Goal: Information Seeking & Learning: Learn about a topic

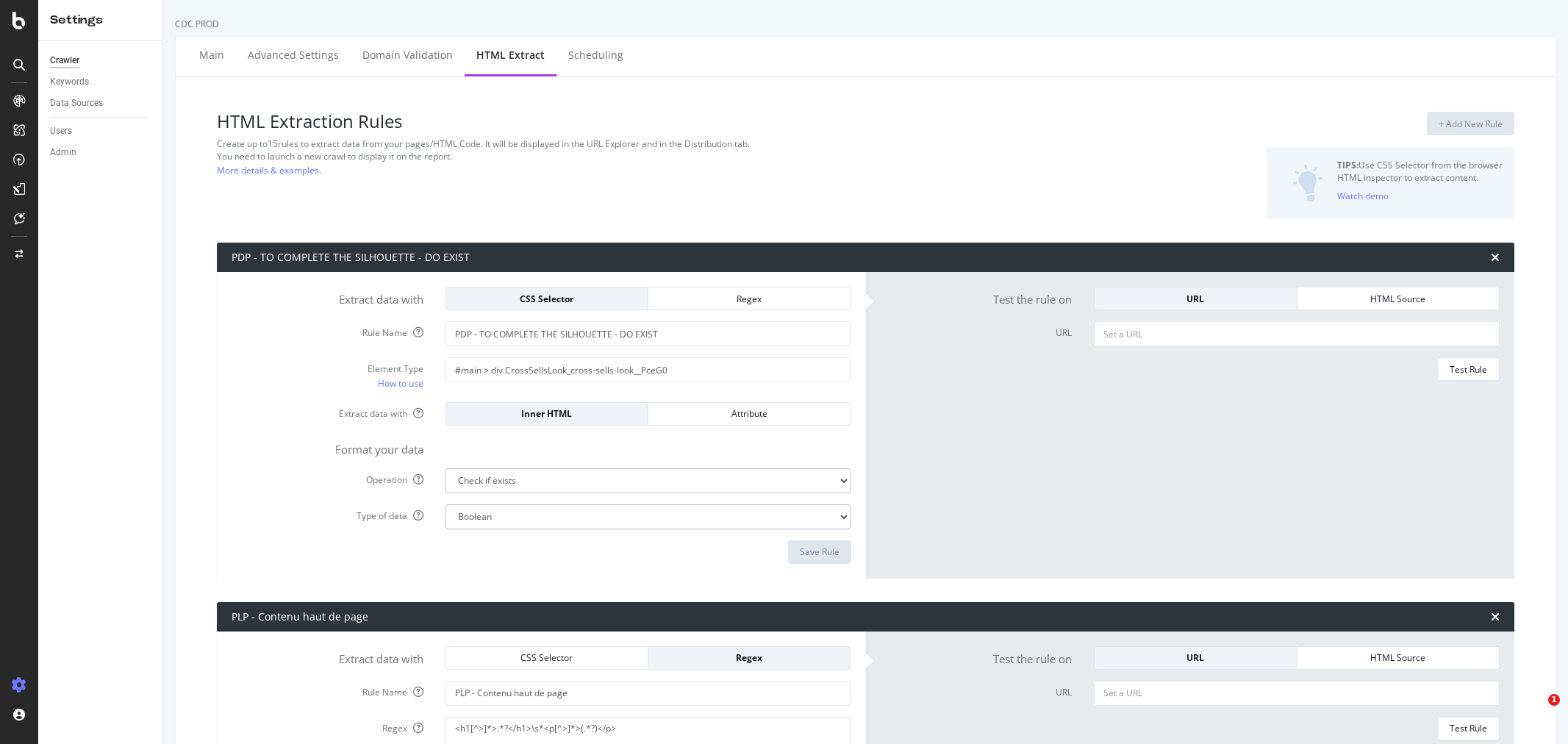
select select "exist"
select select "list"
select select "html.length"
select select "i"
select select "html.length"
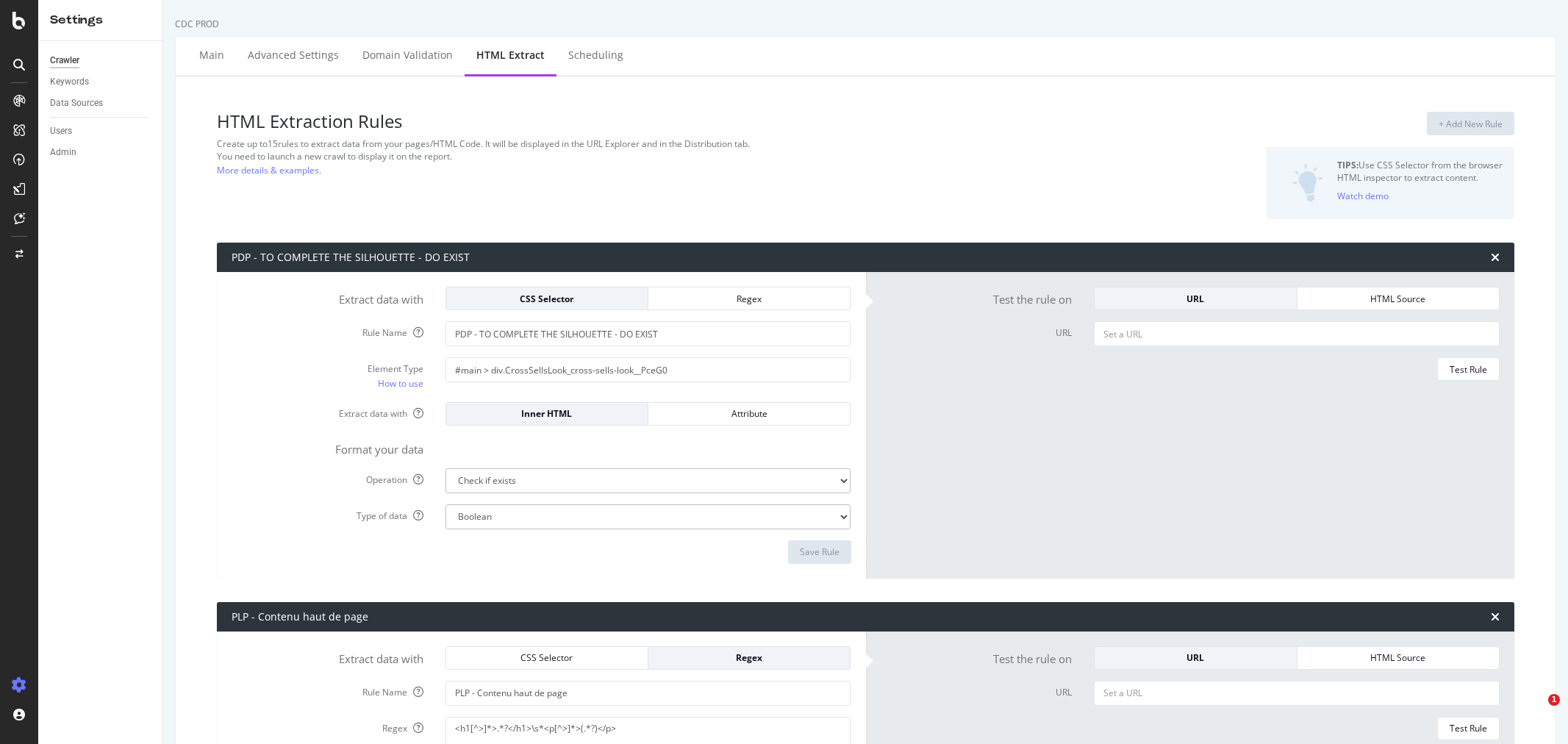
select select "exist"
select select "list"
click at [81, 163] on div "SiteCrawler" at bounding box center [81, 166] width 52 height 15
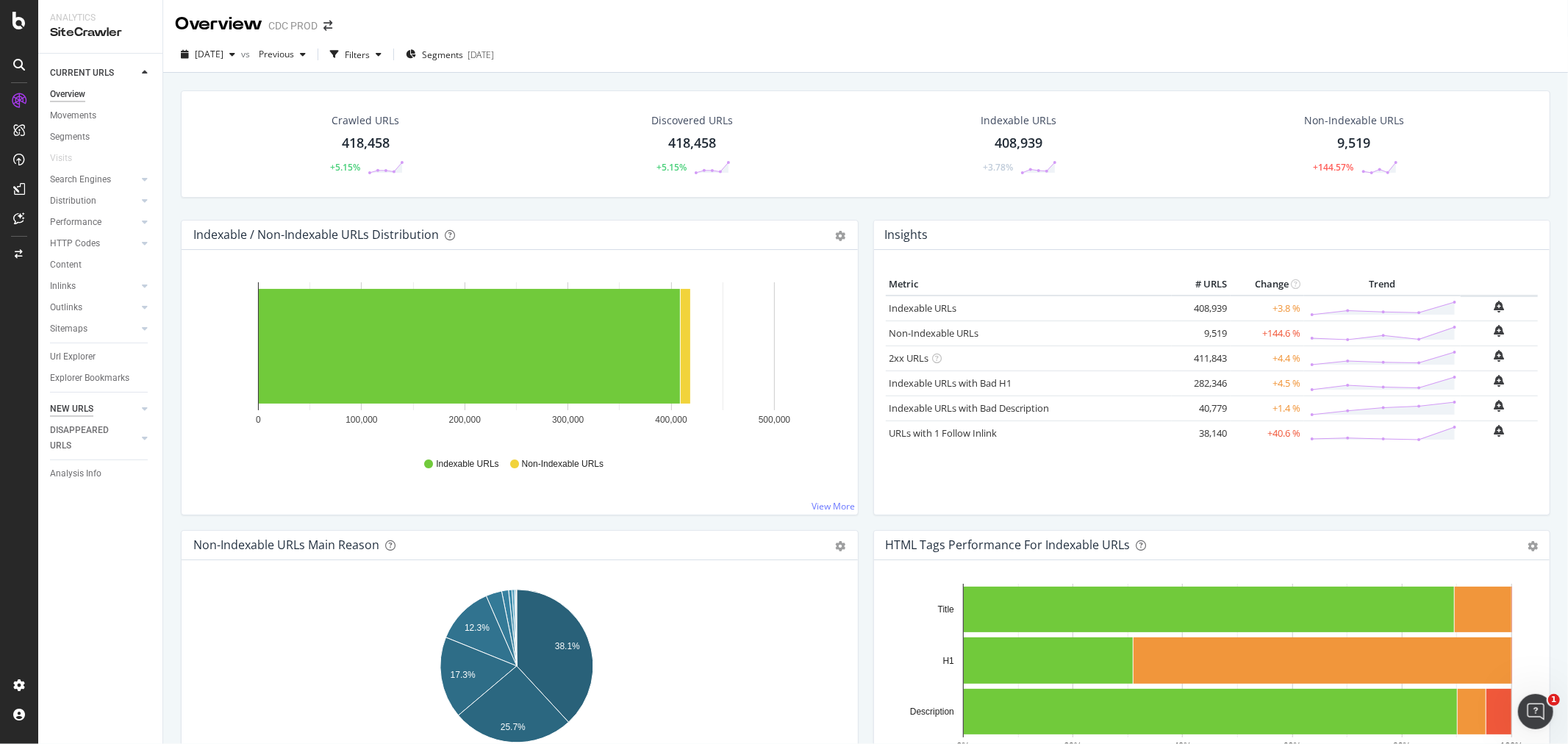
click at [83, 415] on div "NEW URLS" at bounding box center [72, 409] width 43 height 16
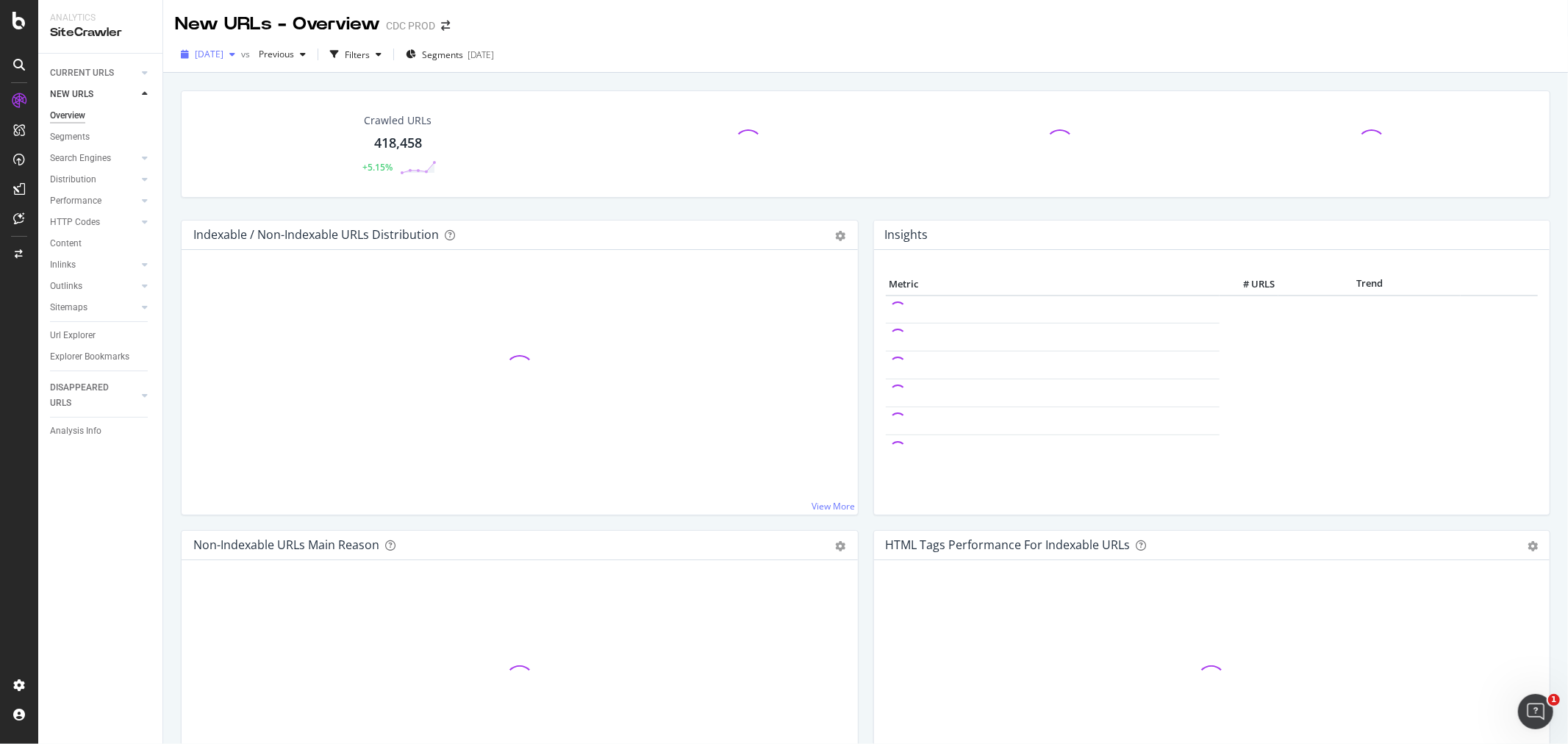
click at [223, 45] on div "[DATE]" at bounding box center [208, 54] width 66 height 22
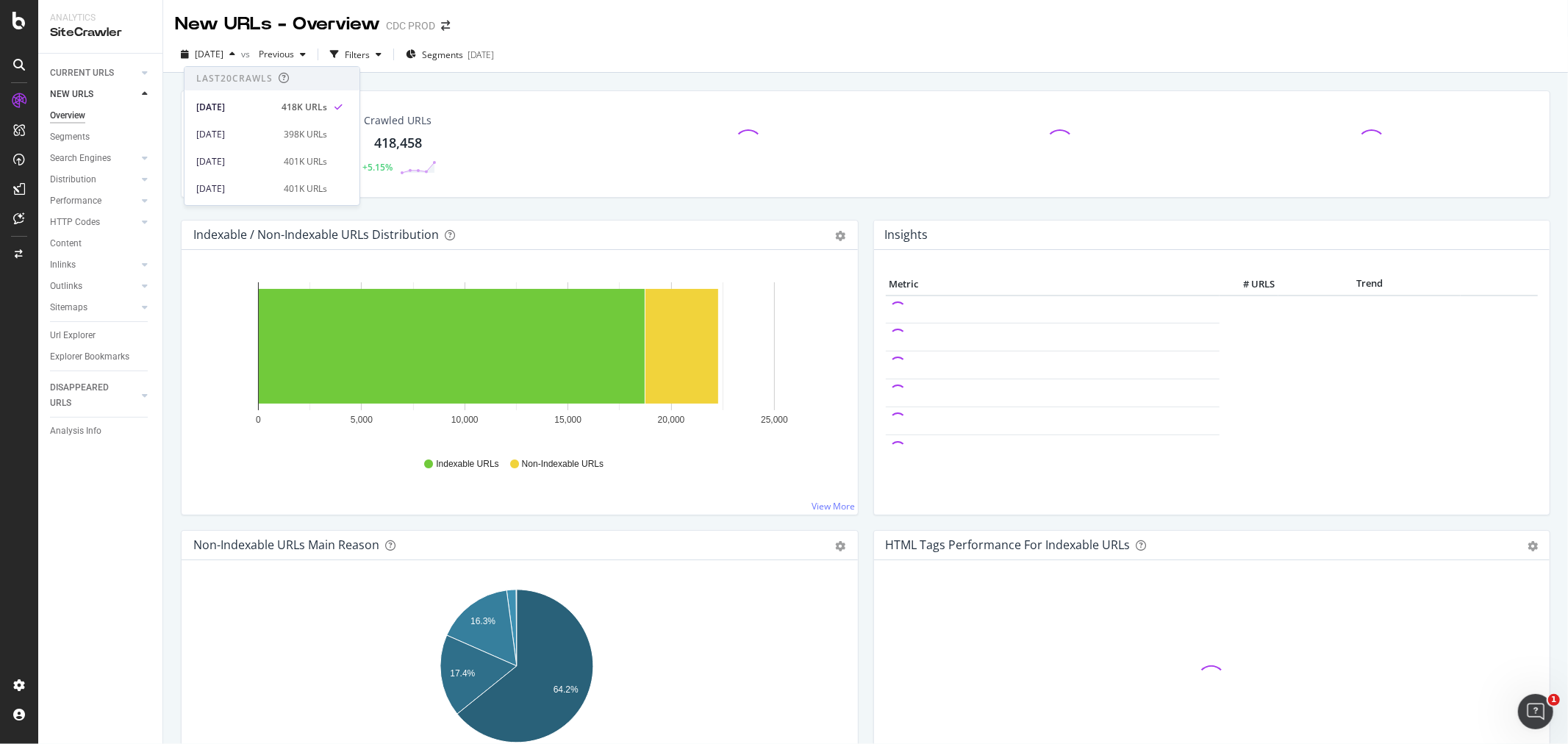
click at [726, 54] on div "2025 Aug. 22nd vs Previous Filters Segments 2025-08-27" at bounding box center [866, 57] width 1405 height 29
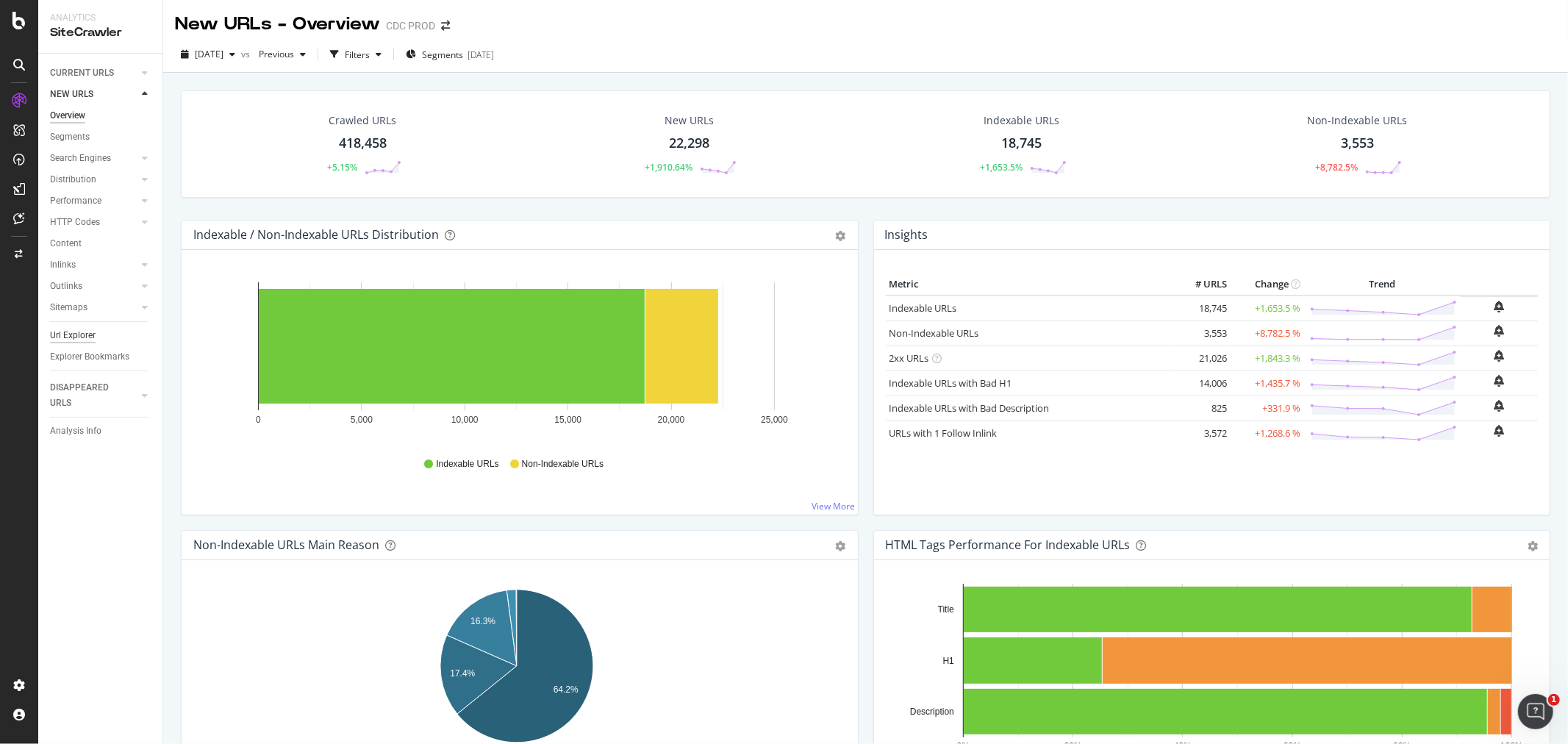
click at [79, 339] on div "Url Explorer" at bounding box center [73, 336] width 46 height 16
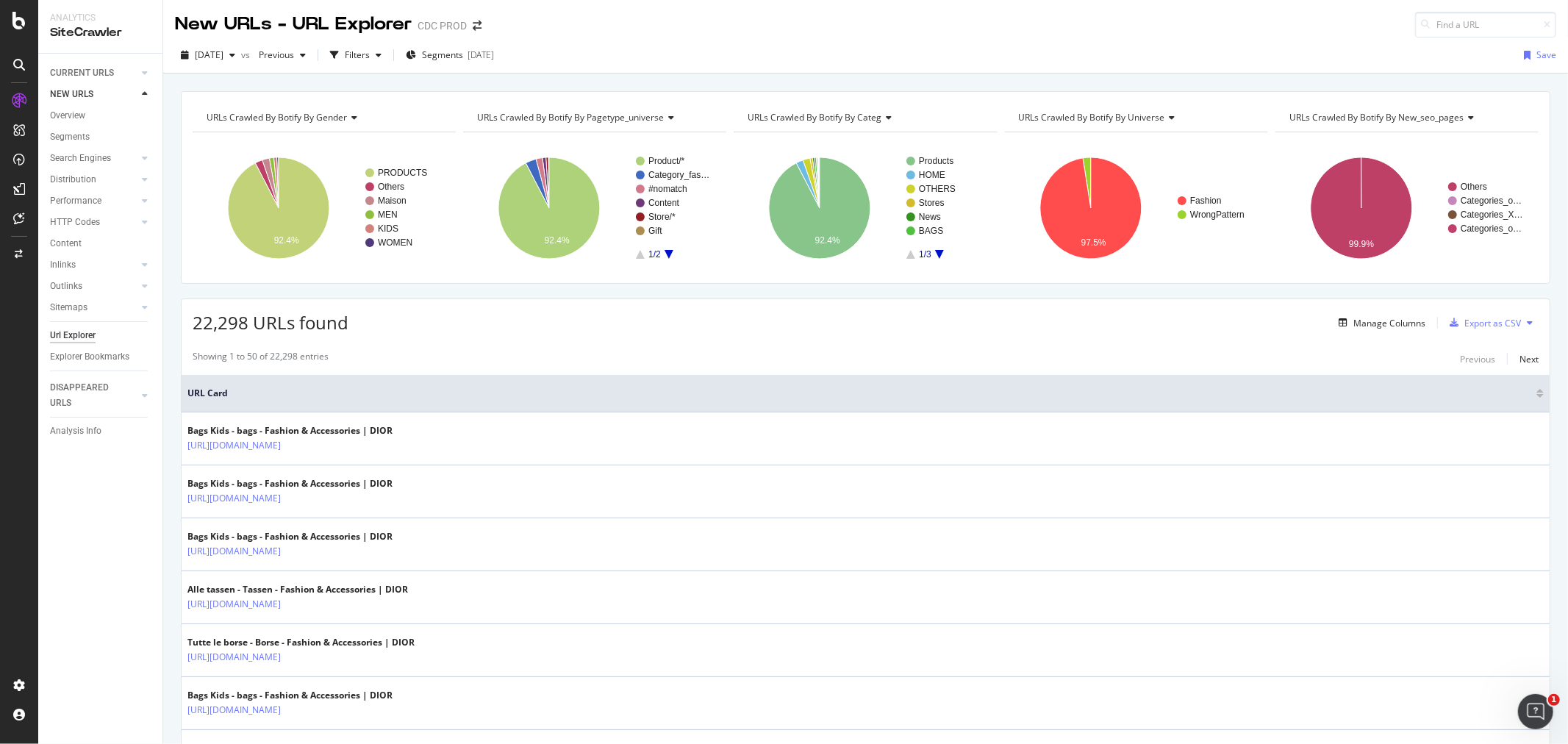
click at [1424, 118] on span "URLs Crawled By Botify By new_seo_pages" at bounding box center [1377, 117] width 175 height 13
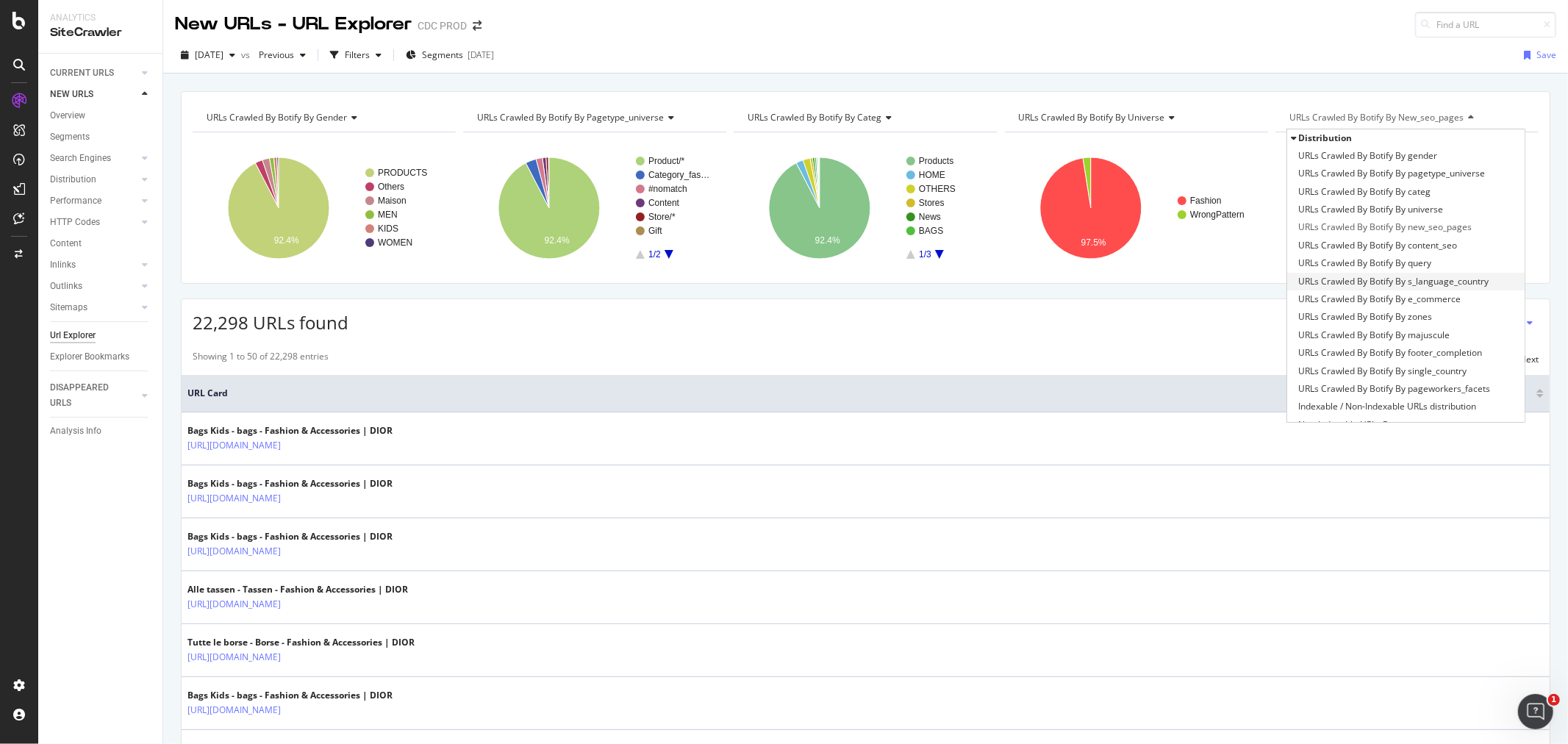
click at [1365, 277] on span "URLs Crawled By Botify By s_language_country" at bounding box center [1394, 282] width 190 height 15
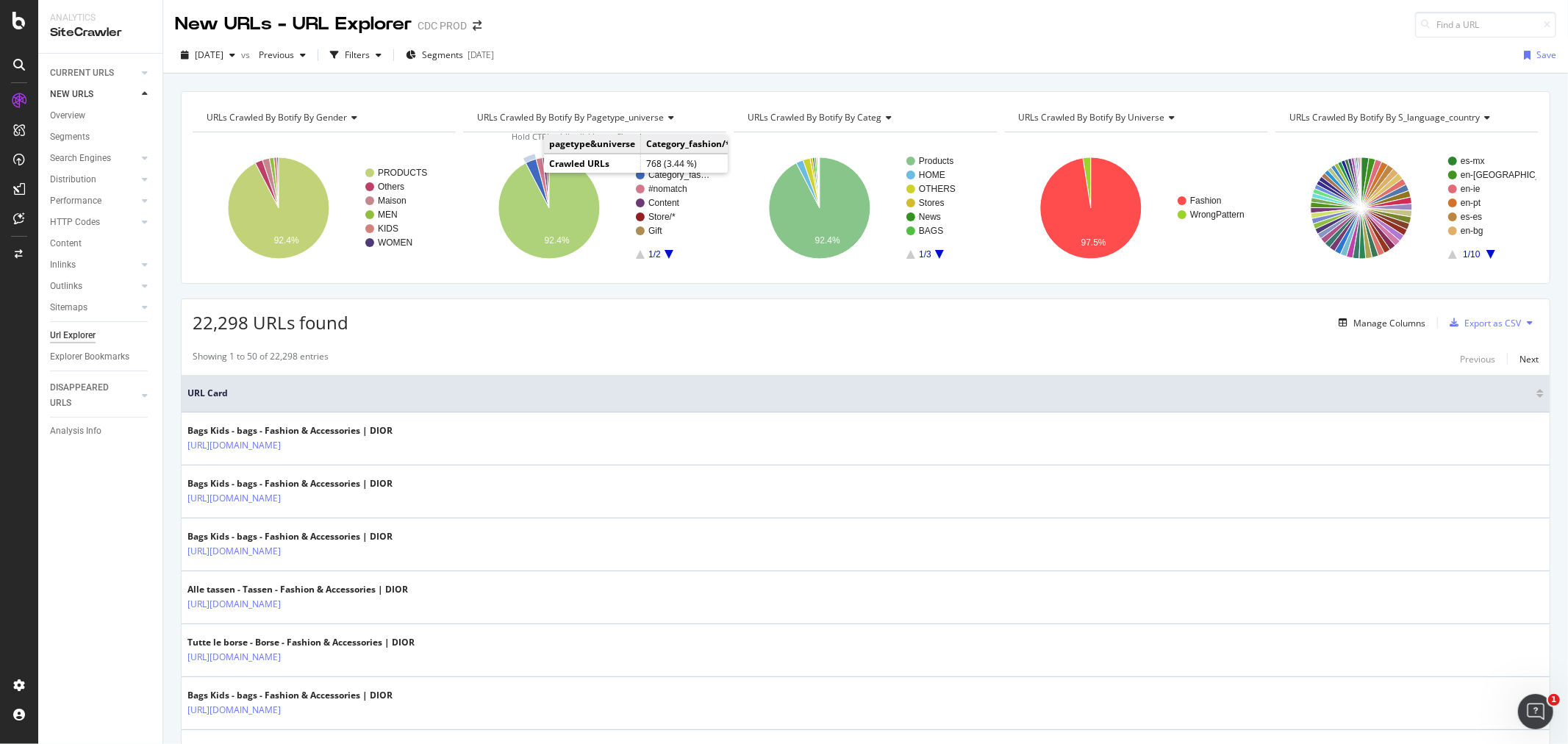
click at [529, 172] on icon "A chart." at bounding box center [537, 184] width 23 height 49
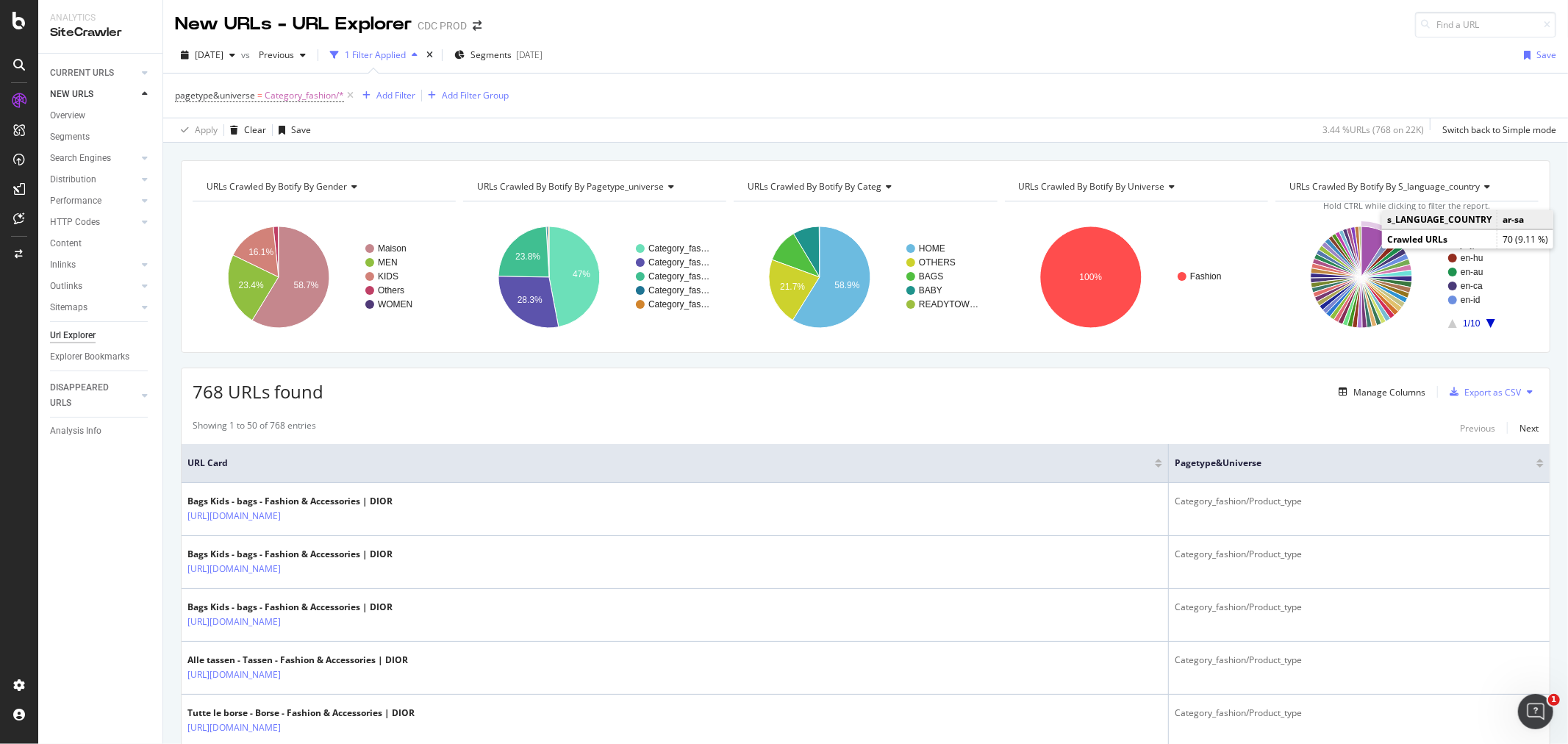
click at [1363, 239] on icon "A chart." at bounding box center [1375, 252] width 27 height 51
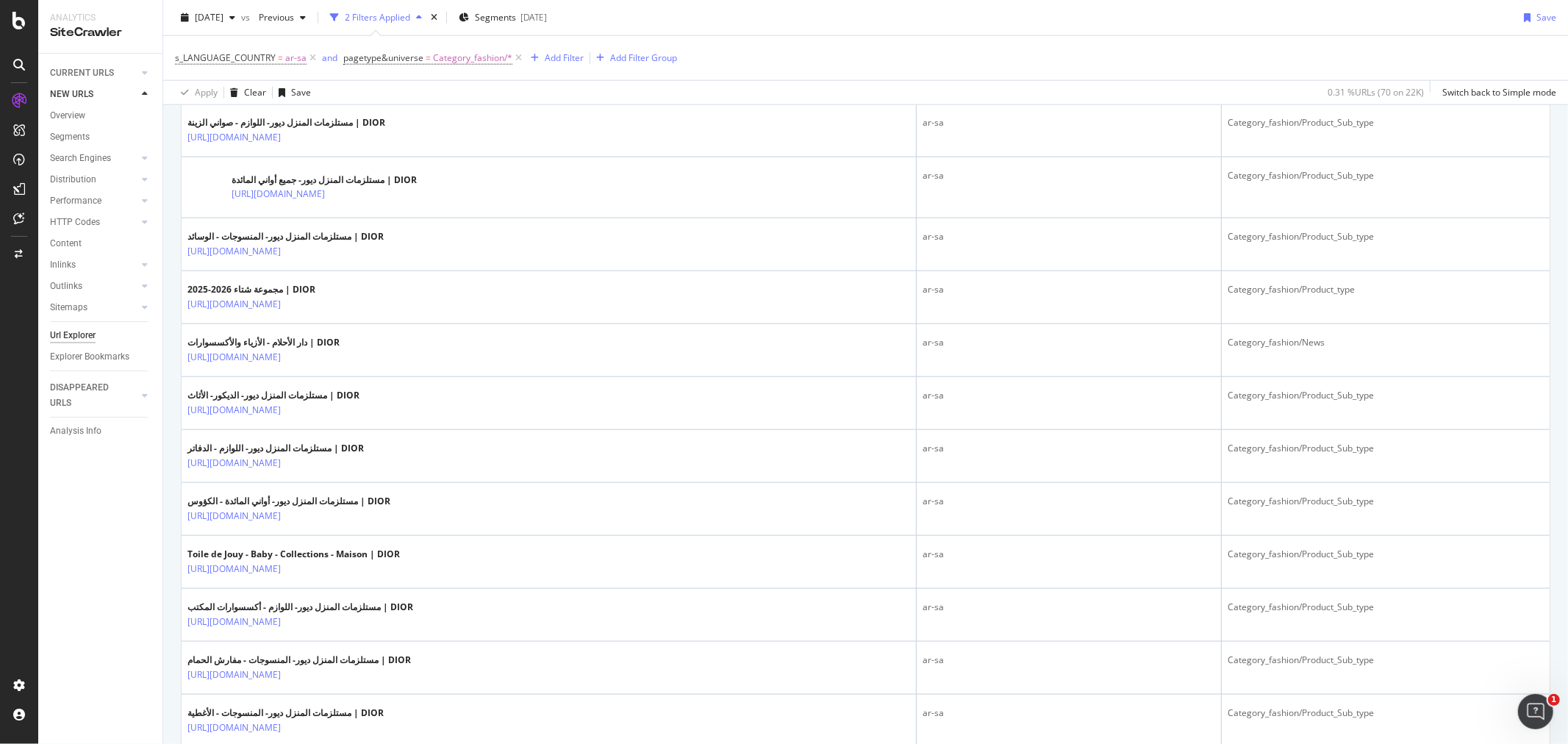
scroll to position [1879, 0]
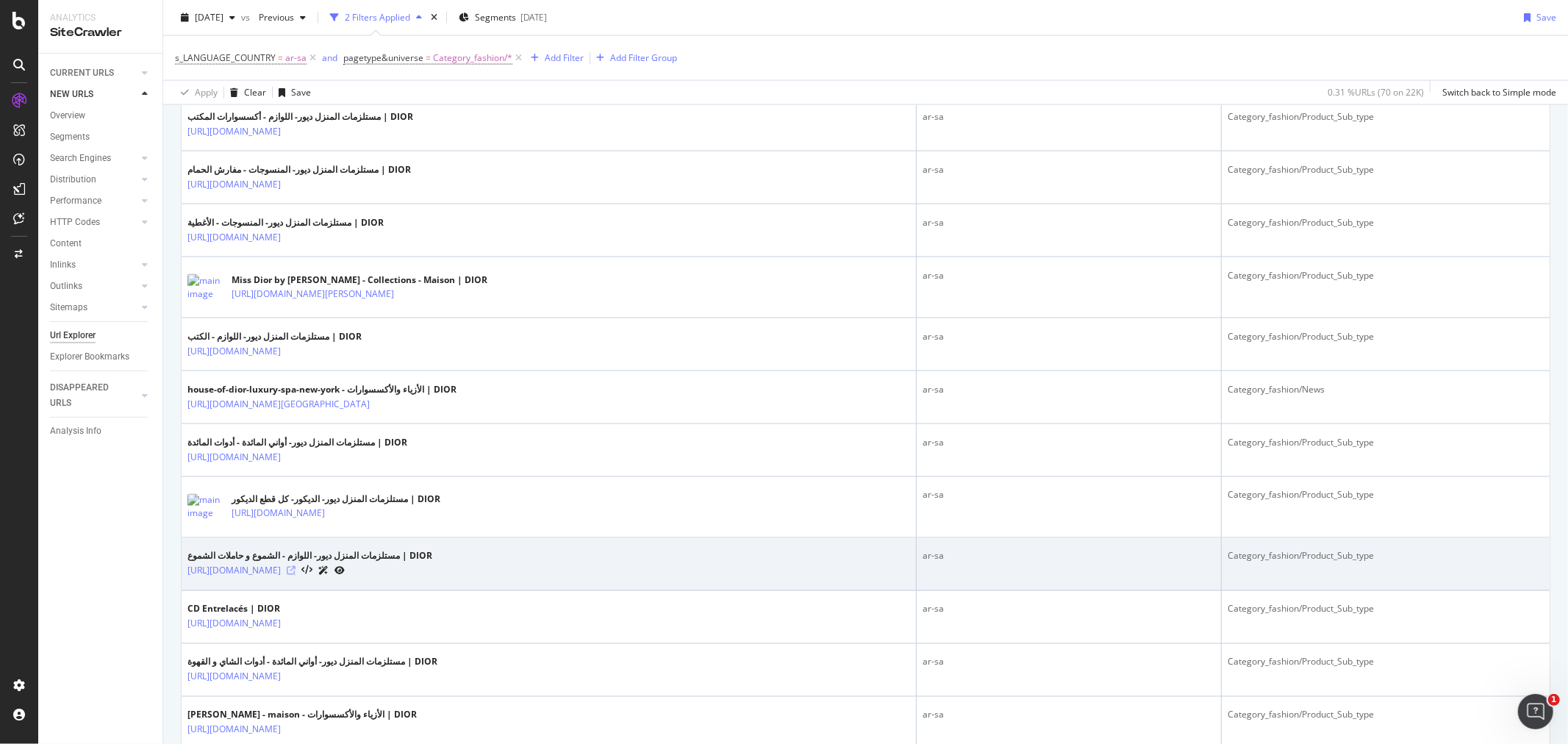
click at [296, 572] on icon at bounding box center [291, 572] width 9 height 9
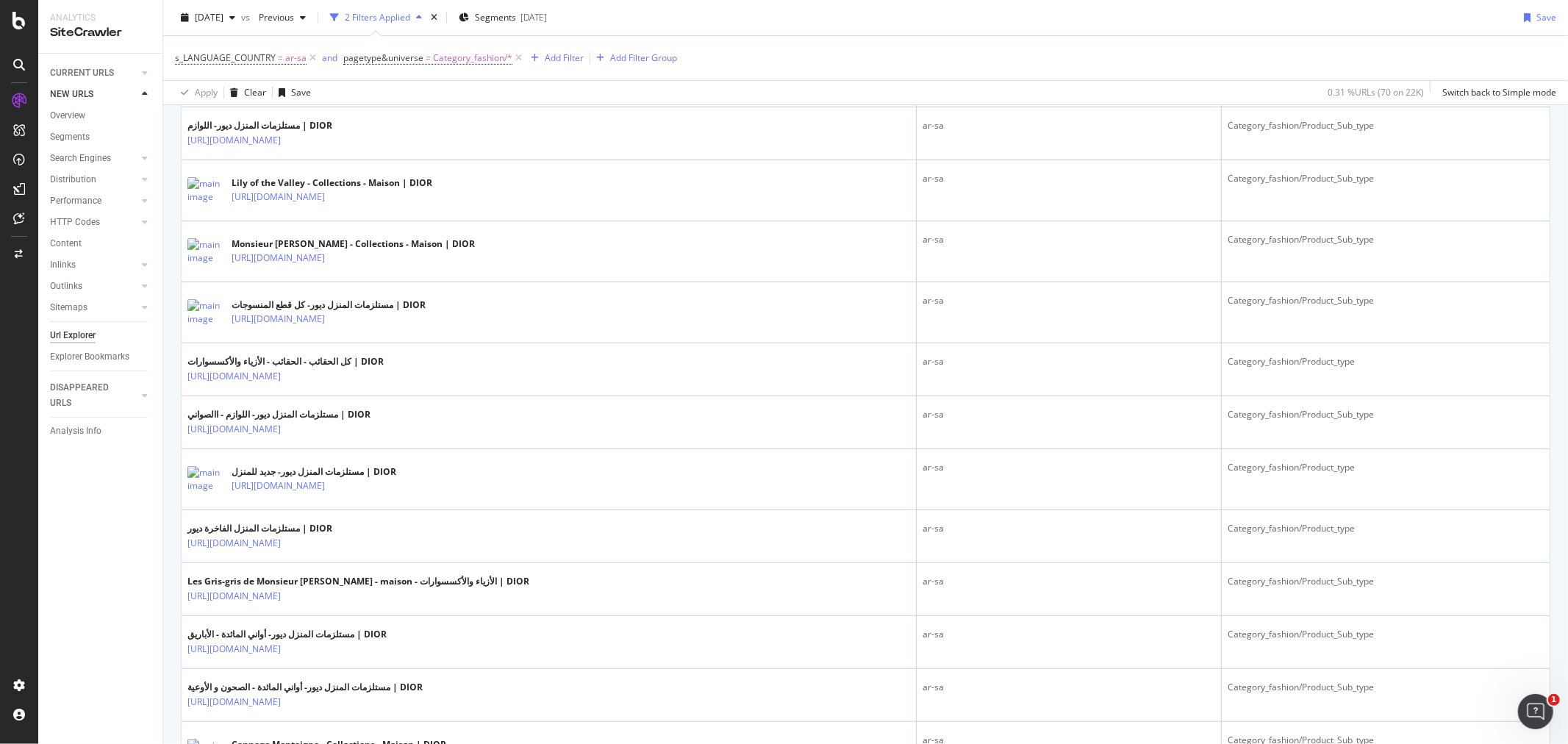
scroll to position [0, 0]
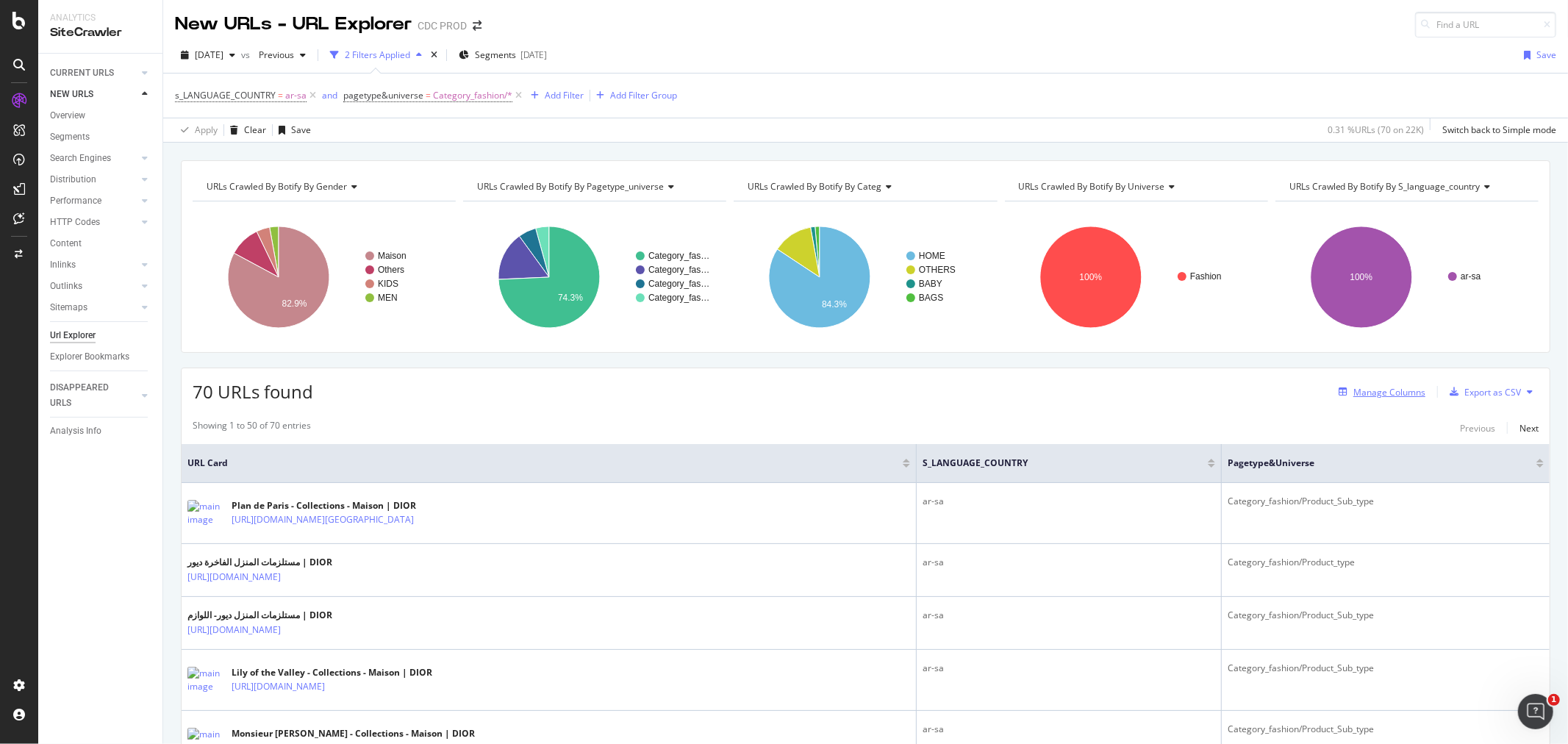
click at [1376, 391] on div "Manage Columns" at bounding box center [1389, 392] width 72 height 13
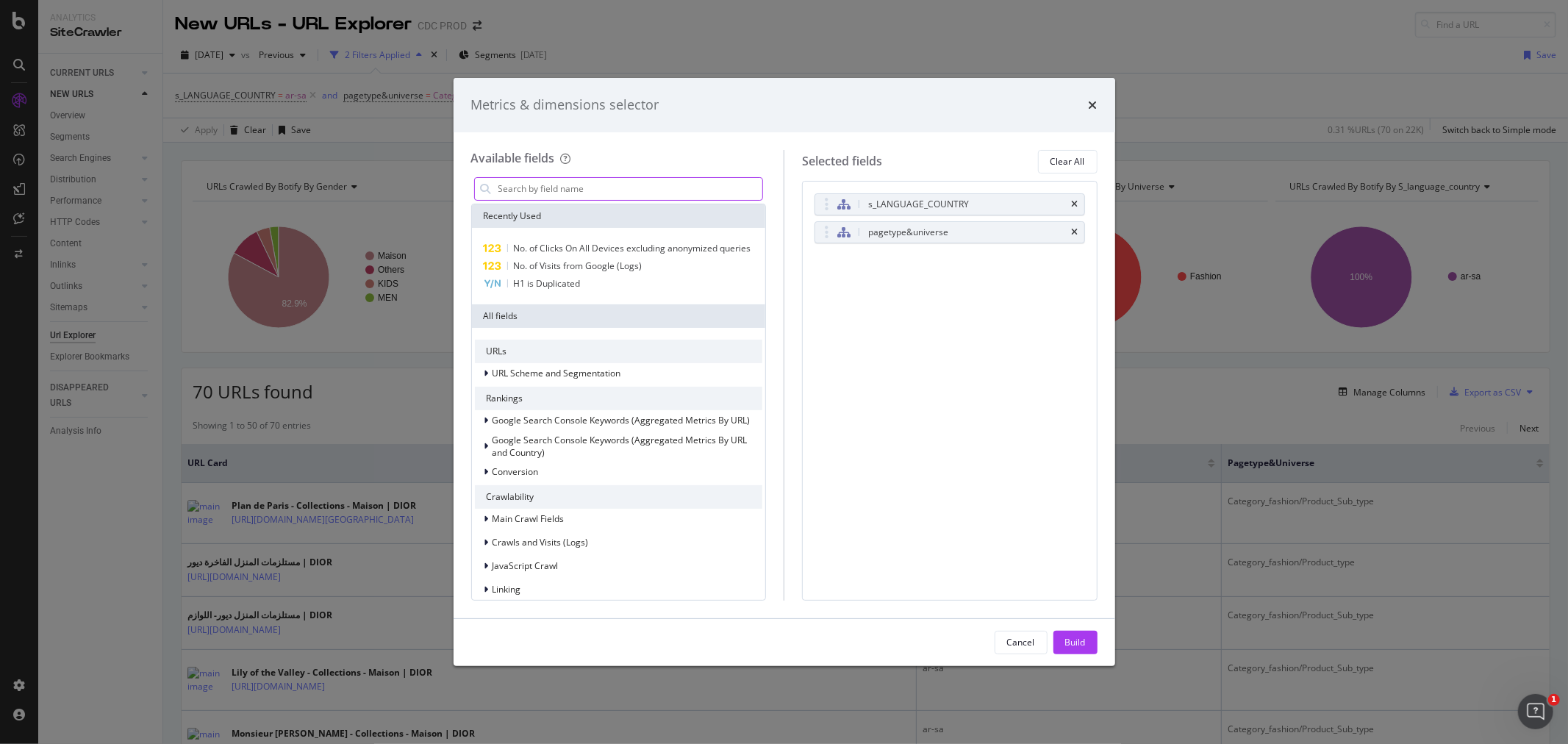
click at [552, 191] on input "modal" at bounding box center [630, 189] width 266 height 22
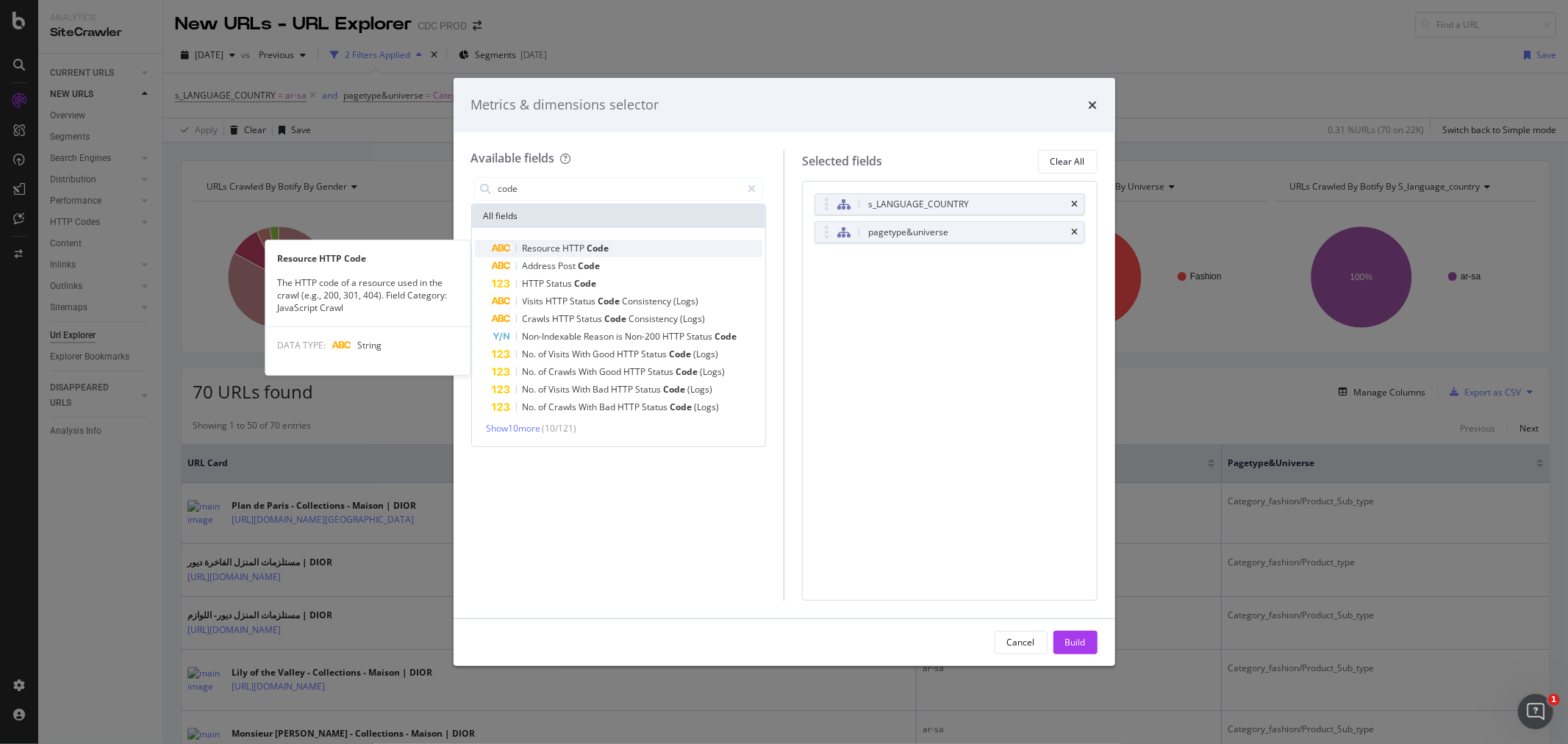
type input "code"
click at [589, 244] on span "Code" at bounding box center [598, 248] width 22 height 13
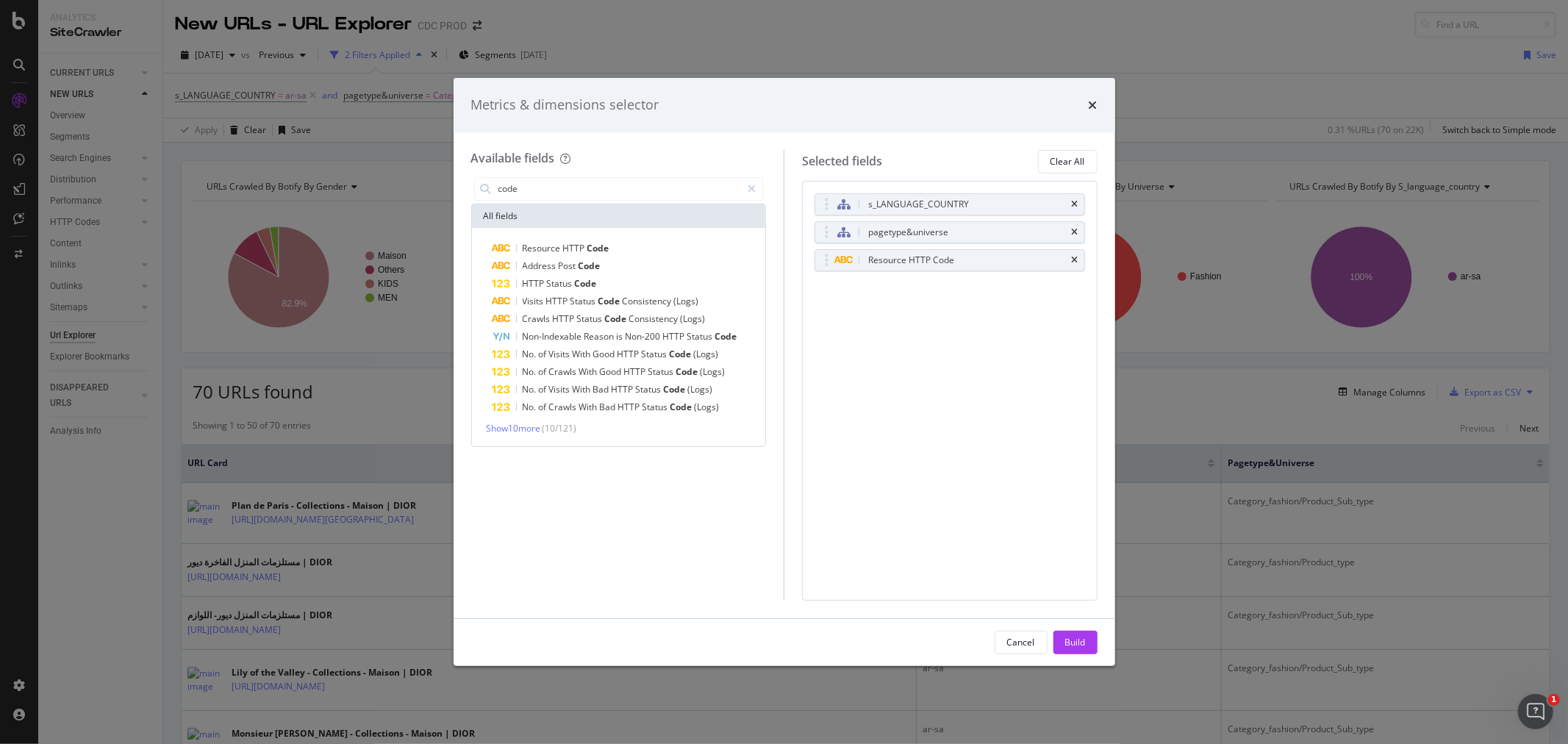
click at [1087, 650] on button "Build" at bounding box center [1075, 642] width 44 height 23
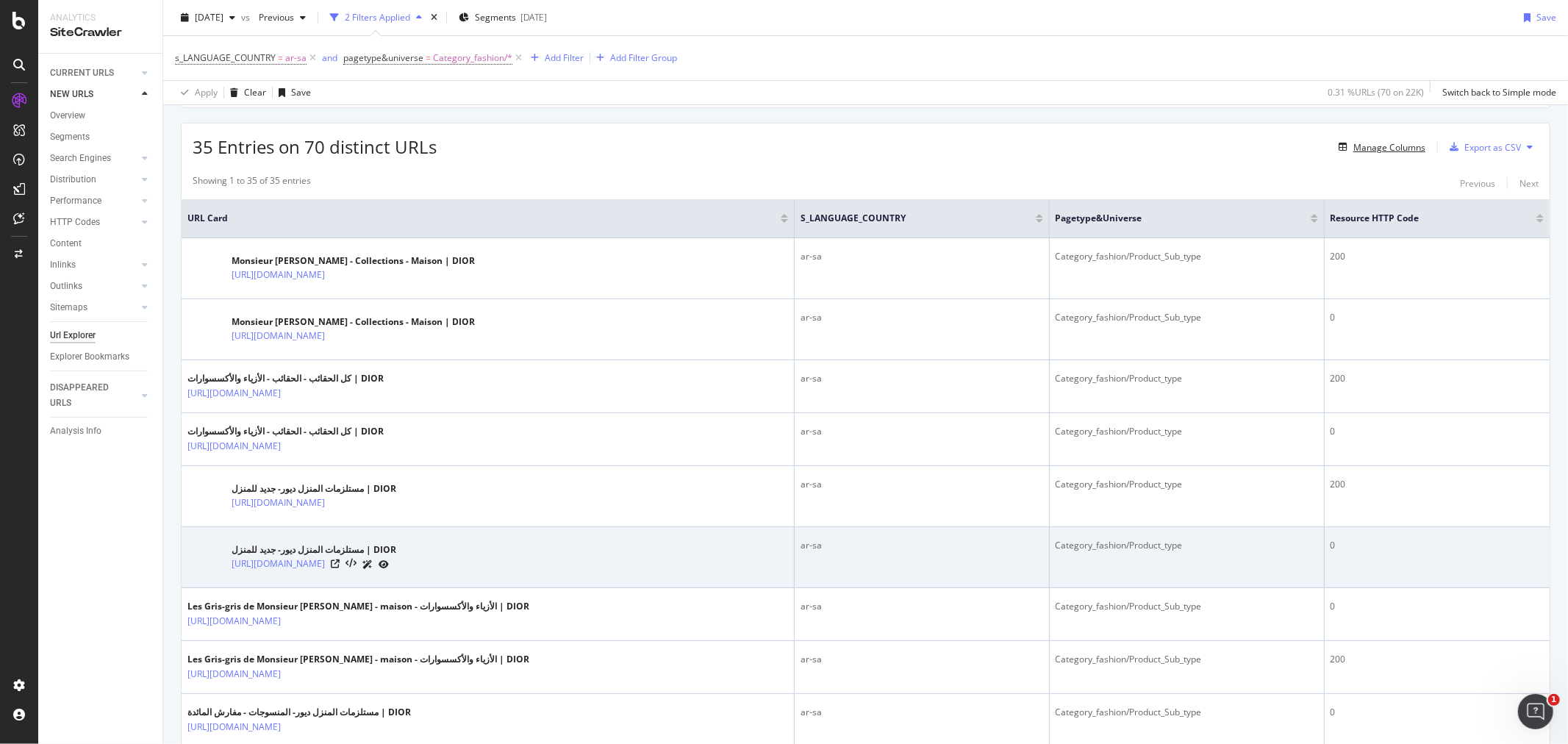
scroll to position [327, 0]
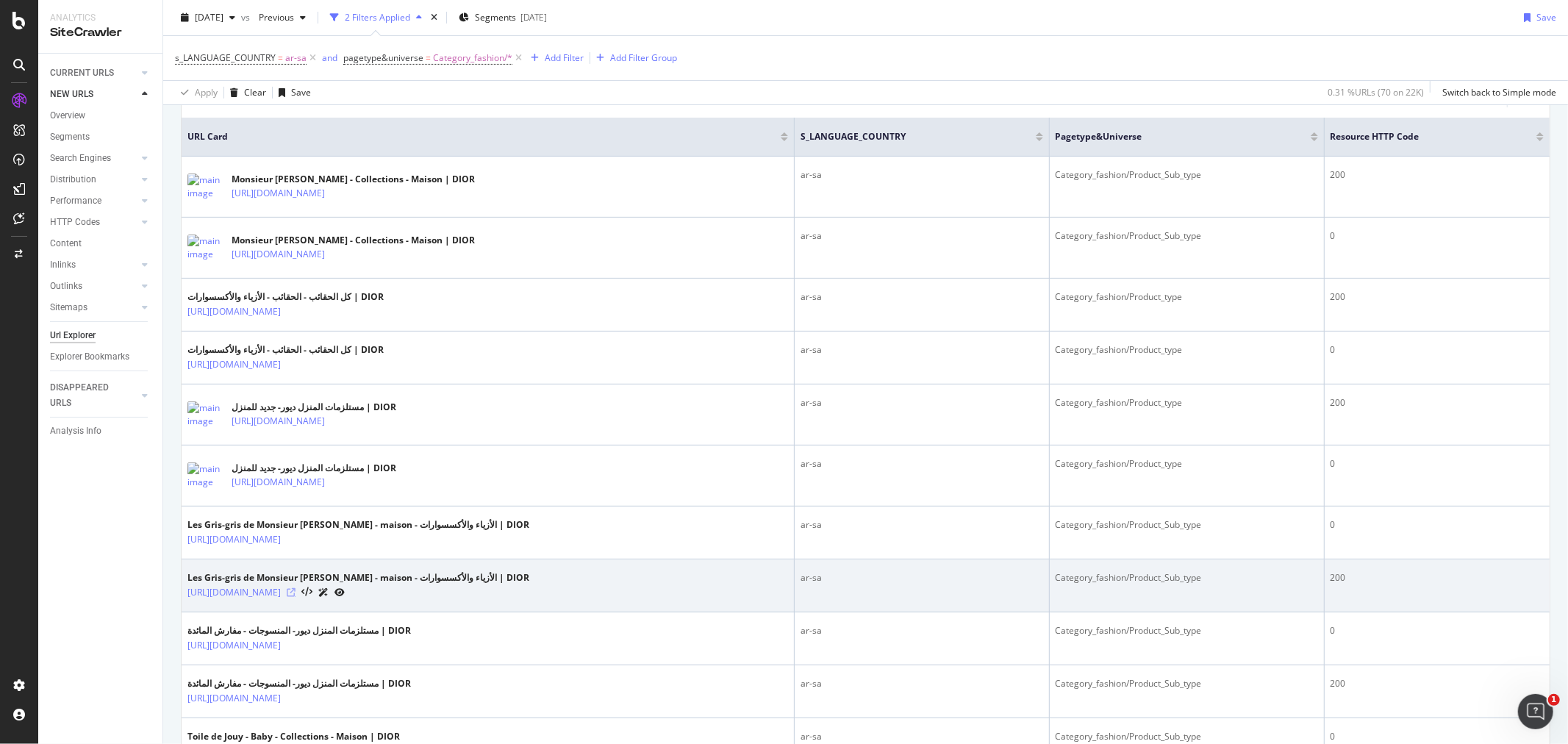
click at [296, 596] on icon at bounding box center [291, 593] width 9 height 9
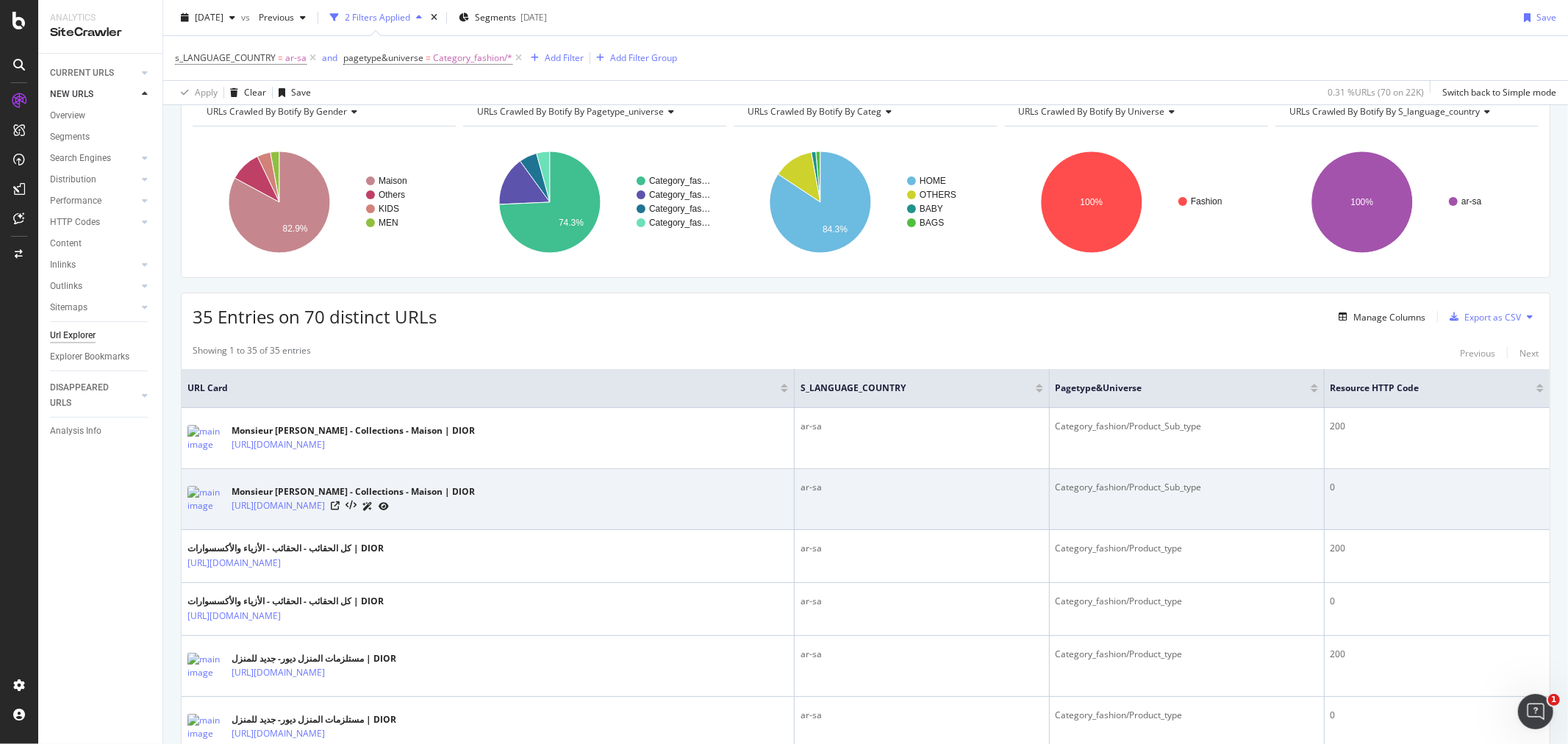
scroll to position [0, 0]
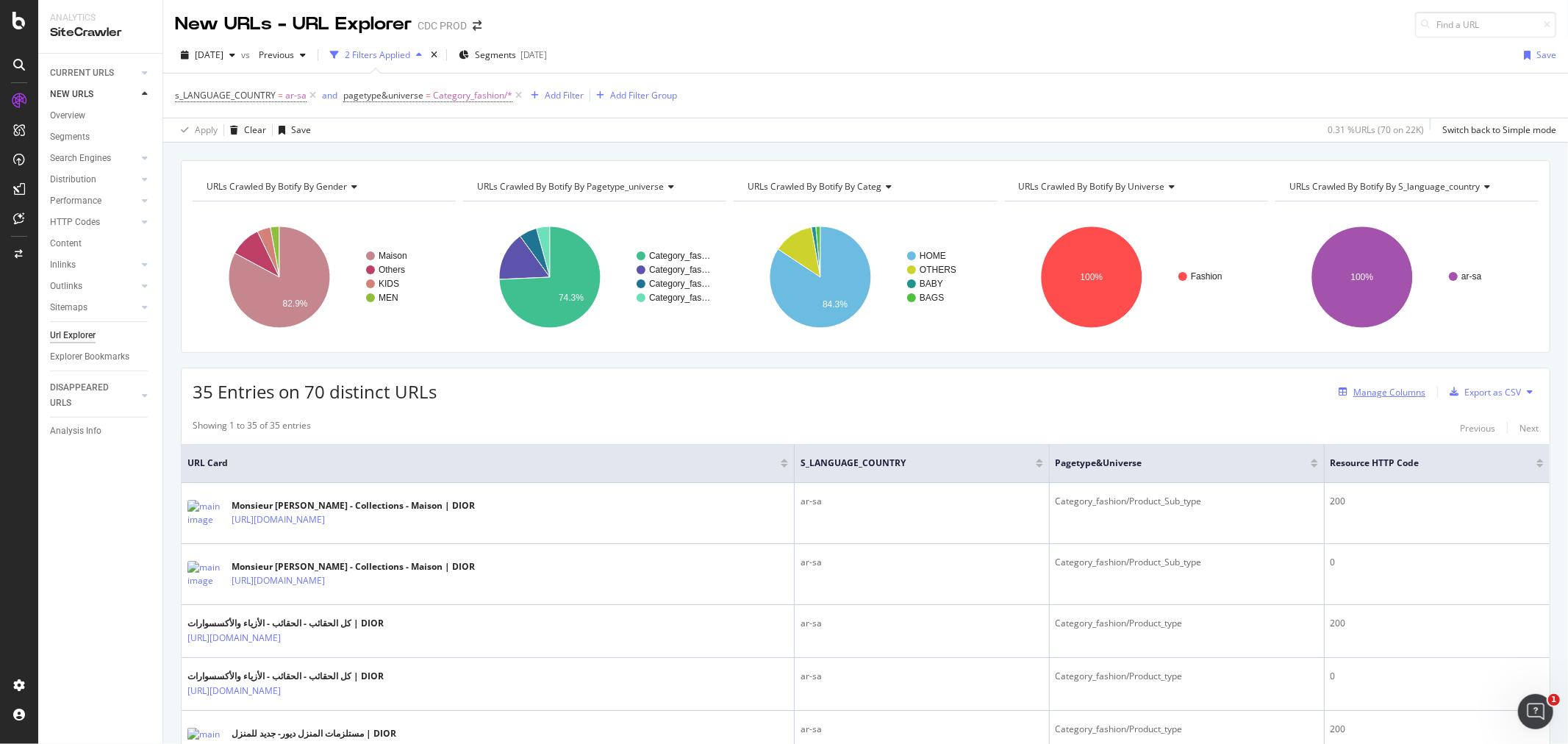
click at [1355, 390] on div "Manage Columns" at bounding box center [1389, 392] width 72 height 13
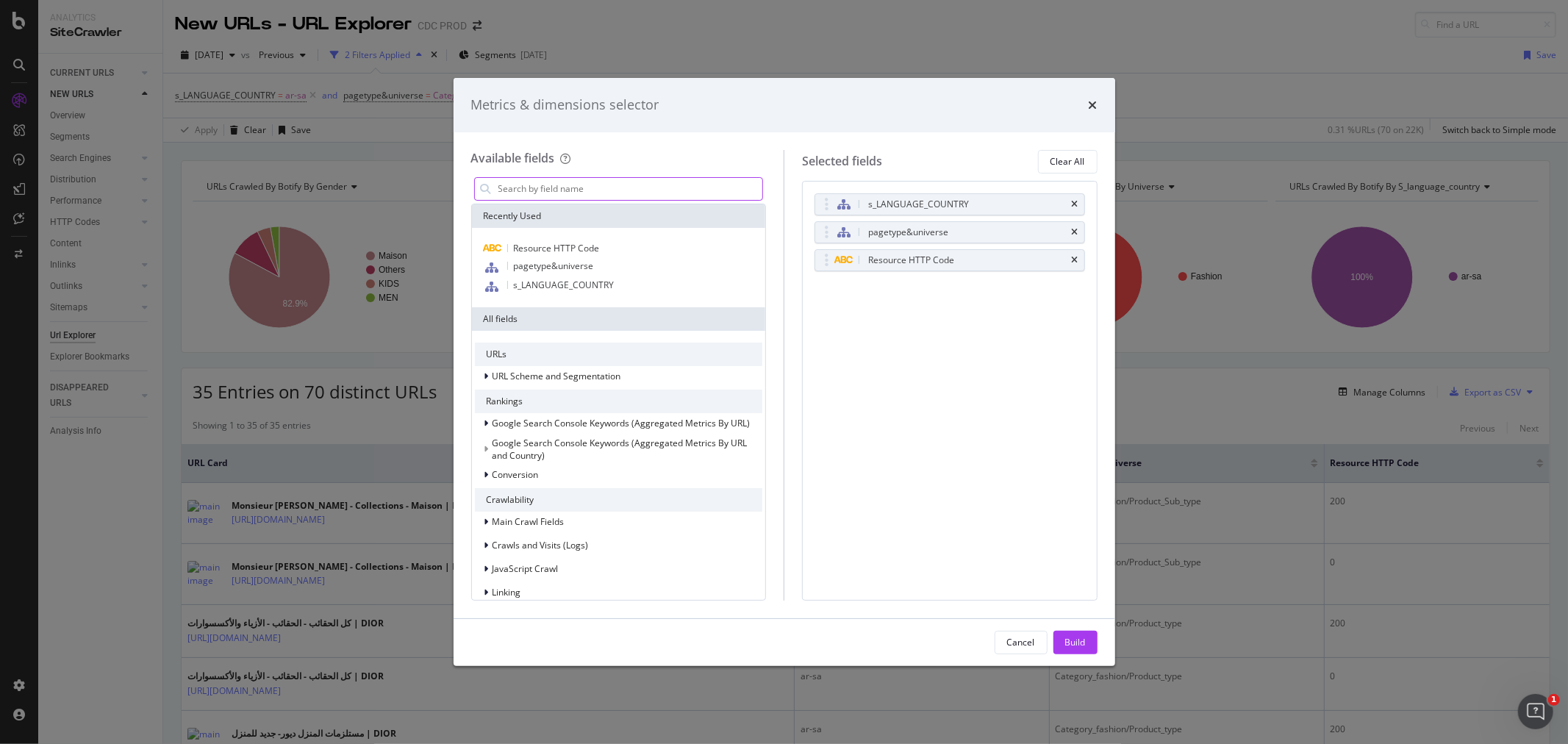
click at [537, 195] on input "modal" at bounding box center [630, 189] width 266 height 22
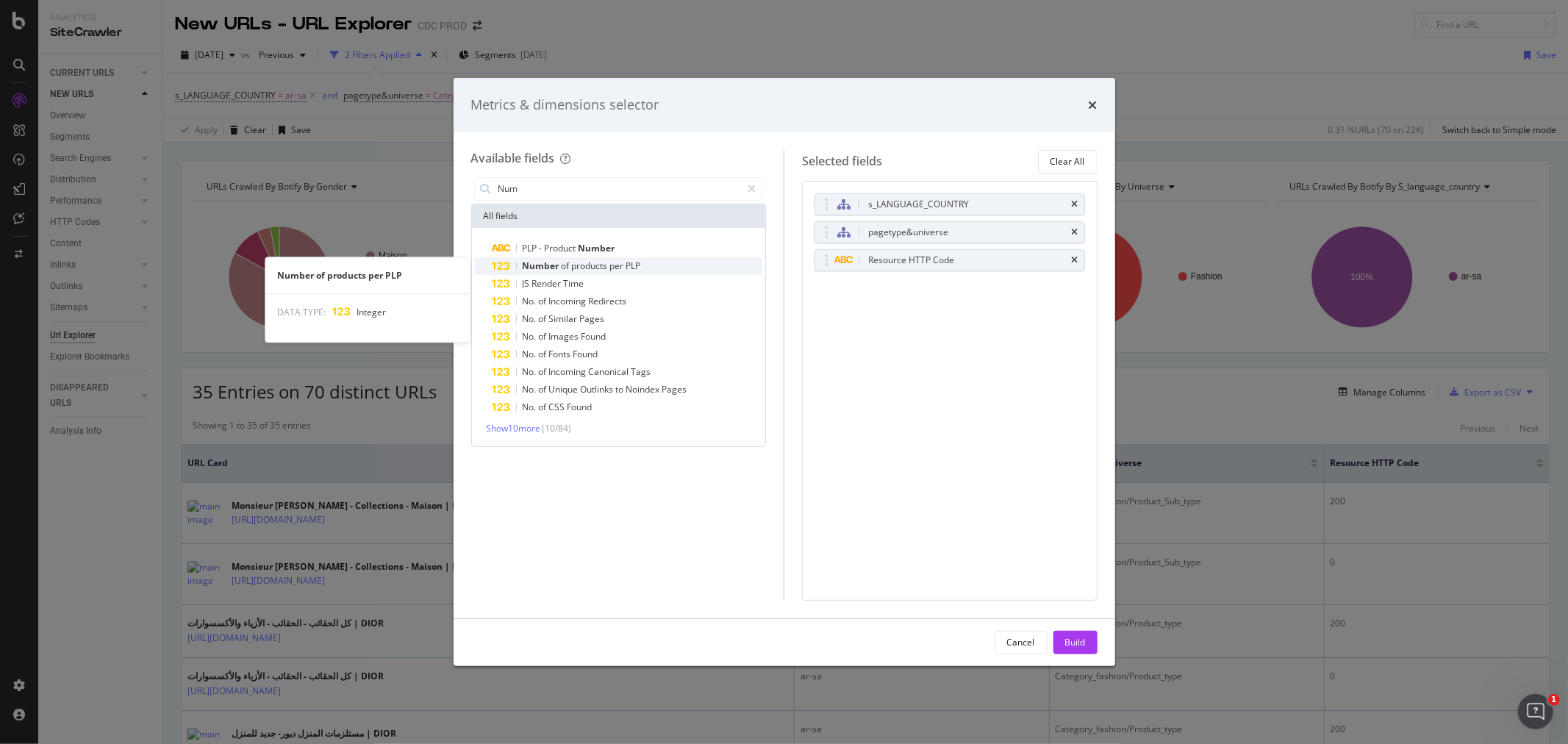
type input "Num"
click at [648, 261] on div "Number of products per PLP" at bounding box center [627, 267] width 270 height 18
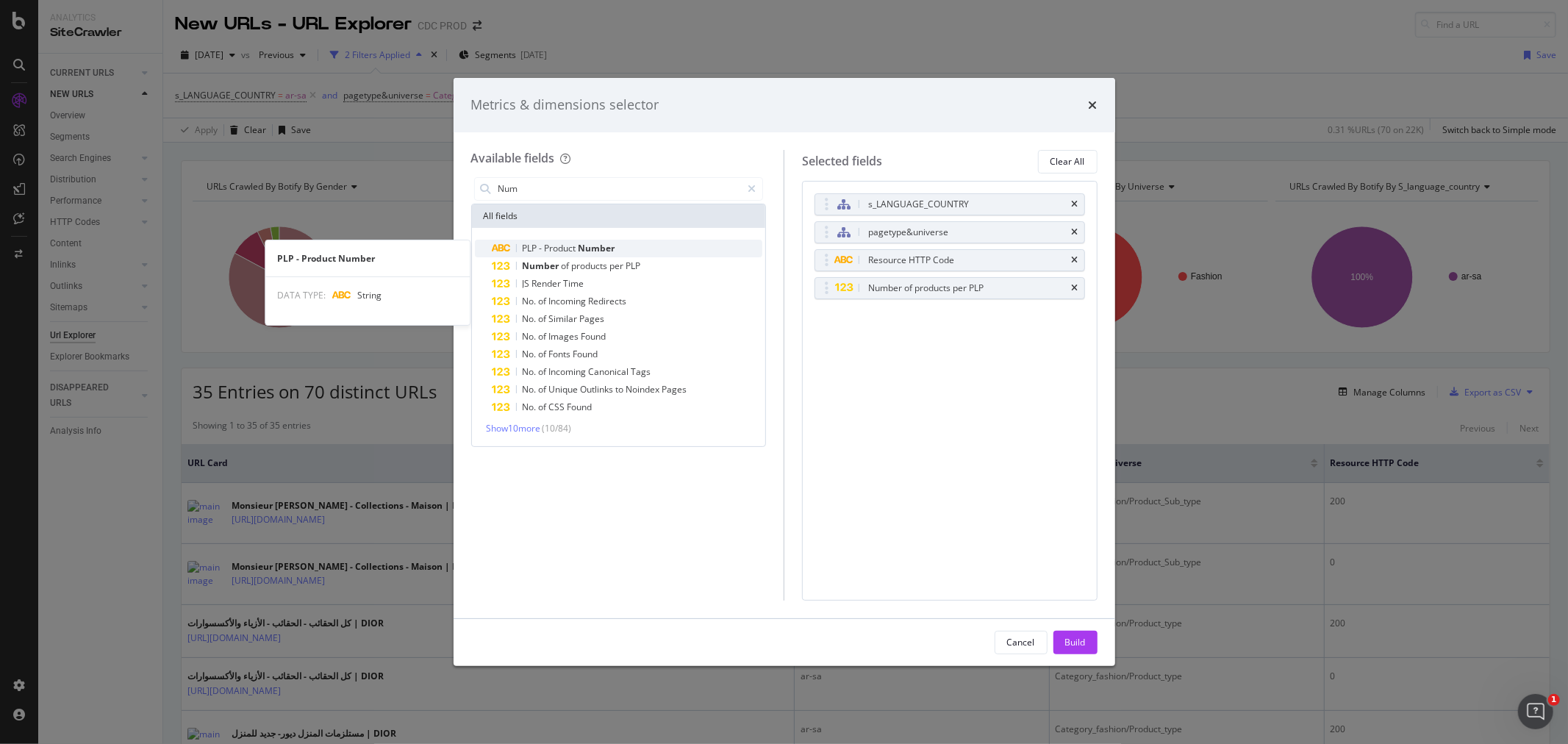
click at [642, 251] on div "PLP - Product Number" at bounding box center [627, 249] width 270 height 18
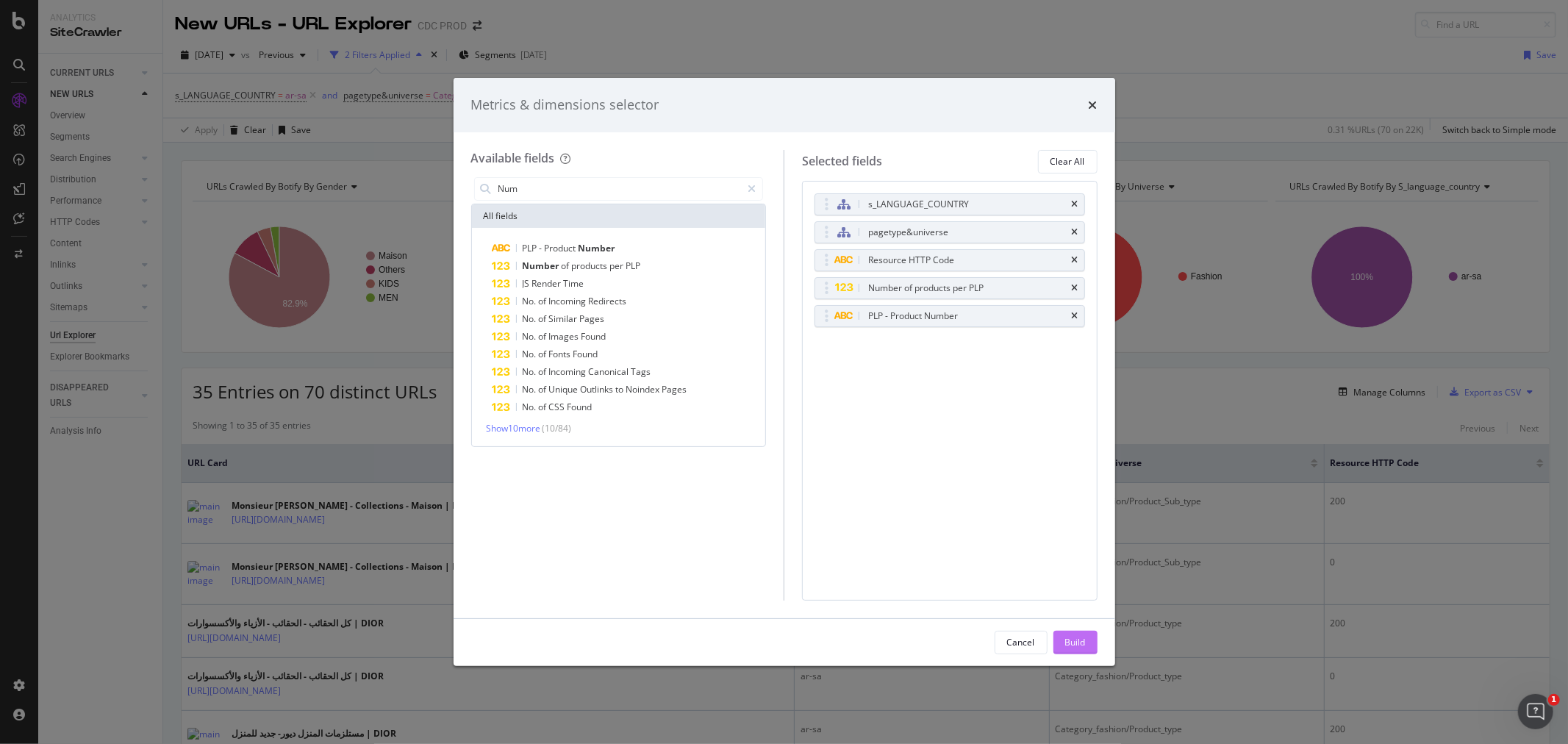
click at [1065, 641] on div "Build" at bounding box center [1075, 642] width 20 height 13
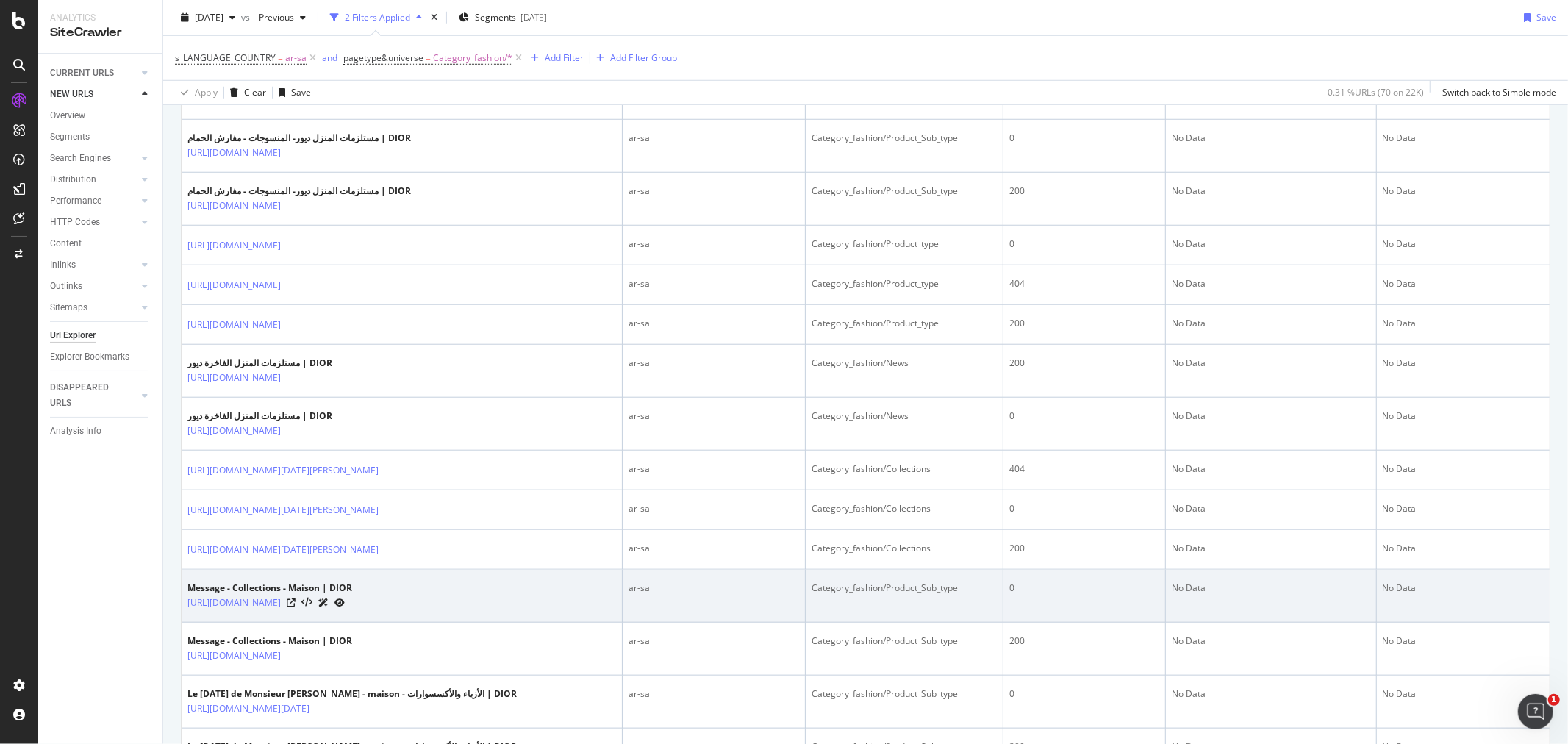
scroll to position [1062, 0]
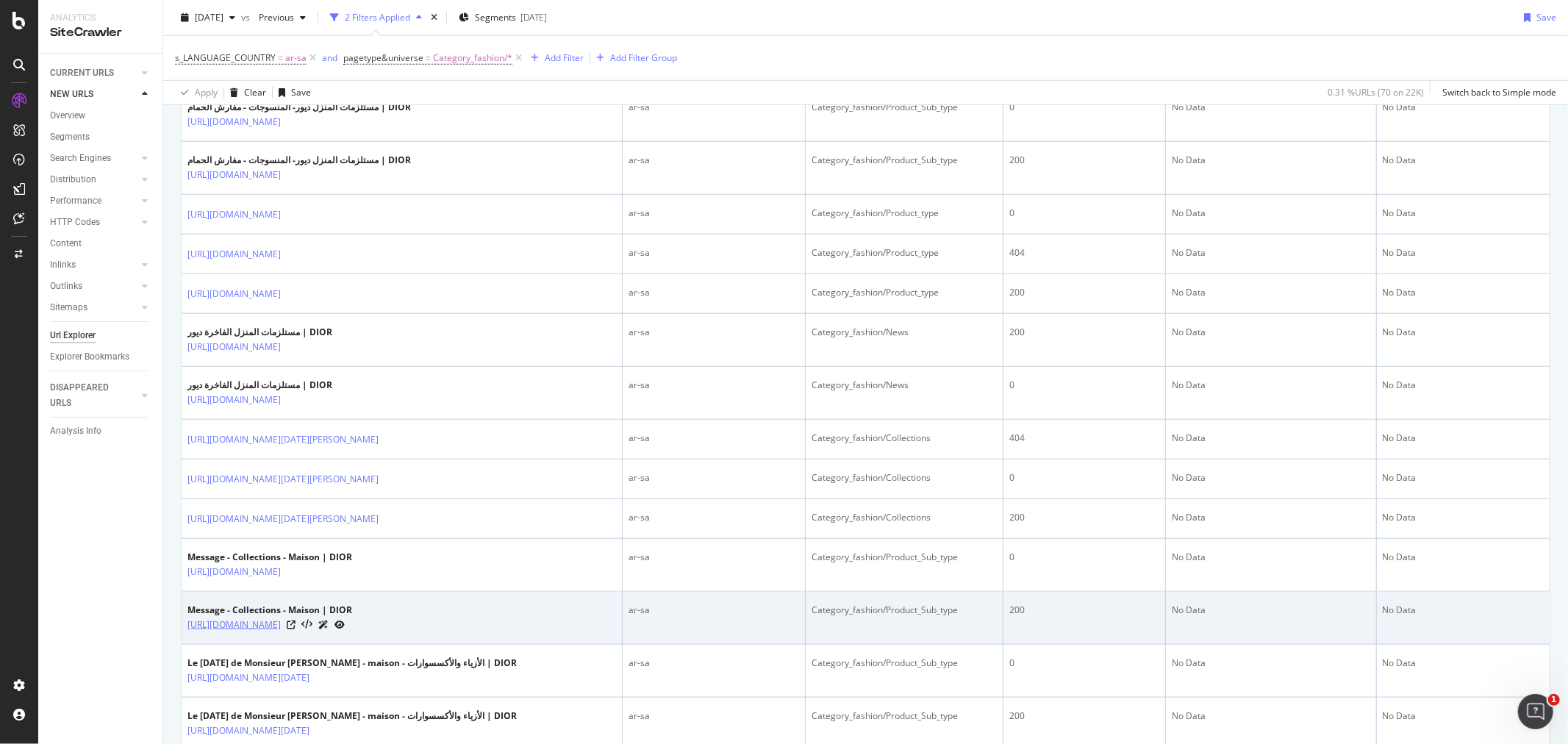
click at [281, 627] on link "https://www.dior.com/ar_sa/fashion/maison/المجموعة/message" at bounding box center [234, 626] width 94 height 15
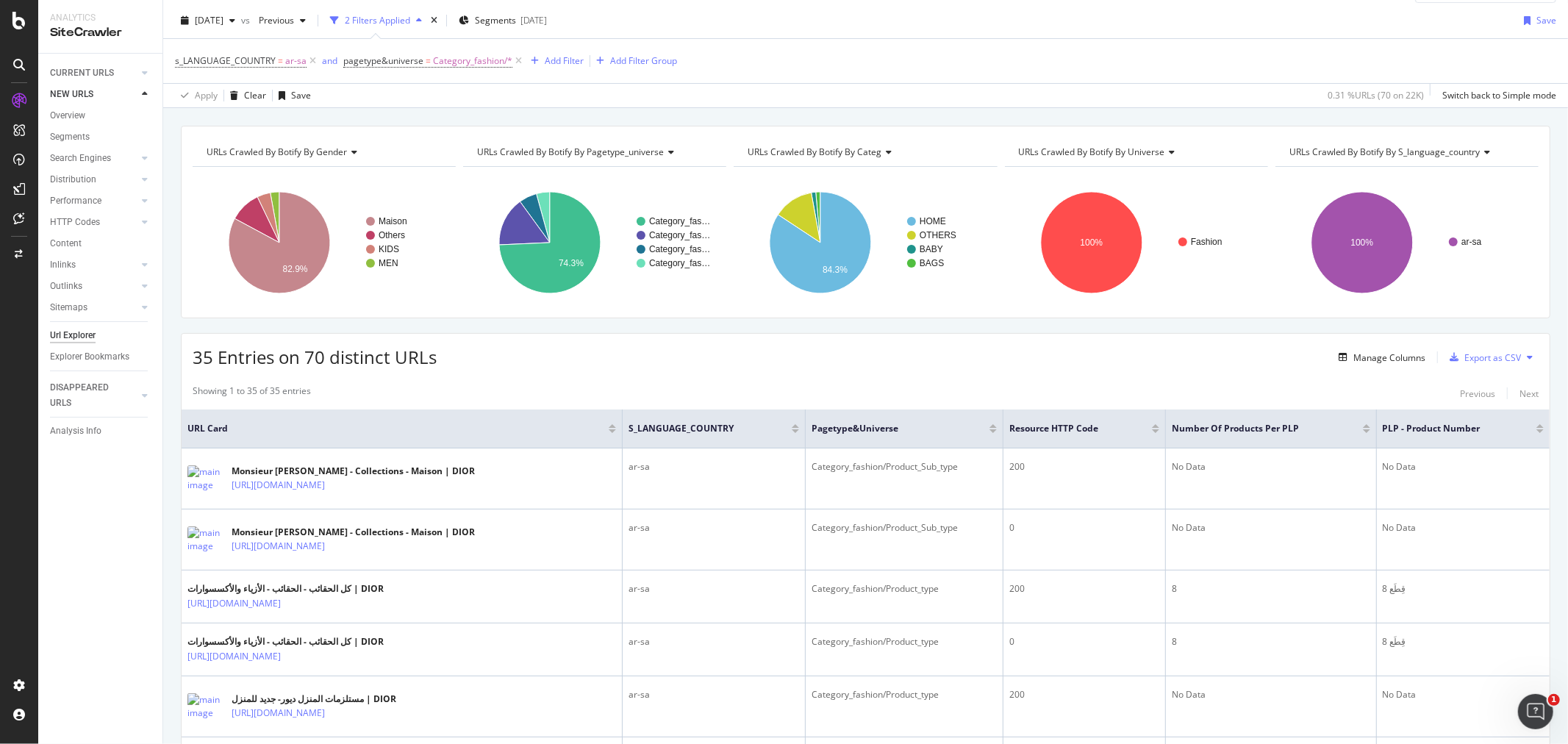
scroll to position [0, 0]
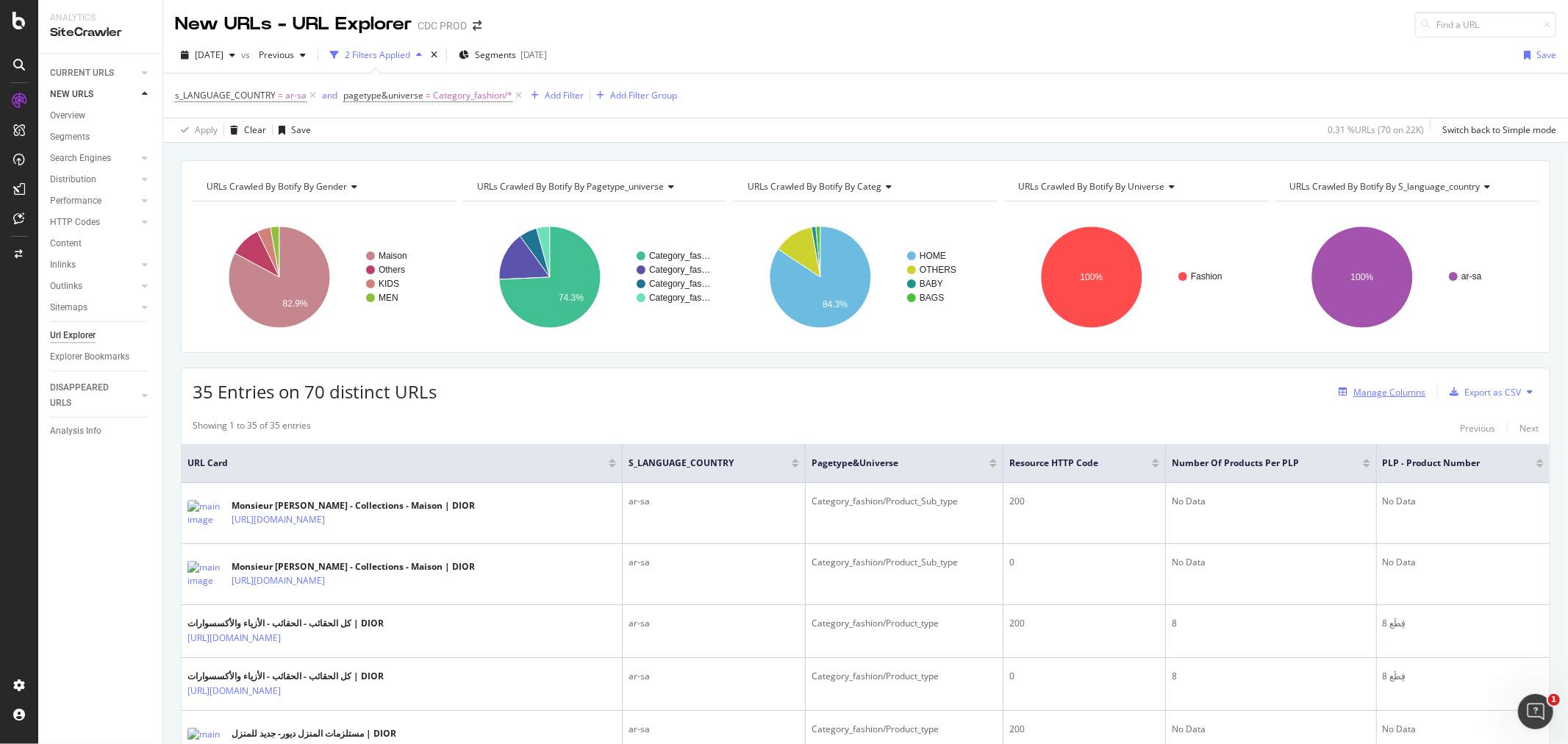
click at [1373, 393] on div "Manage Columns" at bounding box center [1389, 392] width 72 height 13
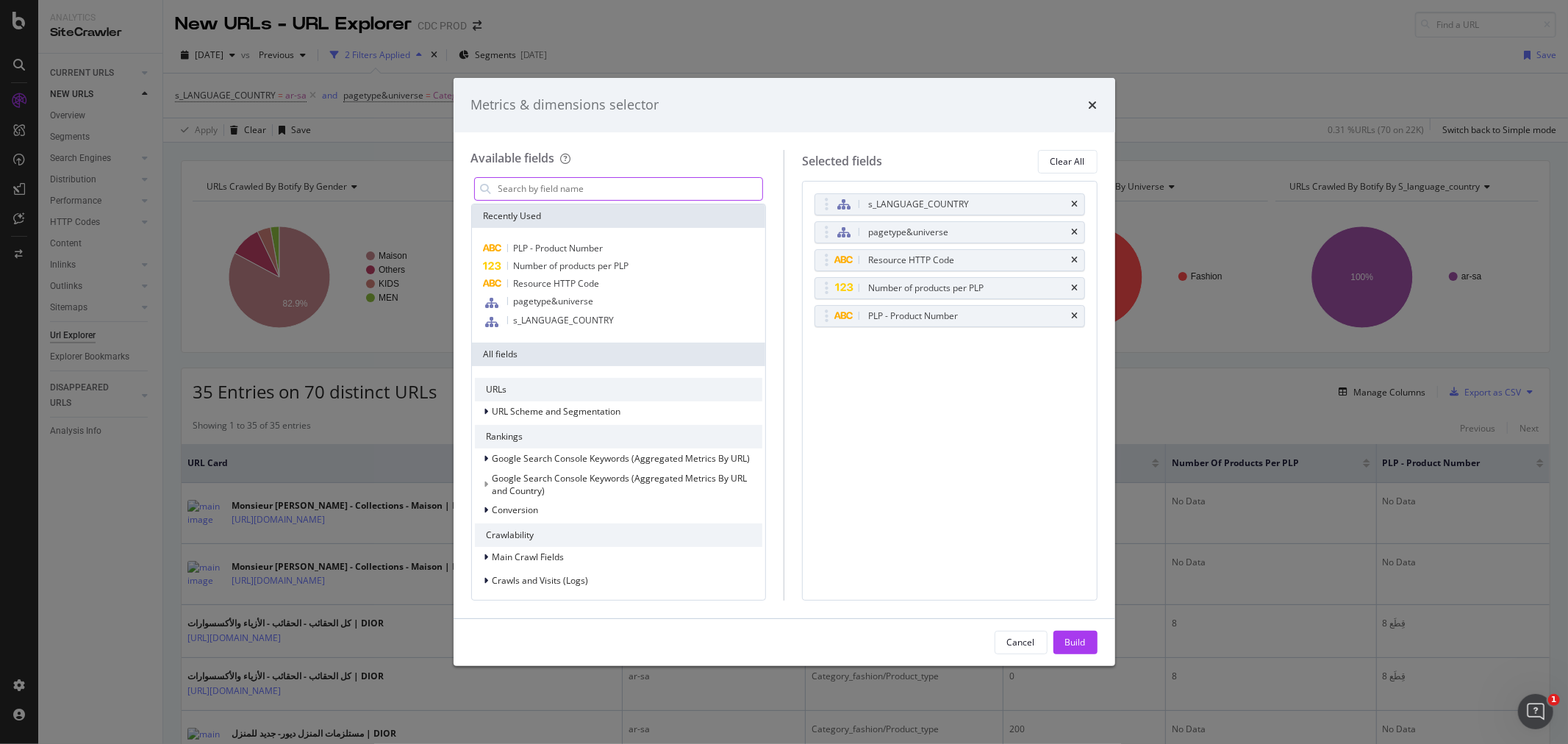
click at [522, 187] on input "modal" at bounding box center [630, 189] width 266 height 22
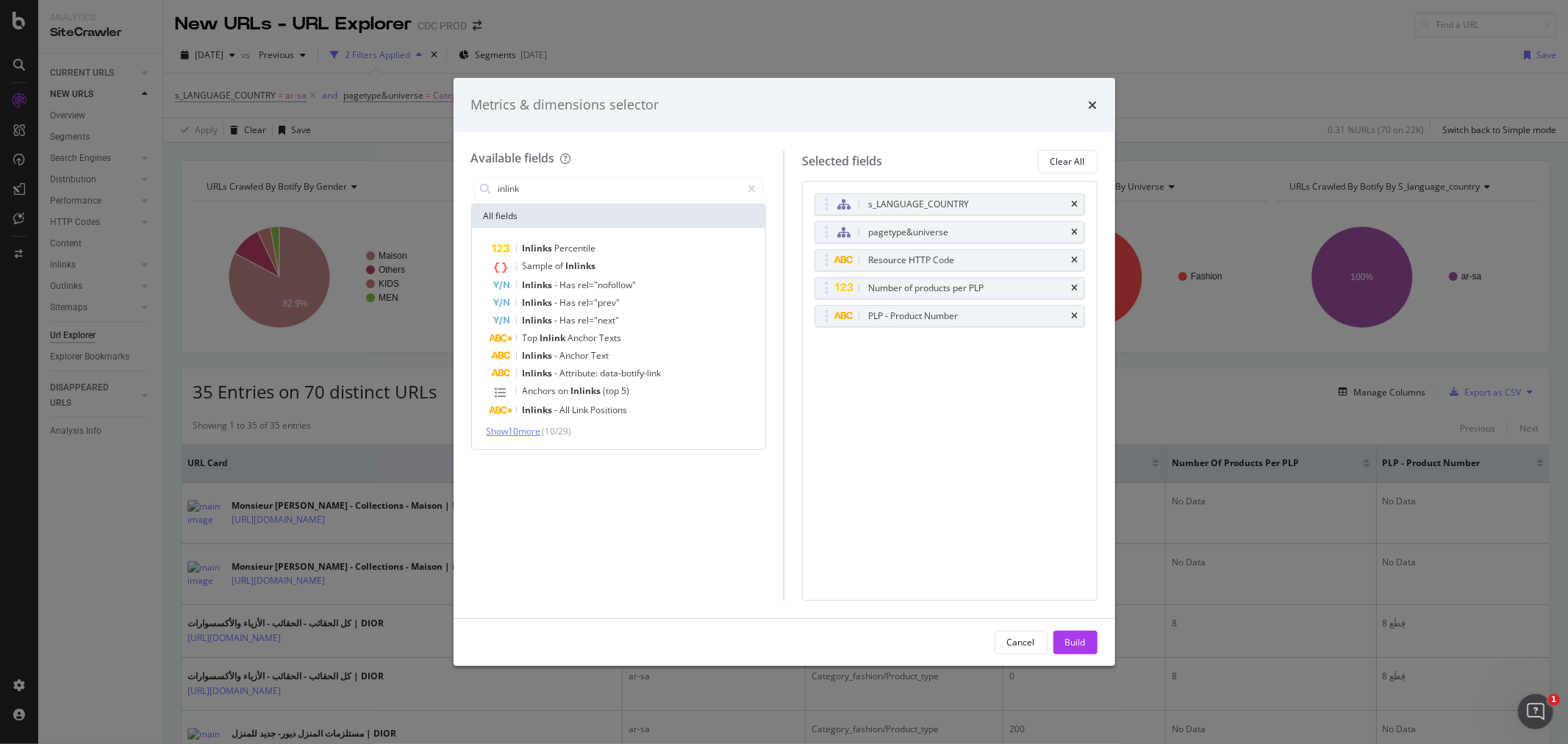
type input "inlink"
click at [522, 431] on span "Show 10 more" at bounding box center [514, 431] width 55 height 13
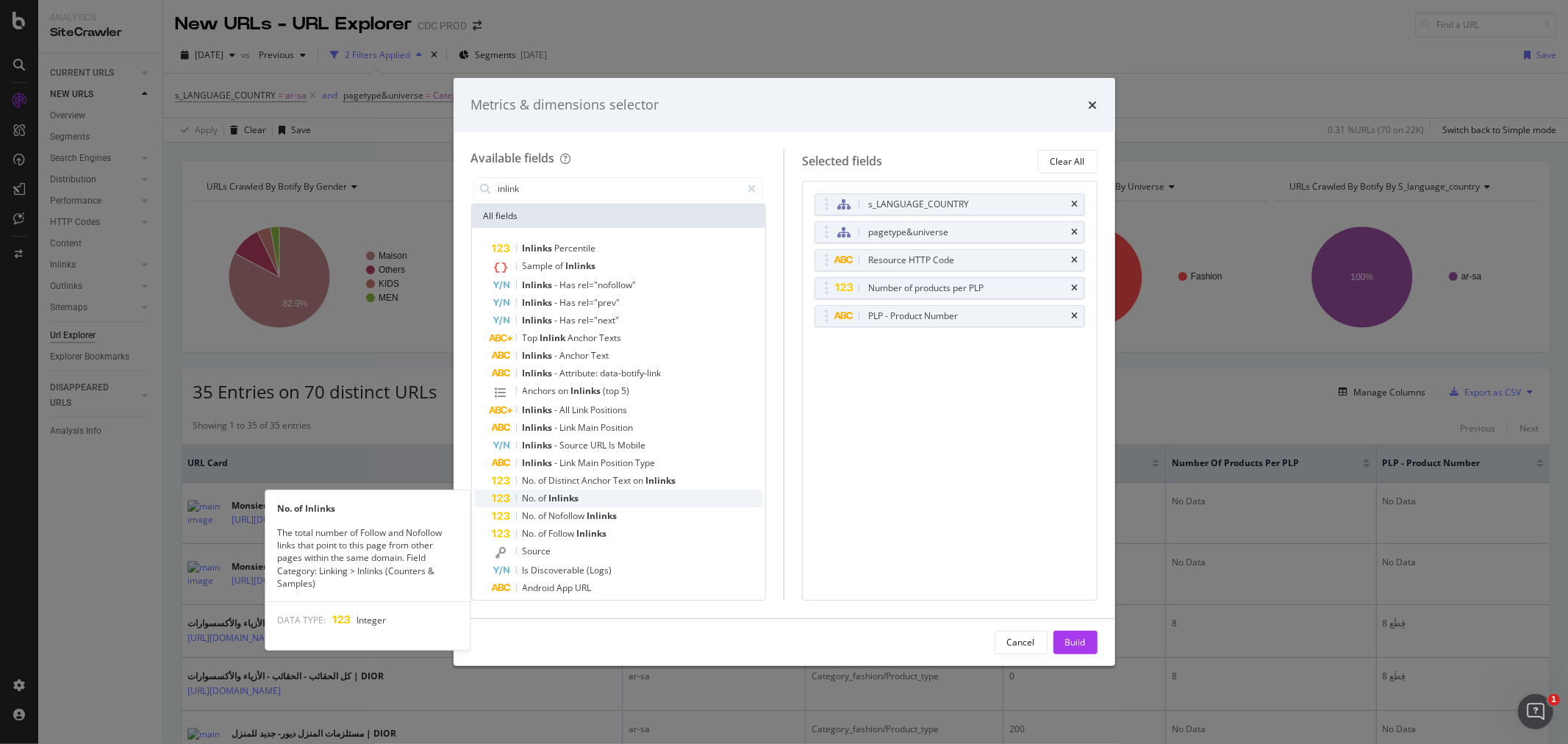
click at [586, 500] on div "No. of Inlinks" at bounding box center [627, 499] width 270 height 18
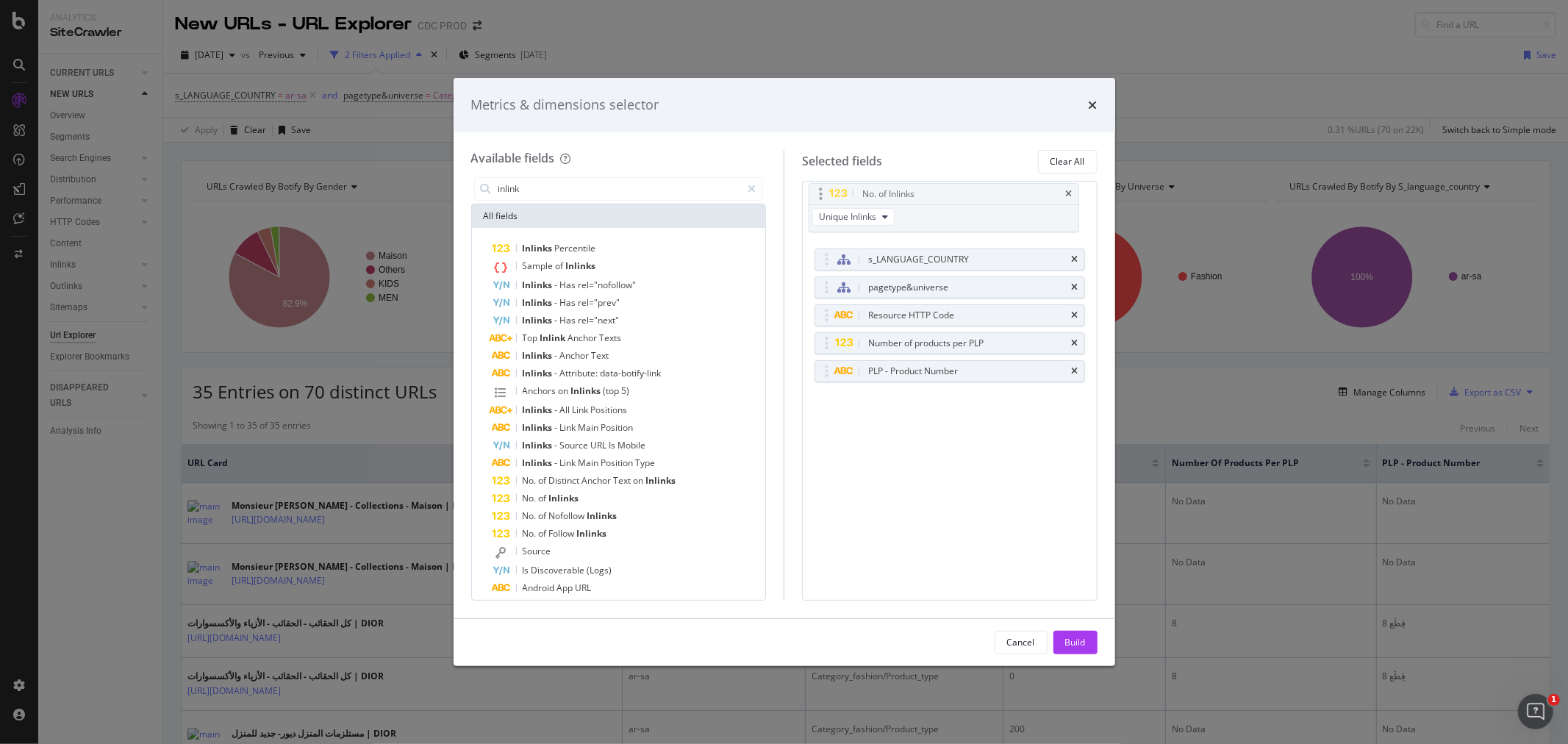
drag, startPoint x: 902, startPoint y: 349, endPoint x: 896, endPoint y: 200, distance: 149.1
click at [896, 200] on body "Analytics SiteCrawler CURRENT URLS Overview Movements Segments Visits Search En…" at bounding box center [784, 372] width 1568 height 744
drag, startPoint x: 1075, startPoint y: 650, endPoint x: 941, endPoint y: 590, distance: 146.8
click at [1076, 650] on div "Build" at bounding box center [1075, 642] width 20 height 22
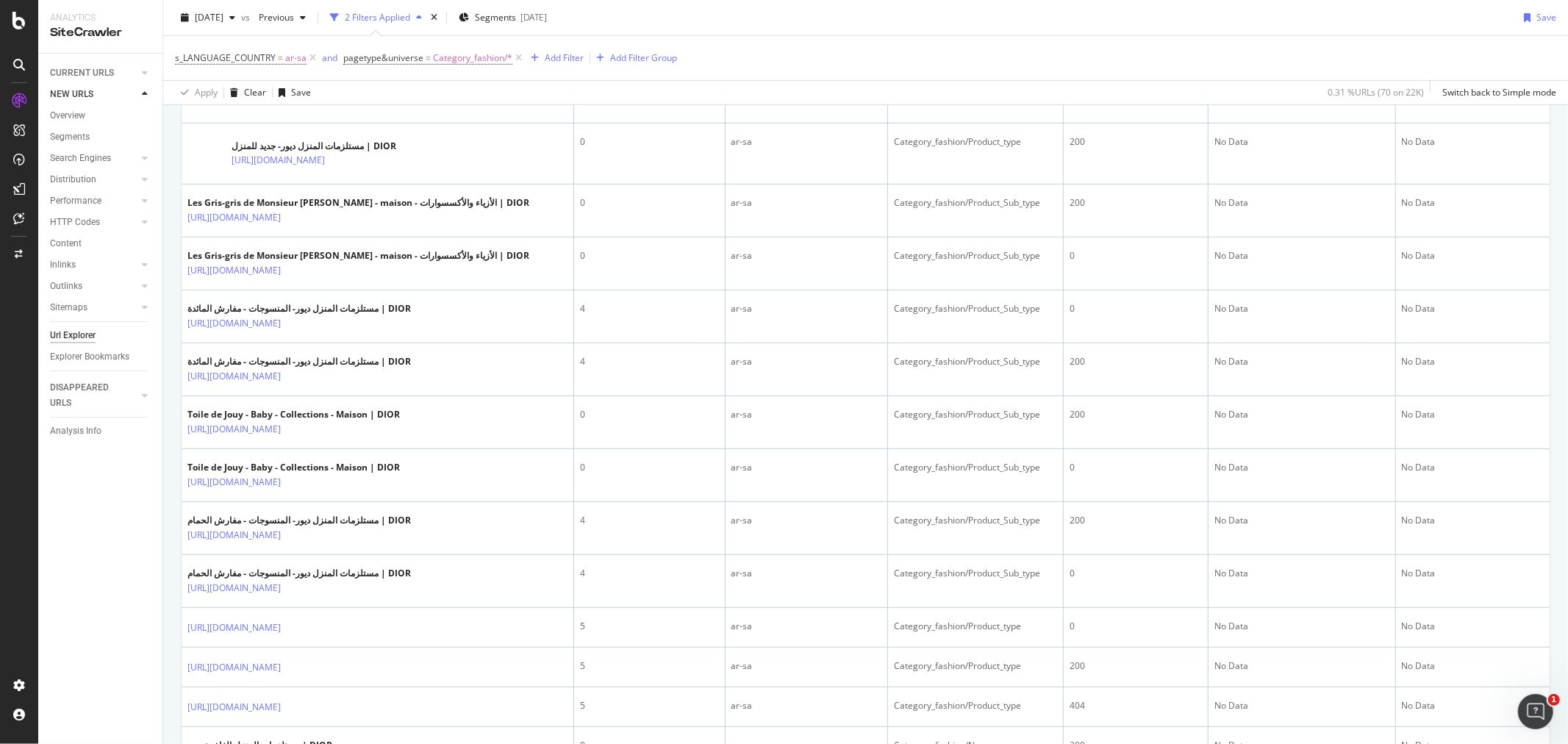
scroll to position [653, 0]
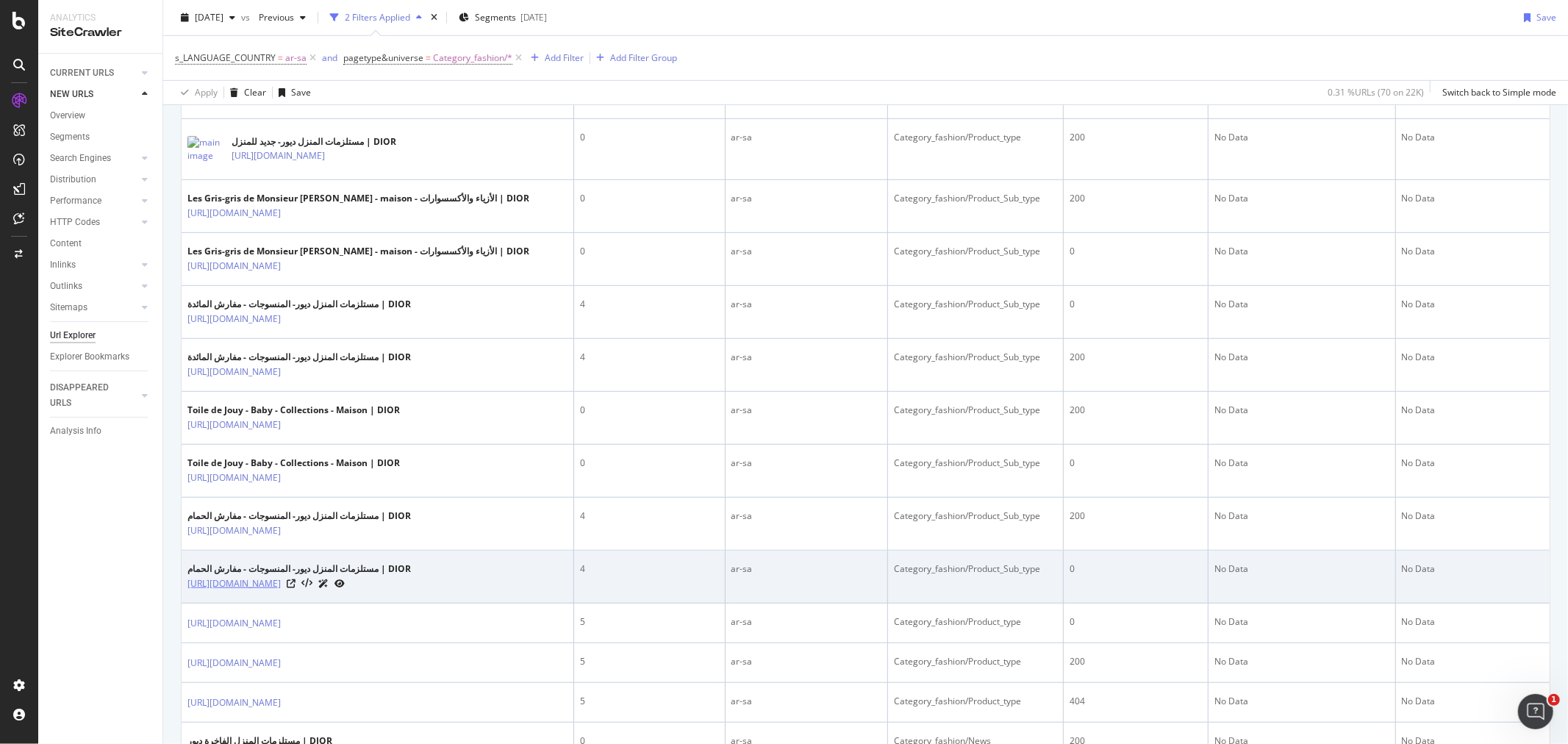
click at [281, 591] on link "[URL][DOMAIN_NAME]" at bounding box center [234, 584] width 94 height 15
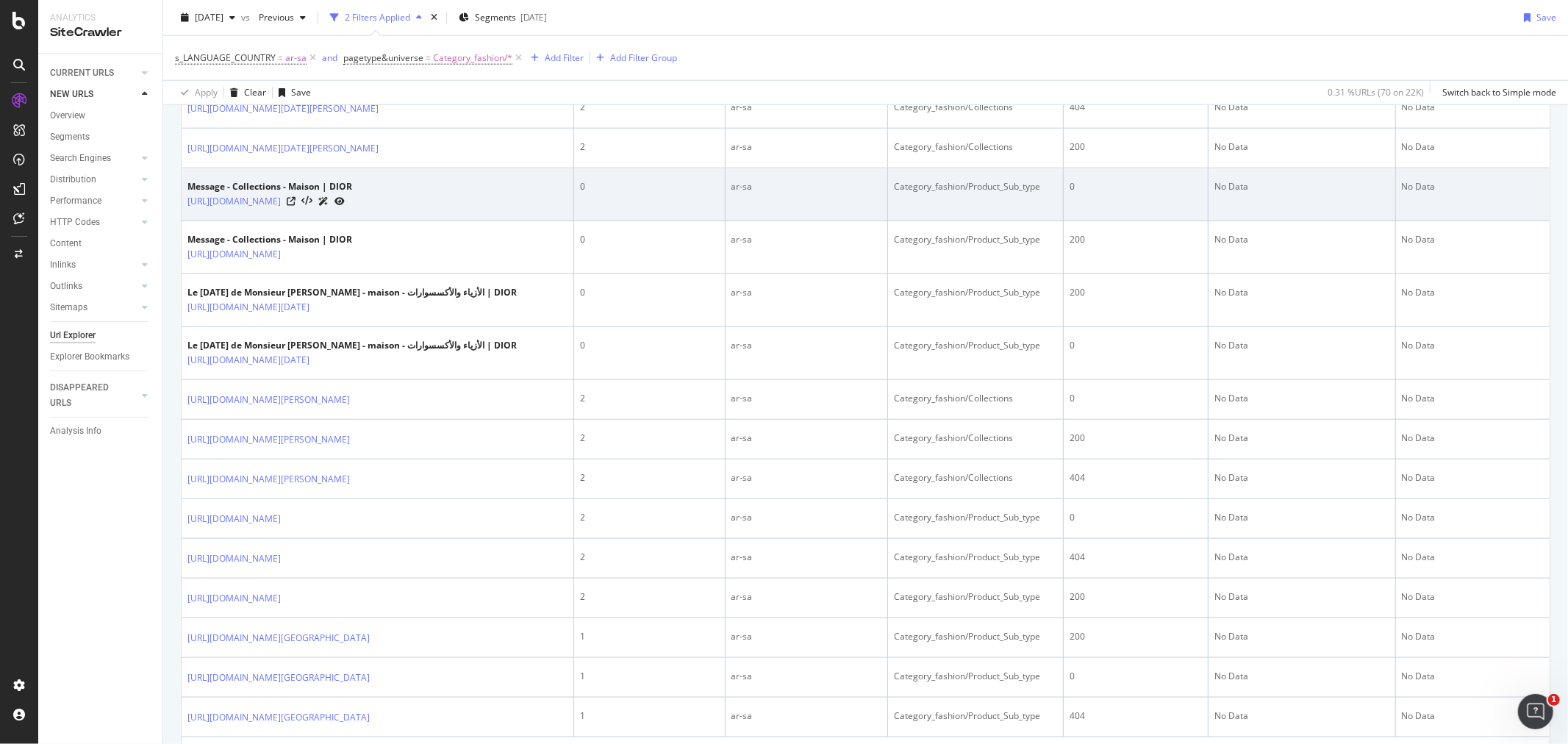
scroll to position [1471, 0]
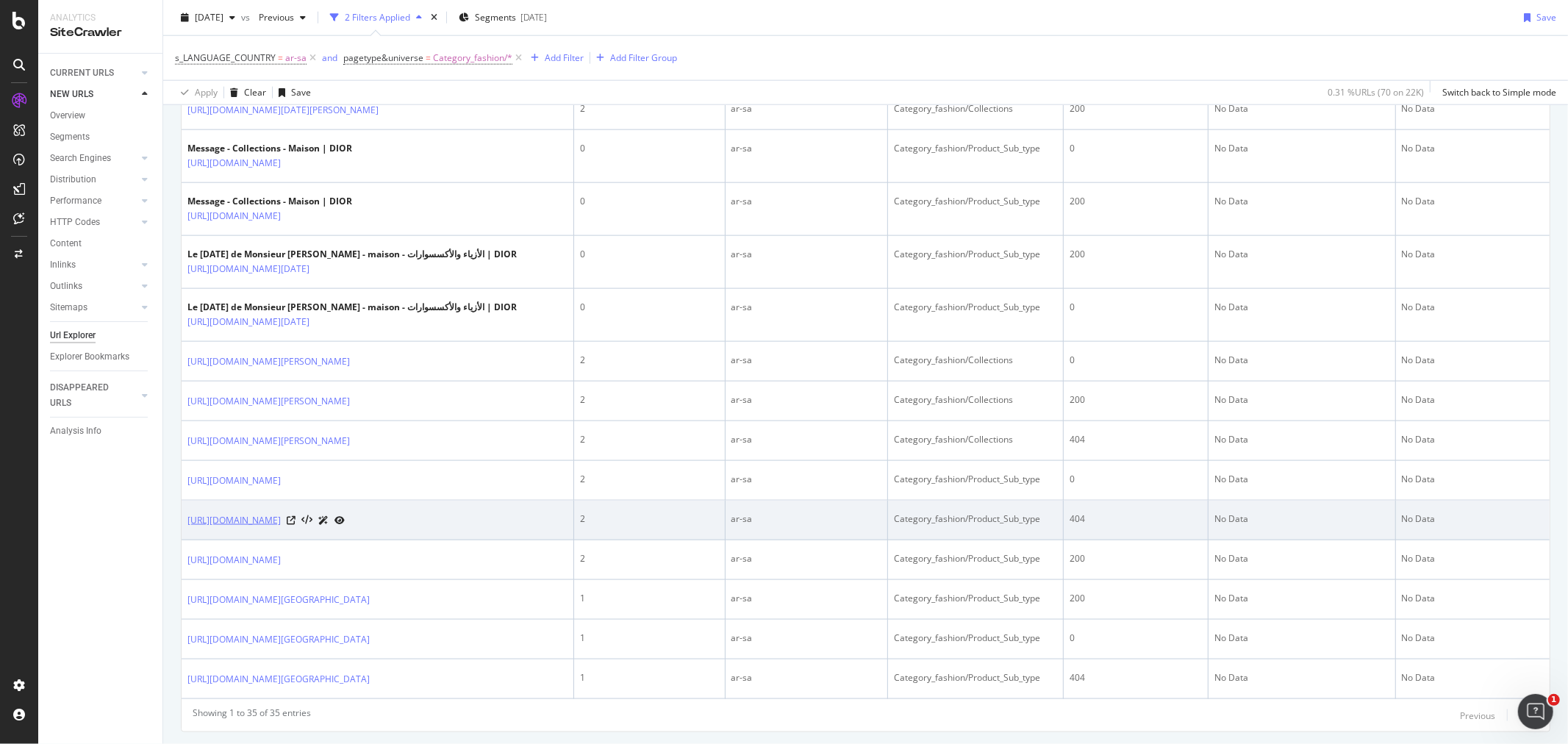
click at [281, 528] on link "https://www.dior.com/ar_sa/fashion/مستلزمات-المنزل-/أواني-المائدة-/all-tablew…" at bounding box center [234, 521] width 94 height 15
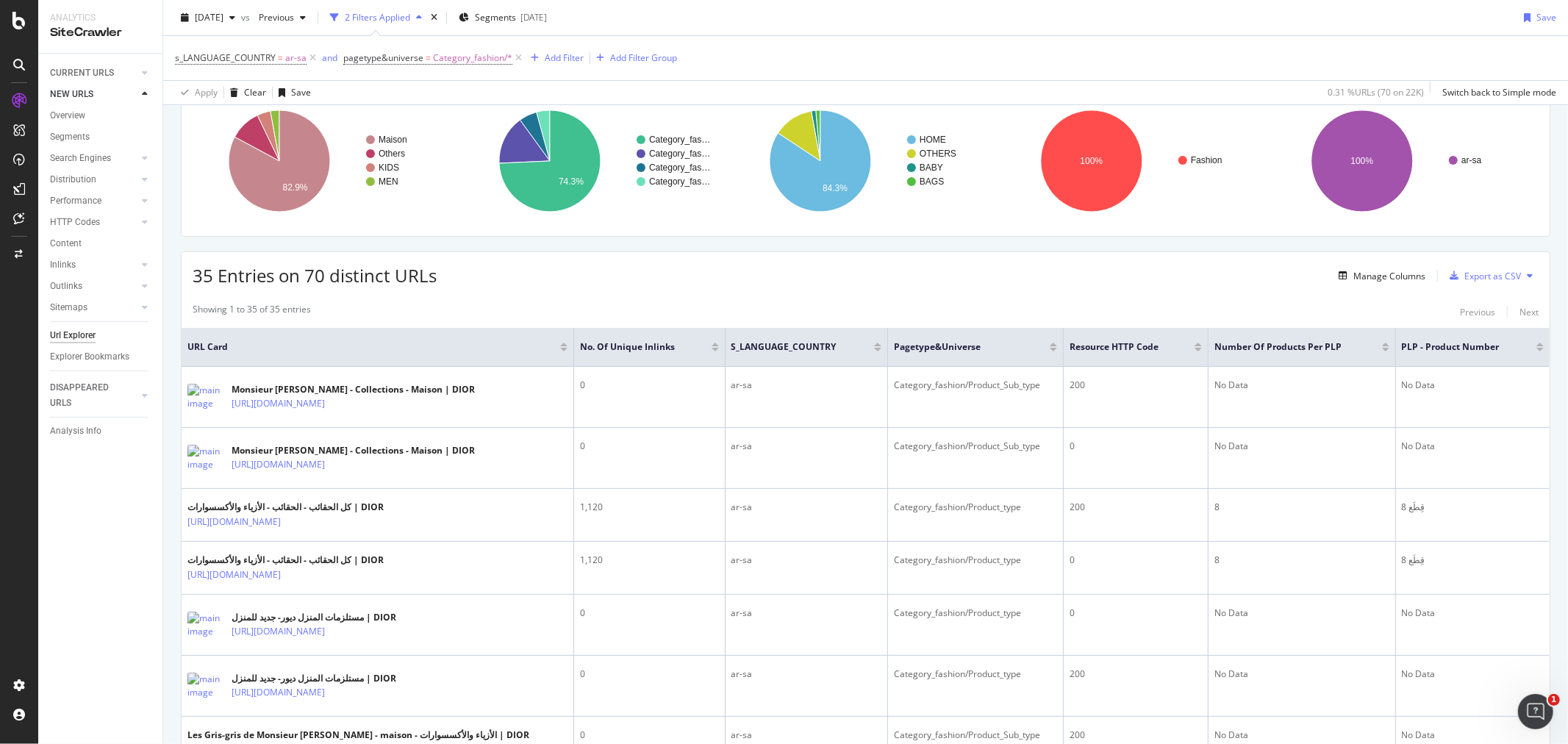
scroll to position [0, 0]
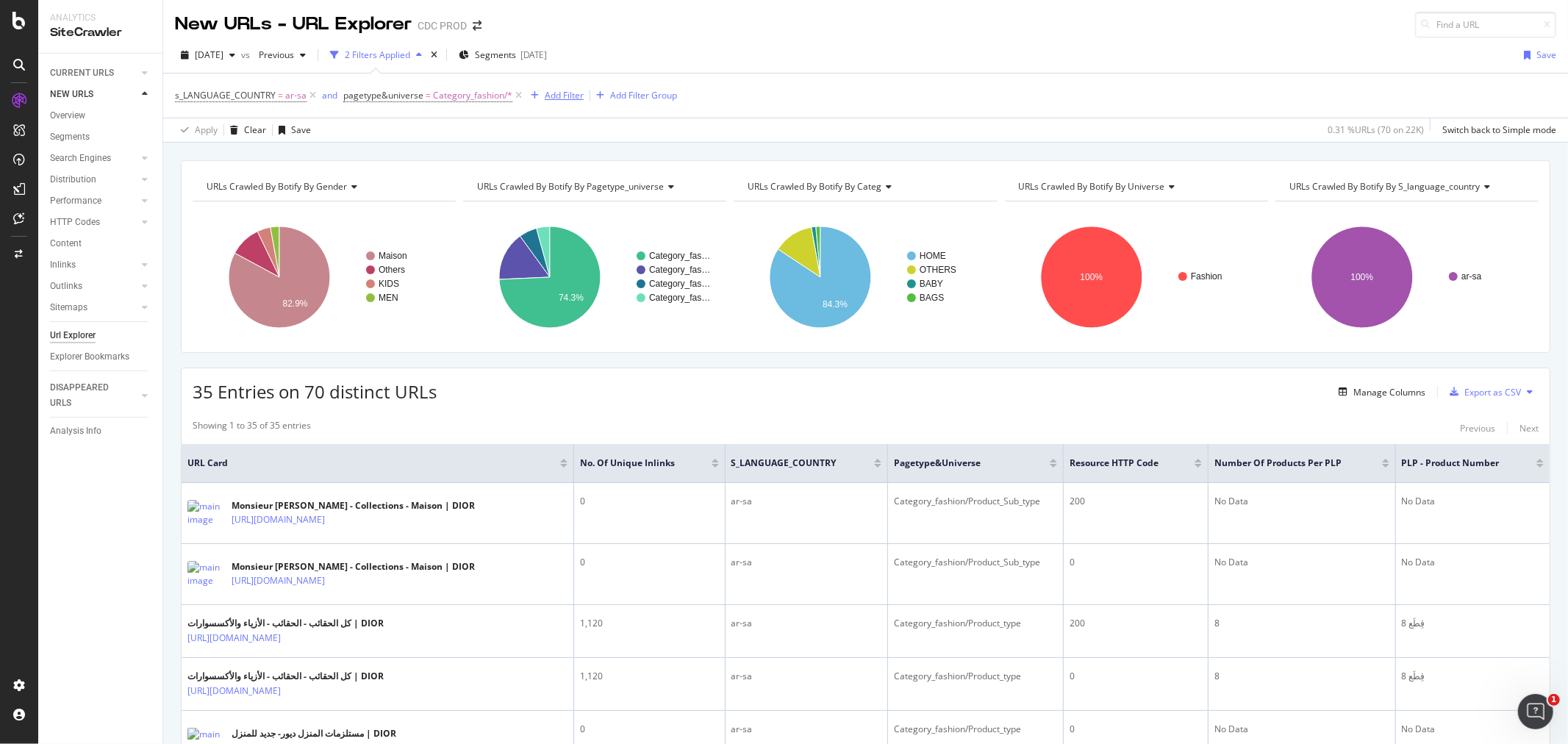
click at [547, 100] on div "Add Filter" at bounding box center [564, 95] width 39 height 13
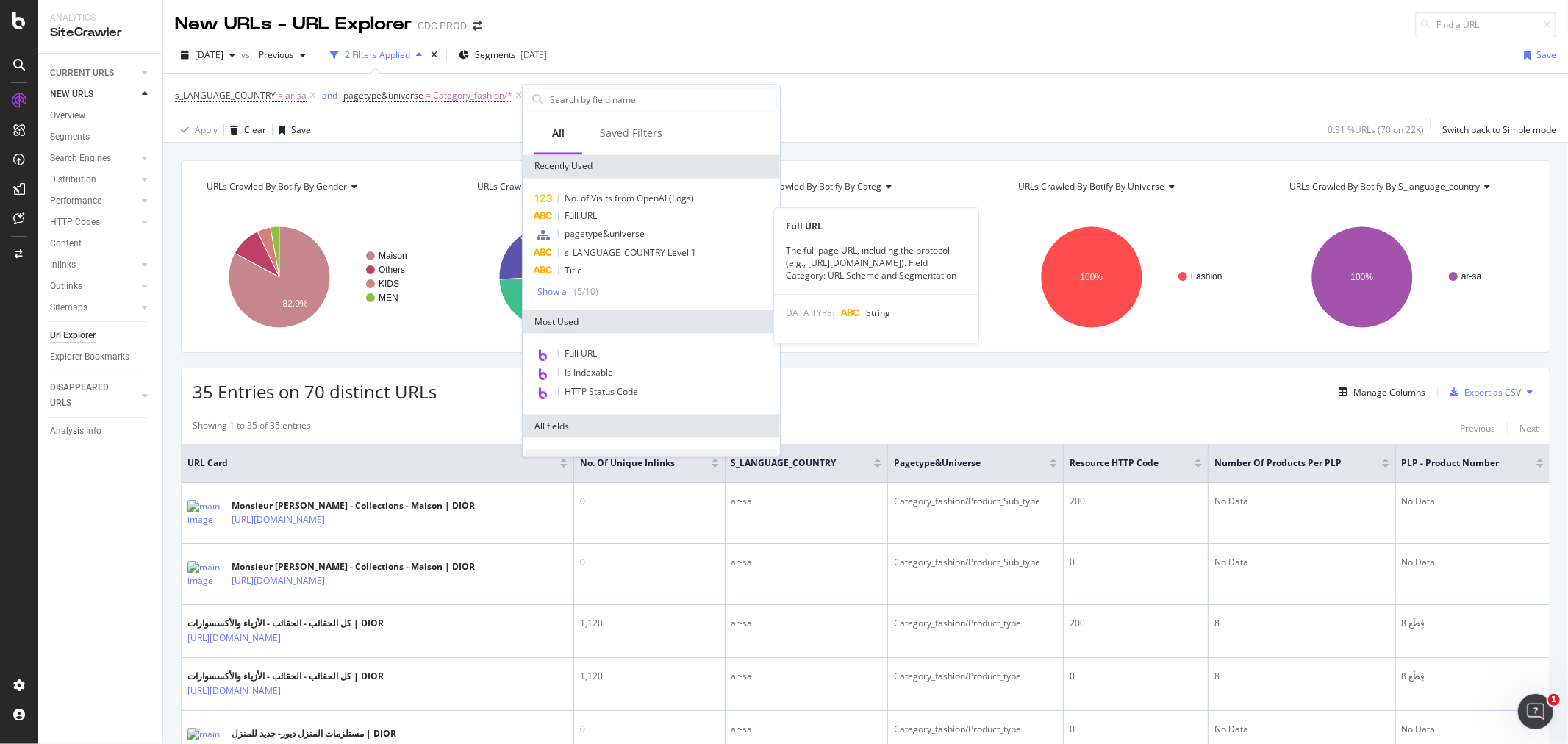
click at [588, 218] on span "Full URL" at bounding box center [580, 216] width 32 height 13
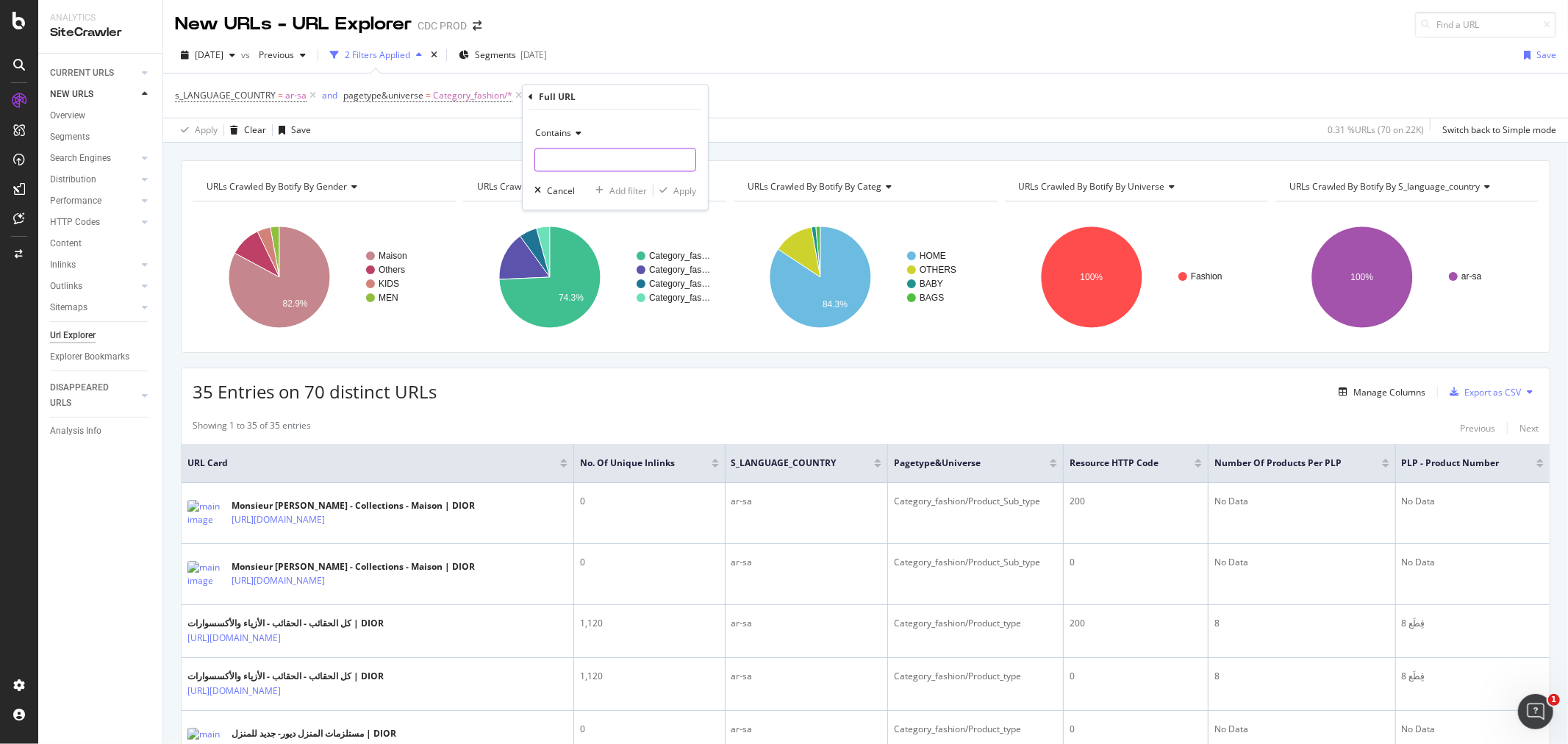
click at [557, 166] on input "text" at bounding box center [616, 160] width 160 height 23
type input "maison"
click at [679, 192] on div "Apply" at bounding box center [684, 190] width 22 height 13
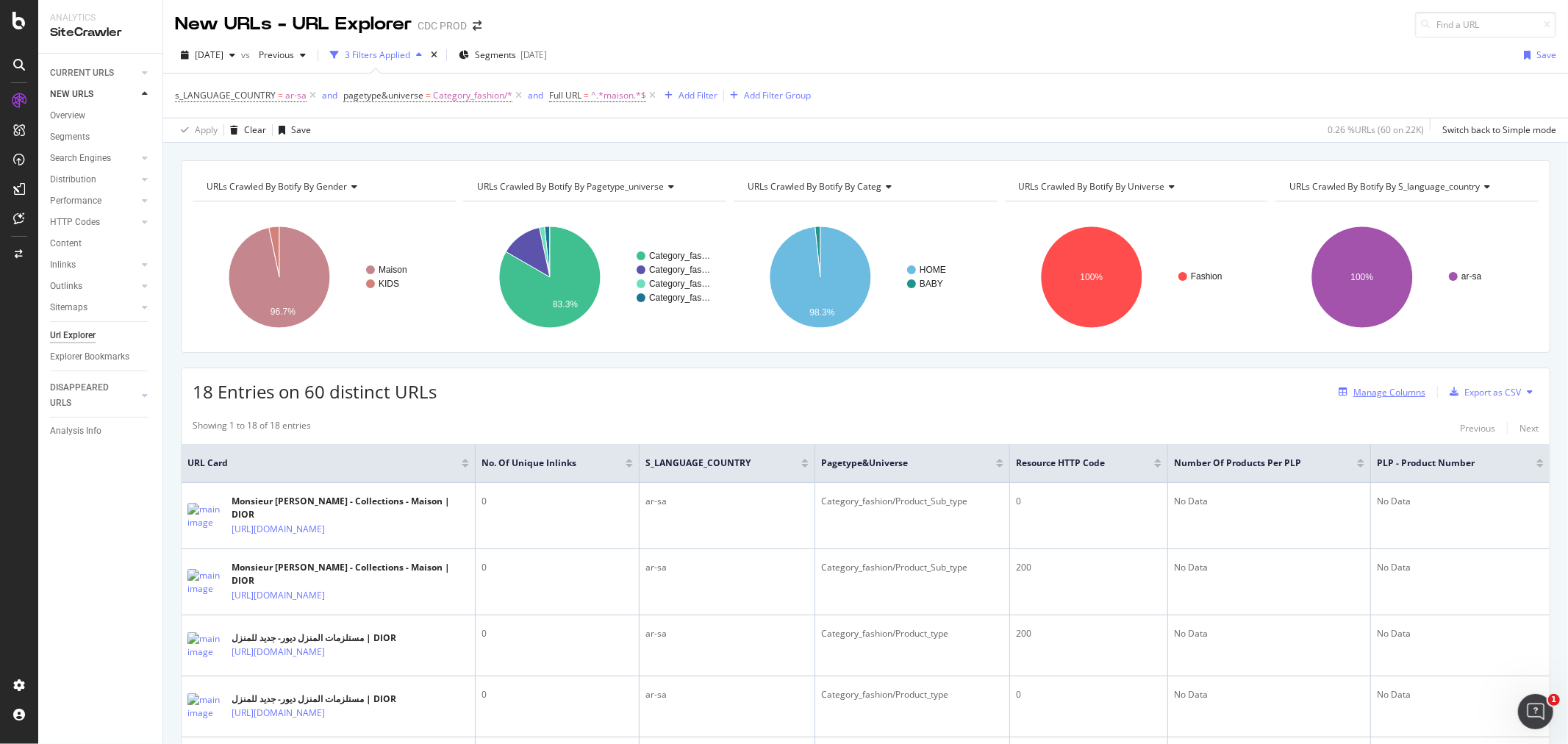
click at [1387, 399] on div "Manage Columns" at bounding box center [1379, 392] width 93 height 16
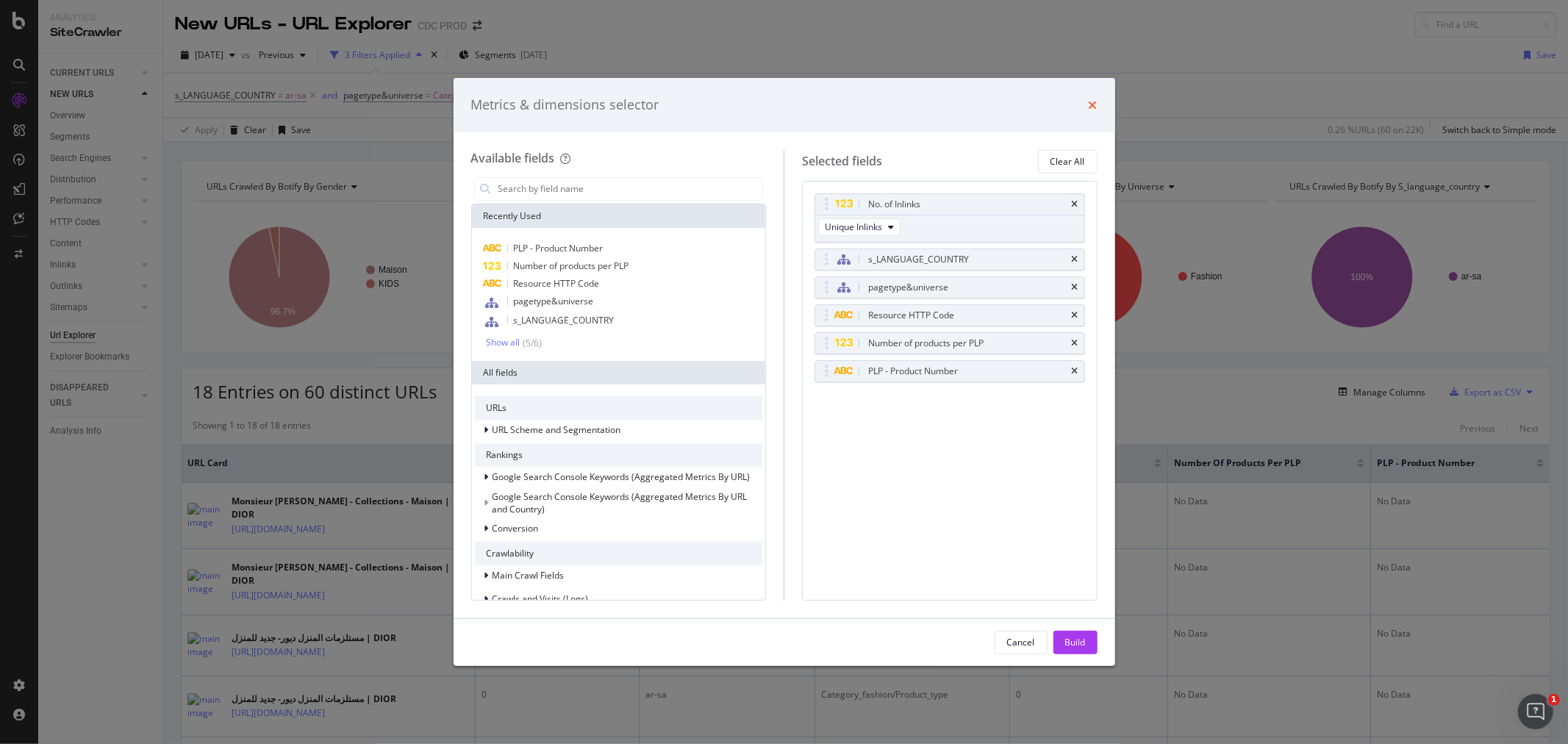
click at [1093, 107] on icon "times" at bounding box center [1093, 106] width 9 height 12
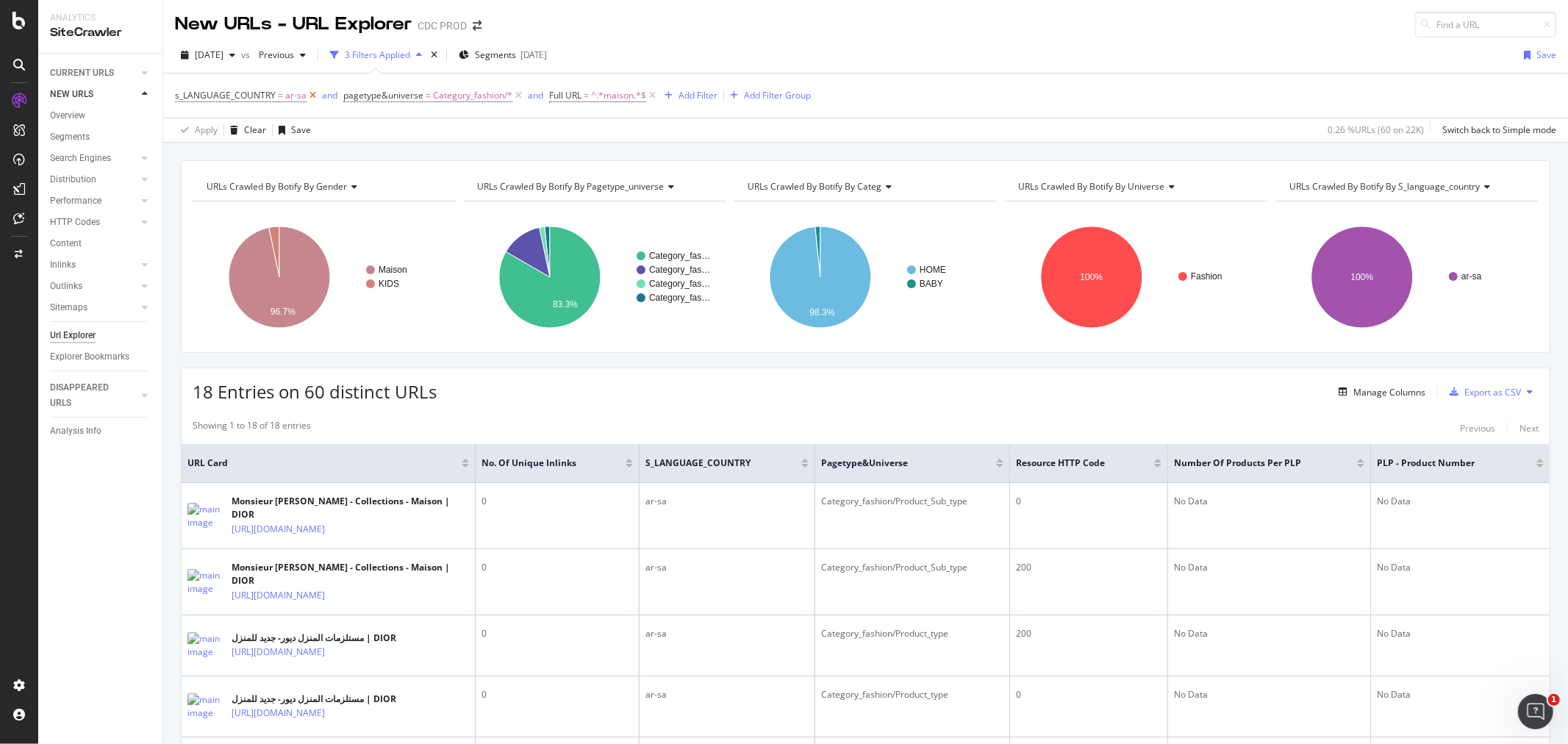
click at [312, 97] on icon at bounding box center [312, 96] width 13 height 15
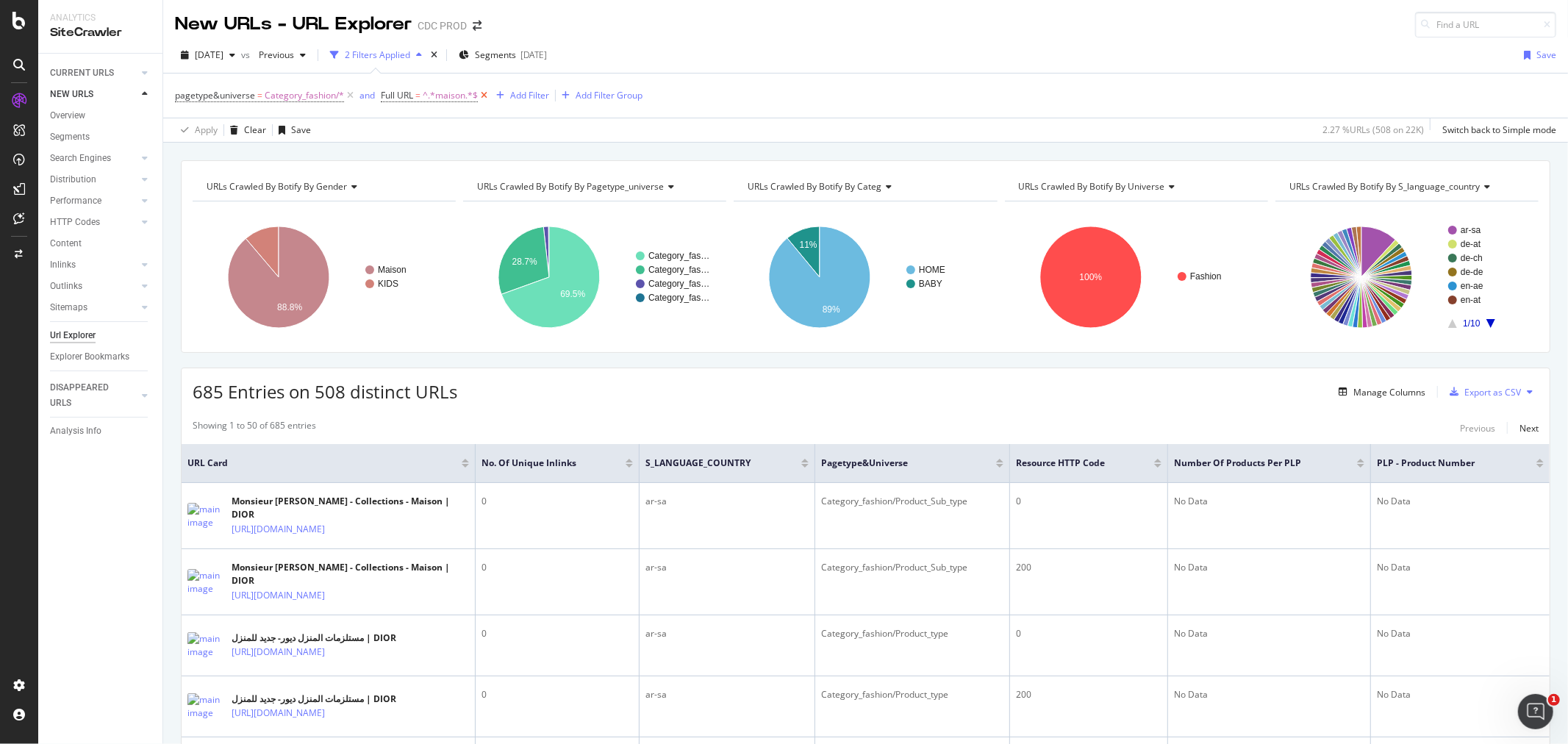
click at [483, 100] on icon at bounding box center [484, 96] width 13 height 15
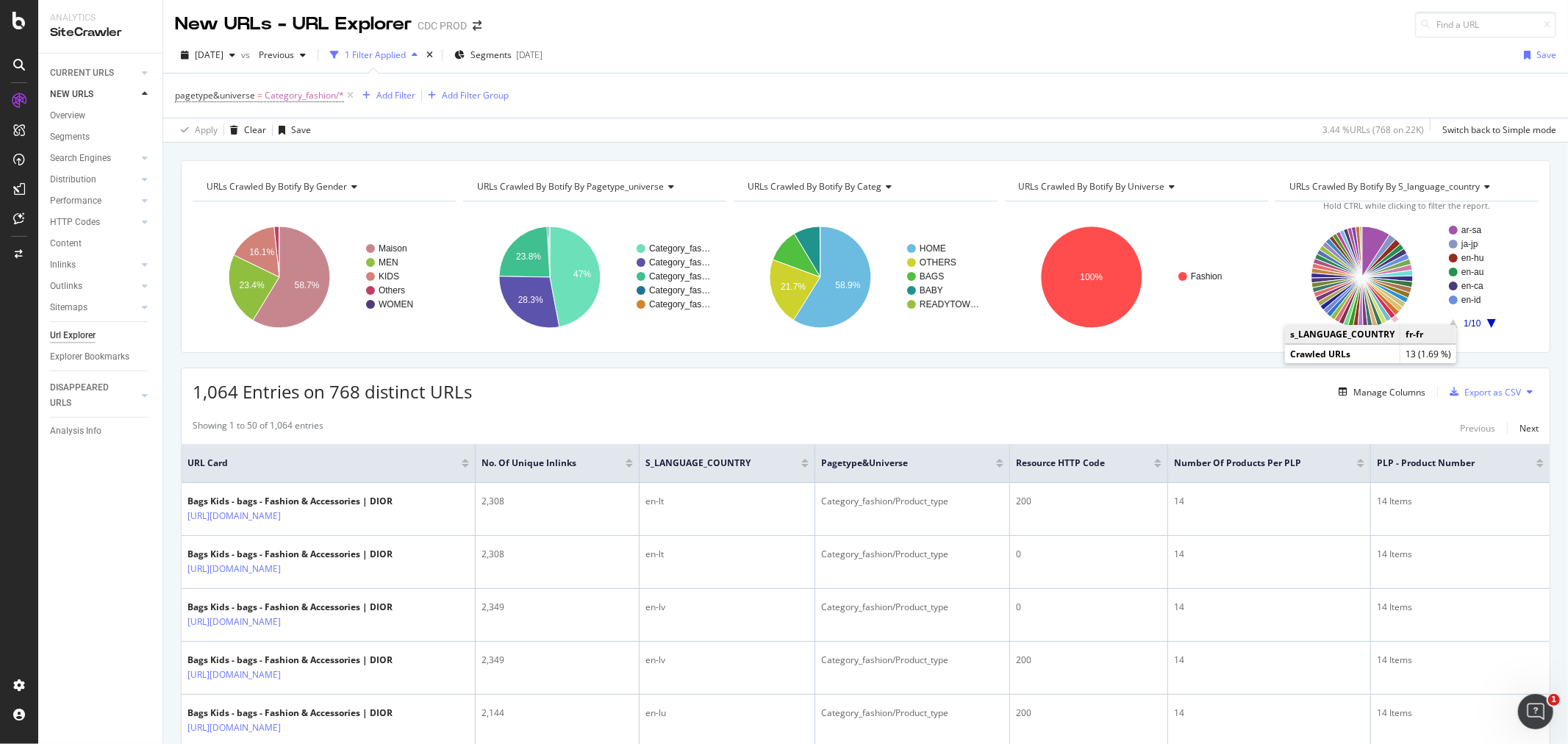
click at [1378, 310] on icon "A chart." at bounding box center [1379, 297] width 33 height 41
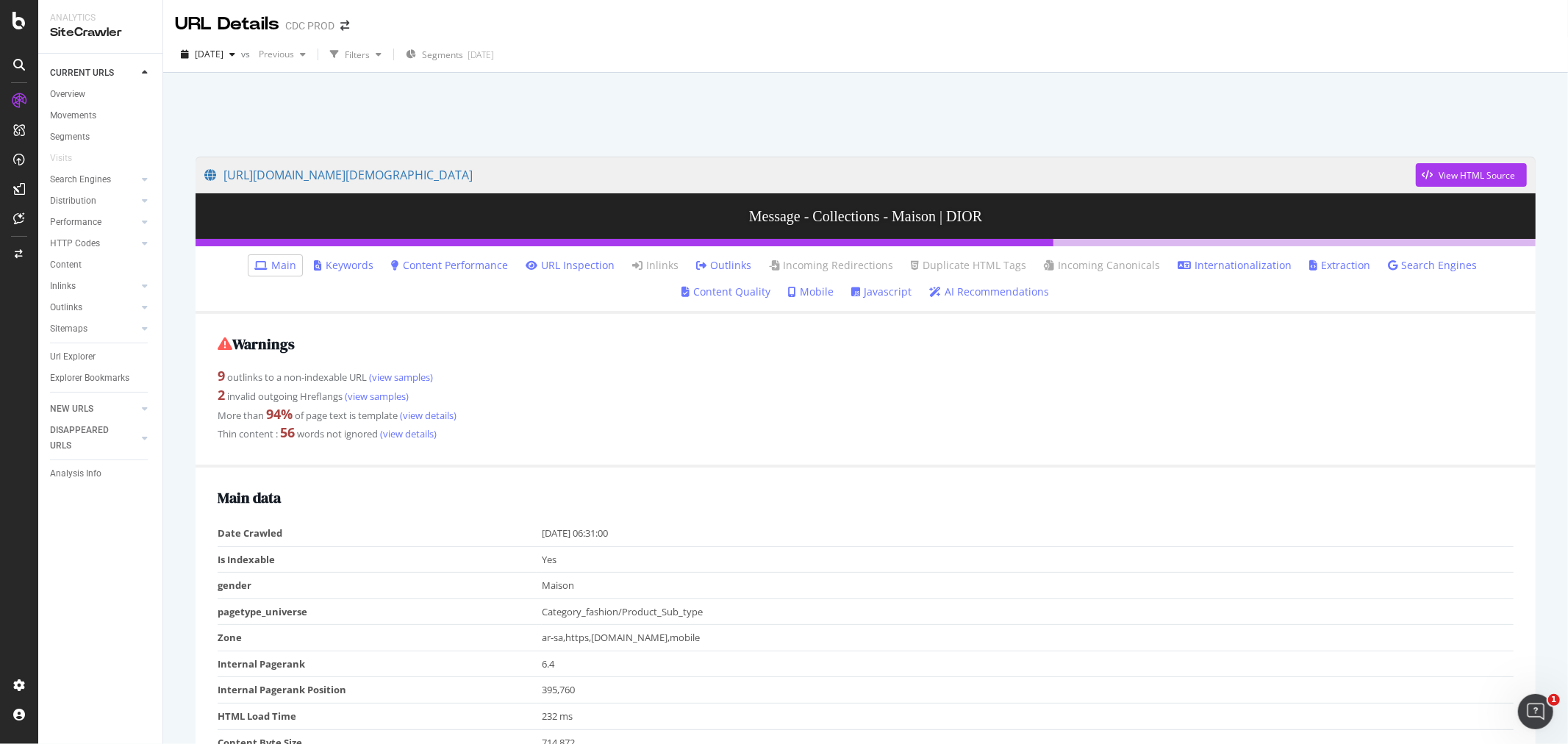
click at [1188, 269] on link "Internationalization" at bounding box center [1235, 266] width 114 height 15
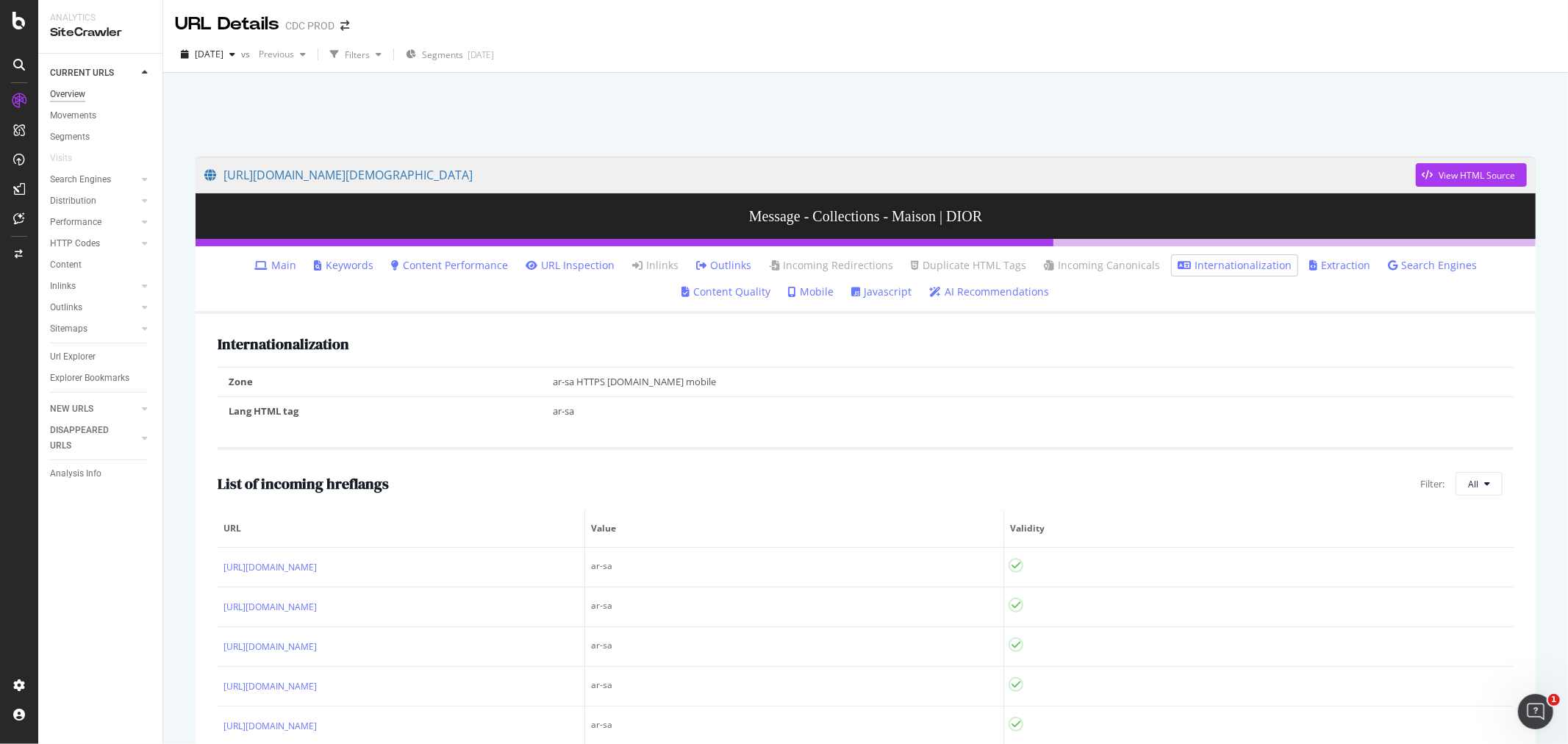
click at [60, 97] on div "Overview" at bounding box center [67, 94] width 35 height 16
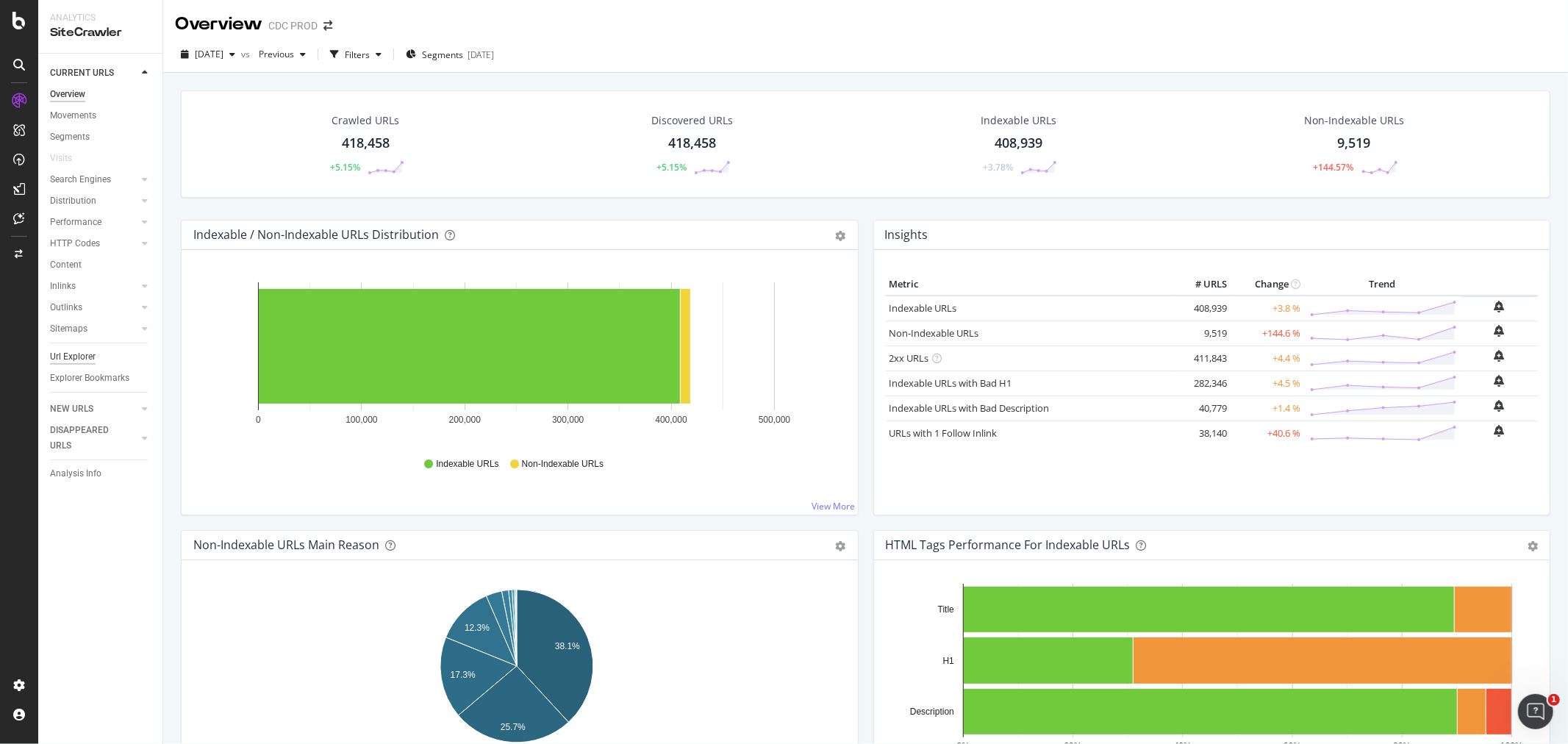
click at [70, 355] on div "Url Explorer" at bounding box center [73, 357] width 46 height 16
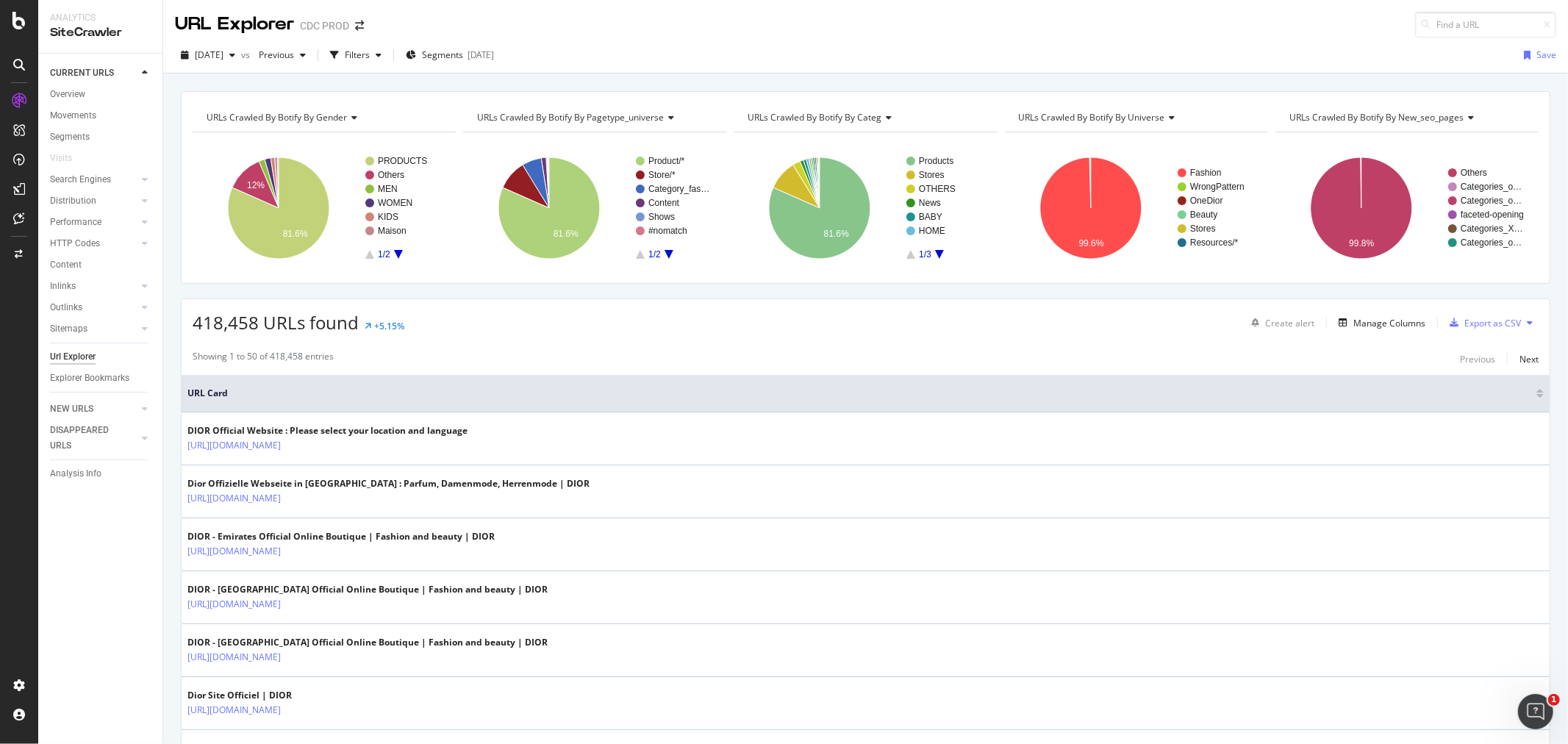
click at [1465, 113] on icon at bounding box center [1470, 118] width 10 height 9
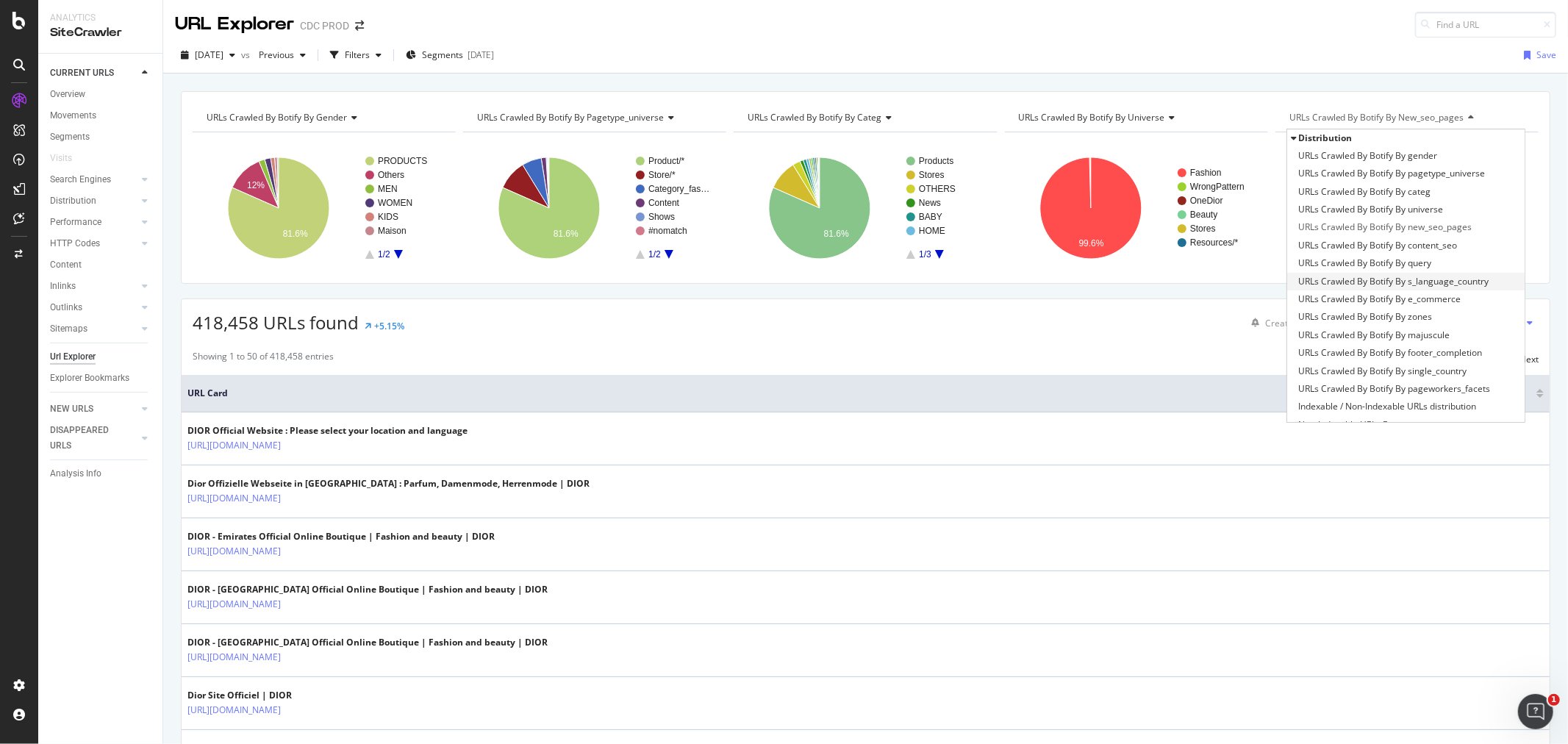
click at [1443, 278] on span "URLs Crawled By Botify By s_language_country" at bounding box center [1394, 282] width 190 height 15
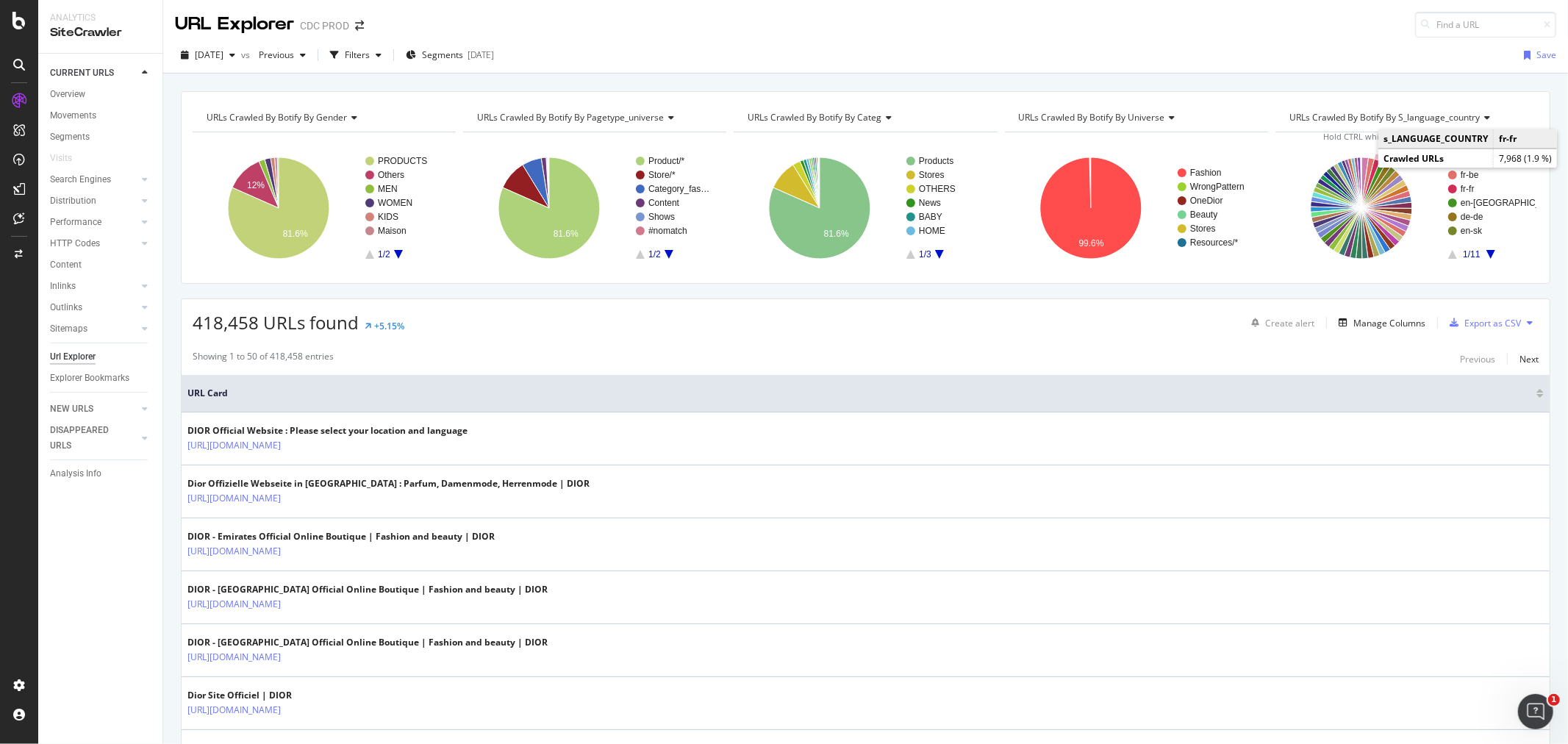
click at [1366, 164] on icon "A chart." at bounding box center [1371, 184] width 19 height 49
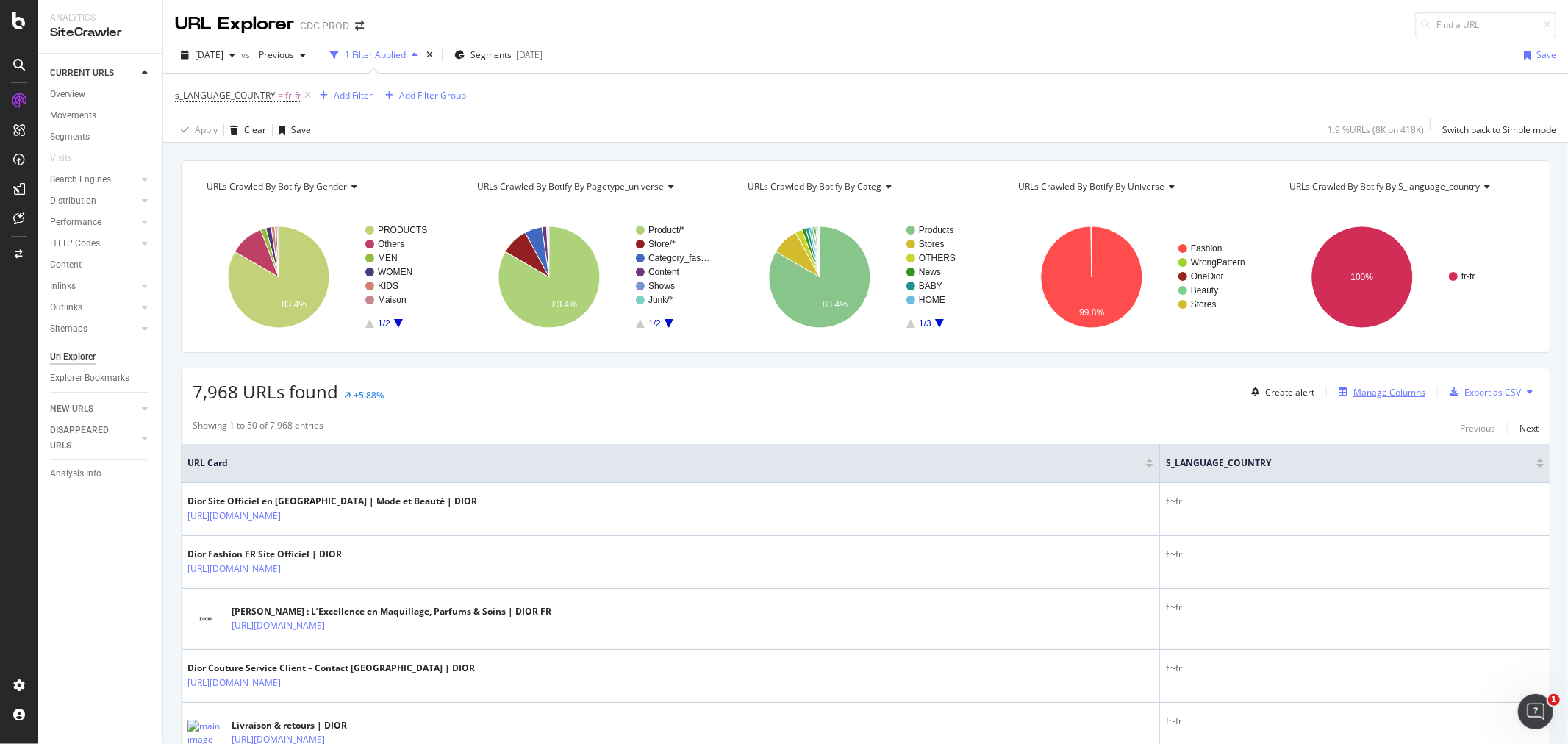
click at [1353, 392] on div "Manage Columns" at bounding box center [1389, 392] width 72 height 13
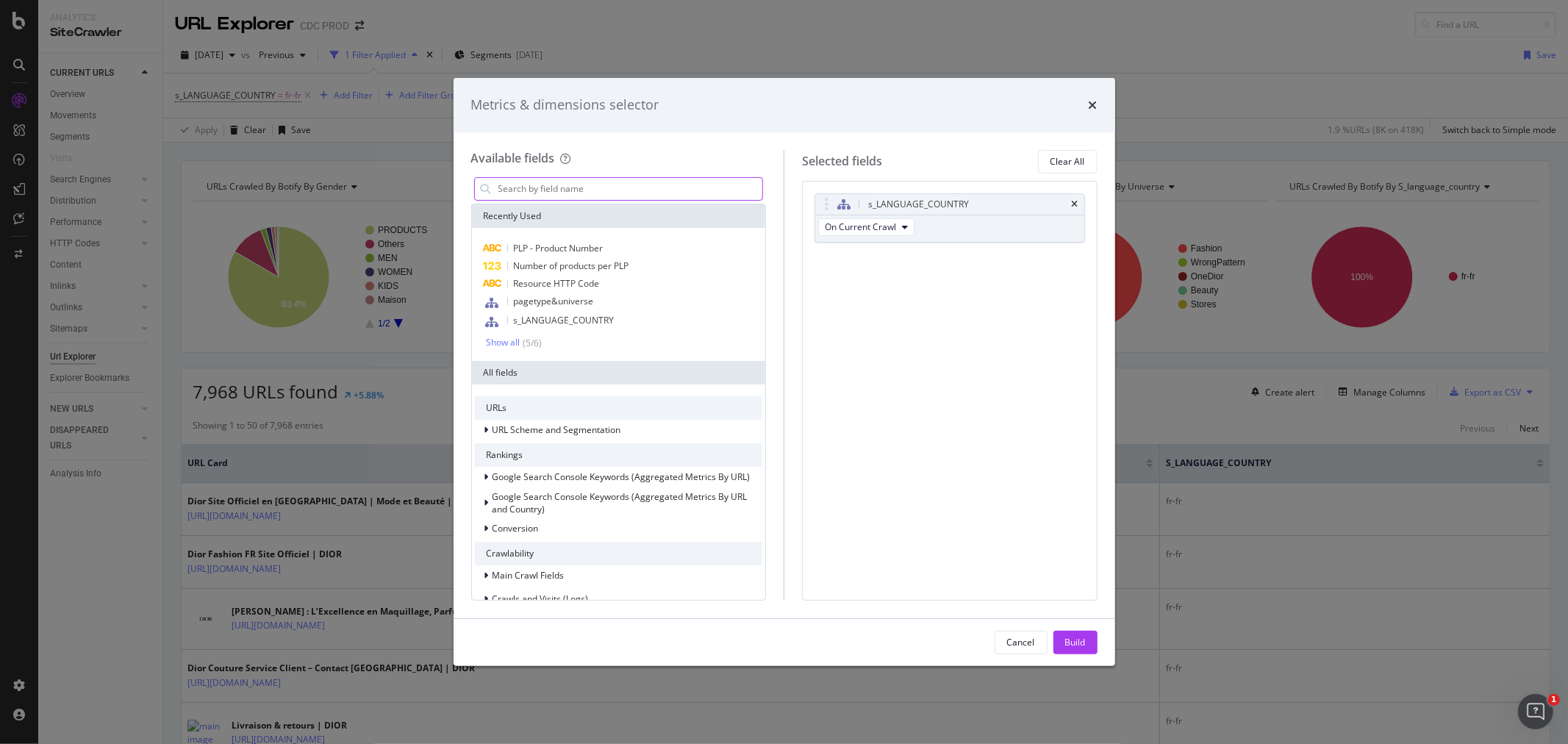
click at [530, 193] on input "modal" at bounding box center [630, 189] width 266 height 22
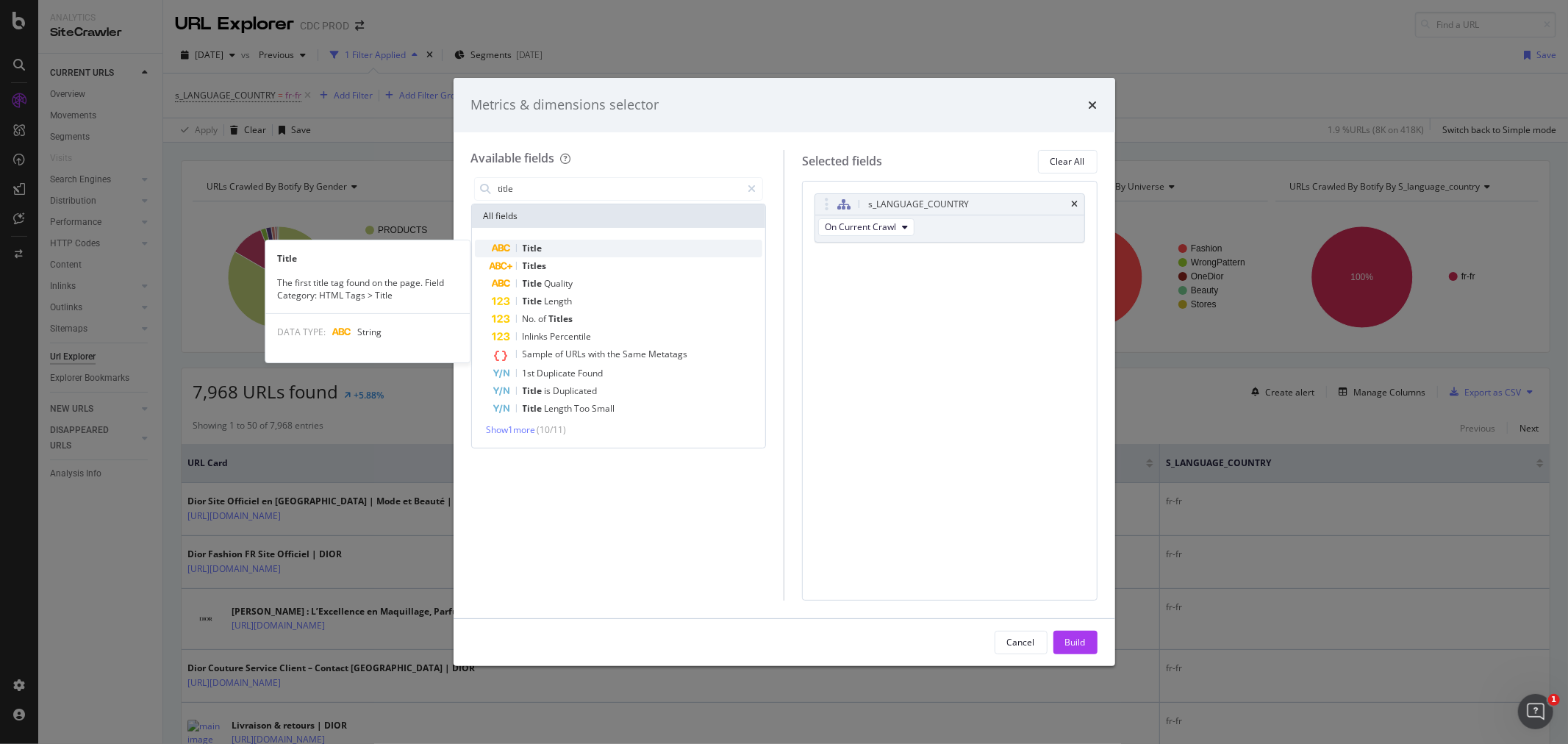
type input "title"
click at [598, 247] on div "Title" at bounding box center [627, 249] width 270 height 18
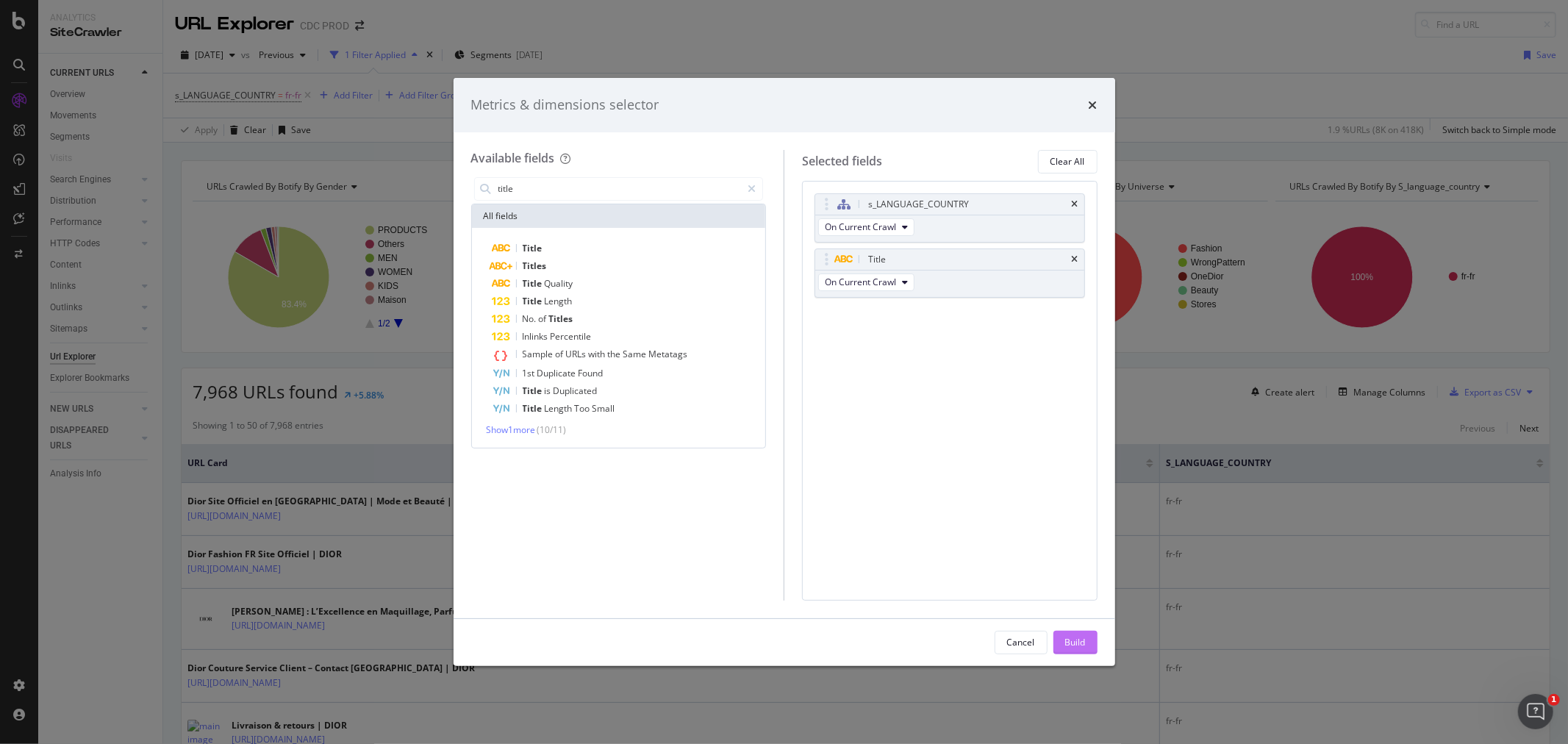
click at [1079, 638] on div "Build" at bounding box center [1075, 642] width 20 height 13
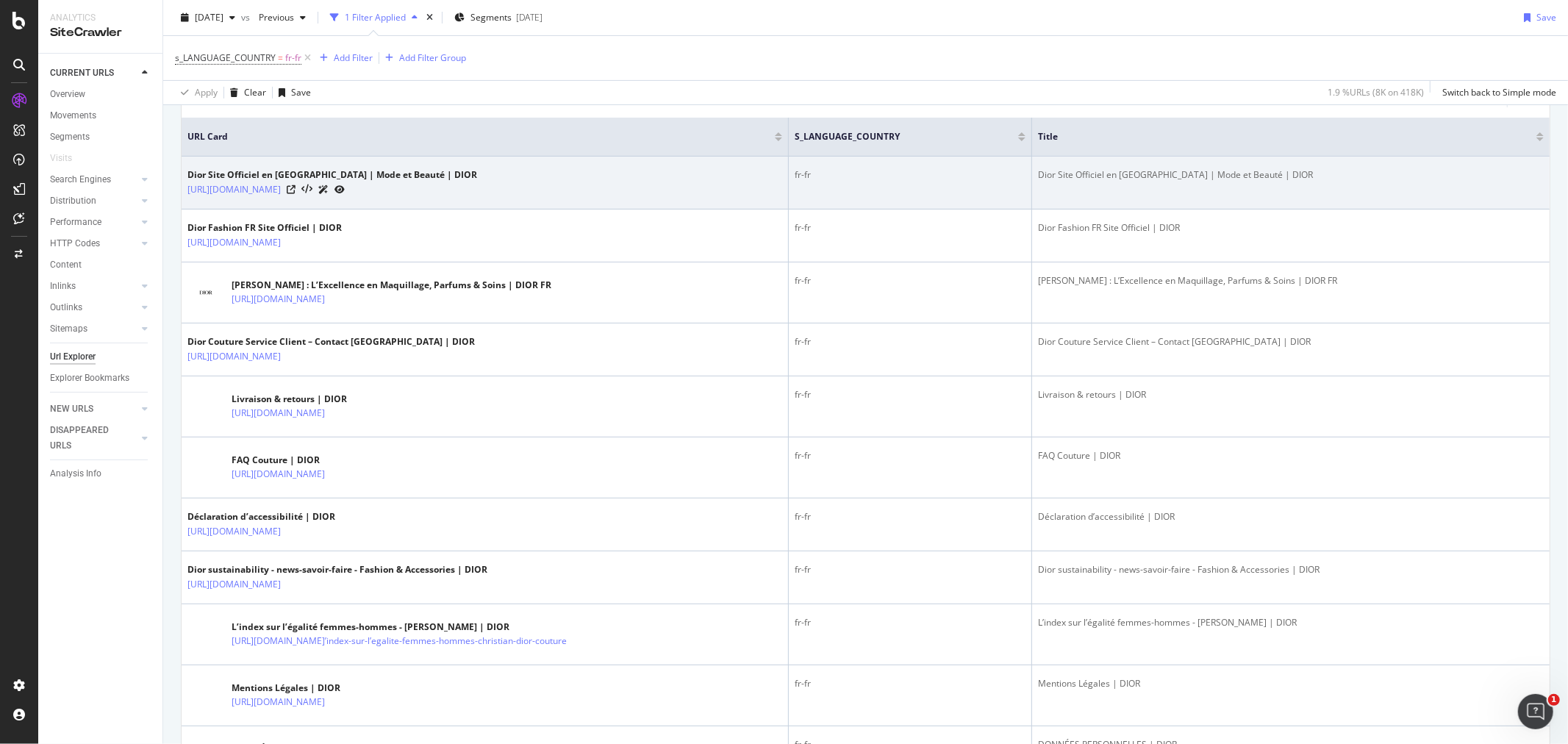
scroll to position [408, 0]
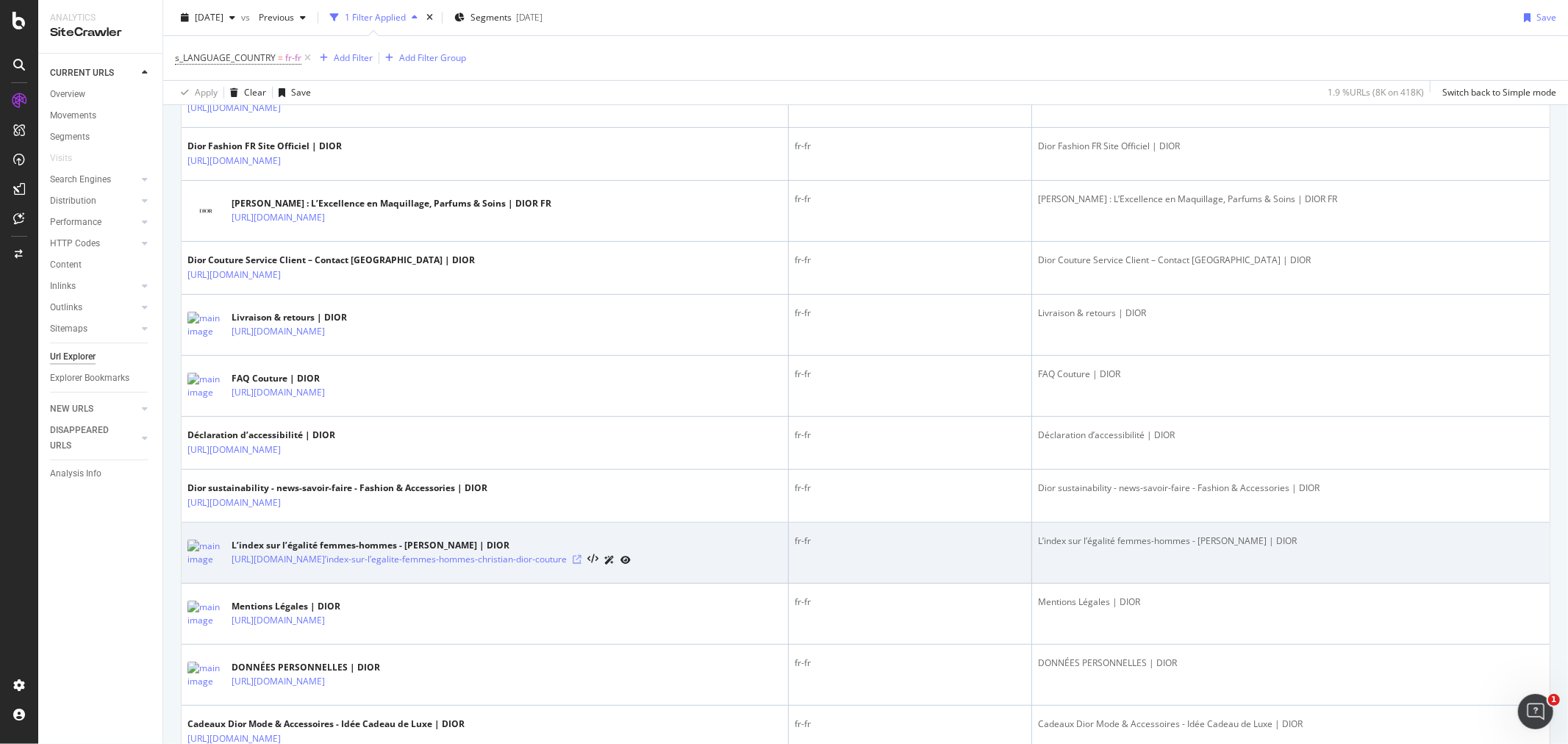
click at [582, 562] on icon at bounding box center [577, 560] width 9 height 9
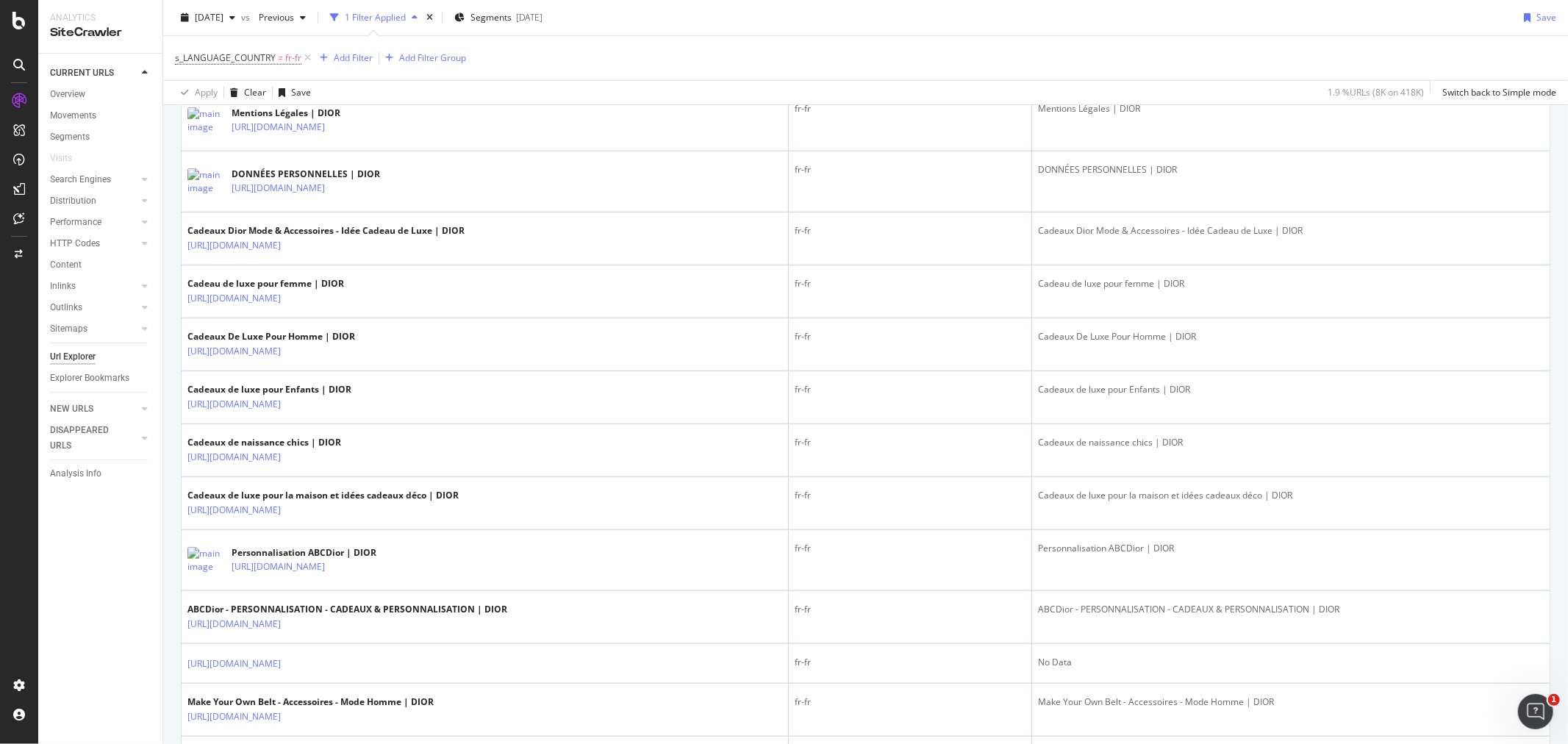
scroll to position [572, 0]
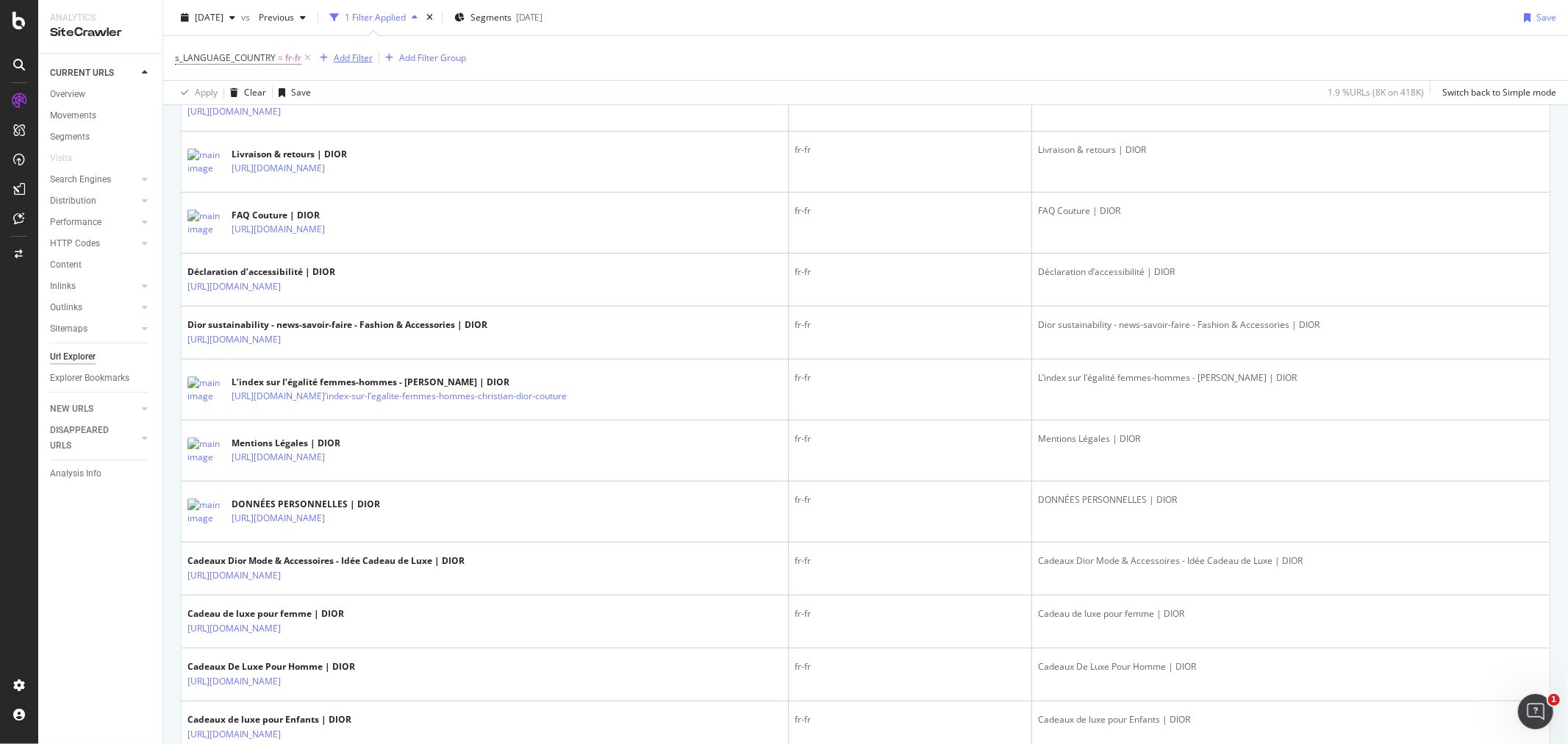
click at [343, 63] on div "Add Filter" at bounding box center [353, 58] width 39 height 13
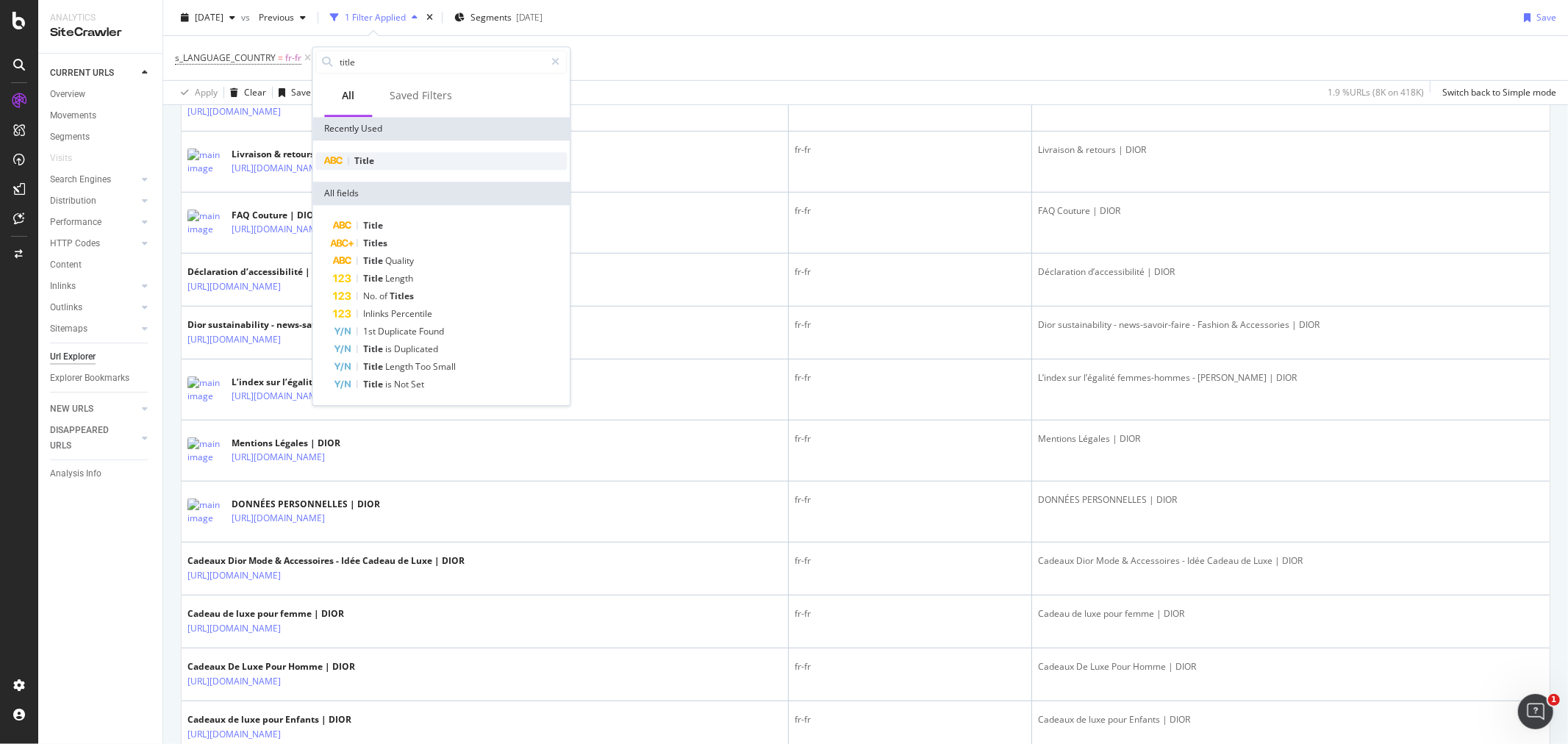
type input "title"
click at [366, 165] on span "Title" at bounding box center [364, 160] width 20 height 13
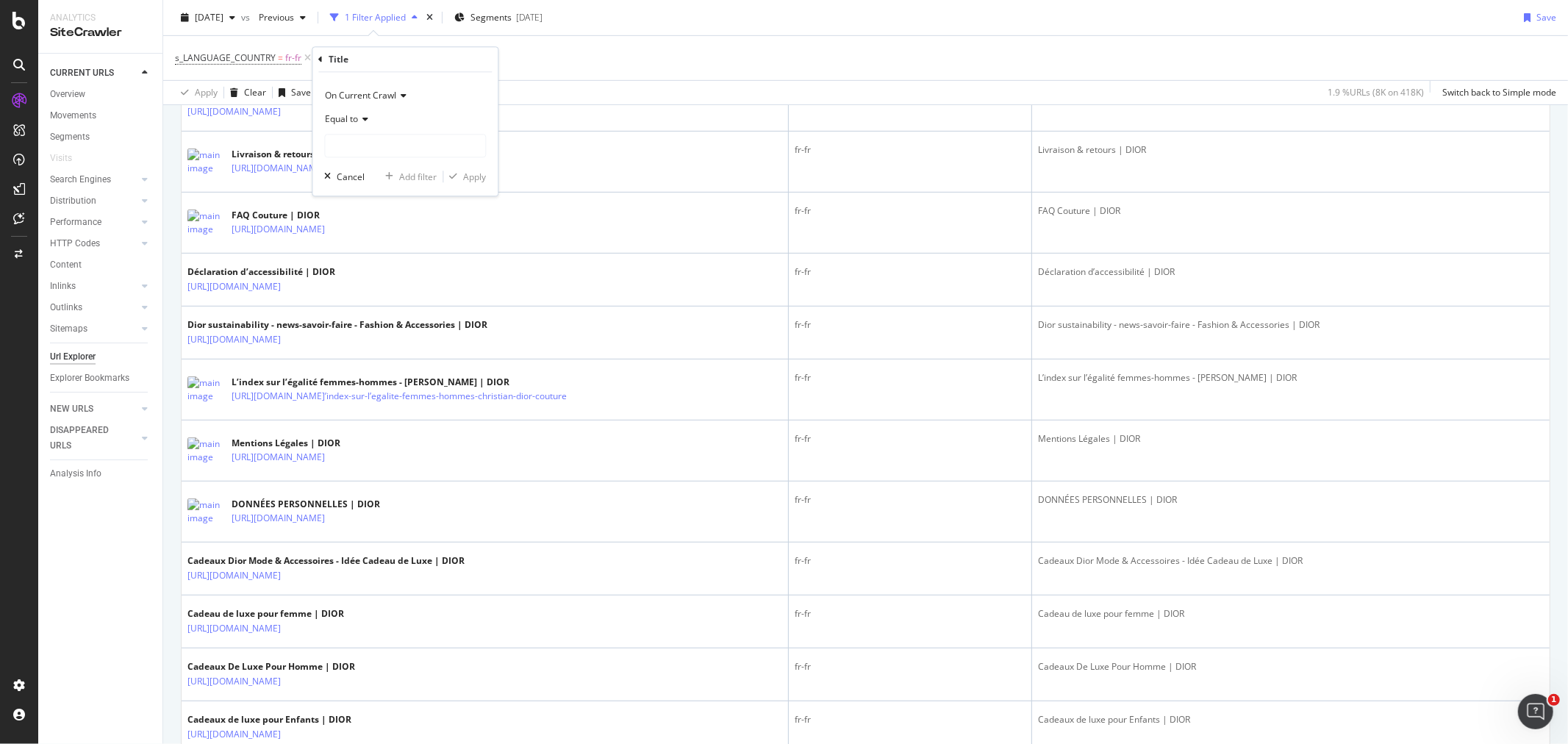
click at [341, 120] on span "Equal to" at bounding box center [341, 118] width 33 height 13
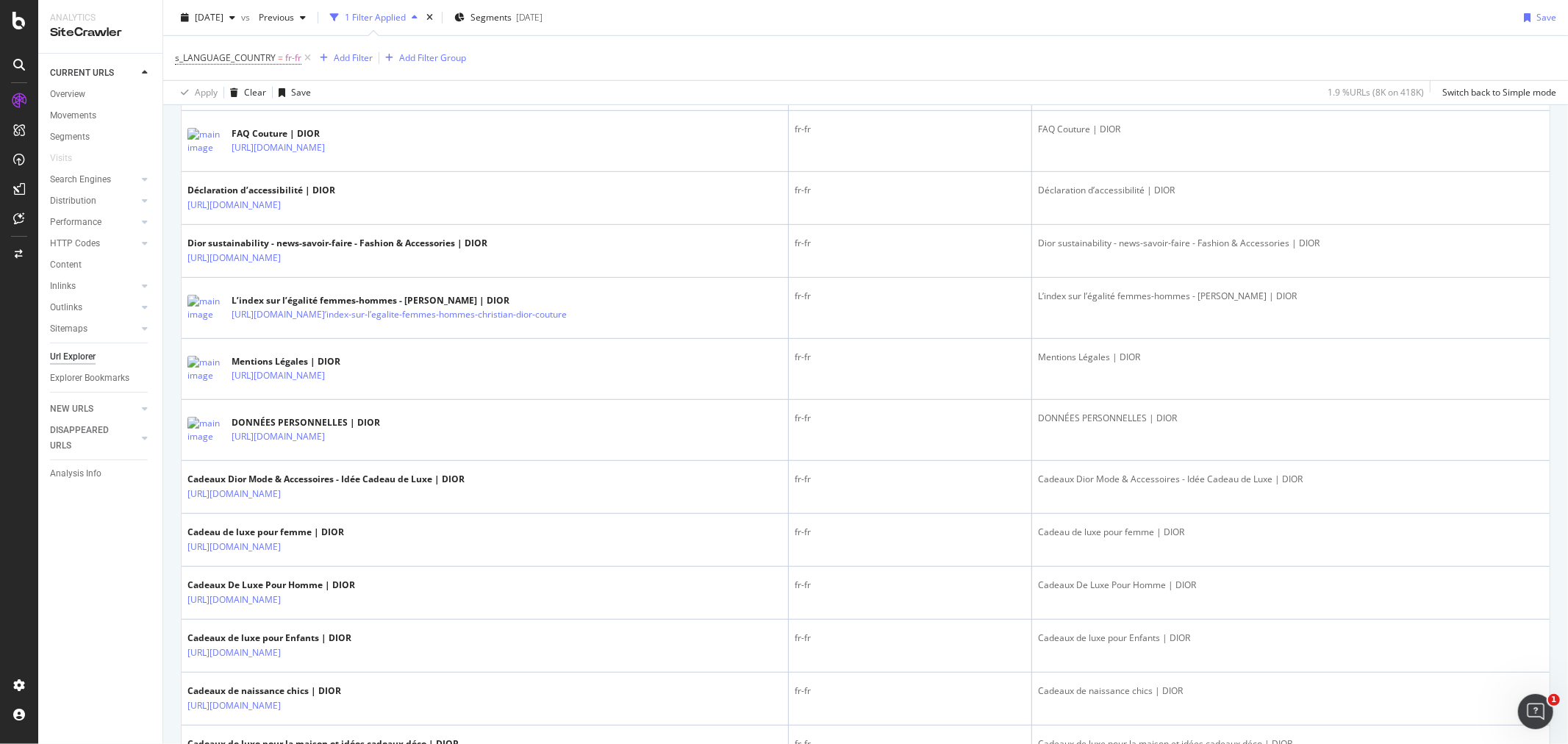
scroll to position [245, 0]
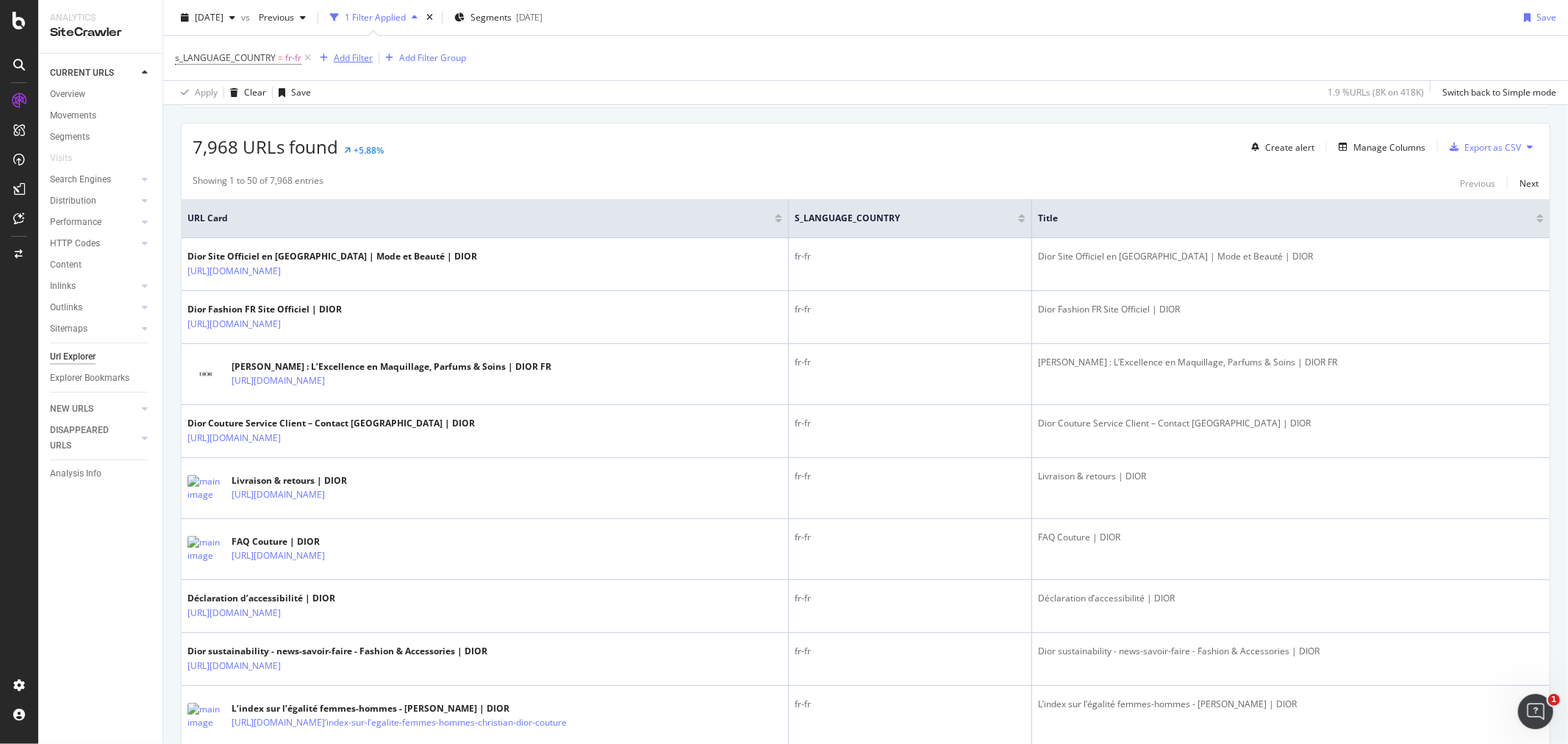
click at [334, 61] on div "Add Filter" at bounding box center [353, 58] width 39 height 13
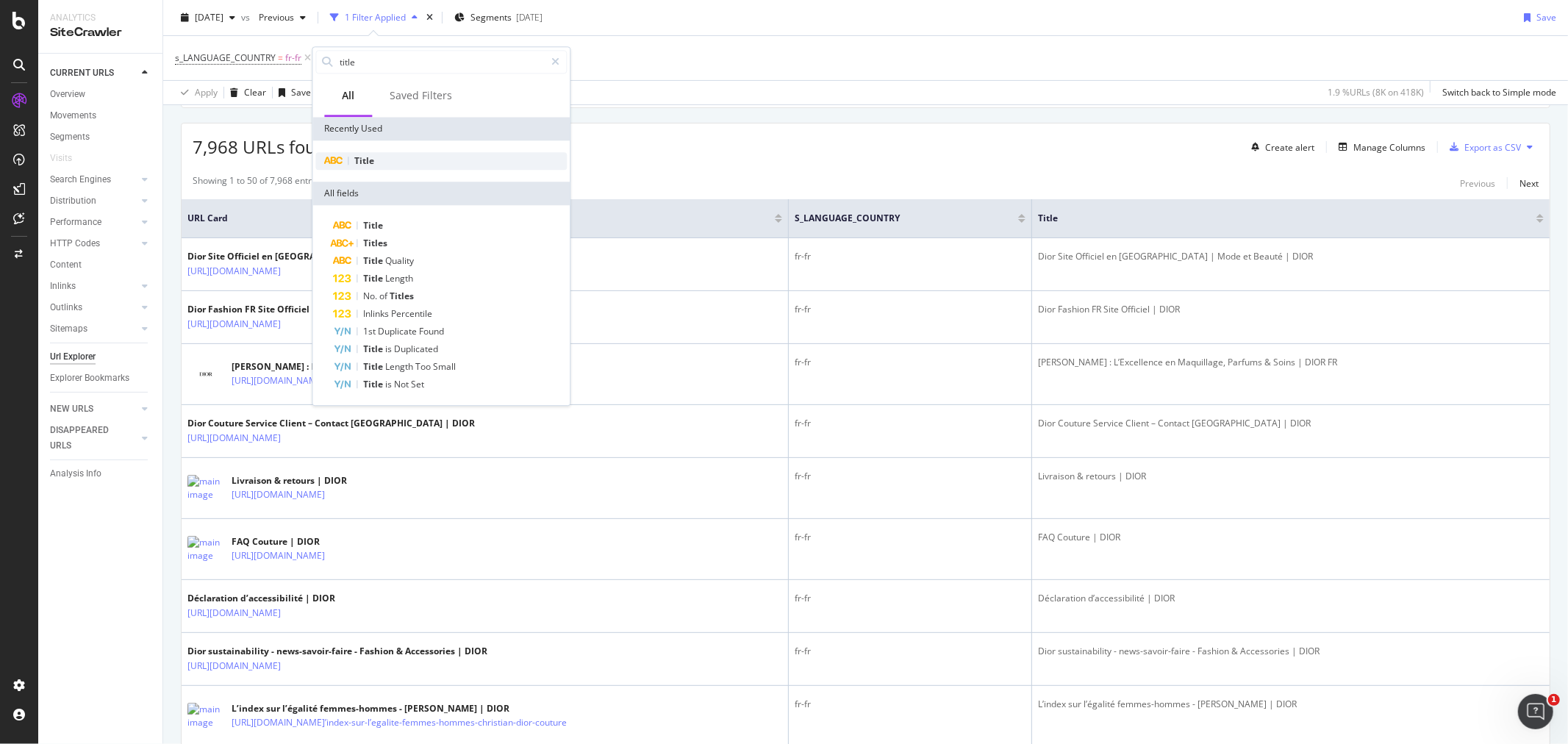
click at [380, 160] on div "Title" at bounding box center [441, 161] width 252 height 18
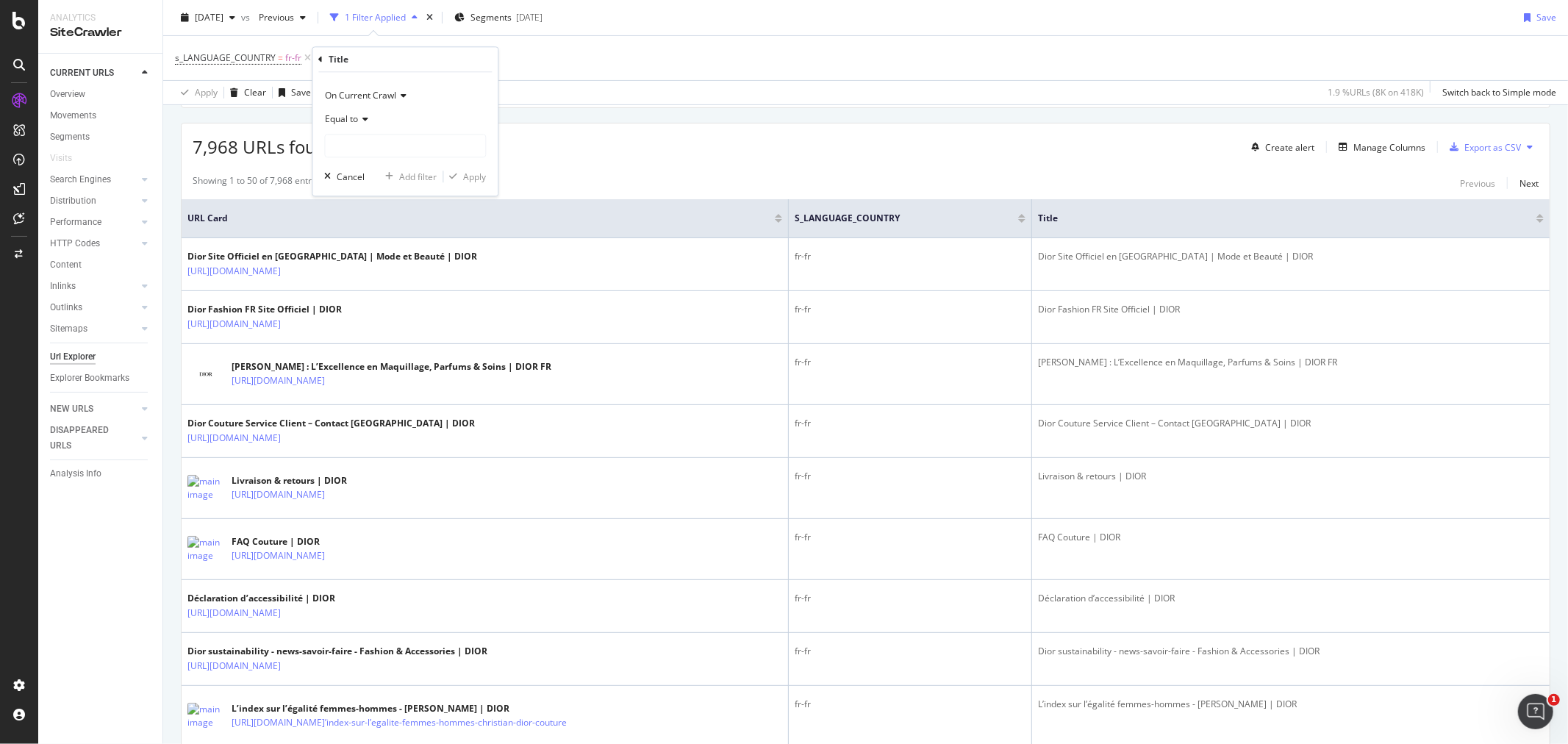
click at [362, 121] on icon at bounding box center [363, 119] width 10 height 9
click at [377, 304] on span "Matches regex" at bounding box center [362, 303] width 61 height 13
click at [345, 144] on input "text" at bounding box center [405, 145] width 160 height 23
type input "'s"
click at [469, 181] on div "Apply" at bounding box center [474, 177] width 22 height 13
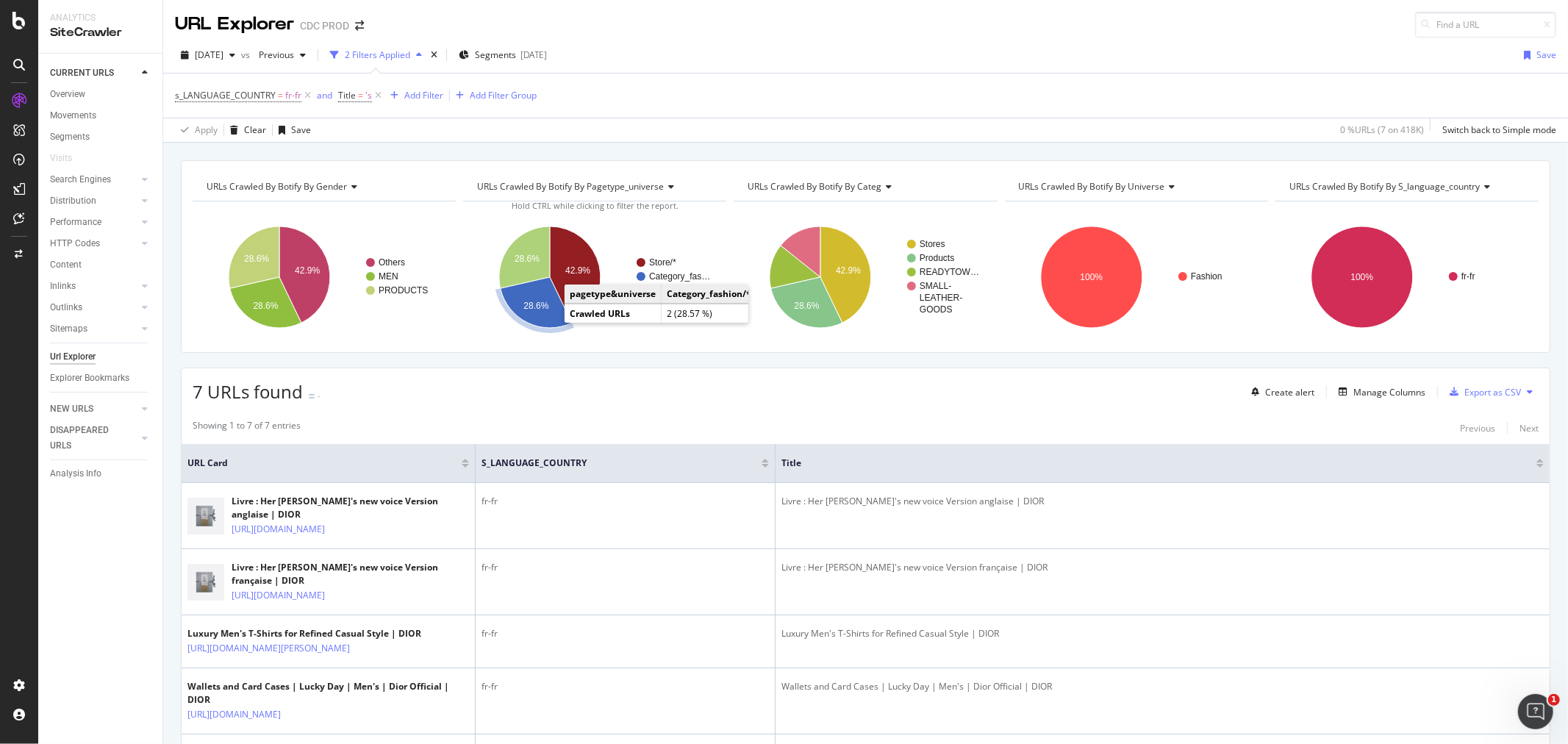
click at [544, 312] on icon "A chart." at bounding box center [536, 303] width 71 height 51
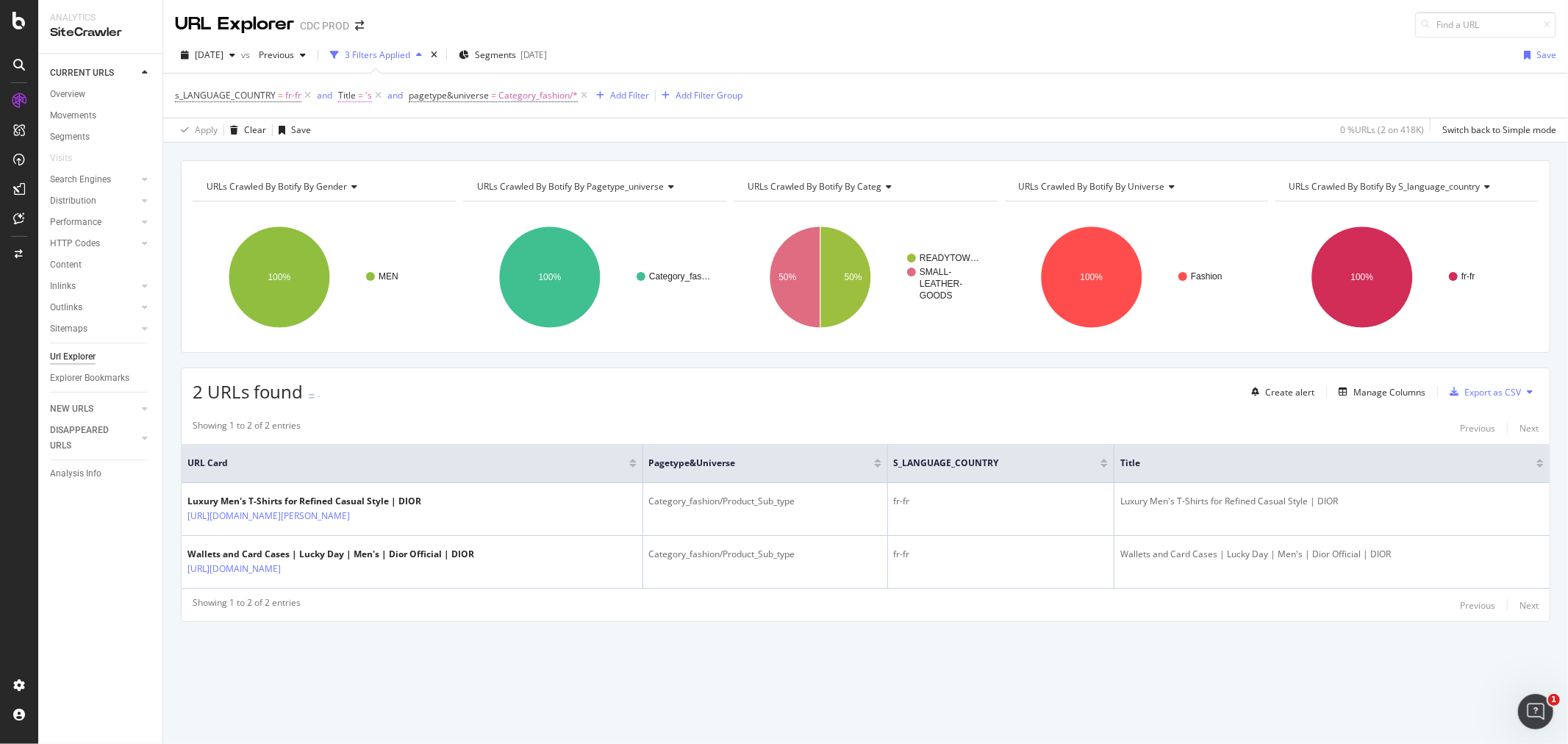
click at [358, 98] on span "=" at bounding box center [360, 95] width 5 height 13
click at [385, 173] on input "'s" at bounding box center [419, 181] width 139 height 23
paste input "(?i)\b(?:the|a|an|and|or|for|with|from|into|onto|between|within|without|under|o…"
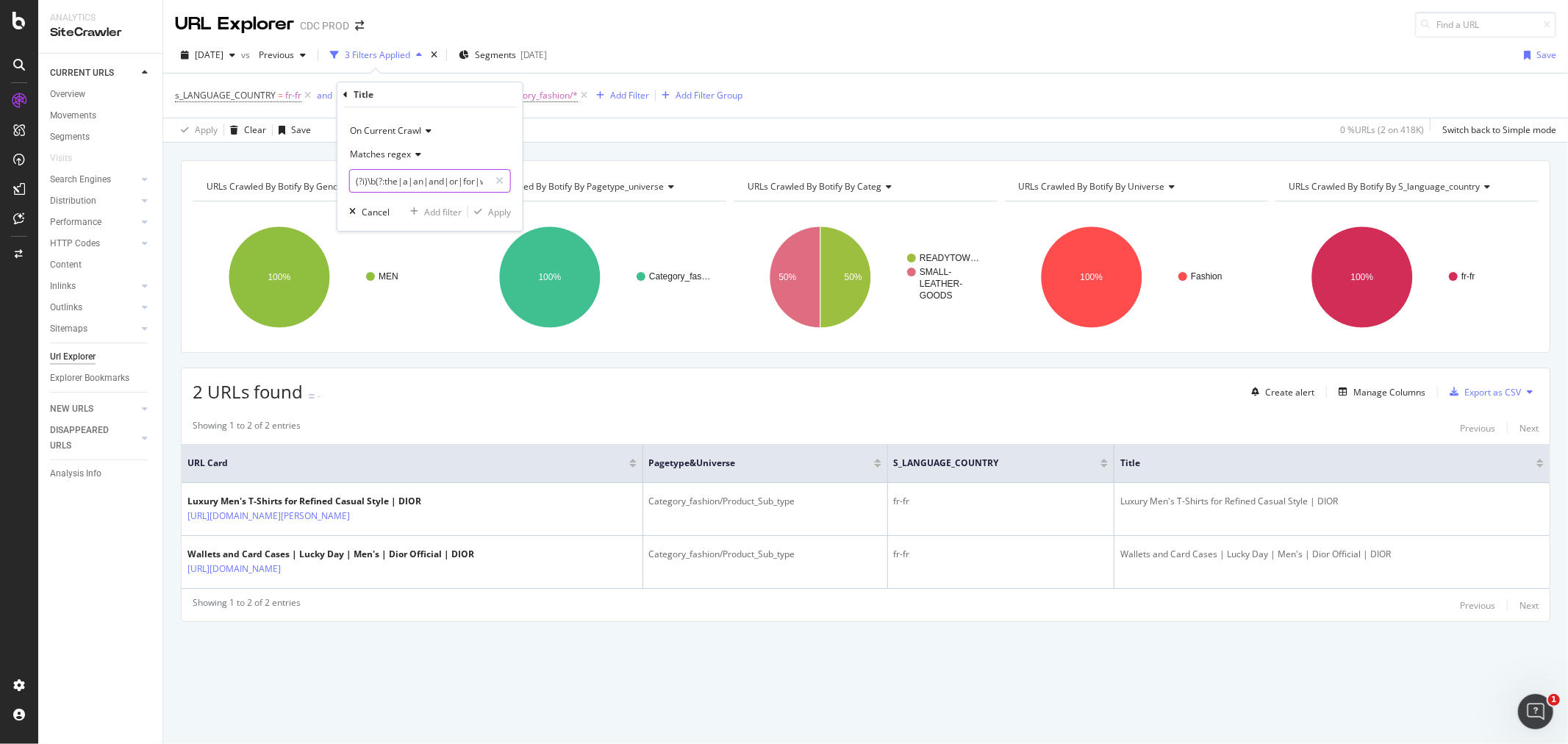
drag, startPoint x: 427, startPoint y: 187, endPoint x: 326, endPoint y: 179, distance: 101.3
click at [326, 179] on body "Analytics SiteCrawler CURRENT URLS Overview Movements Segments Visits Search En…" at bounding box center [784, 372] width 1568 height 744
drag, startPoint x: 370, startPoint y: 186, endPoint x: 517, endPoint y: 187, distance: 147.0
click at [517, 187] on div "On Current Crawl Matches regex (?i)\b(?:the|a|an|and|or|for|with|from|into|onto…" at bounding box center [430, 169] width 185 height 124
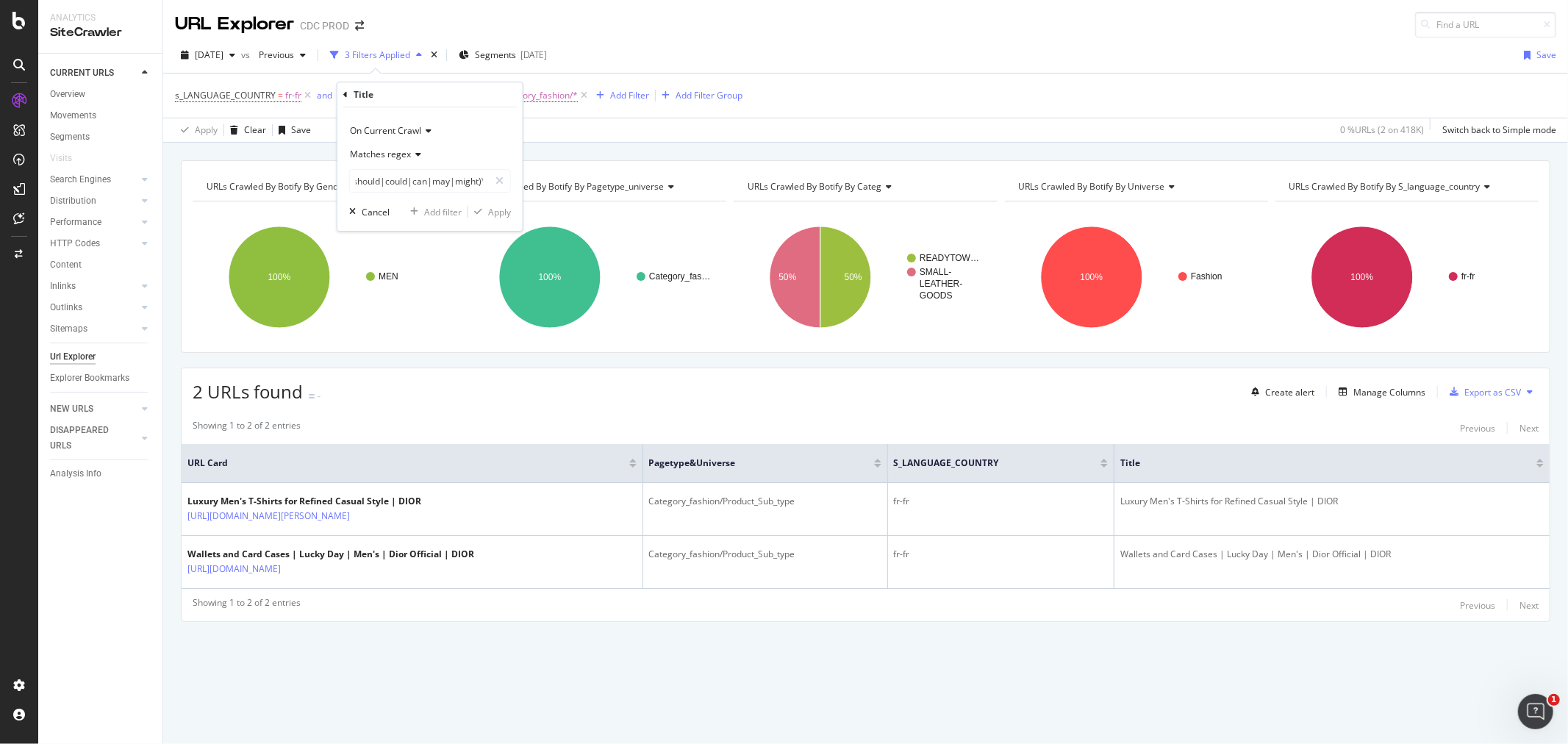
scroll to position [0, 0]
click at [424, 190] on input "(?i)\b(?:the|a|an|and|or|for|with|from|into|onto|between|within|without|under|o…" at bounding box center [419, 181] width 139 height 23
paste input "the|of|for|with|to|and)\b.*\b(the|of|for|with|to|and"
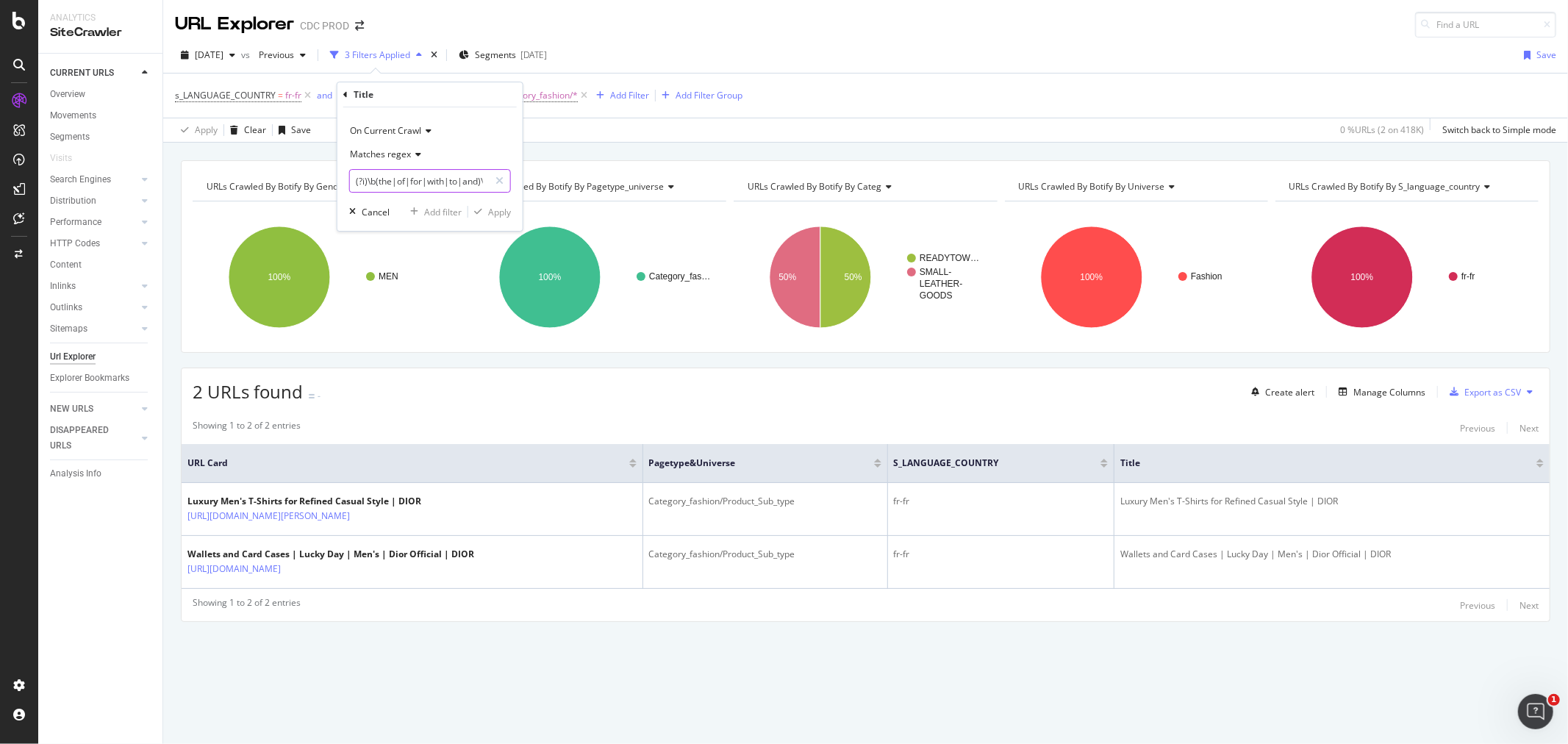
scroll to position [0, 135]
drag, startPoint x: 472, startPoint y: 179, endPoint x: 517, endPoint y: 178, distance: 45.0
click at [517, 178] on div "On Current Crawl Matches regex (?i)\b(the|of|for|with|to|and)\b.*\b(the|of|for|…" at bounding box center [430, 169] width 185 height 124
click at [458, 181] on input "(?i)\b(the|of|for|with|to|and)\b.*\b(the|of|for|with|to|and)\b" at bounding box center [419, 181] width 139 height 23
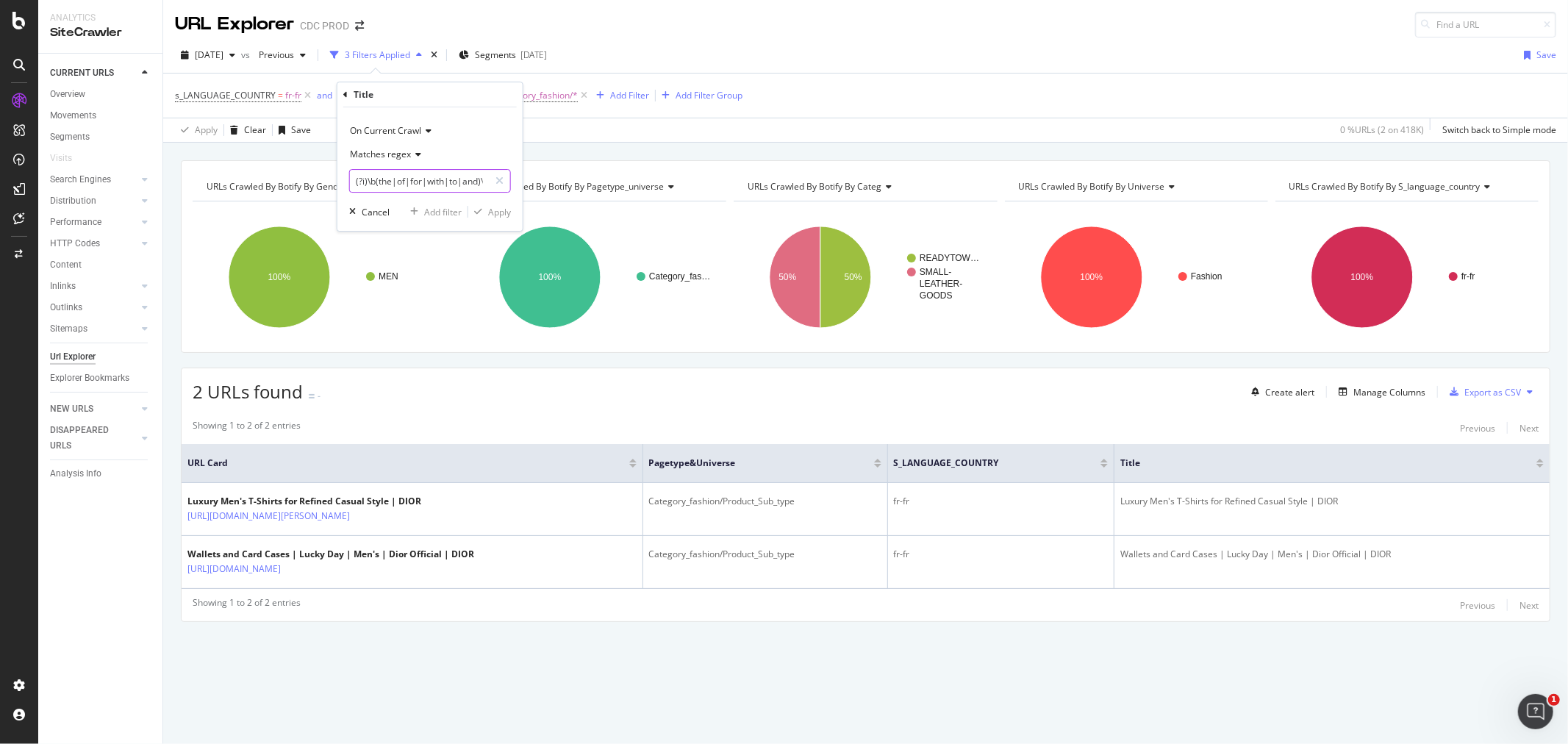
drag, startPoint x: 479, startPoint y: 180, endPoint x: 344, endPoint y: 184, distance: 135.1
click at [344, 184] on div "On Current Crawl Matches regex (?i)\b(the|of|for|with|to|and)\b.*\b(the|of|for|…" at bounding box center [430, 169] width 185 height 124
click at [378, 177] on input "(?i)\b(the|of|for|with|to|and)\b.*\b(the|of|for|with|to|and)\b" at bounding box center [419, 181] width 139 height 23
type input "(?i)\b(the|of|for|with|to|and)\b.*\b(the|of|for|with|to|and)\b"
click at [398, 154] on span "Matches regex" at bounding box center [380, 154] width 61 height 13
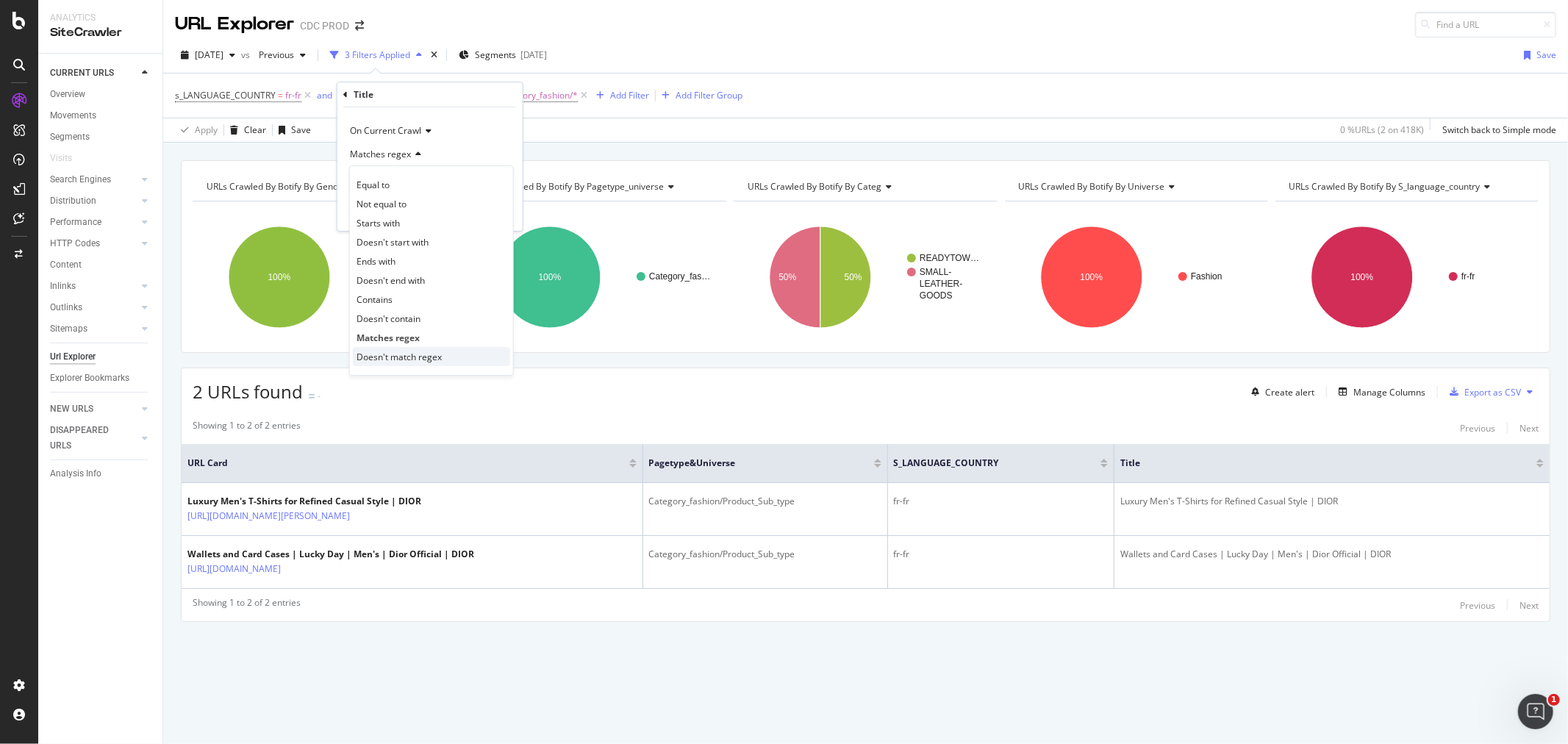
click at [410, 355] on span "Doesn't match regex" at bounding box center [399, 357] width 85 height 13
click at [422, 182] on input "(?i)\b(the|of|for|with|to|and)\b.*\b(the|of|for|with|to|and)\b" at bounding box center [419, 181] width 139 height 23
click at [391, 157] on span "Doesn't match regex" at bounding box center [392, 154] width 85 height 13
click at [395, 336] on span "Matches regex" at bounding box center [386, 338] width 61 height 13
click at [362, 180] on input "(?i)\b(the|of|for|with|to|and)\b.*\b(the|of|for|with|to|and)\b" at bounding box center [419, 181] width 139 height 23
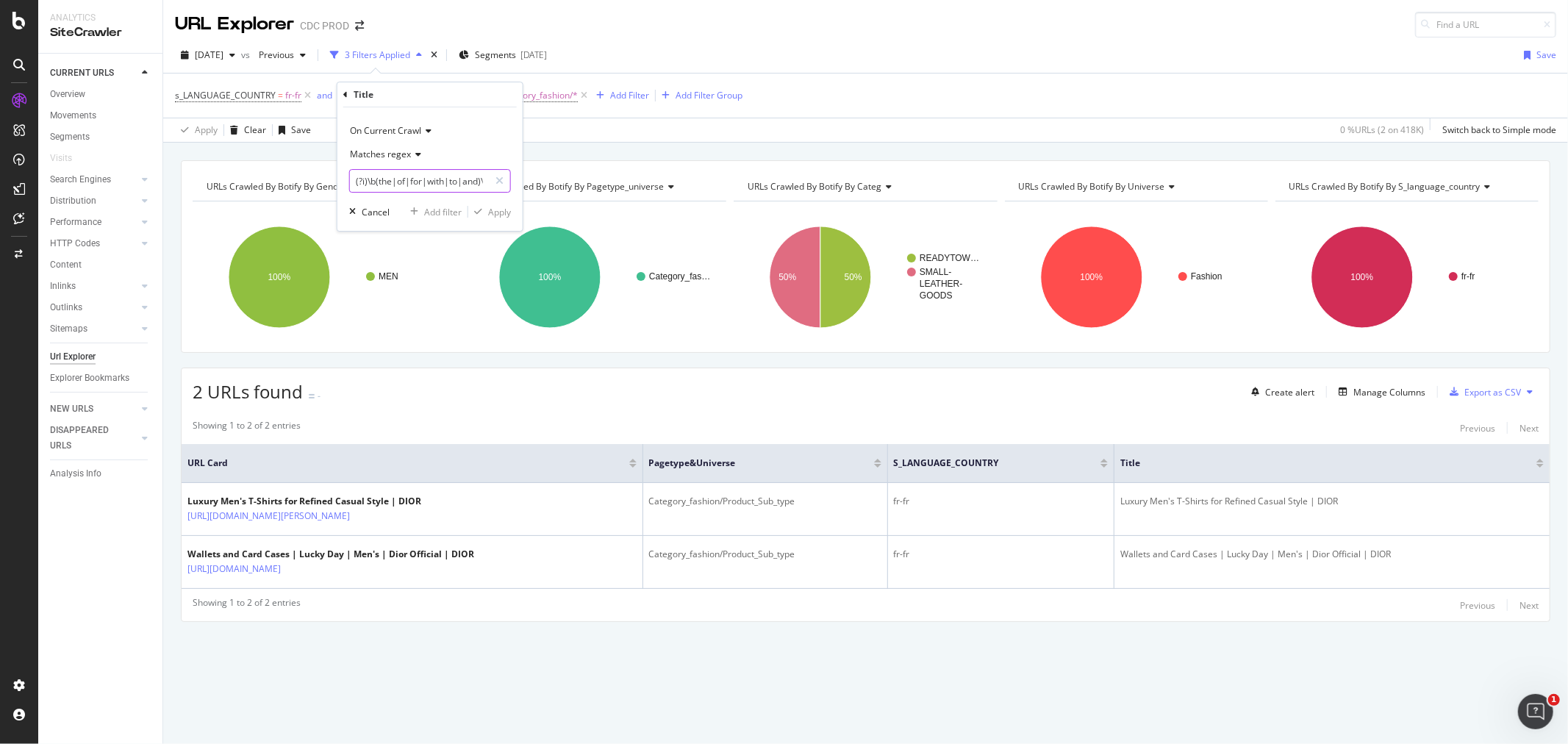
drag, startPoint x: 371, startPoint y: 181, endPoint x: 357, endPoint y: 181, distance: 14.0
click at [357, 181] on input "(?i)\b(the|of|for|with|to|and)\b.*\b(the|of|for|with|to|and)\b" at bounding box center [419, 181] width 139 height 23
drag, startPoint x: 362, startPoint y: 181, endPoint x: 350, endPoint y: 181, distance: 12.0
click at [350, 181] on input "b(the|of|for|with|to|and)\b.*\b(the|of|for|with|to|and)\b" at bounding box center [419, 181] width 139 height 23
click at [413, 181] on input "(the|of|for|with|to|and)\b.*\b(the|of|for|with|to|and)\b" at bounding box center [419, 181] width 139 height 23
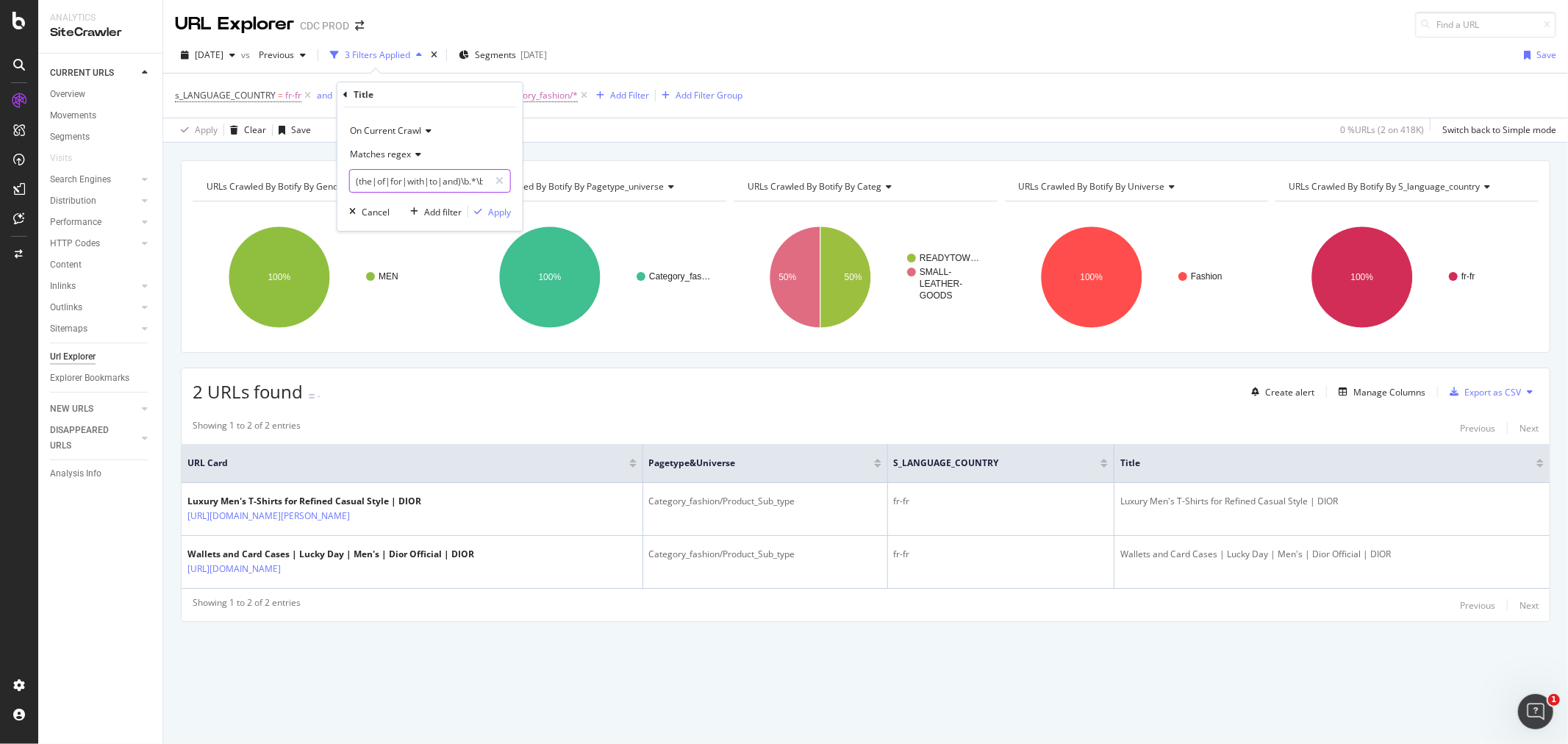
click at [413, 181] on input "(the|of|for|with|to|and)\b.*\b(the|of|for|with|to|and)\b" at bounding box center [419, 181] width 139 height 23
paste input "\b([Tt]he|[Oo]f|[Ff]or|[Ww]ith|[Tt]o|[Aa]nd)\b.*\b([Tt]he|[Oo]f|[Ff]or|[Ww]ith|…"
type input "\b([Tt]he|[Oo]f|[Ff]or|[Ww]ith|[Tt]o|[Aa]nd)\b.*\b([Tt]he|[Oo]f|[Ff]or|[Ww]ith|…"
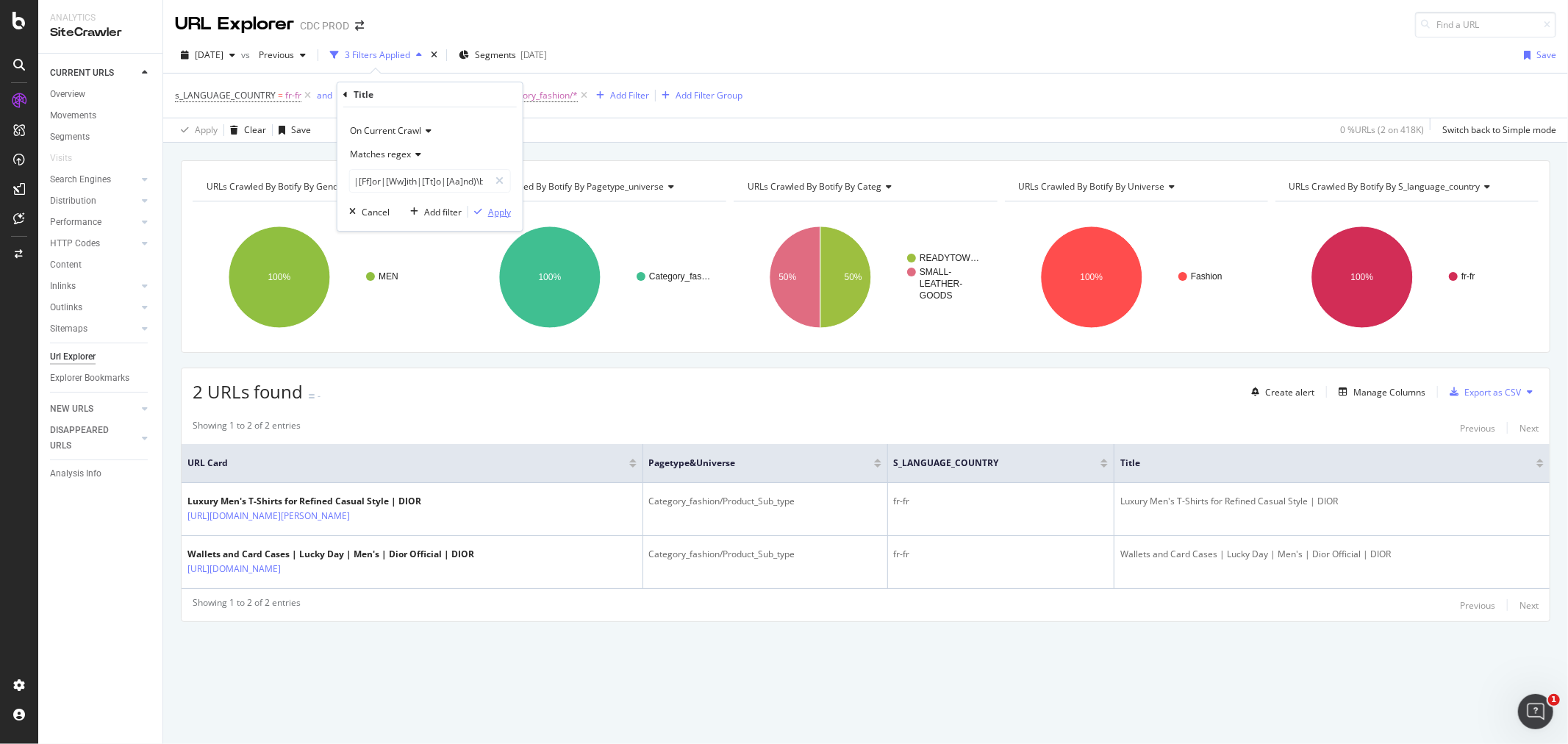
click at [502, 211] on div "Apply" at bounding box center [499, 212] width 22 height 13
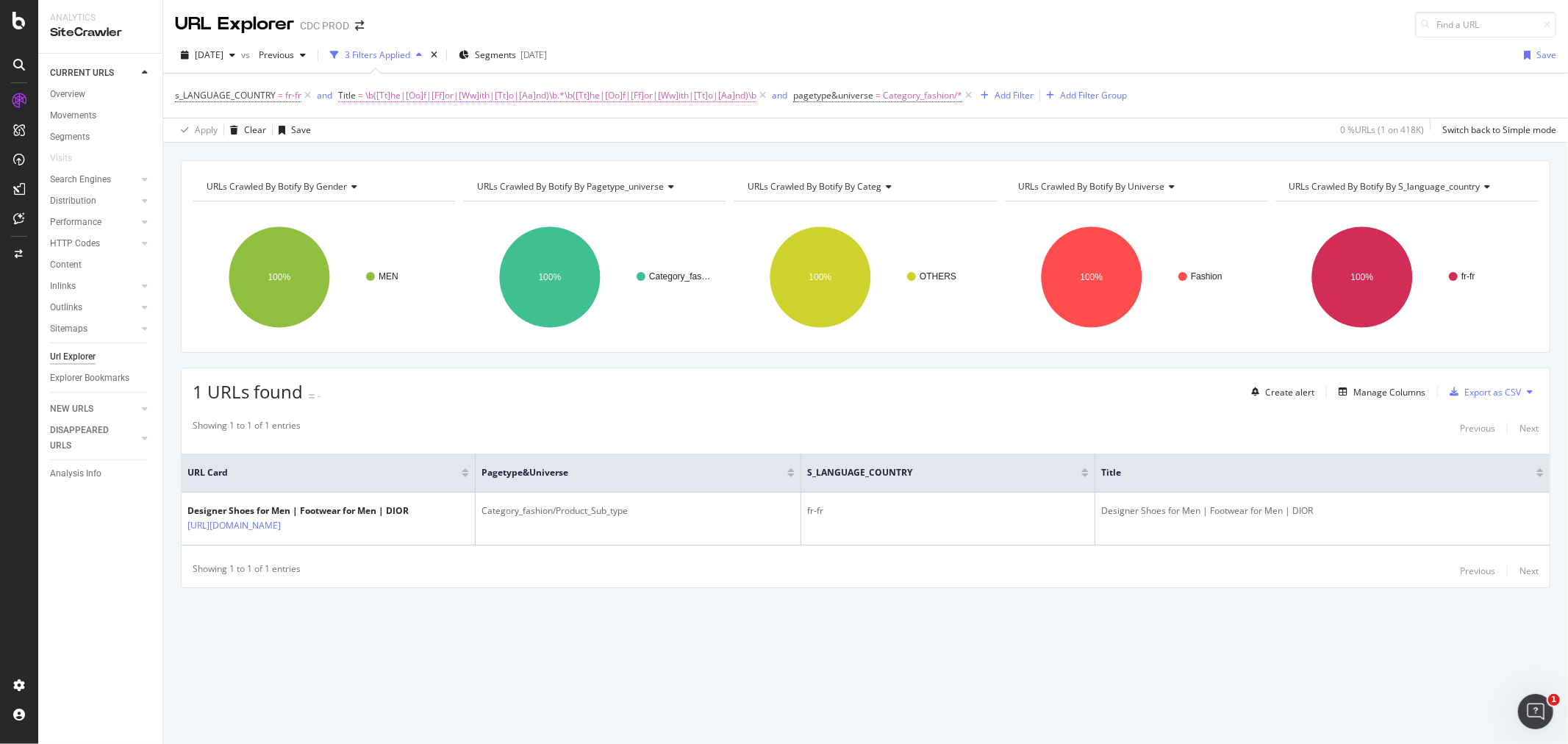
click at [478, 96] on span "\b([Tt]he|[Oo]f|[Ff]or|[Ww]ith|[Tt]o|[Aa]nd)\b.*\b([Tt]he|[Oo]f|[Ff]or|[Ww]ith|…" at bounding box center [561, 95] width 391 height 20
click at [426, 186] on input "\b([Tt]he|[Oo]f|[Ff]or|[Ww]ith|[Tt]o|[Aa]nd)\b.*\b([Tt]he|[Oo]f|[Ff]or|[Ww]ith|…" at bounding box center [419, 181] width 139 height 23
paste input "(\b\w+'s\b.*\b([Tt]he|[Oo]f|[Ff]or|[Ww]ith|[Tt]o|[Aa]nd)\b)|(\b([Tt]he|[Oo]f|[F…"
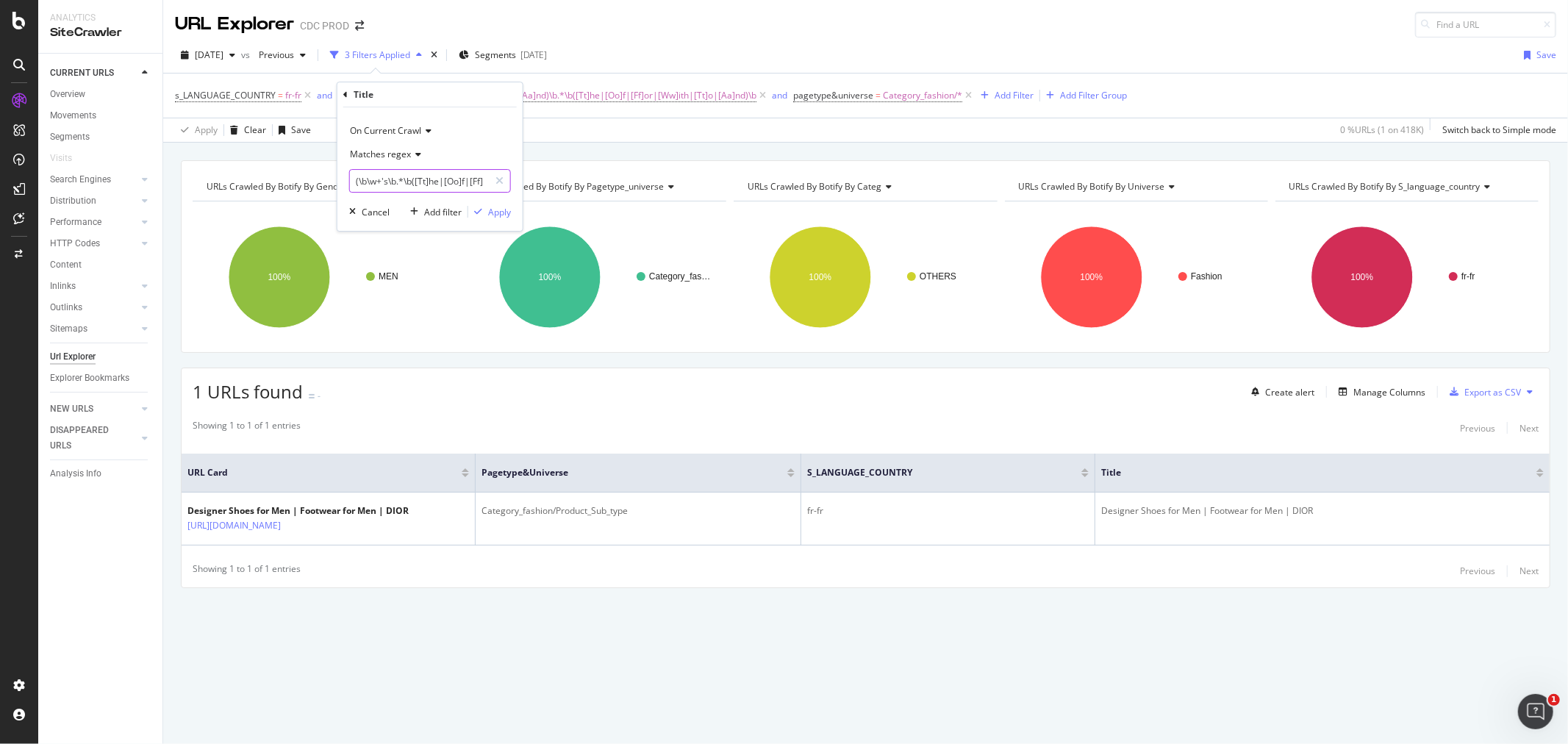
scroll to position [0, 514]
type input "(\b\w+'s\b.*\b([Tt]he|[Oo]f|[Ff]or|[Ww]ith|[Tt]o|[Aa]nd)\b)|(\b([Tt]he|[Oo]f|[F…"
click at [494, 208] on div "Apply" at bounding box center [499, 212] width 22 height 13
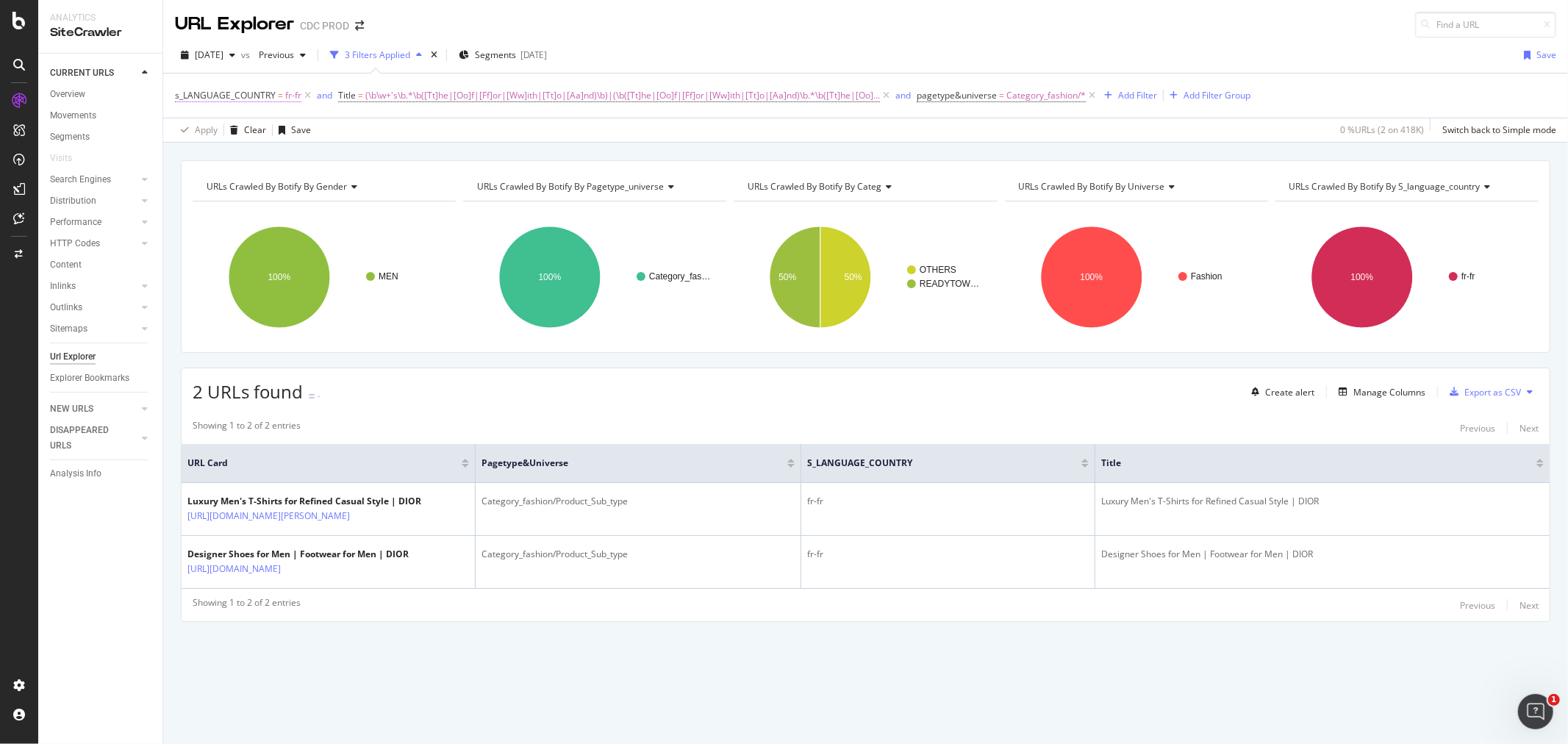
click at [287, 94] on span "fr-fr" at bounding box center [294, 95] width 16 height 20
click at [231, 175] on div at bounding box center [268, 181] width 160 height 23
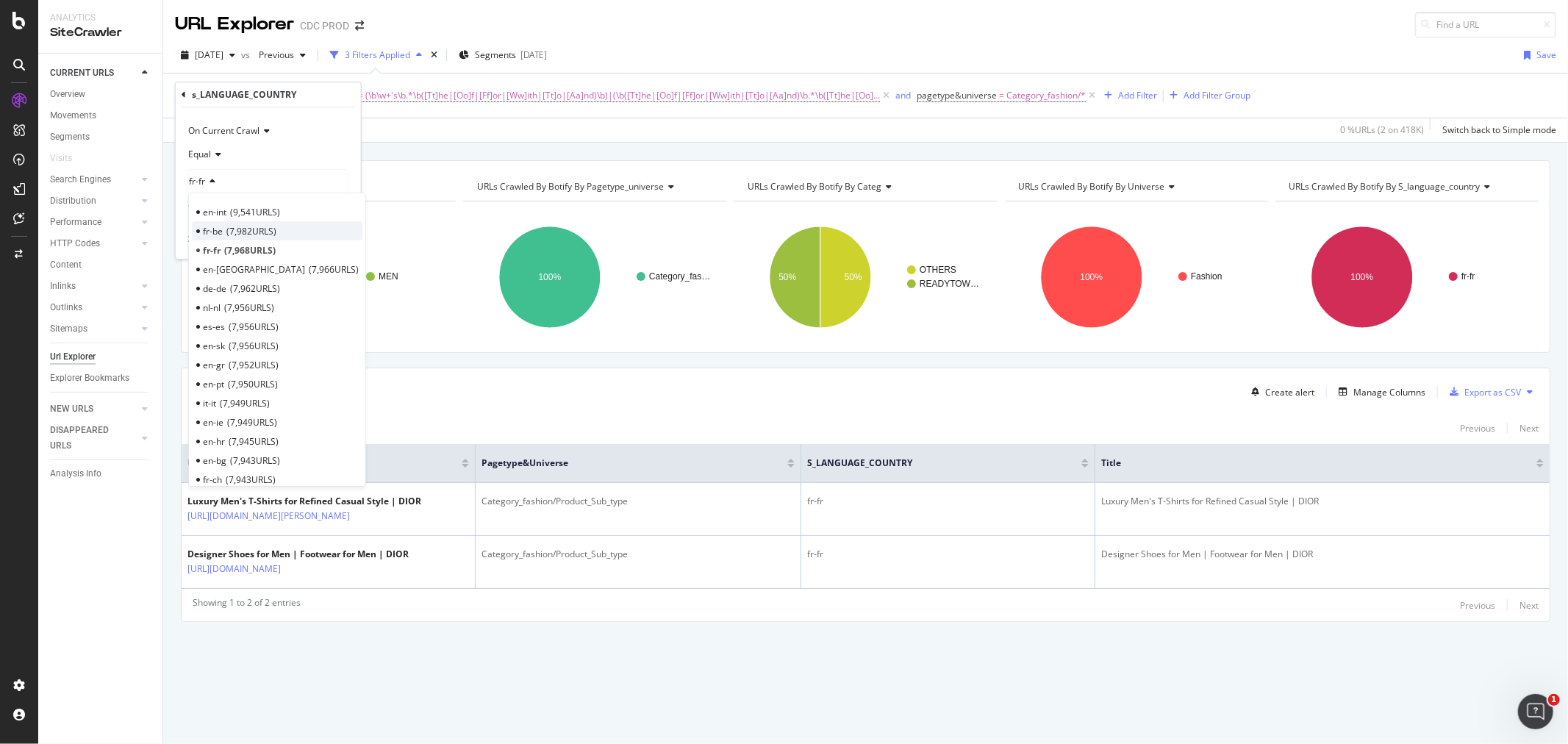
click at [246, 233] on span "7,982 URLS" at bounding box center [251, 231] width 50 height 13
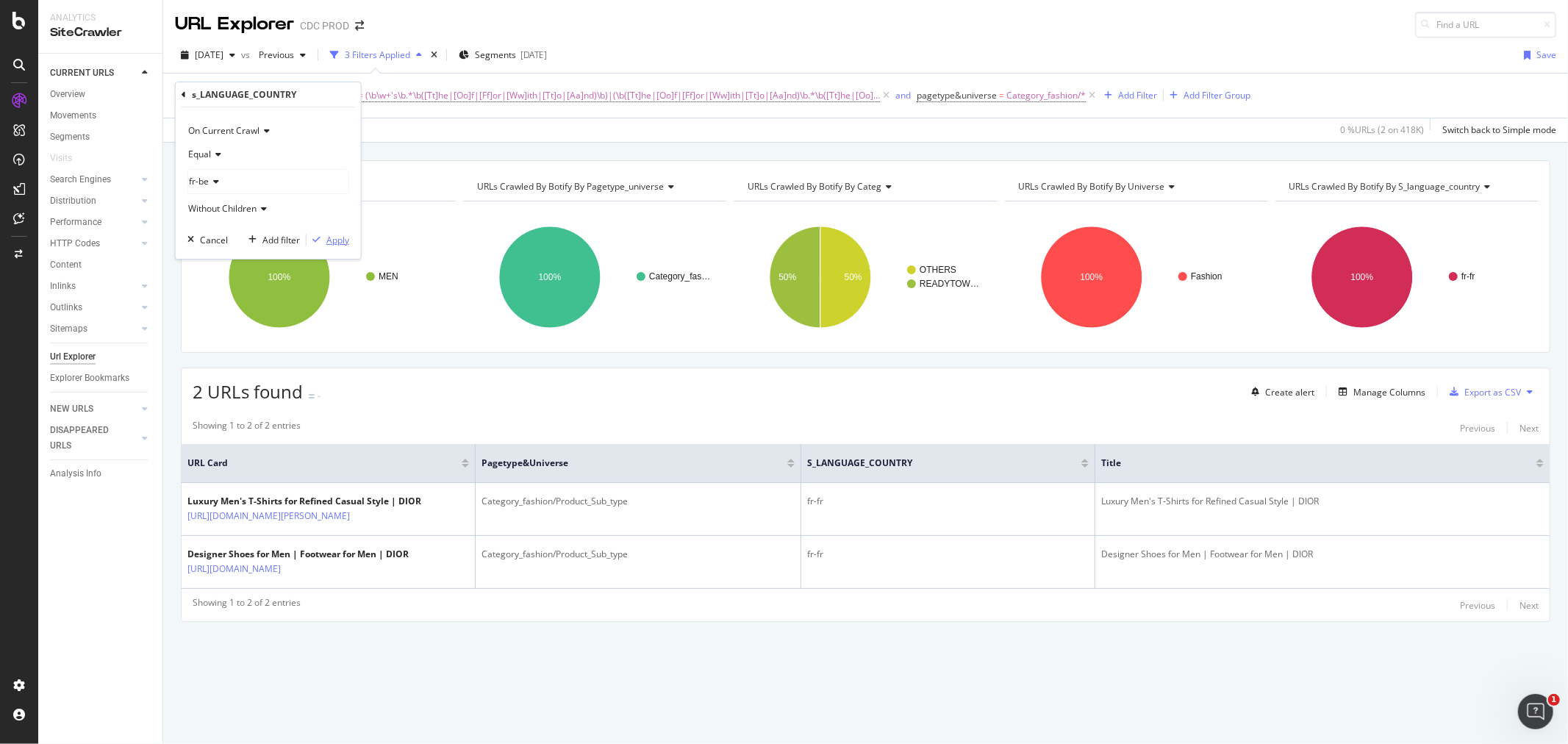
click at [329, 244] on div "Apply" at bounding box center [338, 240] width 22 height 13
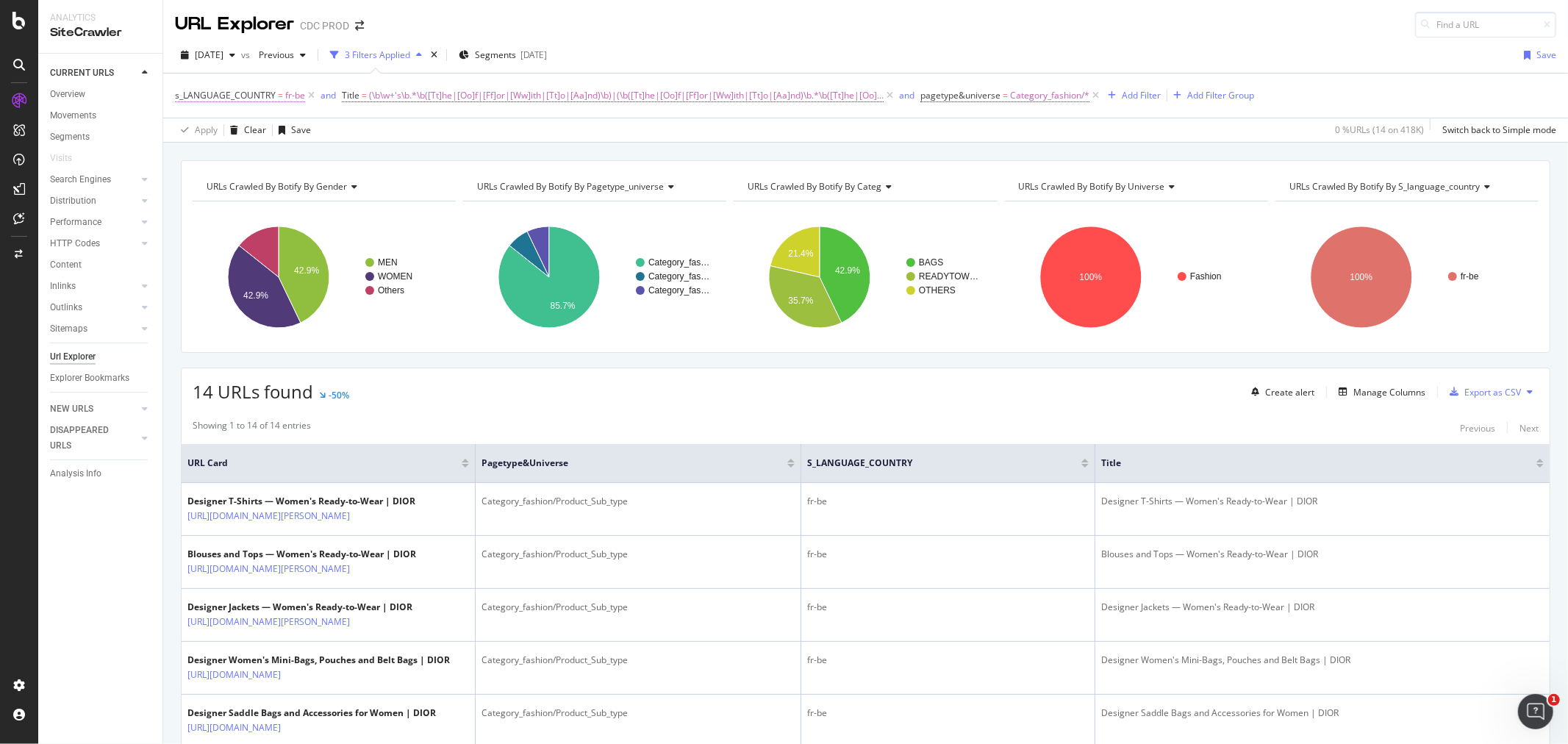
click at [282, 99] on span "s_LANGUAGE_COUNTRY = fr-be" at bounding box center [240, 96] width 130 height 13
click at [229, 178] on div "fr-be" at bounding box center [268, 181] width 160 height 23
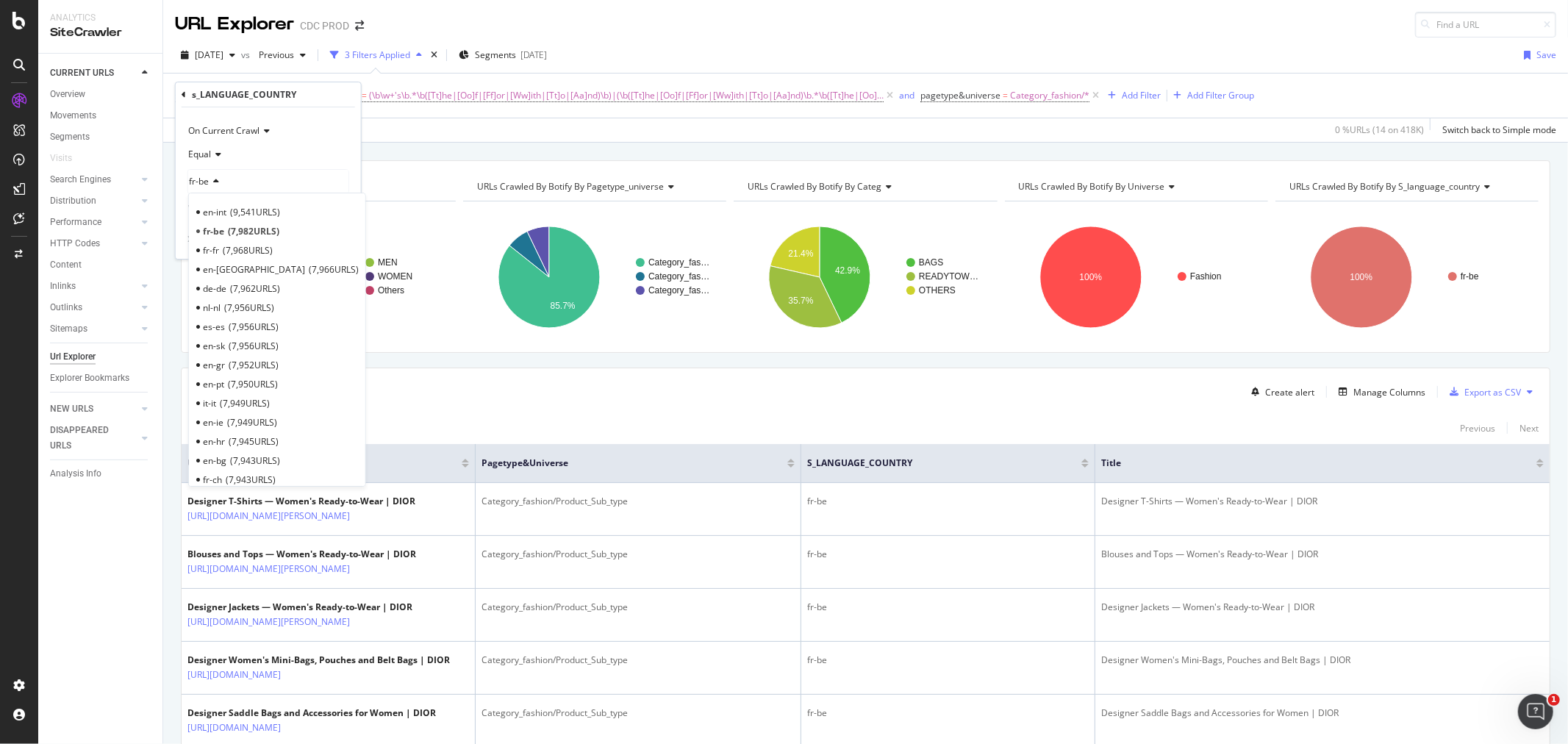
click at [204, 151] on span "Equal" at bounding box center [199, 154] width 22 height 13
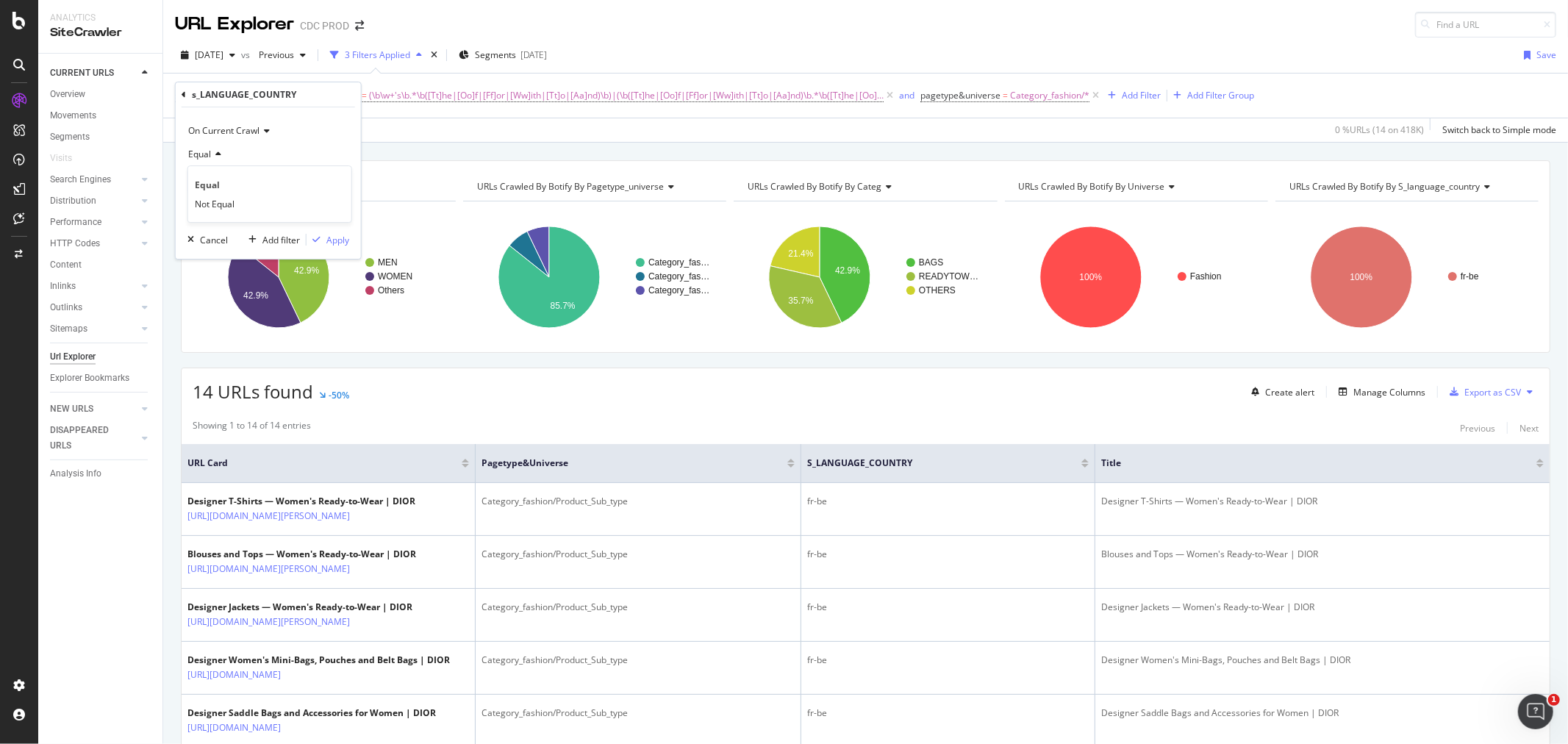
click at [181, 97] on icon at bounding box center [183, 95] width 4 height 9
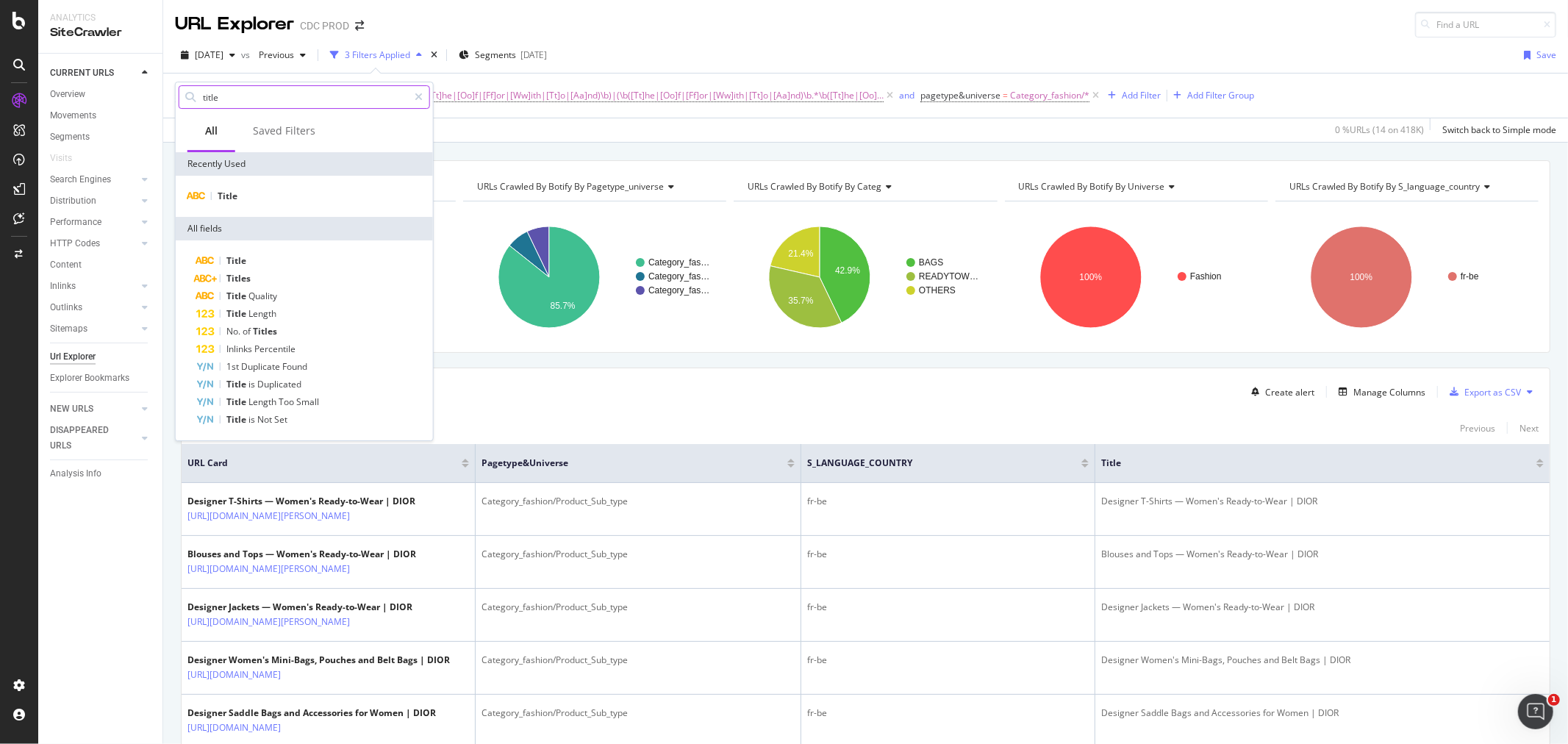
click at [268, 103] on input "title" at bounding box center [305, 97] width 207 height 22
click at [269, 103] on input "title" at bounding box center [305, 97] width 207 height 22
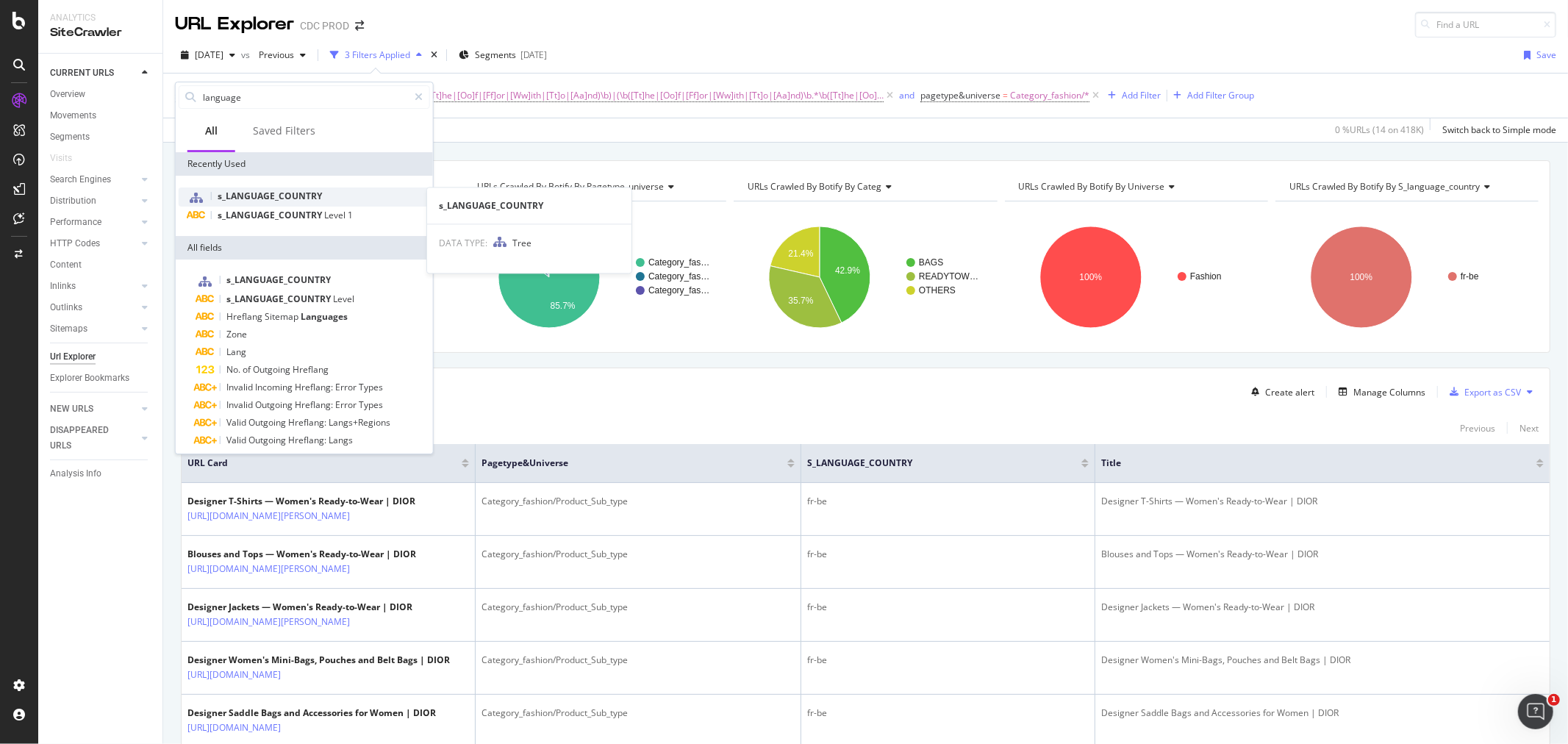
type input "language"
click at [297, 200] on span "s_LANGUAGE_COUNTRY" at bounding box center [270, 196] width 104 height 13
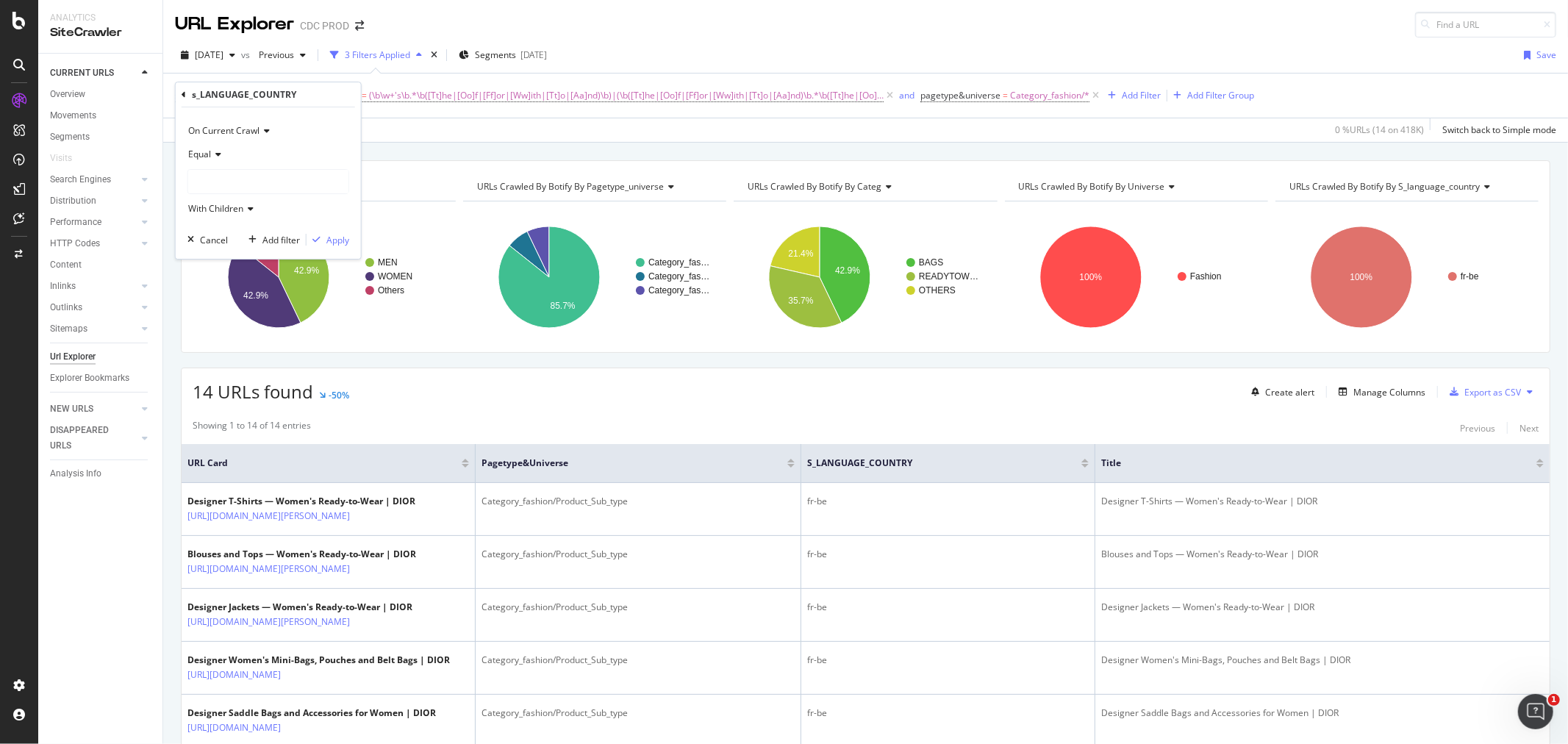
click at [180, 97] on div "s_LANGUAGE_COUNTRY On Current Crawl Equal With Children Cancel Add filter Apply" at bounding box center [268, 171] width 185 height 177
click at [180, 93] on div "s_LANGUAGE_COUNTRY On Current Crawl Equal With Children Cancel Add filter Apply" at bounding box center [268, 171] width 185 height 177
click at [181, 93] on icon at bounding box center [183, 95] width 4 height 9
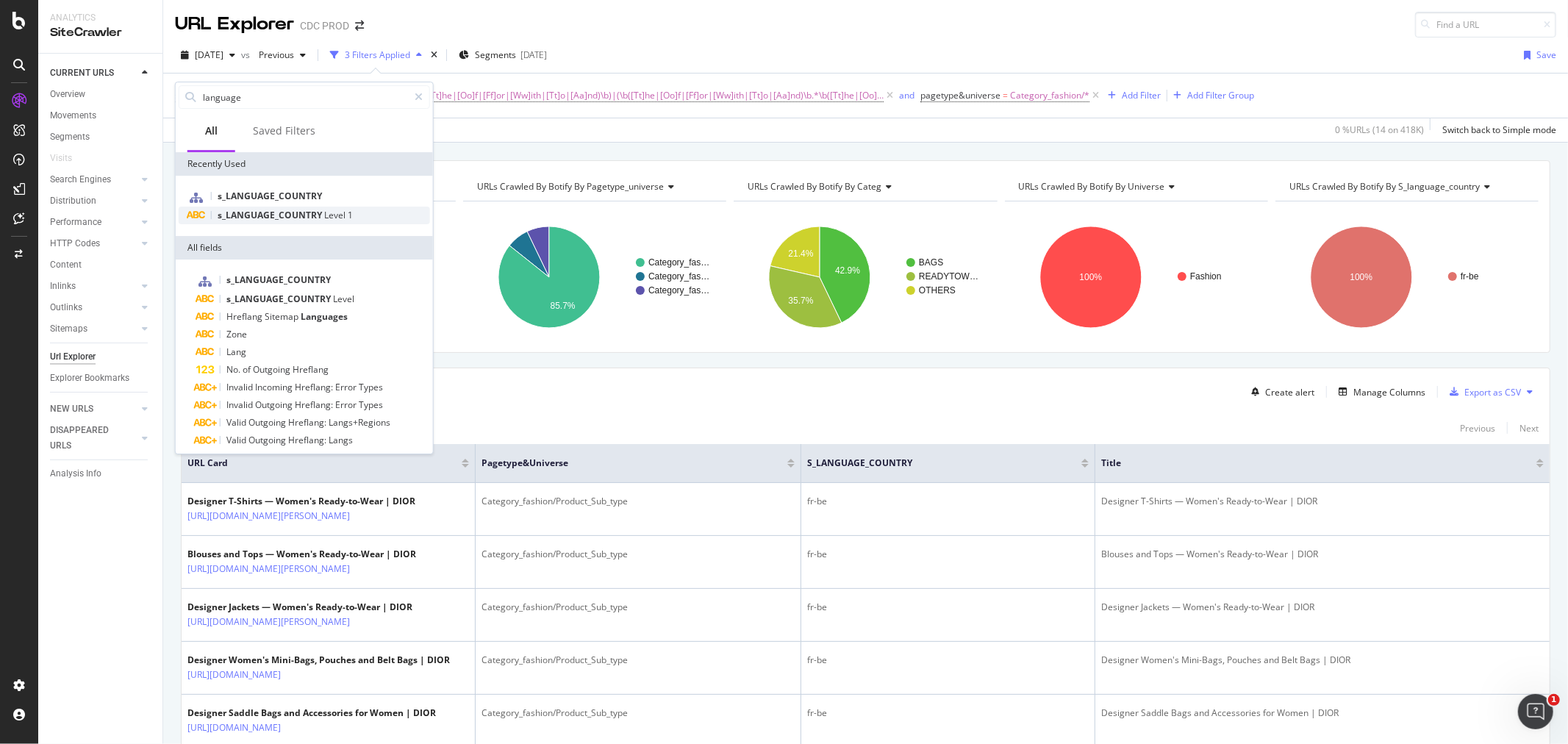
click at [336, 220] on span "Level" at bounding box center [335, 215] width 23 height 13
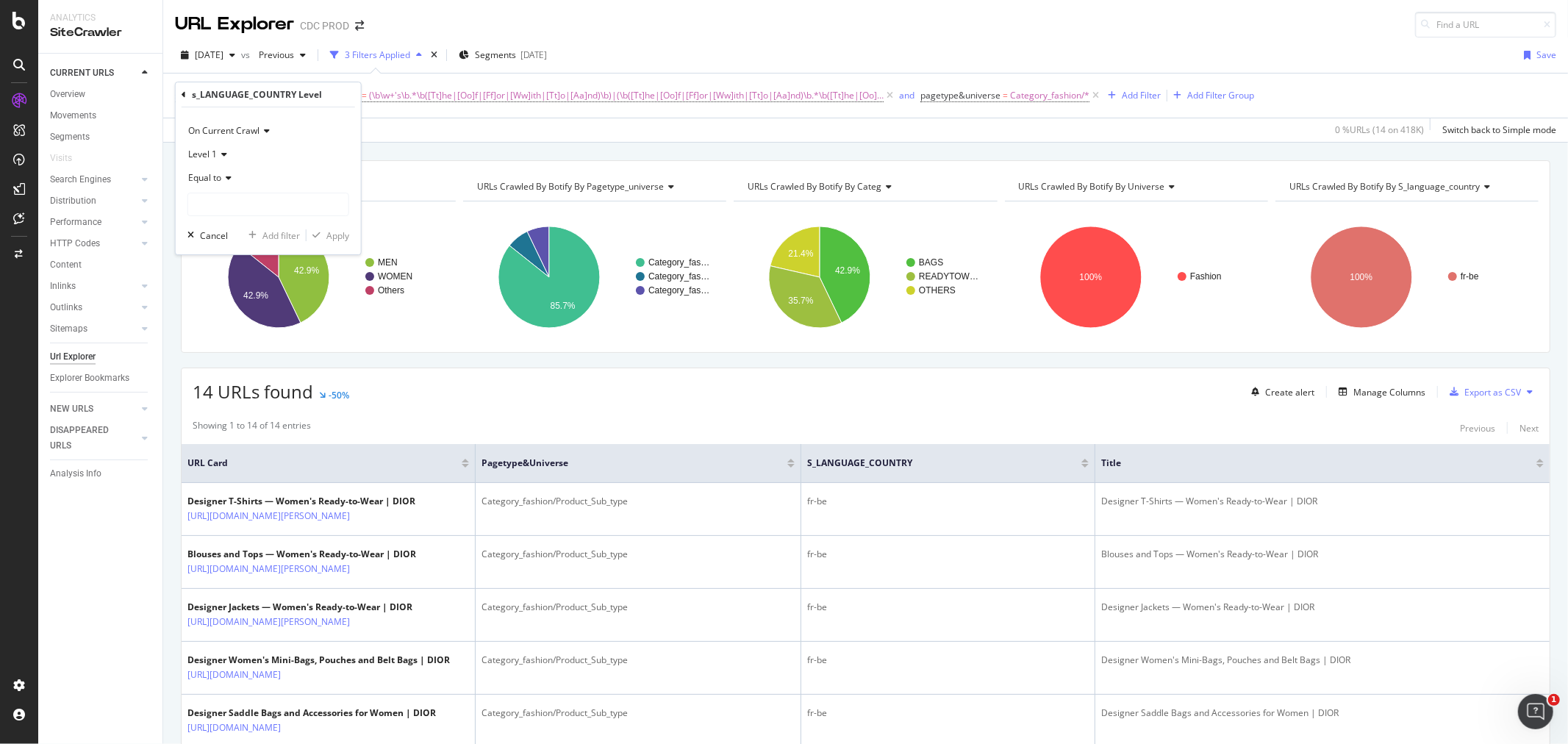
click at [222, 181] on icon at bounding box center [226, 178] width 10 height 9
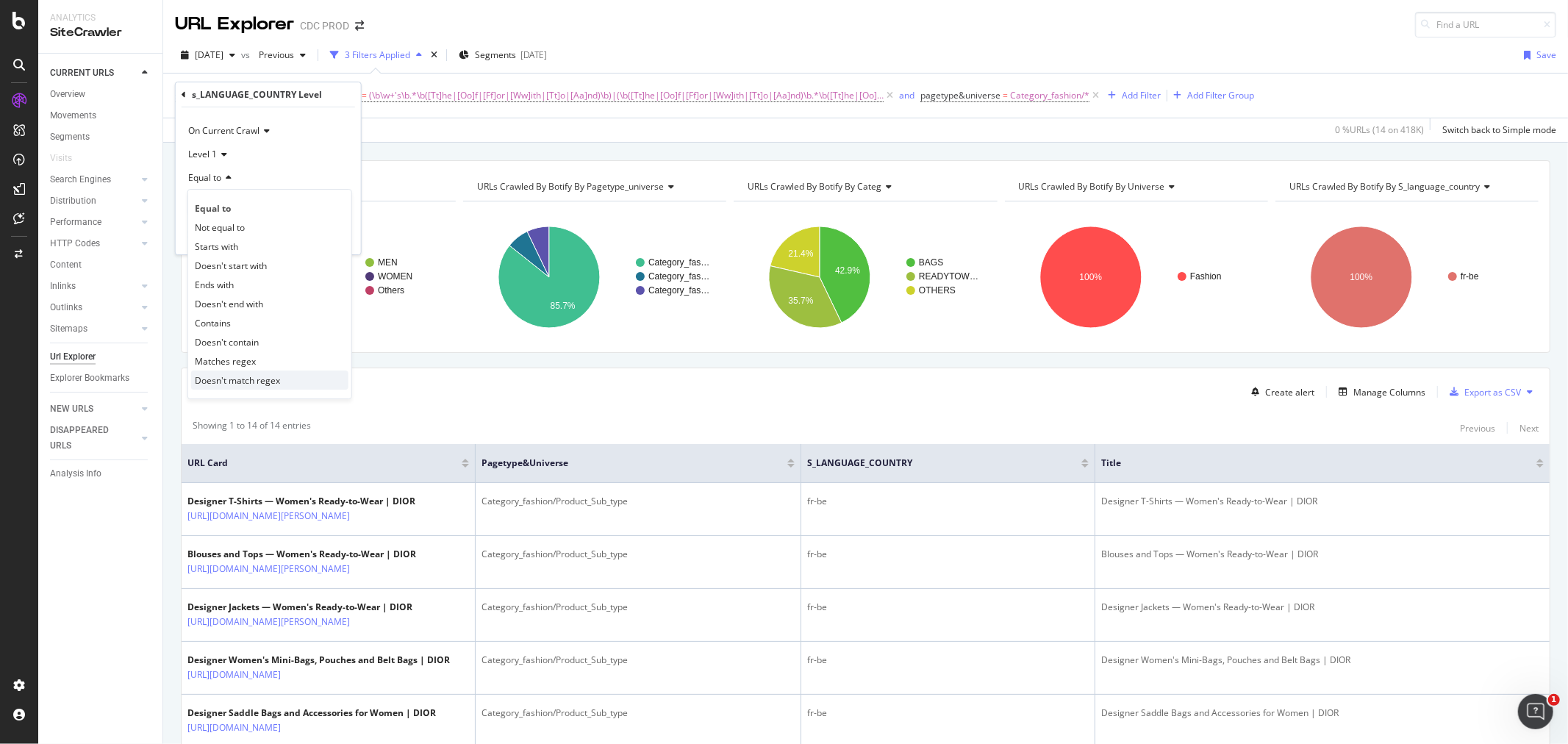
click at [240, 378] on span "Doesn't match regex" at bounding box center [237, 381] width 85 height 13
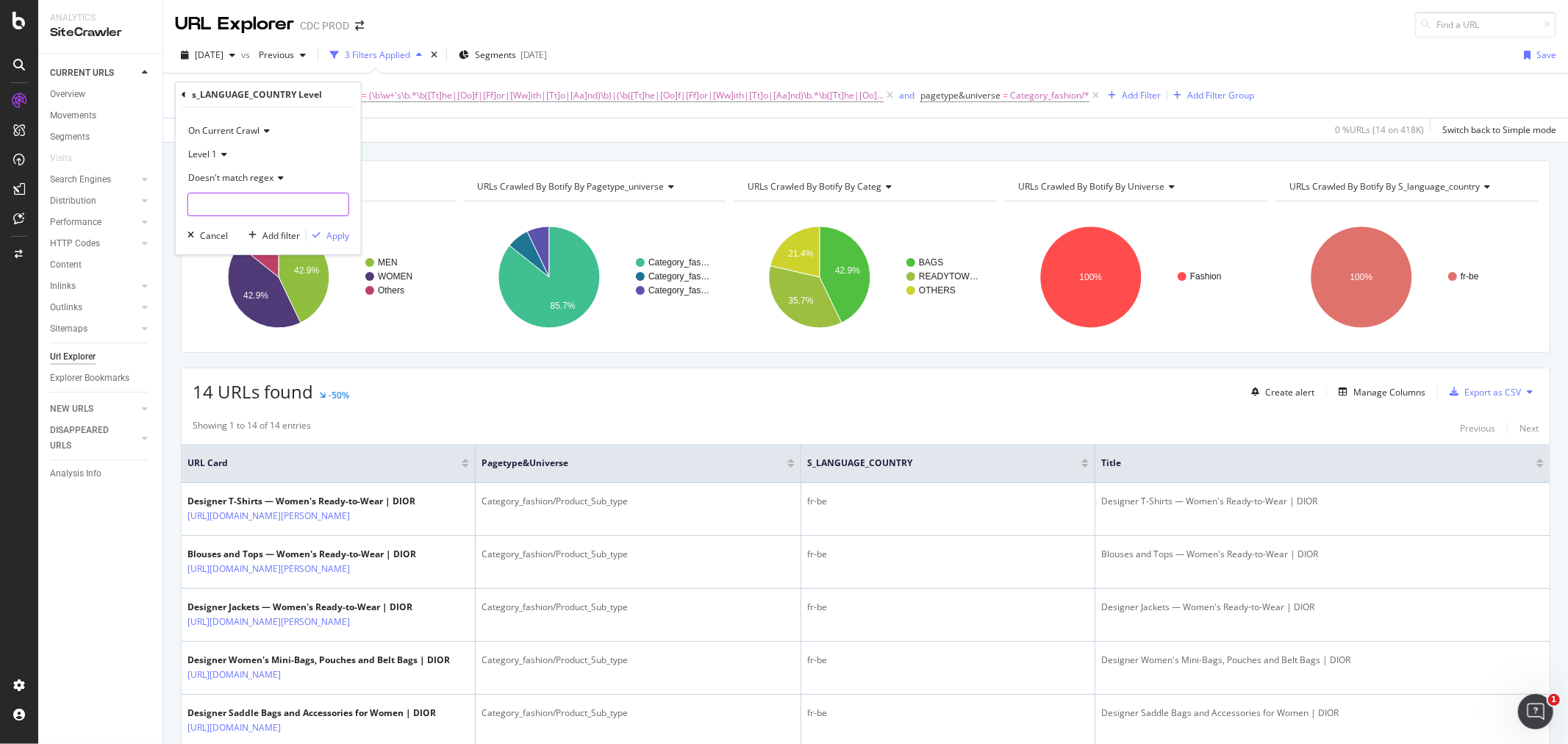
click at [223, 201] on input "text" at bounding box center [268, 204] width 160 height 23
type input "_"
type input "en_|_en"
click at [337, 236] on div "Apply" at bounding box center [338, 235] width 22 height 13
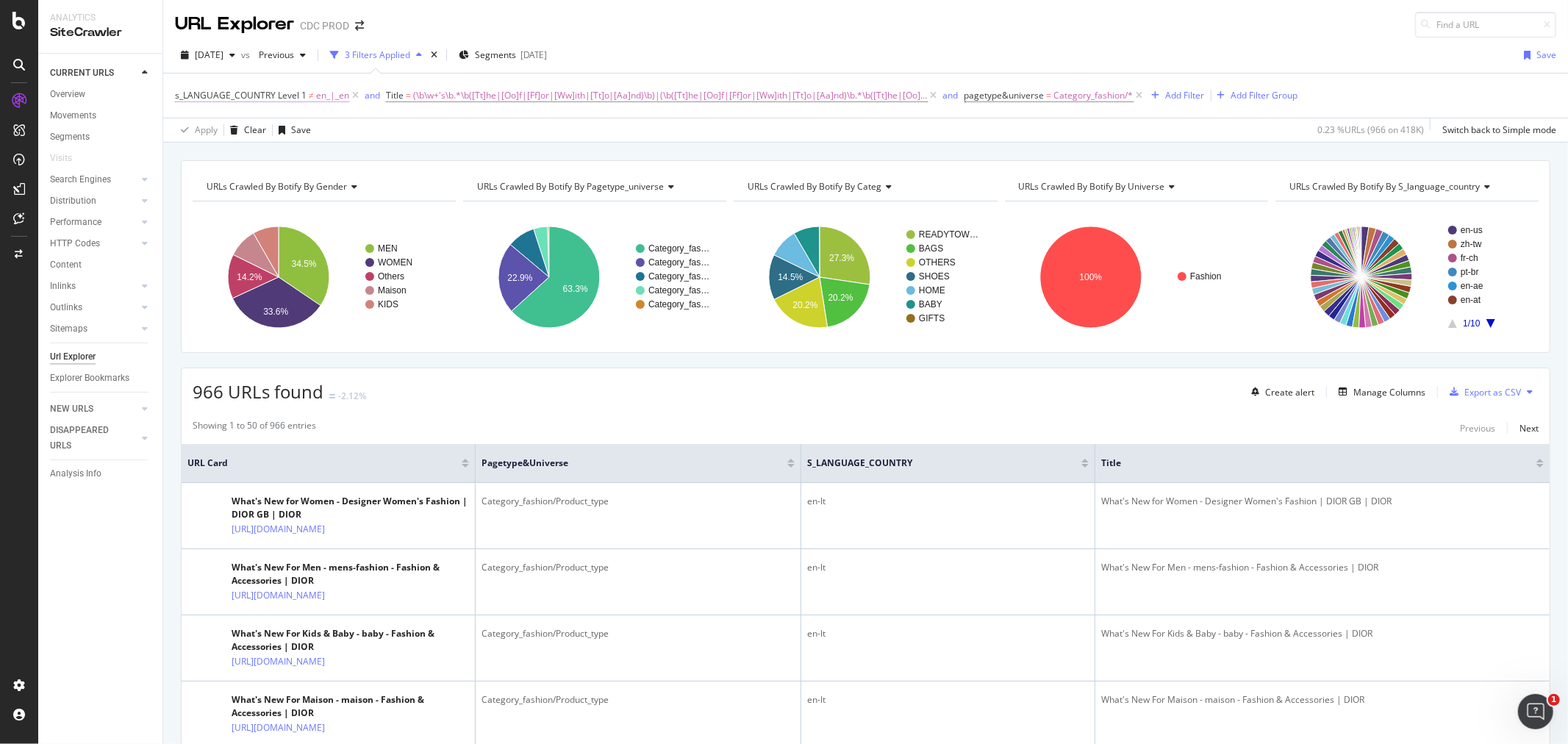
click at [332, 100] on span "en_|_en" at bounding box center [332, 95] width 33 height 20
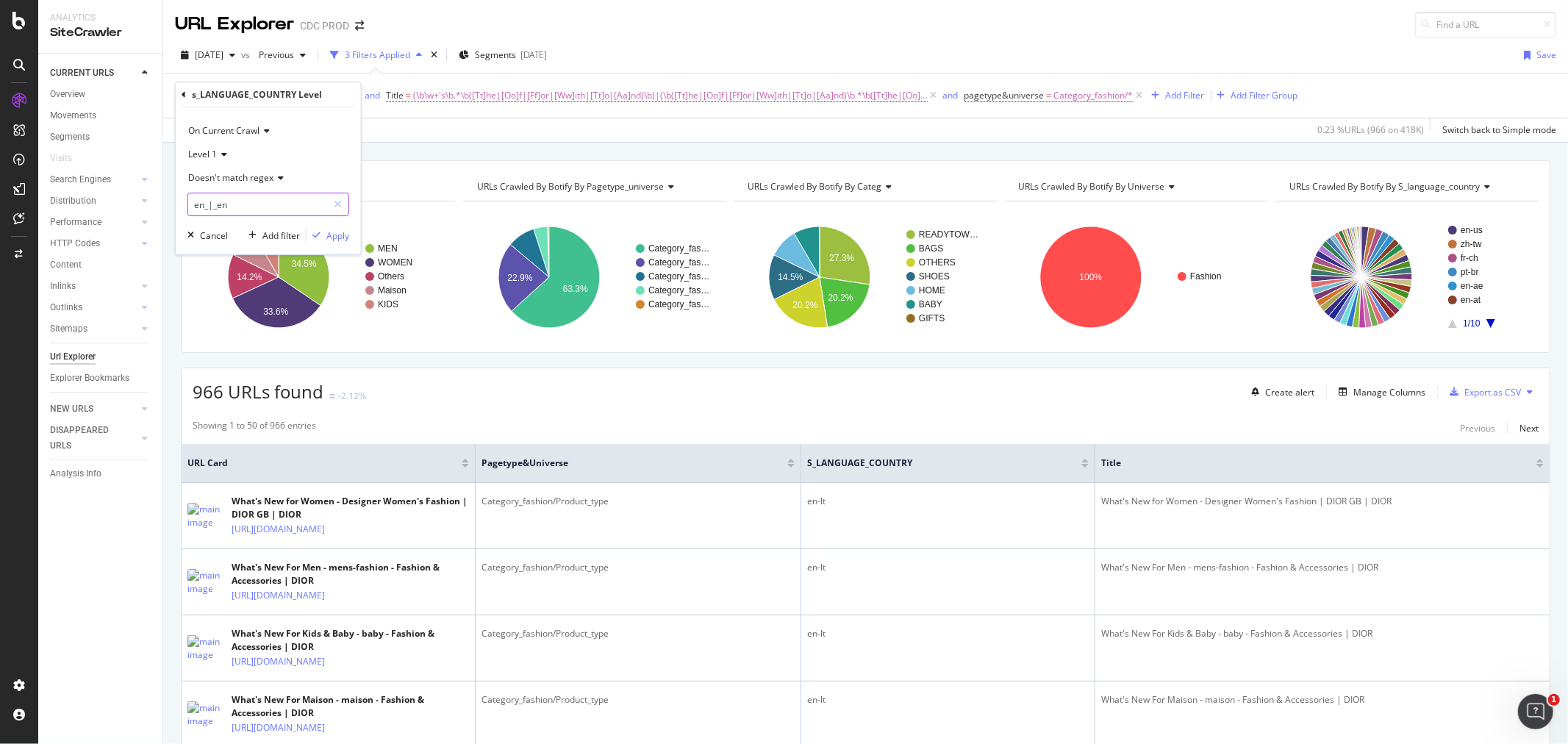
click at [189, 206] on input "en_|_en" at bounding box center [258, 204] width 139 height 23
type input "/en_|_en/"
click at [335, 232] on div "Apply" at bounding box center [338, 235] width 22 height 13
click at [337, 101] on span "/en_|_en/" at bounding box center [335, 95] width 39 height 20
click at [282, 214] on input "/en_|_en/" at bounding box center [258, 204] width 139 height 23
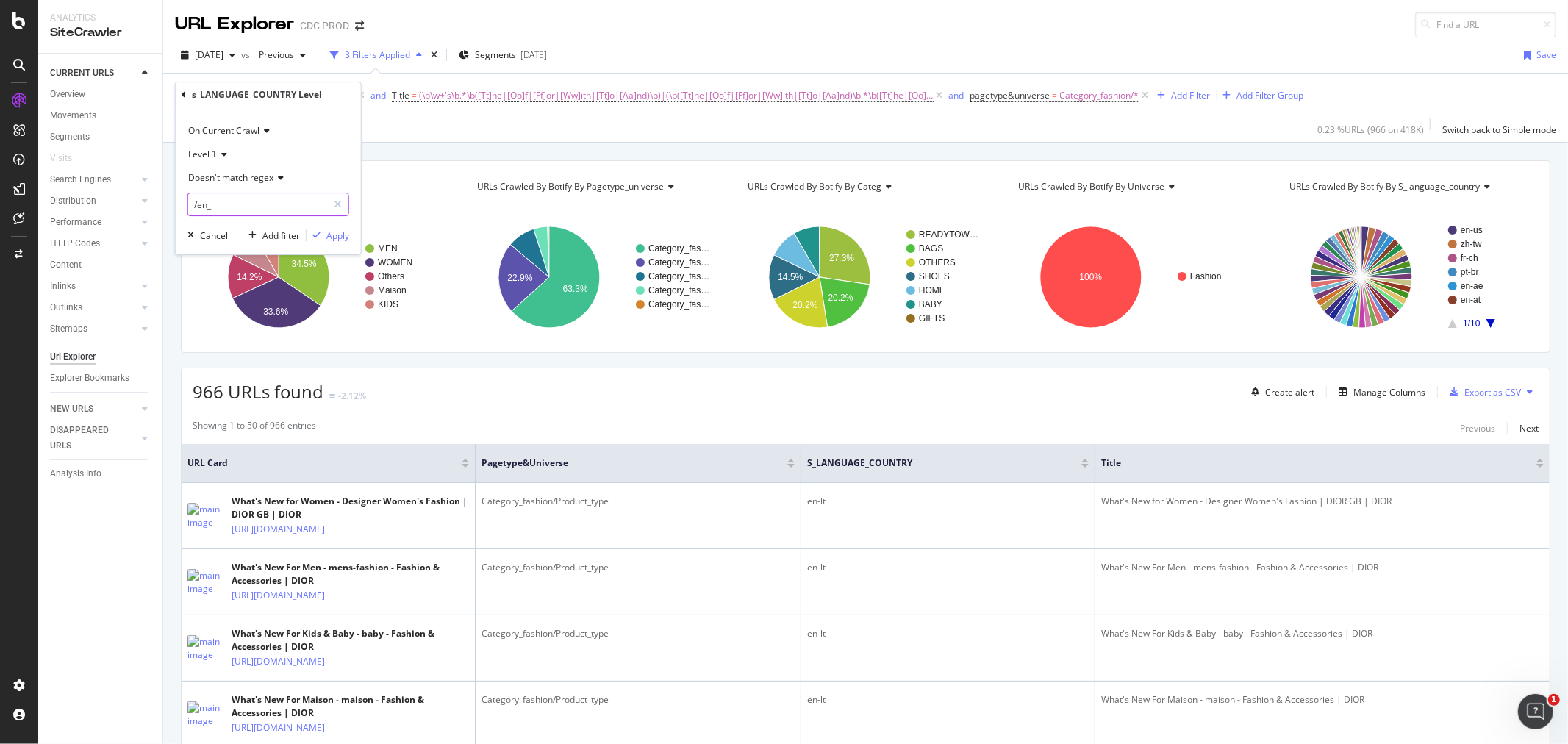
type input "/en_"
click at [327, 237] on div "Apply" at bounding box center [338, 235] width 22 height 13
click at [306, 94] on span "s_LANGUAGE_COUNTRY Level 1 ≠ /en_" at bounding box center [254, 96] width 158 height 13
click at [234, 208] on input "/en_" at bounding box center [258, 204] width 139 height 23
click at [224, 208] on input "/en_" at bounding box center [258, 204] width 139 height 23
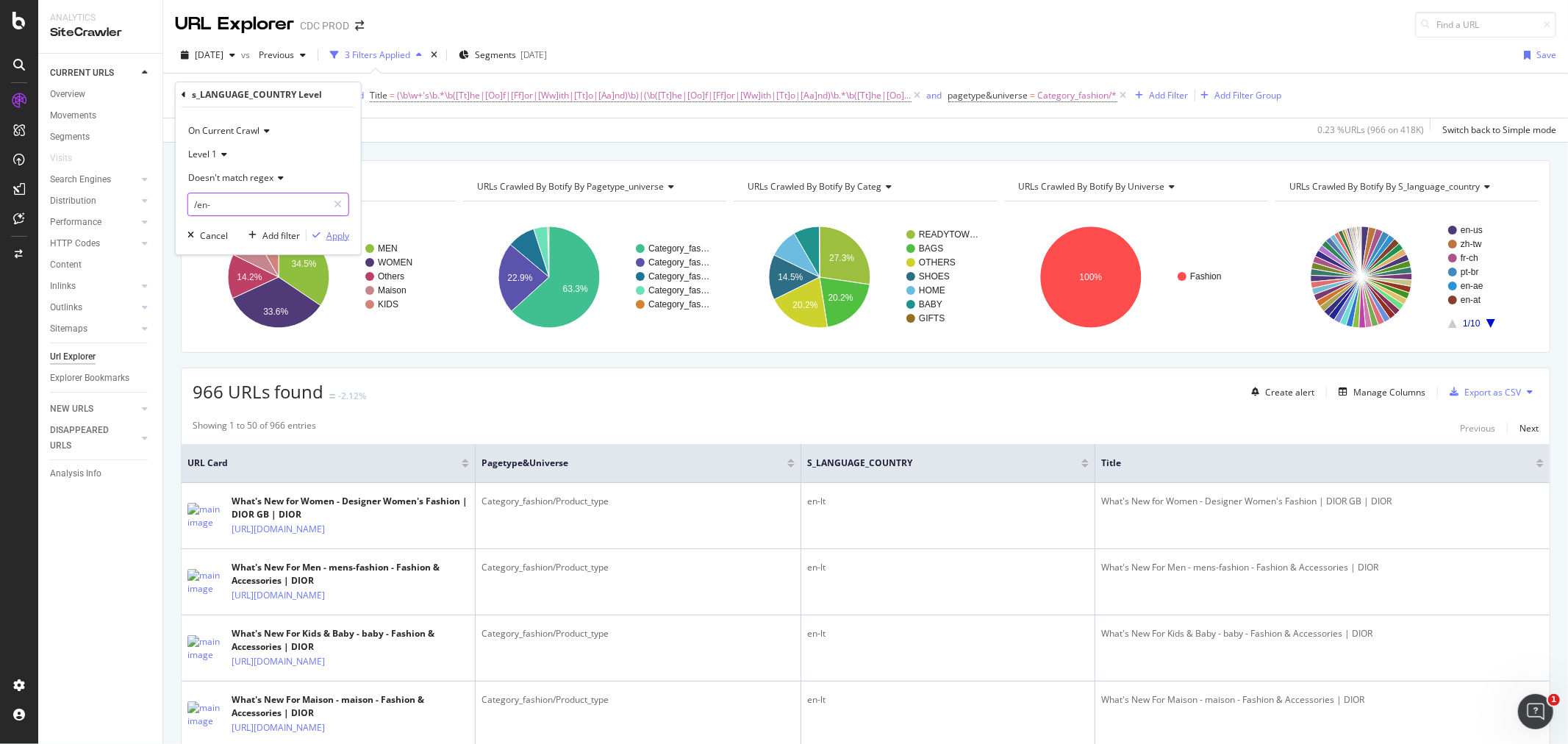
type input "/en-"
click at [337, 234] on div "Apply" at bounding box center [338, 235] width 22 height 13
click at [297, 98] on span "s_LANGUAGE_COUNTRY Level 1" at bounding box center [241, 95] width 132 height 13
click at [197, 199] on input "/en-" at bounding box center [258, 204] width 139 height 23
type input "en-"
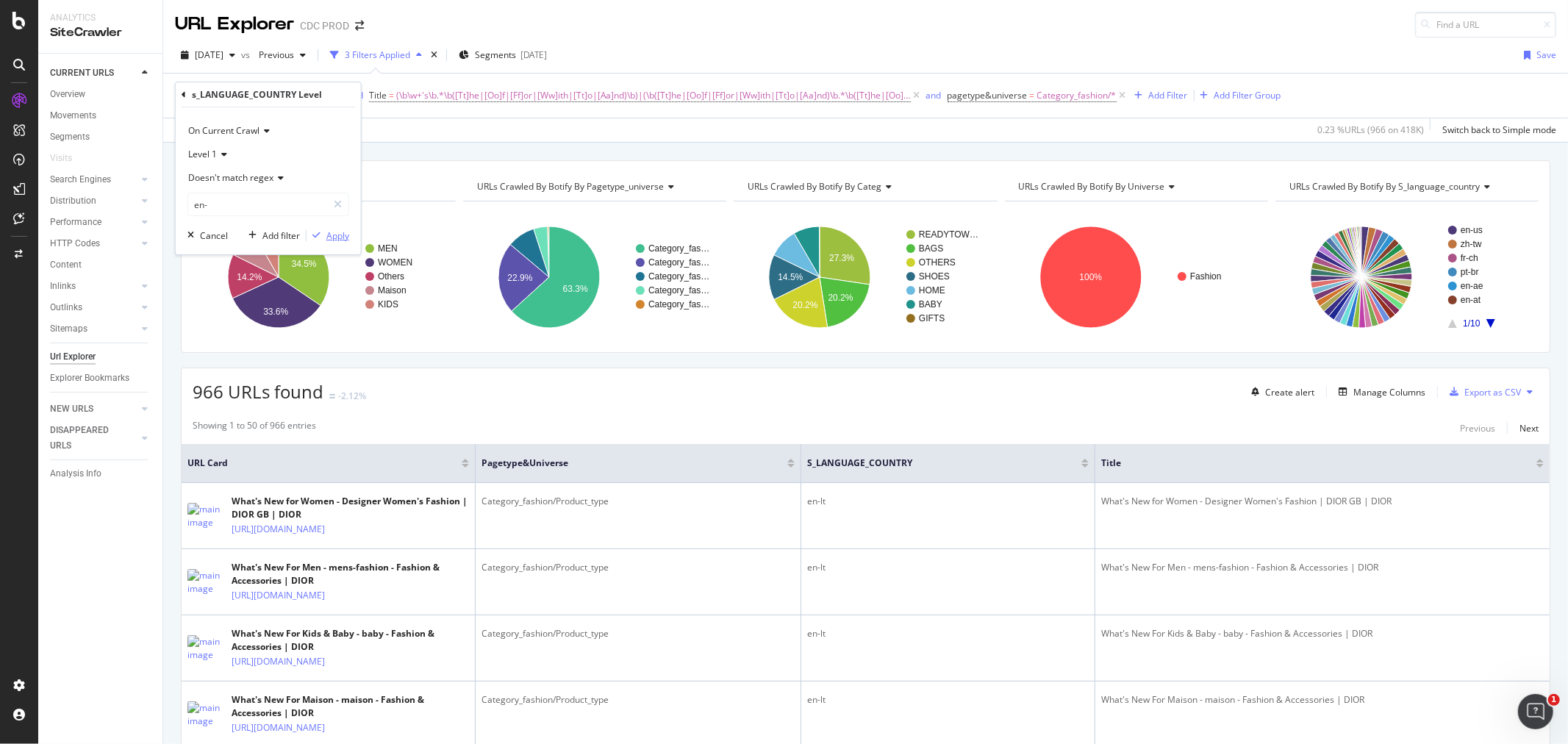
click at [328, 232] on div "Apply" at bounding box center [338, 235] width 22 height 13
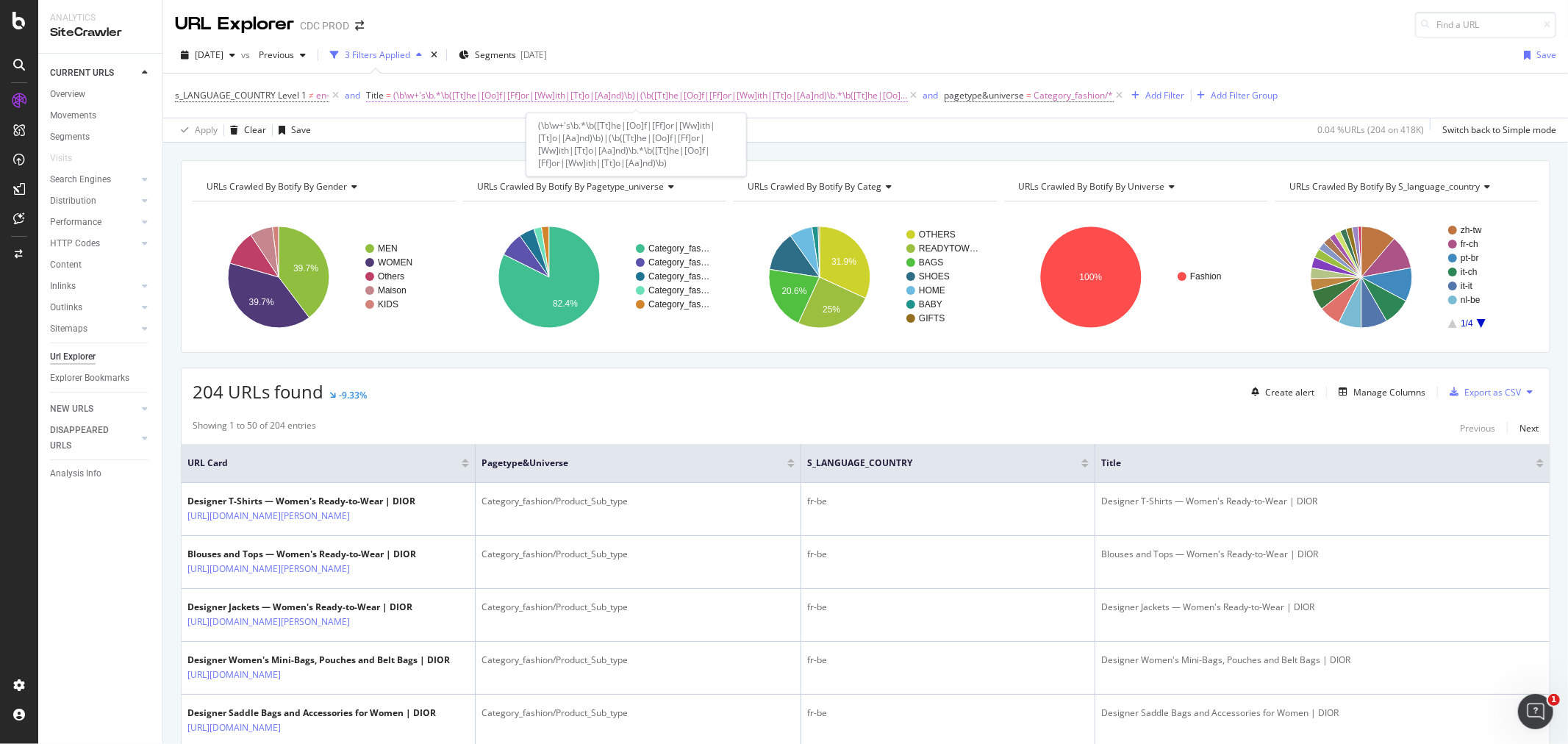
click at [577, 96] on span "(\b\w+'s\b.*\b([Tt]he|[Oo]f|[Ff]or|[Ww]ith|[Tt]o|[Aa]nd)\b)|(\b([Tt]he|[Oo]f|[F…" at bounding box center [650, 95] width 514 height 20
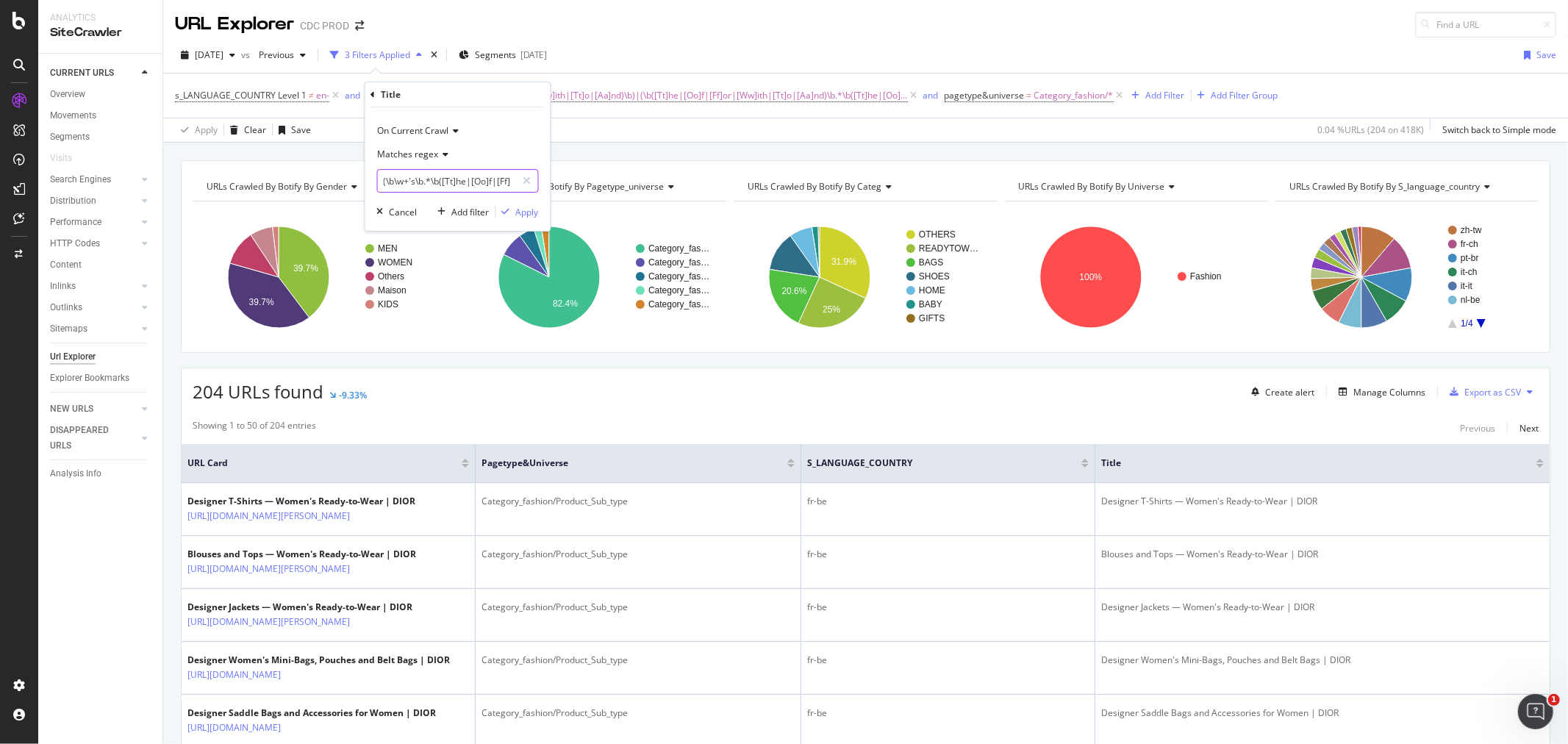
click at [437, 175] on input "(\b\w+'s\b.*\b([Tt]he|[Oo]f|[Ff]or|[Ww]ith|[Tt]o|[Aa]nd)\b)|(\b([Tt]he|[Oo]f|[F…" at bounding box center [448, 181] width 139 height 23
click at [303, 94] on span "s_LANGUAGE_COUNTRY Level 1" at bounding box center [241, 95] width 132 height 13
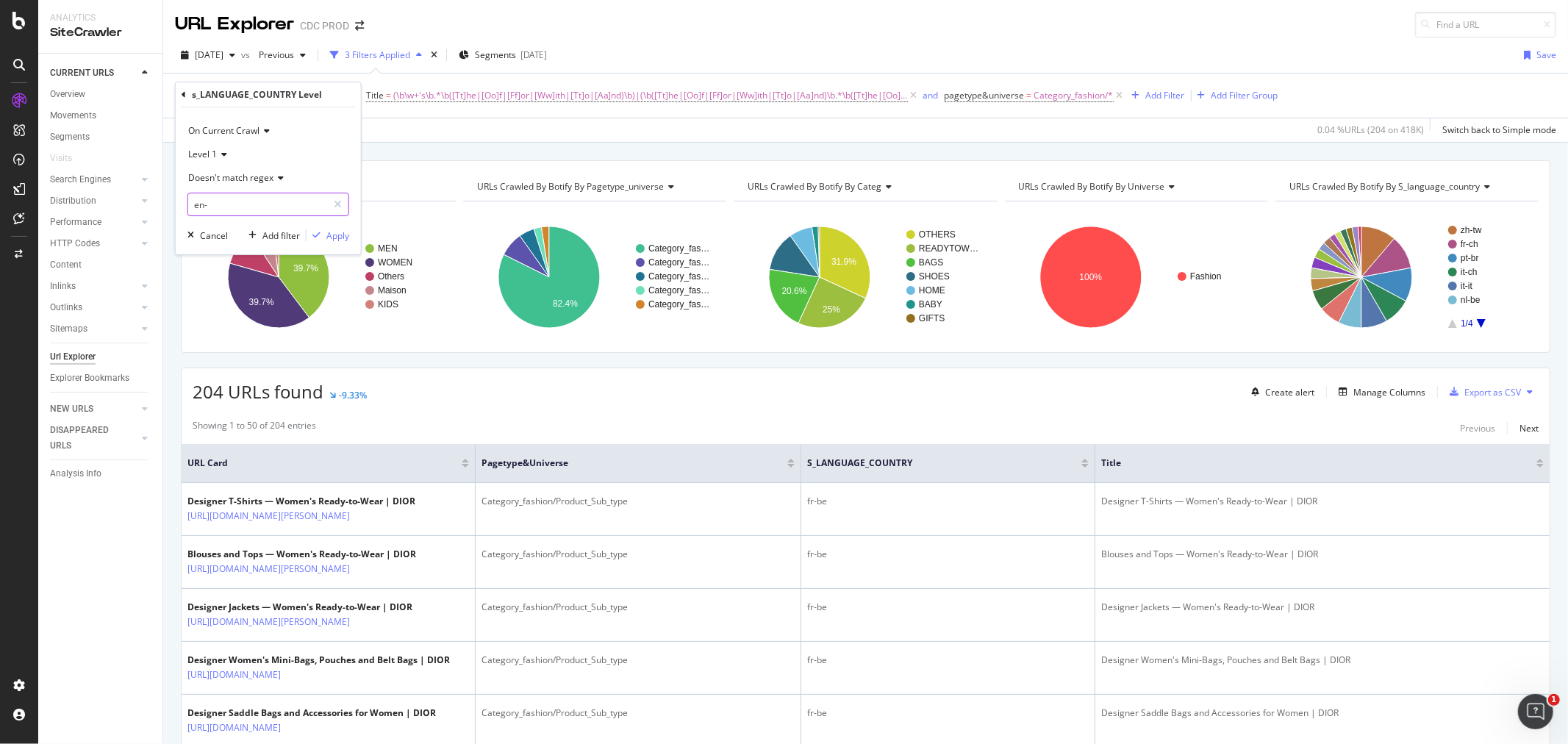
click at [225, 203] on input "en-" at bounding box center [258, 204] width 139 height 23
click at [451, 142] on div "Apply Clear Save 0.04 % URLs ( 204 on 418K ) Switch back to Simple mode" at bounding box center [866, 130] width 1405 height 24
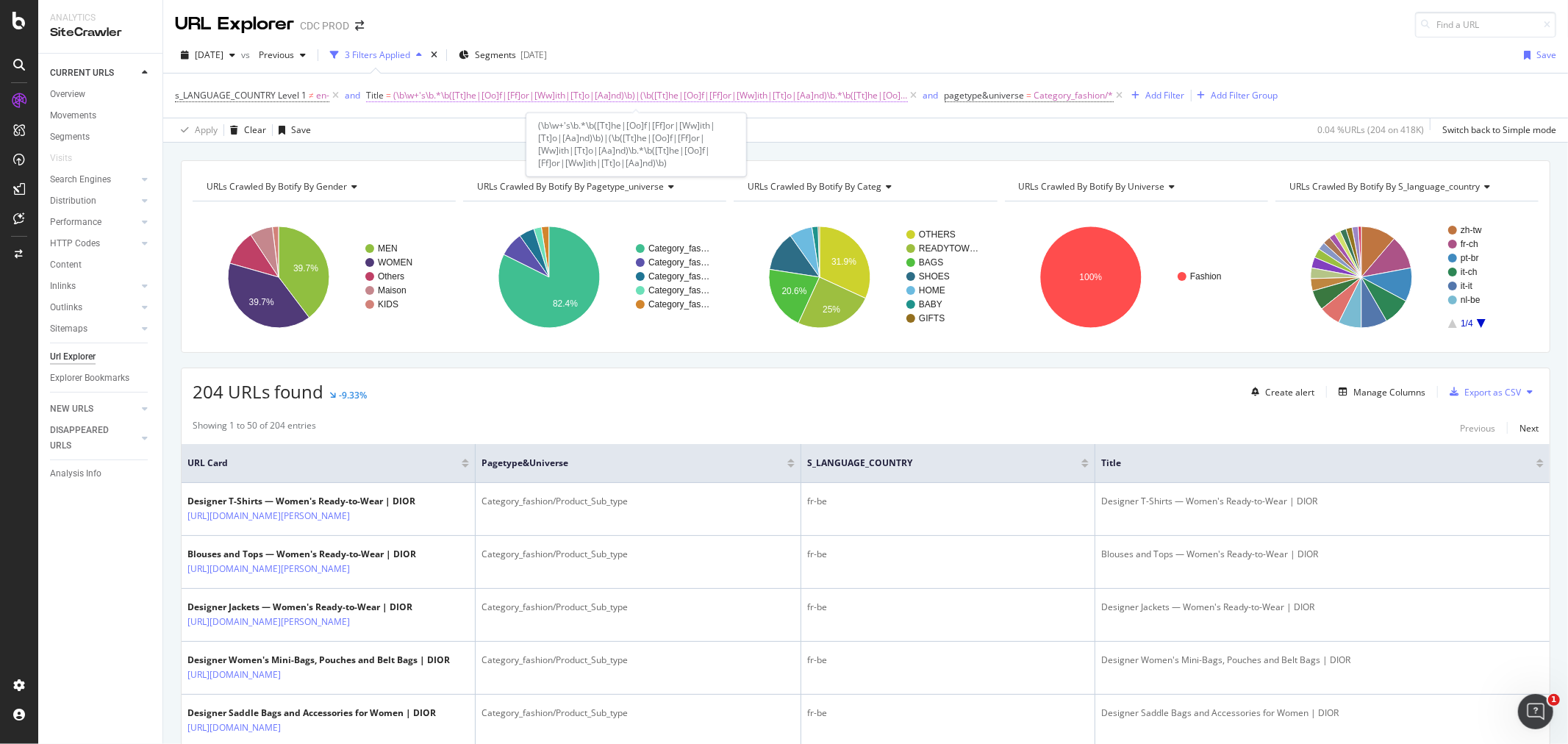
click at [593, 97] on span "(\b\w+'s\b.*\b([Tt]he|[Oo]f|[Ff]or|[Ww]ith|[Tt]o|[Aa]nd)\b)|(\b([Tt]he|[Oo]f|[F…" at bounding box center [650, 95] width 514 height 20
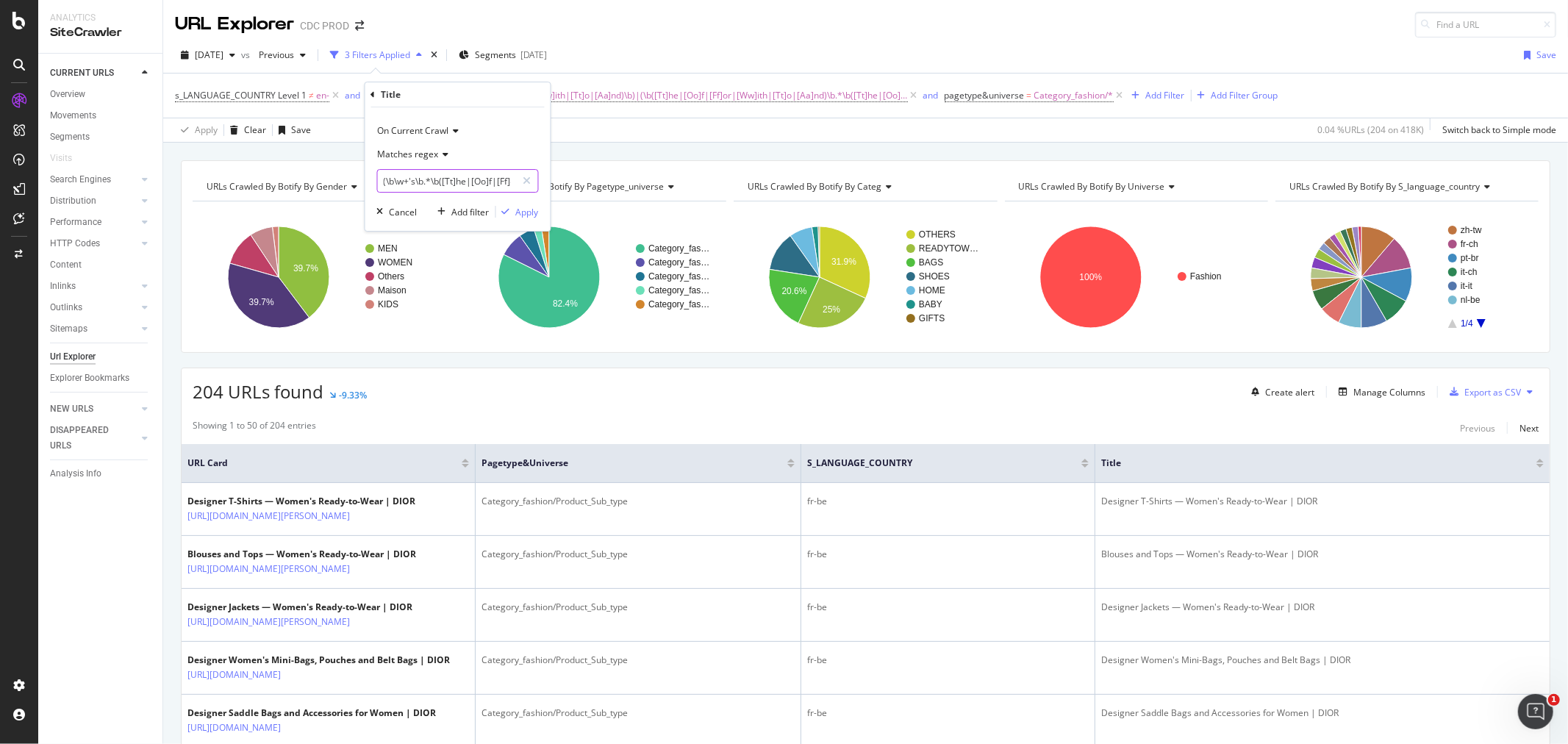
click at [461, 177] on input "(\b\w+'s\b.*\b([Tt]he|[Oo]f|[Ff]or|[Ww]ith|[Tt]o|[Aa]nd)\b)|(\b([Tt]he|[Oo]f|[F…" at bounding box center [448, 181] width 139 height 23
paste input "\b([Tt]he|[Oo]f|[Ff]or|[Ww]ith|[Tt]o|[Aa]nd)\b"
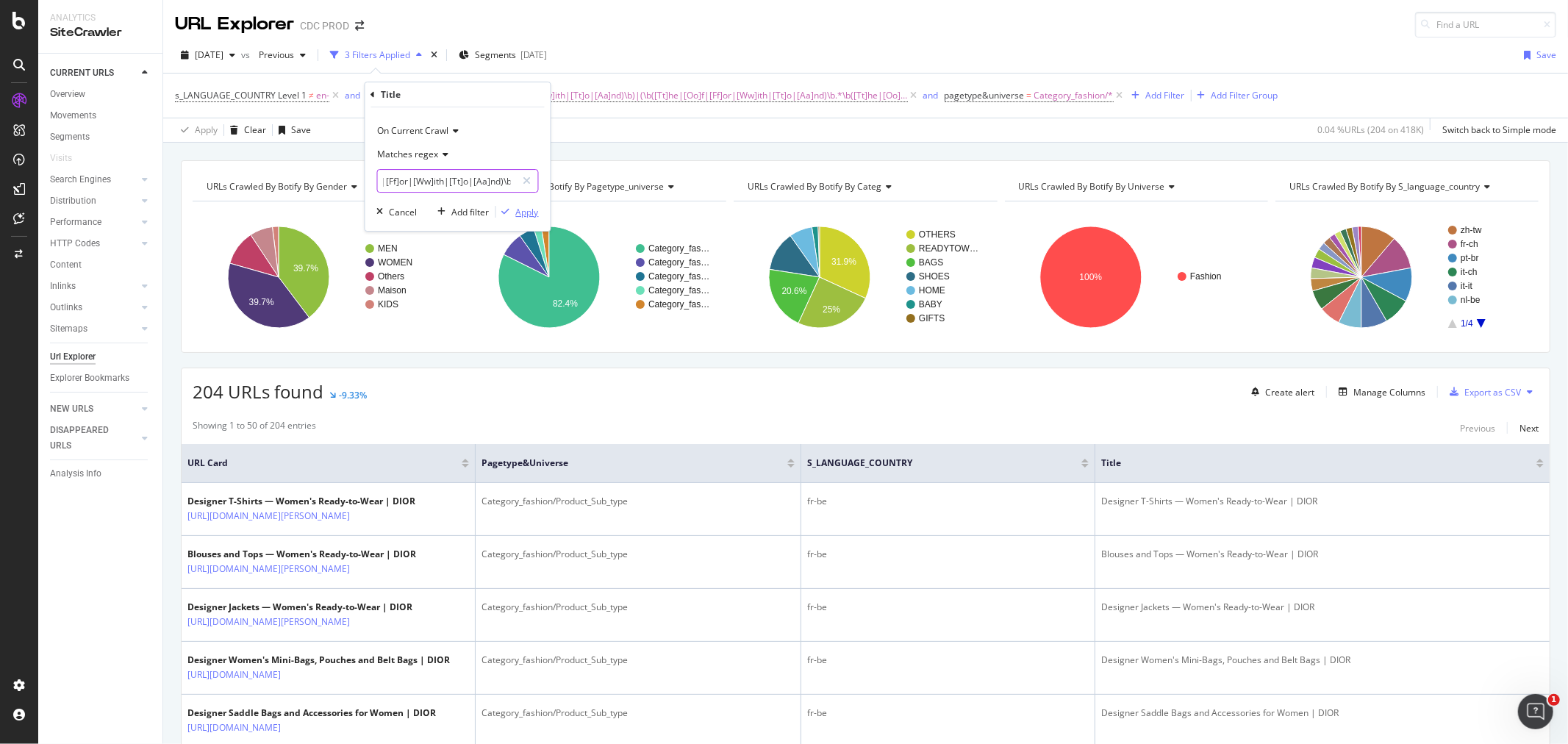
type input "(\b\w+'s\b.*\b([Tt]he|[Oo]f|[Ff]or|[Ww]ith|[Tt]o|[Aa]nd)\b)|\b([Tt]he|[Oo]f|[Ff…"
click at [520, 211] on div "Apply" at bounding box center [527, 212] width 22 height 13
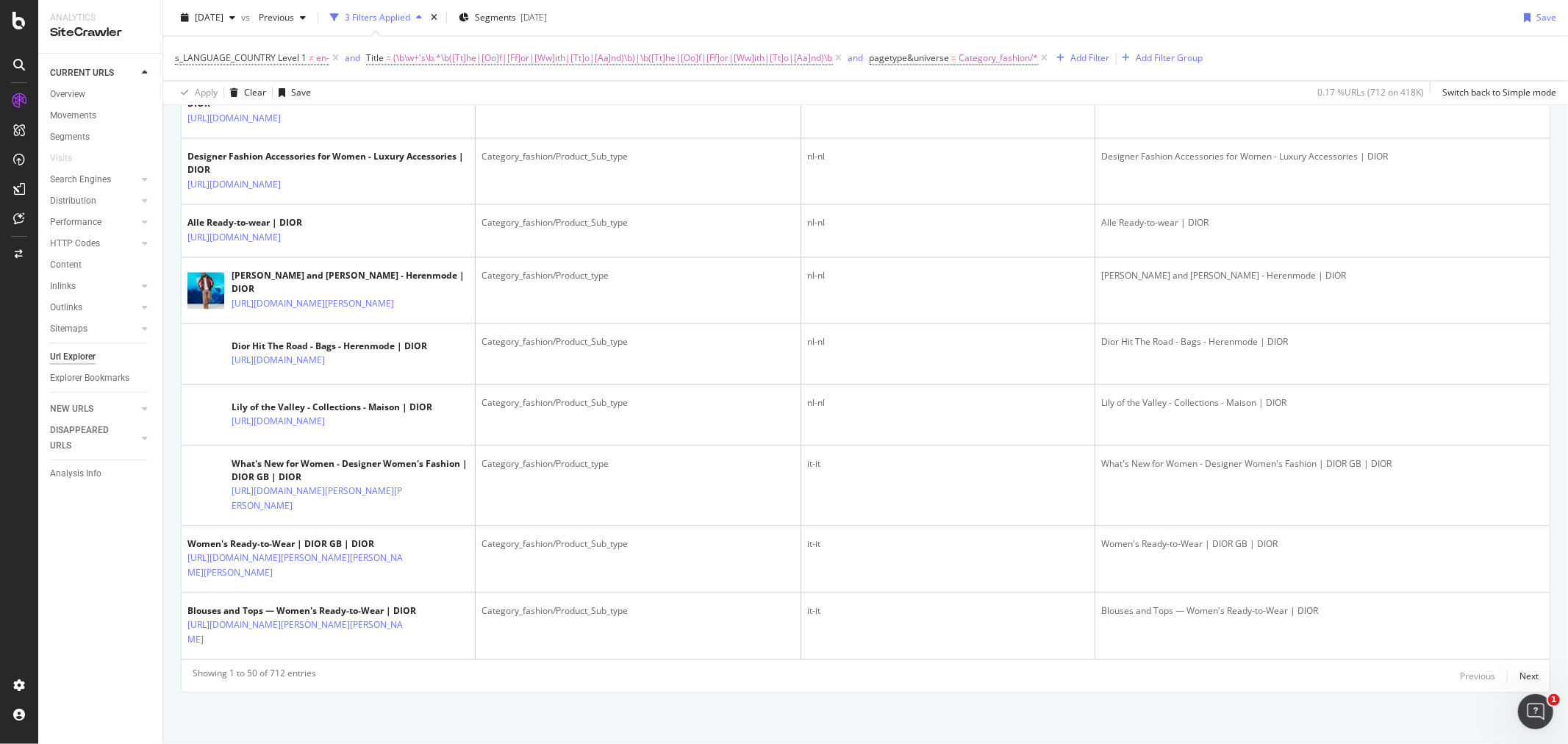
scroll to position [3267, 0]
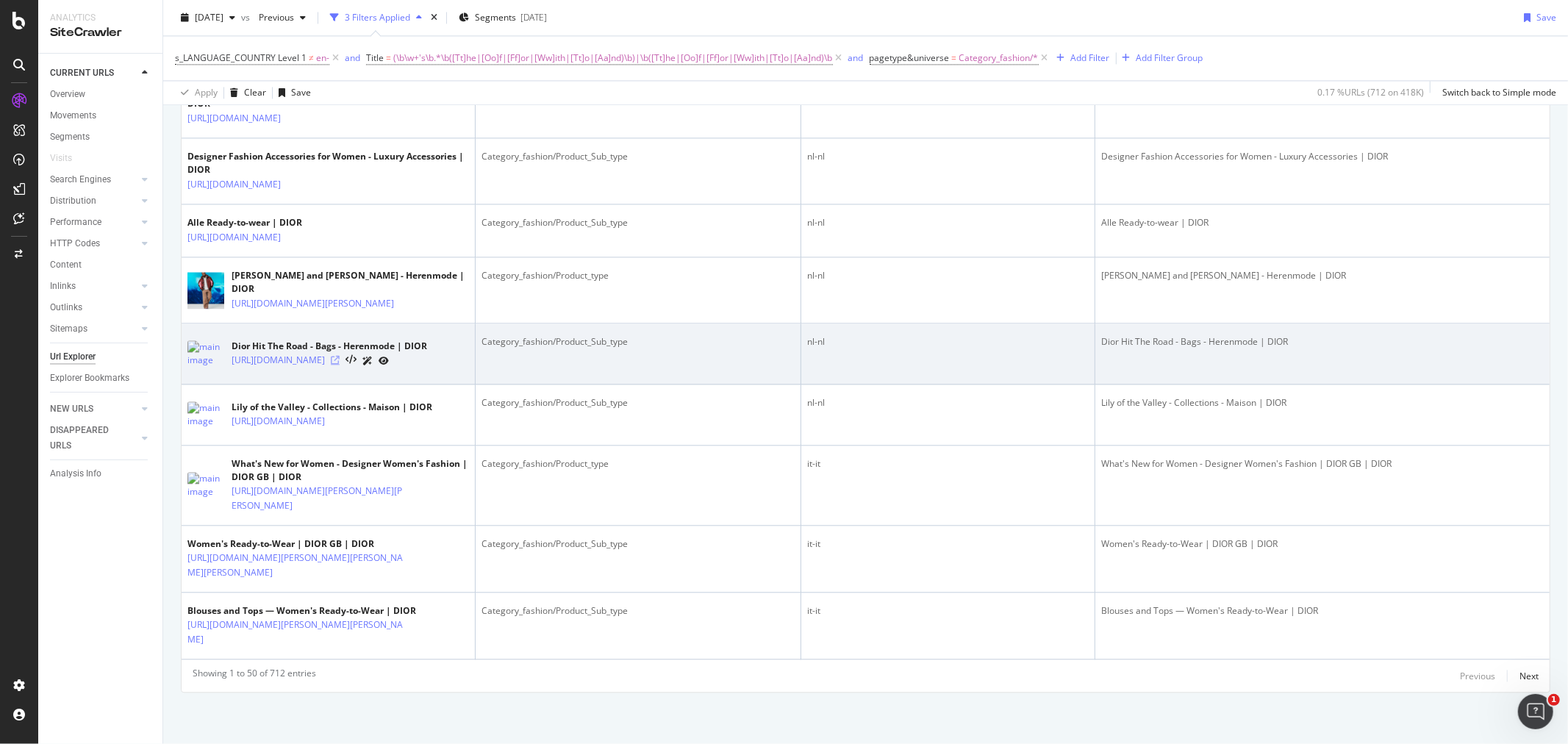
click at [340, 356] on icon at bounding box center [335, 360] width 9 height 9
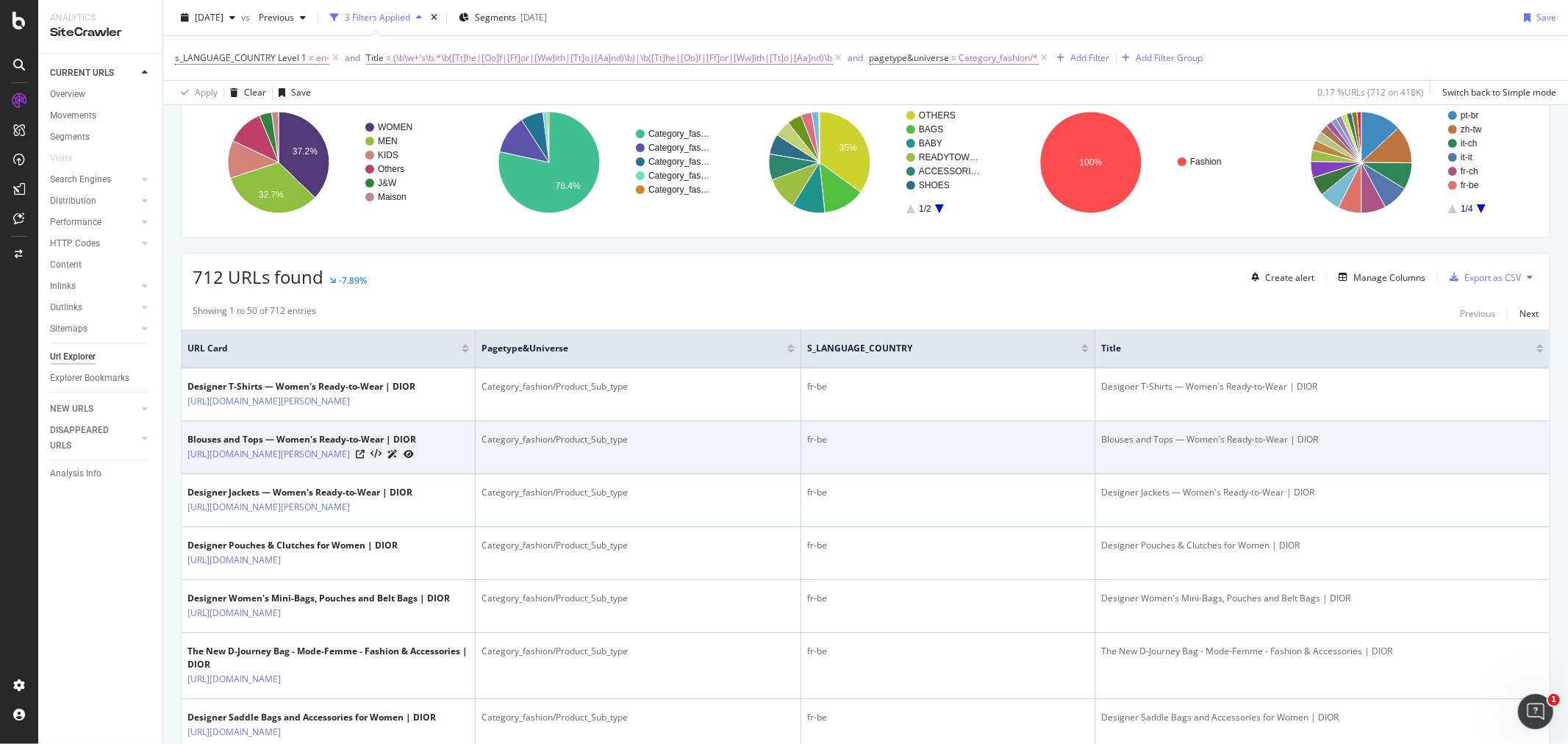
scroll to position [0, 0]
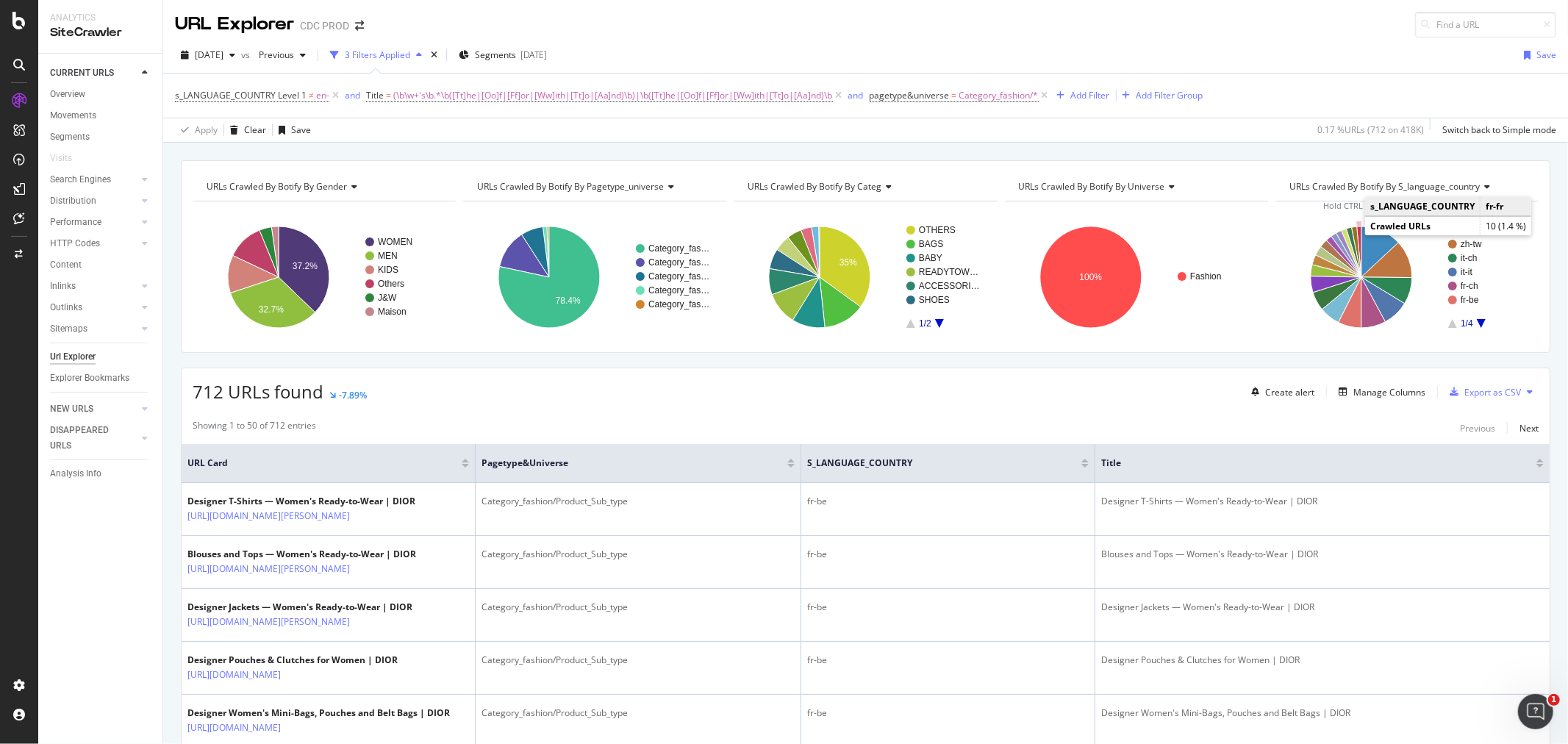
click at [1357, 233] on icon "A chart." at bounding box center [1359, 252] width 4 height 51
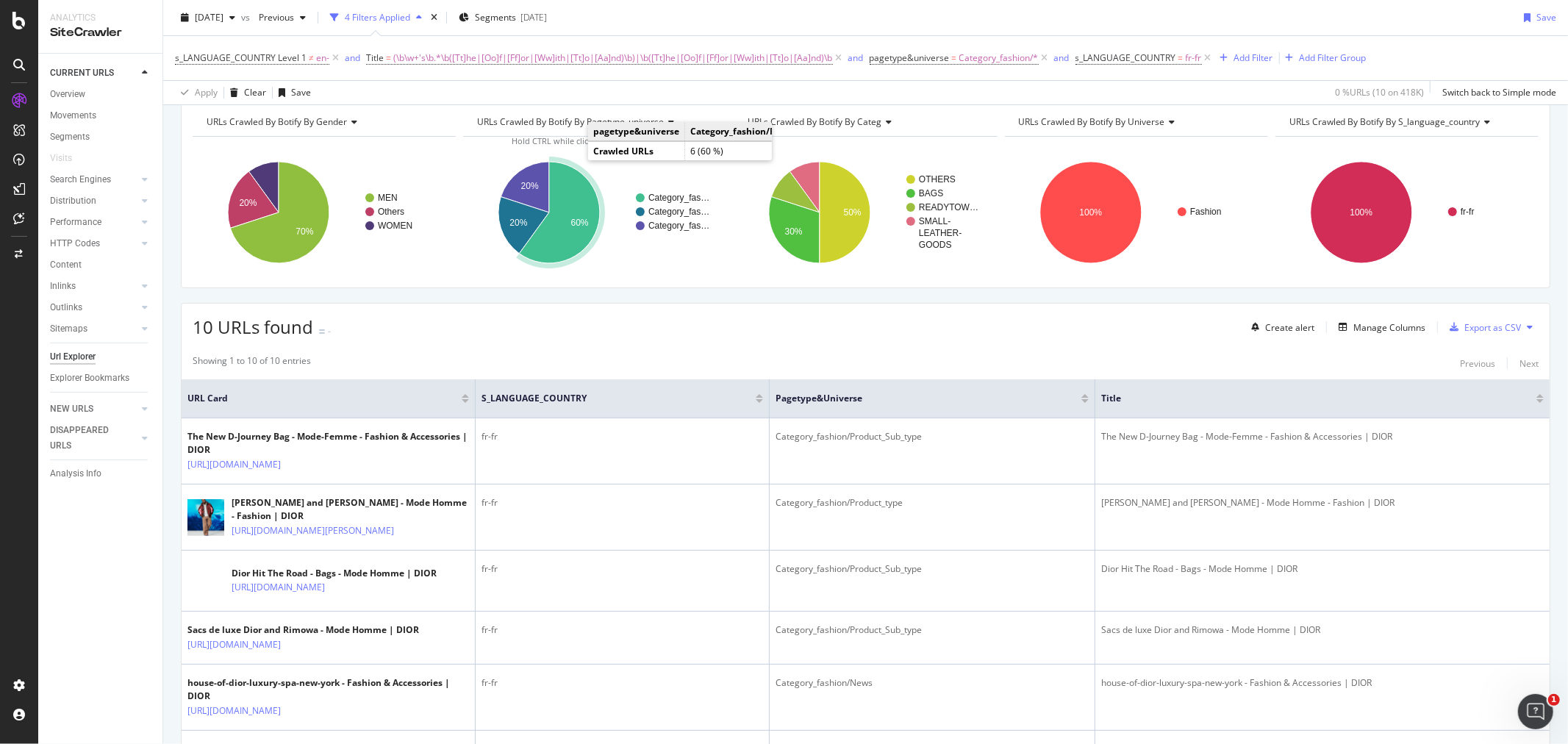
scroll to position [57, 0]
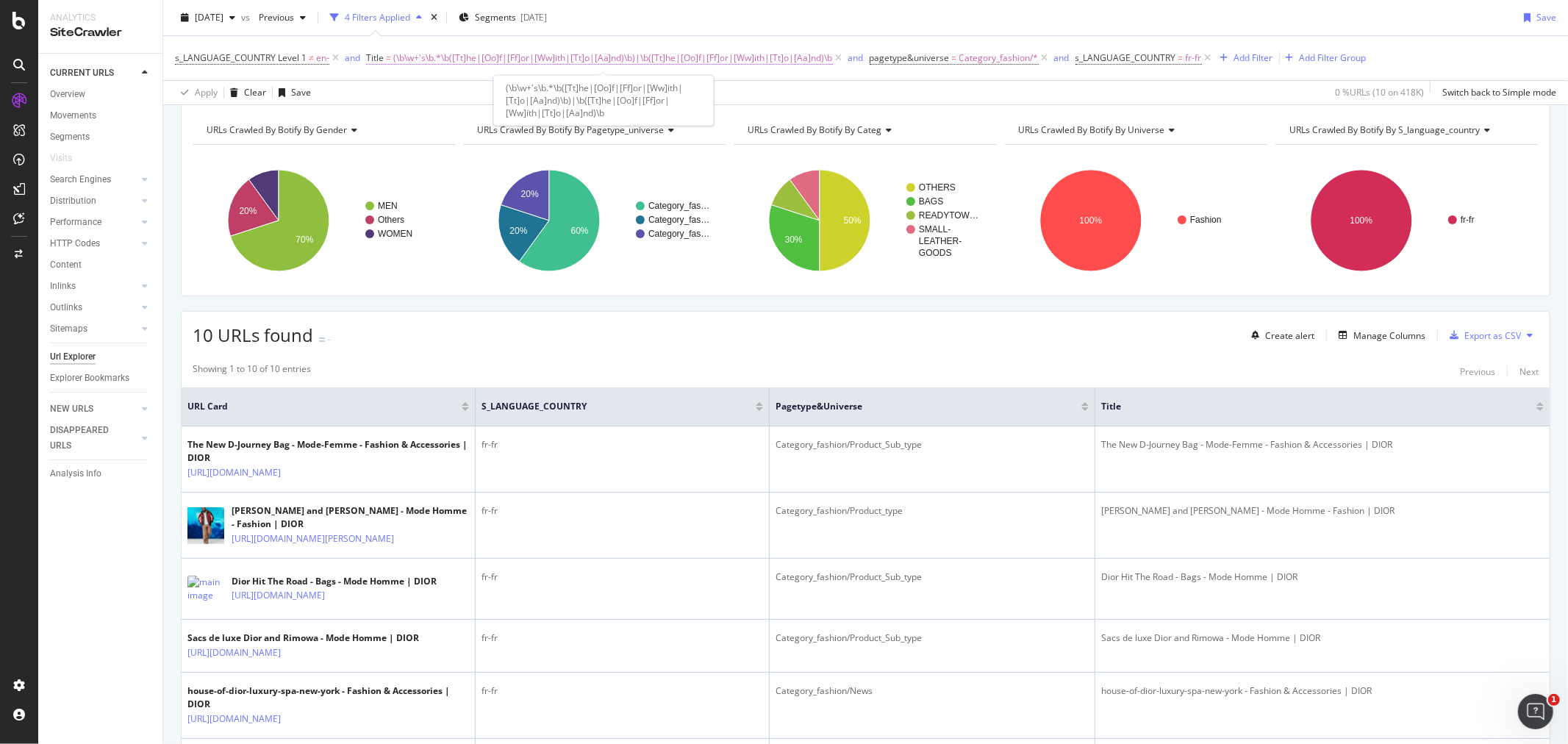
drag, startPoint x: 699, startPoint y: 52, endPoint x: 689, endPoint y: 53, distance: 10.0
click at [699, 52] on span "(\b\w+'s\b.*\b([Tt]he|[Oo]f|[Ff]or|[Ww]ith|[Tt]o|[Aa]nd)\b)|\b([Tt]he|[Oo]f|[Ff…" at bounding box center [613, 58] width 440 height 20
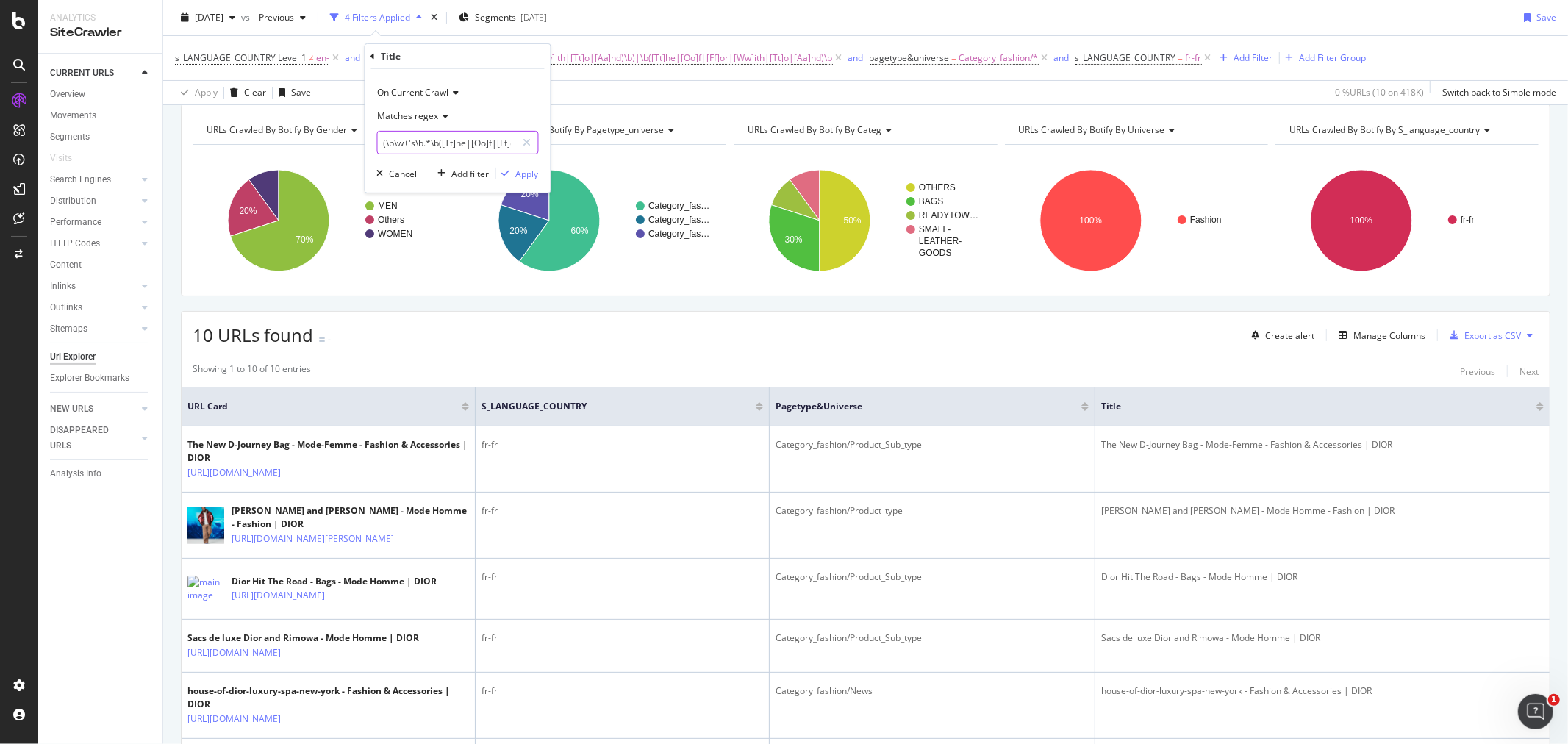
click at [414, 140] on input "(\b\w+'s\b.*\b([Tt]he|[Oo]f|[Ff]or|[Ww]ith|[Tt]o|[Aa]nd)\b)|\b([Tt]he|[Oo]f|[Ff…" at bounding box center [448, 142] width 139 height 23
paste input "\b\w+'s\b"
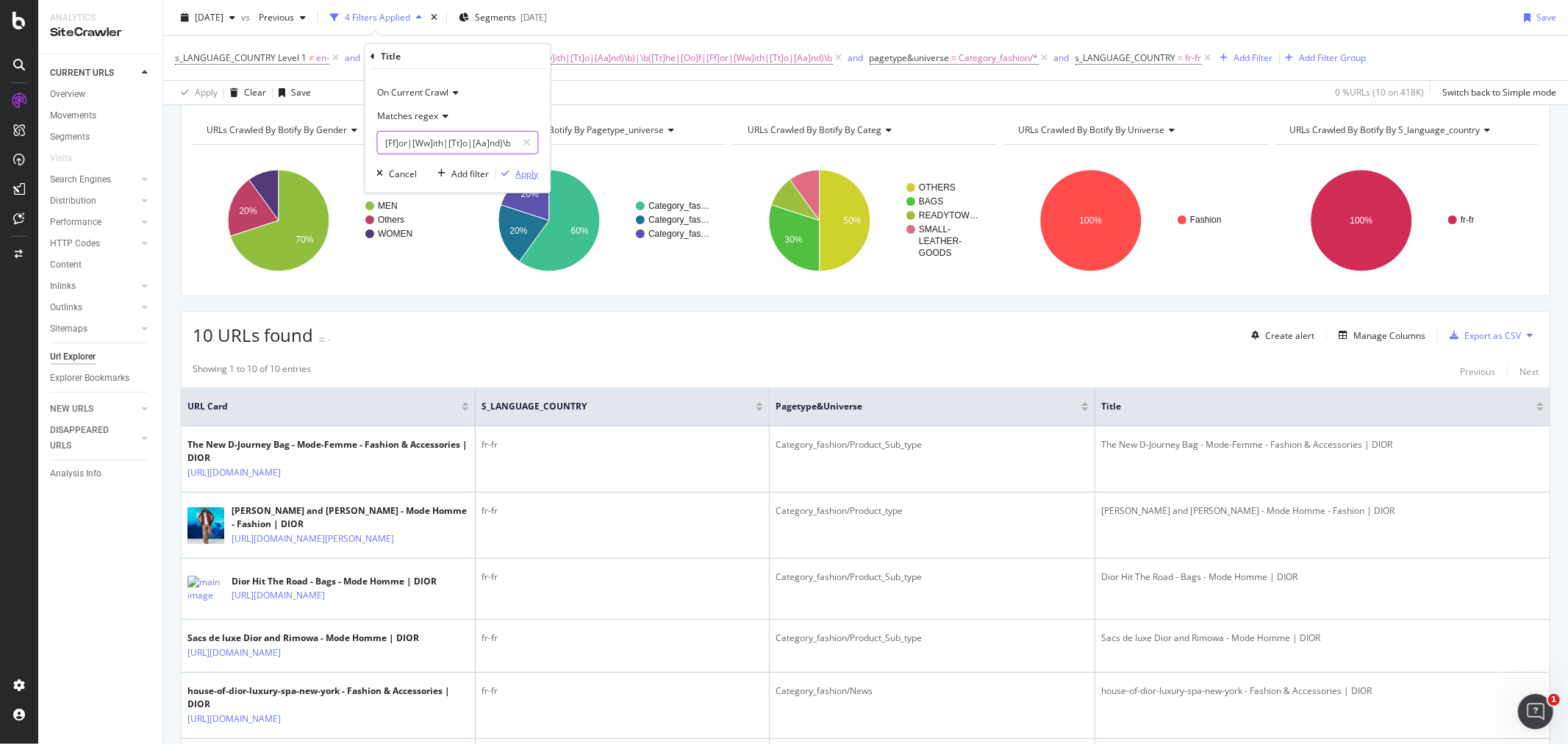
type input "\b\w+'s\b|\b([Tt]he|[Oo]f|[Ff]or|[Ww]ith|[Tt]o|[Aa]nd)\b"
click at [527, 174] on div "Apply" at bounding box center [527, 173] width 22 height 13
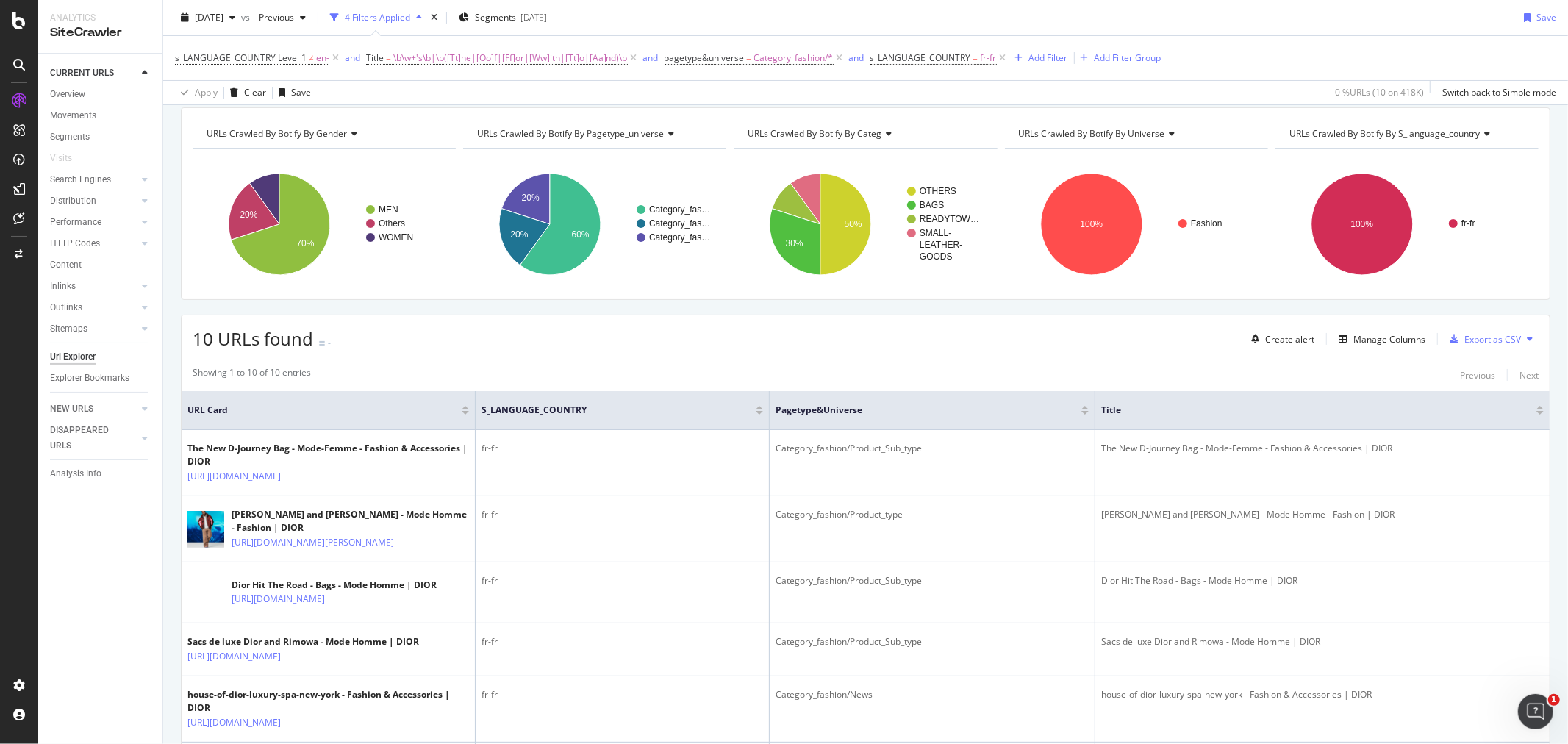
scroll to position [82, 0]
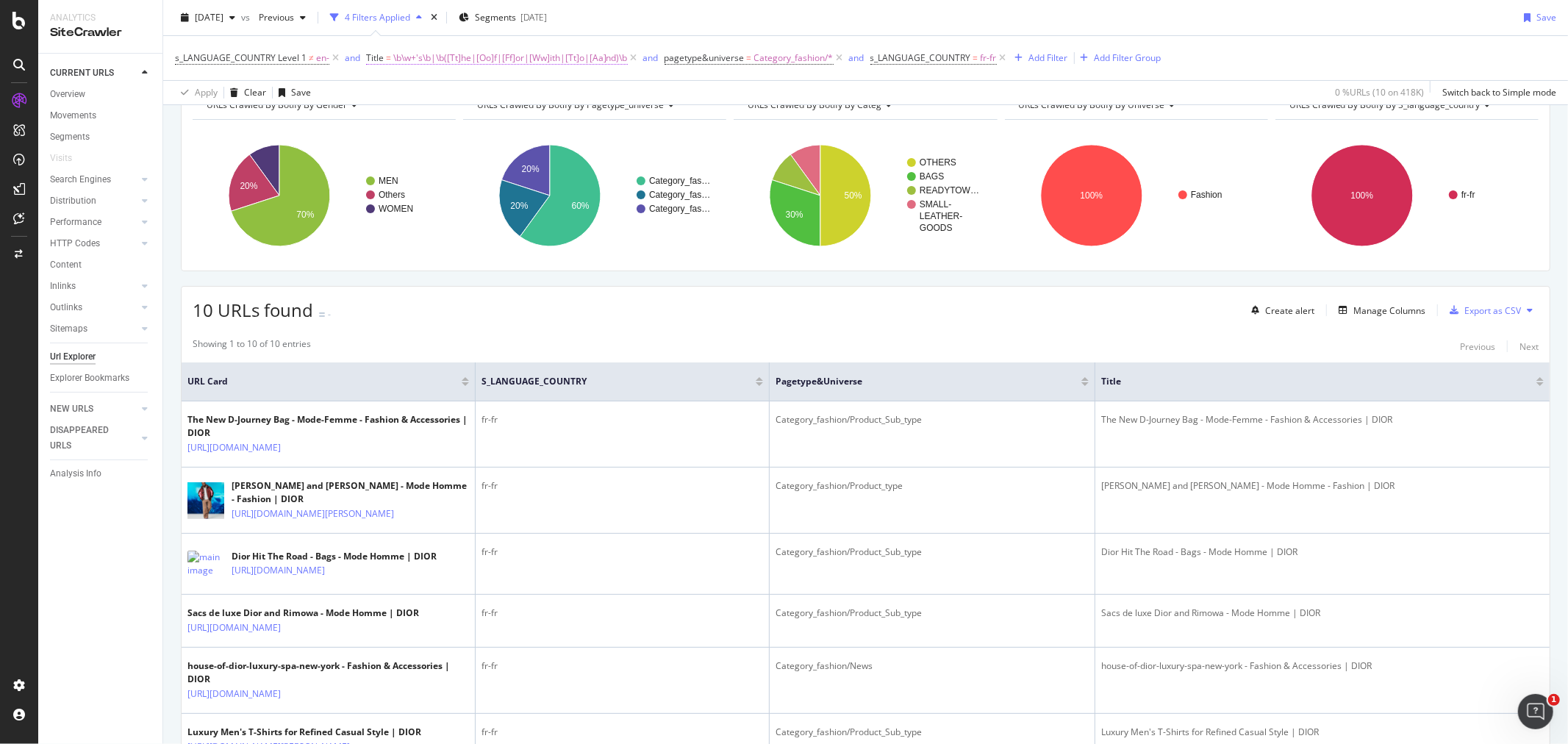
click at [577, 59] on span "\b\w+'s\b|\b([Tt]he|[Oo]f|[Ff]or|[Ww]ith|[Tt]o|[Aa]nd)\b" at bounding box center [510, 58] width 234 height 20
click at [443, 136] on input "\b\w+'s\b|\b([Tt]he|[Oo]f|[Ff]or|[Ww]ith|[Tt]o|[Aa]nd)\b" at bounding box center [448, 142] width 139 height 23
paste input "(\b([Tt]he|[Oo]f|[Ff]or|[Ww]ith|[Tt]o|[Aa]nd)\b.*\b([Tt]he|[Oo]f|[Ff]or|[Ww]ith…"
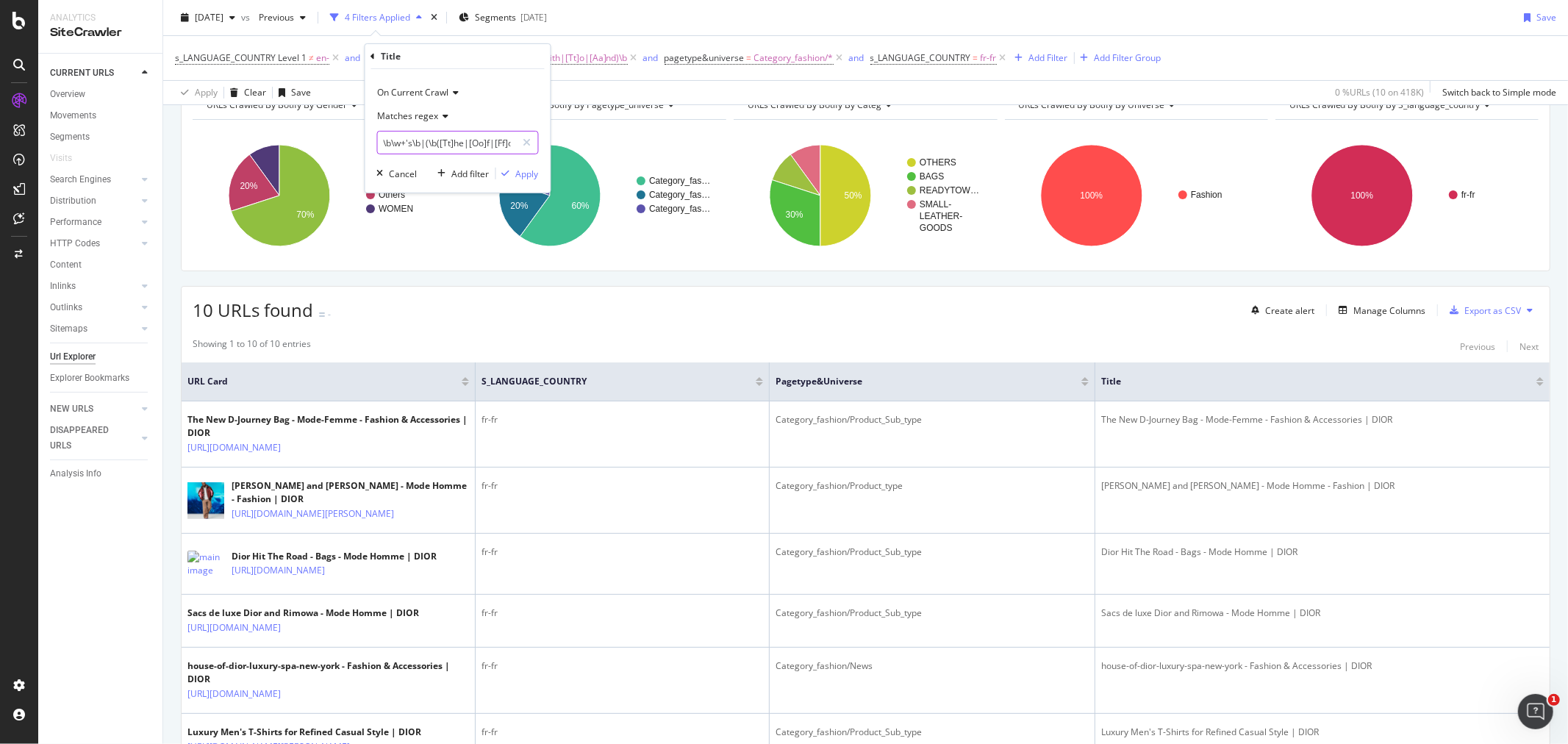
scroll to position [0, 311]
type input "\b\w+'s\b|(\b([Tt]he|[Oo]f|[Ff]or|[Ww]ith|[Tt]o|[Aa]nd)\b.*\b([Tt]he|[Oo]f|[Ff]…"
click at [527, 172] on div "Apply" at bounding box center [527, 173] width 22 height 13
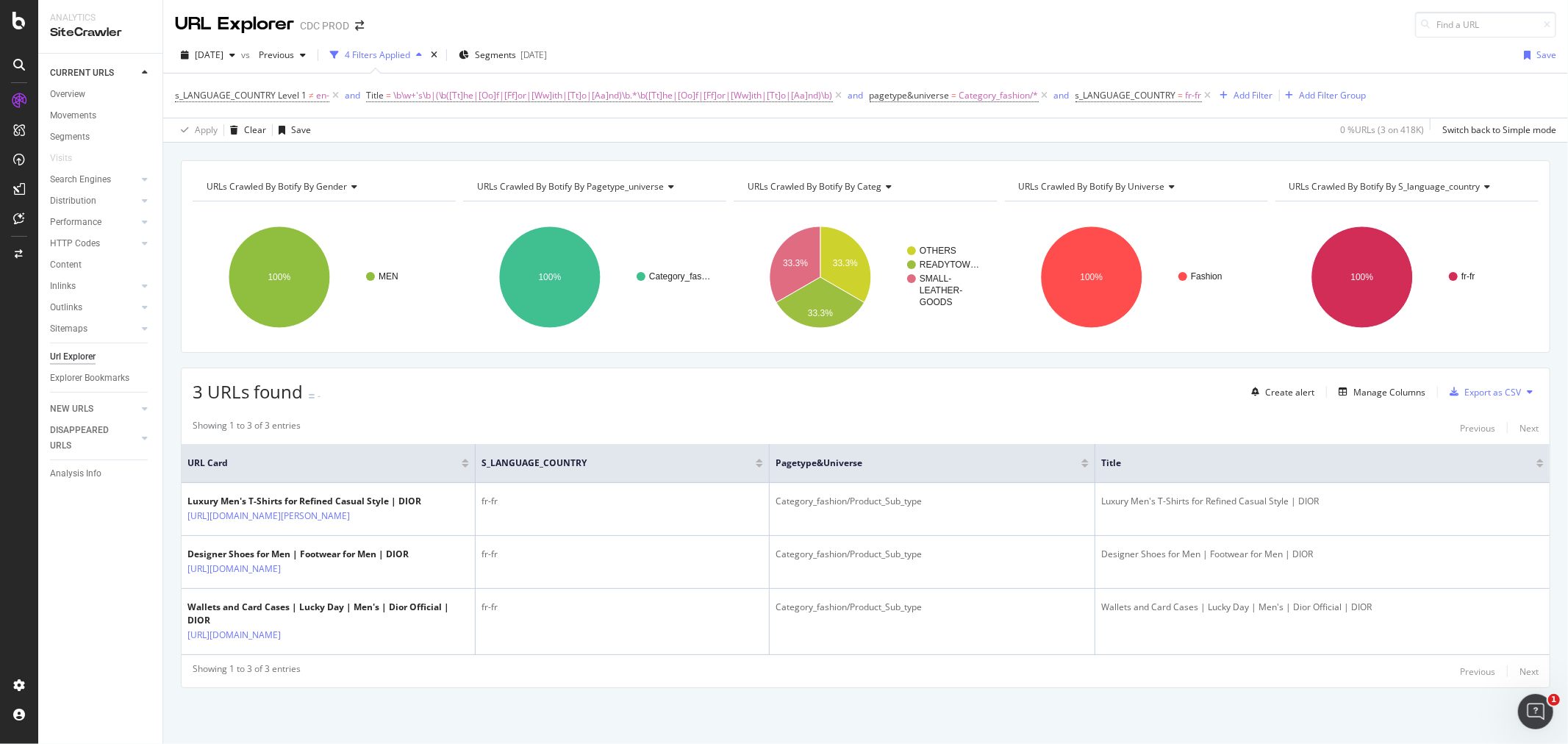
scroll to position [39, 0]
click at [553, 85] on span "\b\w+'s\b|(\b([Tt]he|[Oo]f|[Ff]or|[Ww]ith|[Tt]o|[Aa]nd)\b.*\b([Tt]he|[Oo]f|[Ff]…" at bounding box center [613, 95] width 440 height 20
click at [464, 140] on input "\b\w+'s\b|(\b([Tt]he|[Oo]f|[Ff]or|[Ww]ith|[Tt]o|[Aa]nd)\b.*\b([Tt]he|[Oo]f|[Ff]…" at bounding box center [448, 142] width 139 height 23
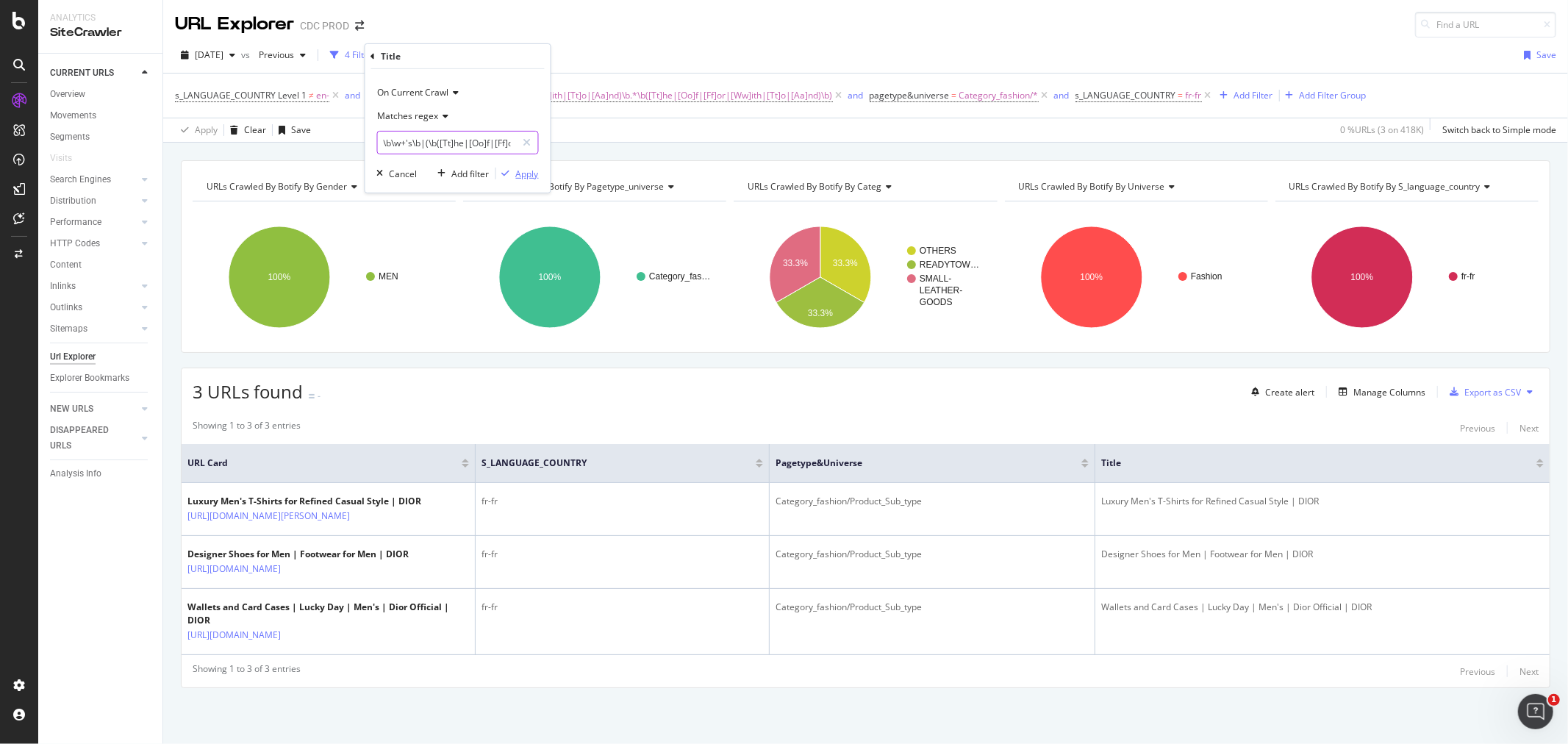
paste input "\b([Tt]he|[Oo]f|[Ff]or|[Ww]ith|[Tt]o|[Aa]nd)\b"
type input "\b\w+'s\b|\b([Tt]he|[Oo]f|[Ff]or|[Ww]ith|[Tt]o|[Aa]nd)\b"
click at [525, 175] on div "Apply" at bounding box center [527, 173] width 22 height 13
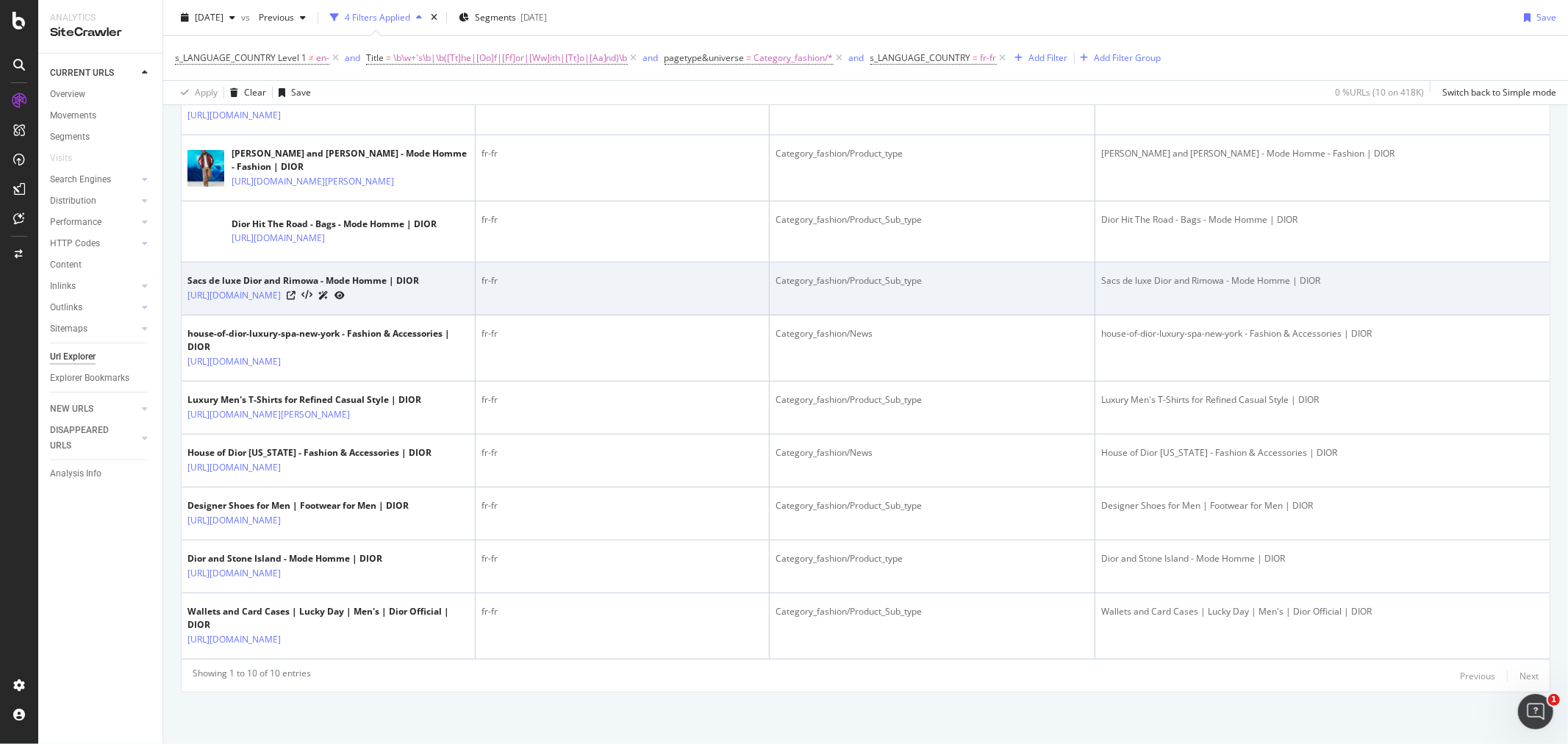
scroll to position [547, 0]
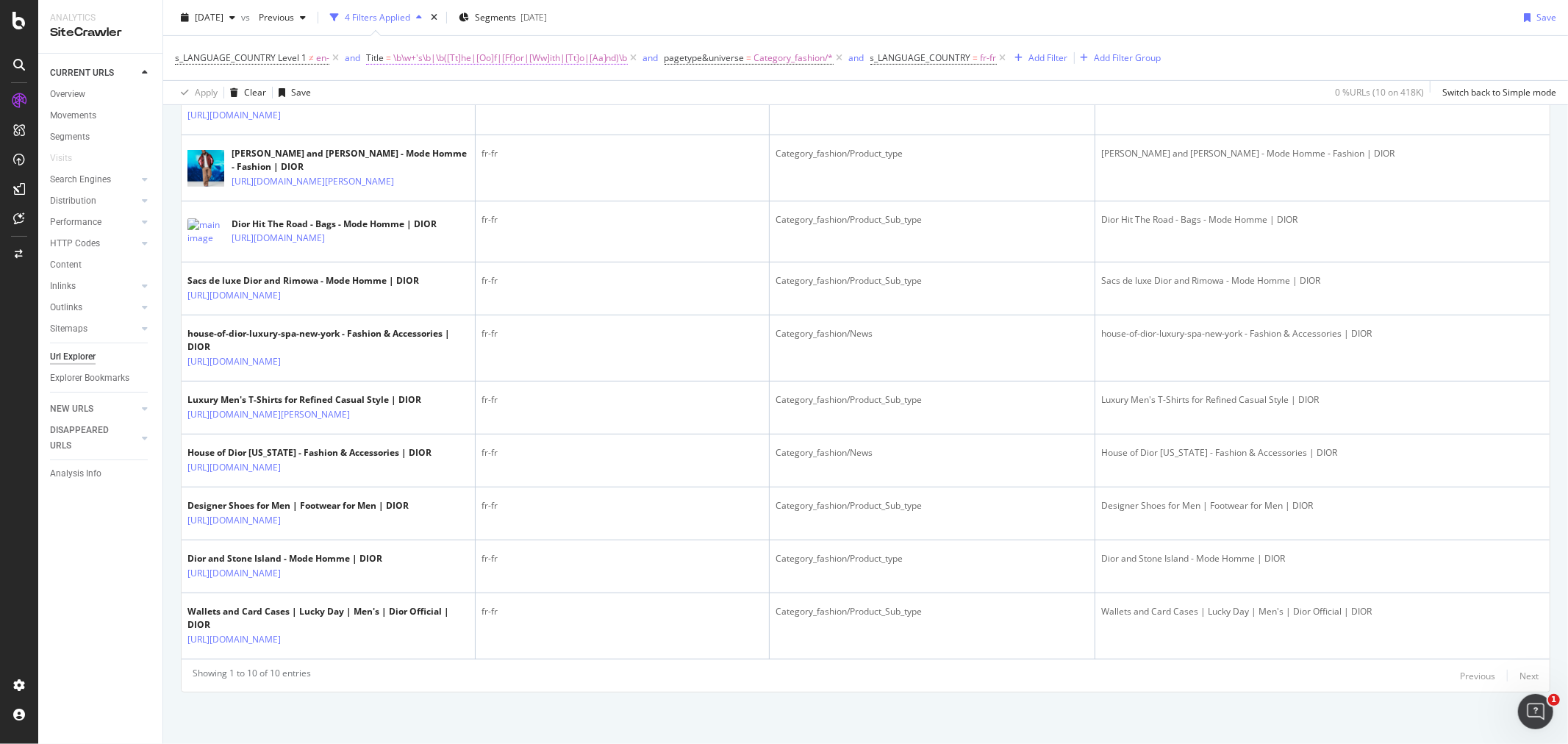
click at [528, 60] on span "\b\w+'s\b|\b([Tt]he|[Oo]f|[Ff]or|[Ww]ith|[Tt]o|[Aa]nd)\b" at bounding box center [510, 58] width 234 height 20
click at [481, 143] on input "\b\w+'s\b|\b([Tt]he|[Oo]f|[Ff]or|[Ww]ith|[Tt]o|[Aa]nd)\b" at bounding box center [448, 142] width 139 height 23
paste input "the|The|THE|of|Of|OF|for|For|FOR|with|With|WITH|to|To|TO|and|And|AND"
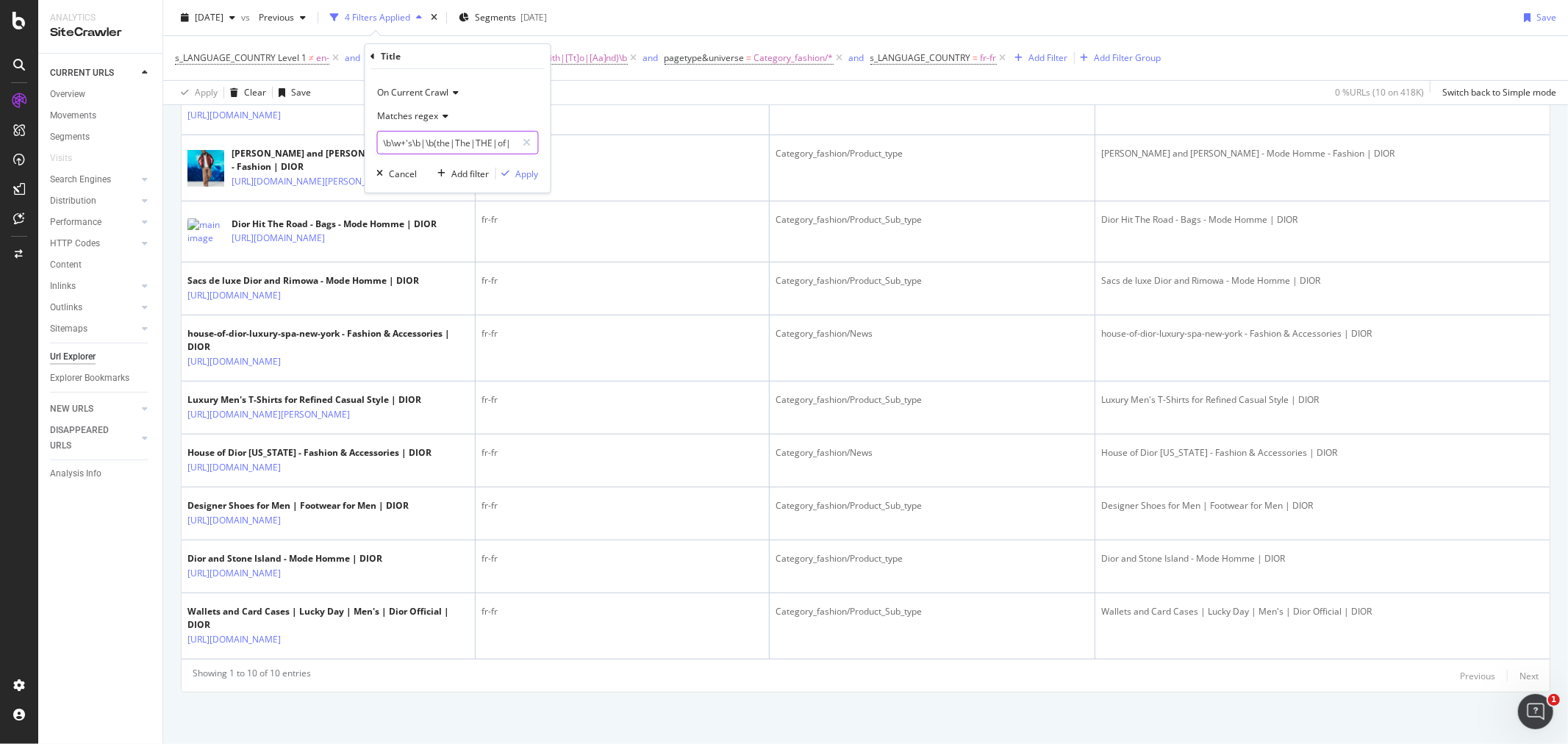
scroll to position [0, 276]
type input "\b\w+'s\b|\b(the|The|THE|of|Of|OF|for|For|FOR|with|With|WITH|to|To|TO|and|And|A…"
click at [519, 175] on div "Apply" at bounding box center [527, 173] width 22 height 13
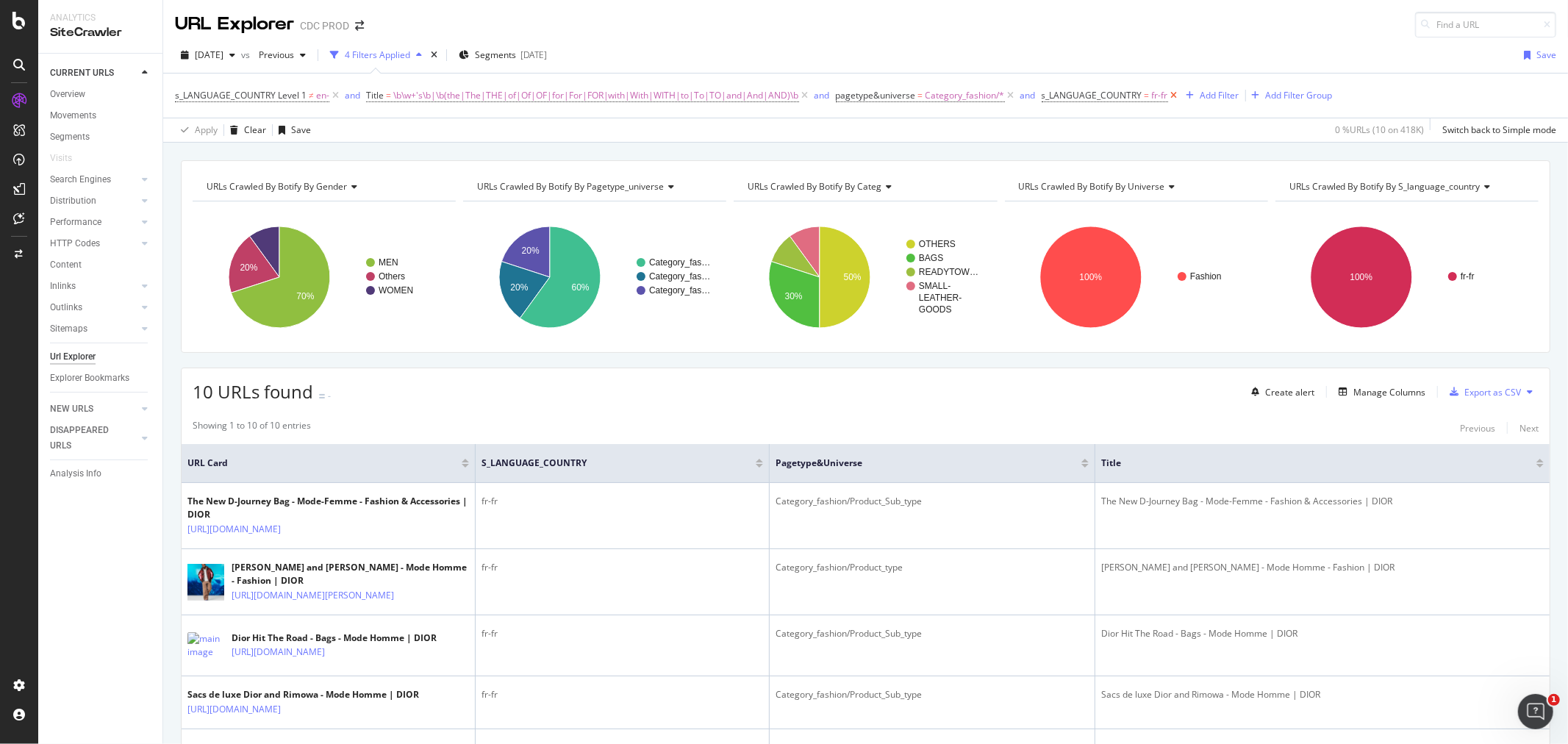
click at [1172, 89] on icon at bounding box center [1174, 96] width 13 height 15
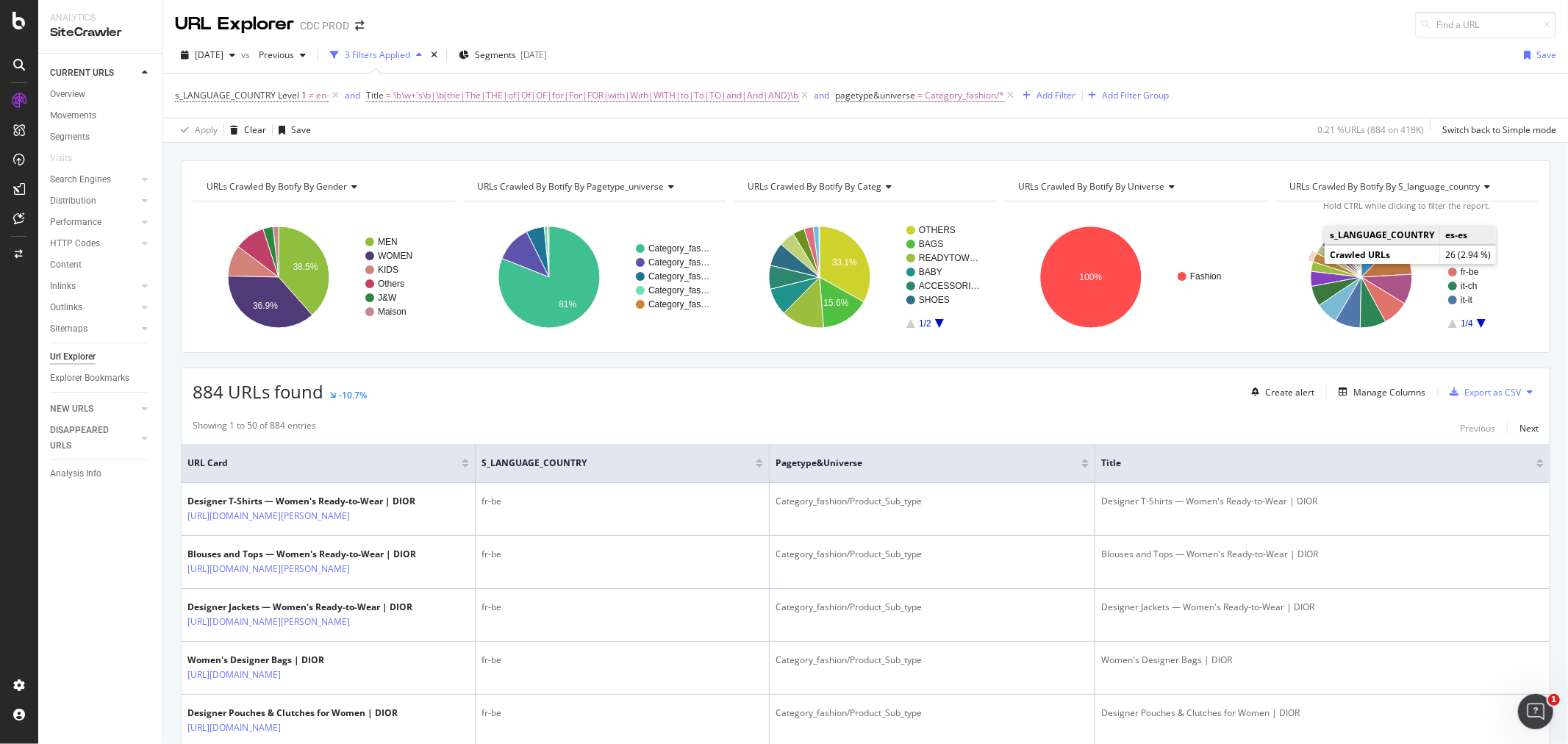
click at [1313, 261] on icon "A chart." at bounding box center [1337, 265] width 49 height 23
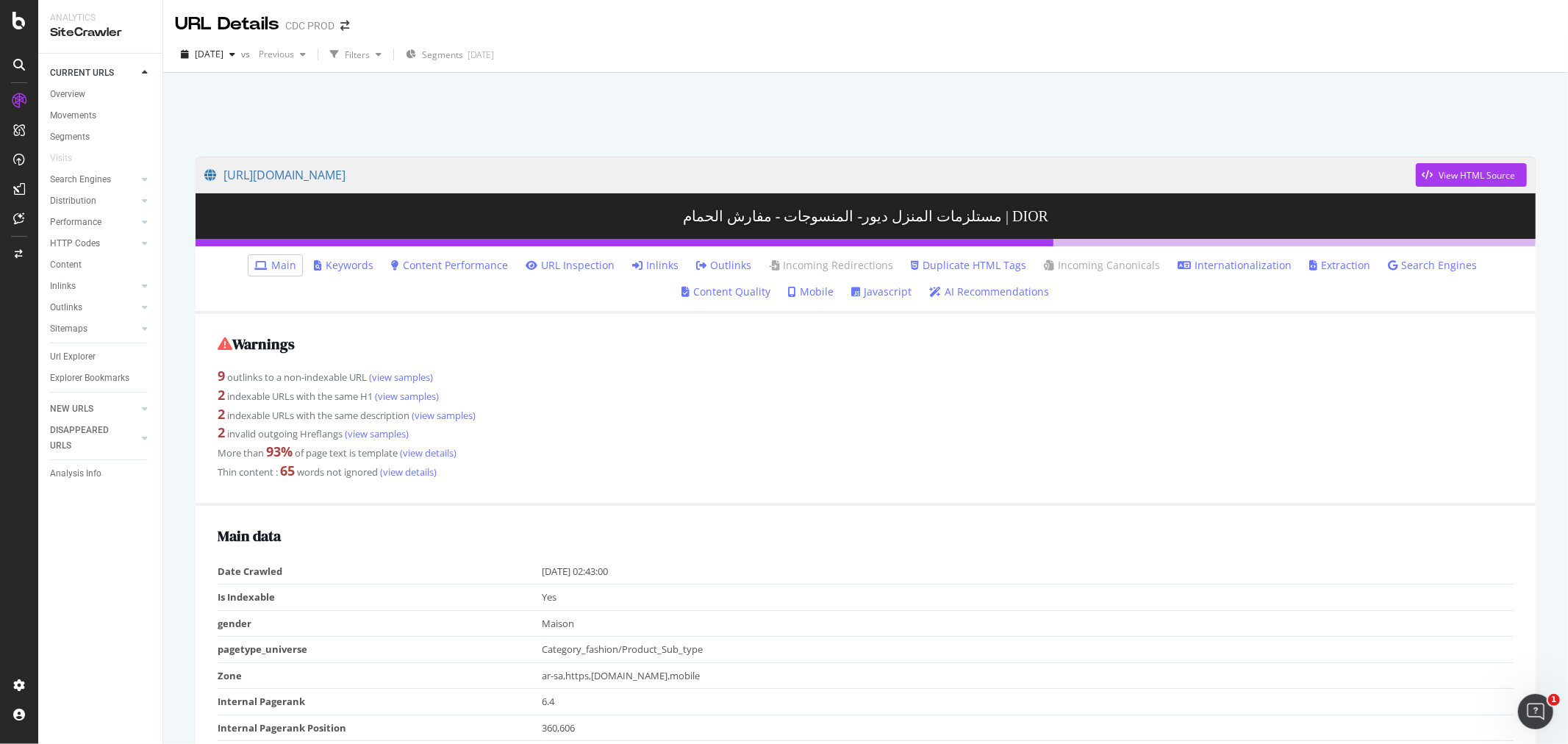
click at [632, 267] on link "Inlinks" at bounding box center [655, 266] width 46 height 15
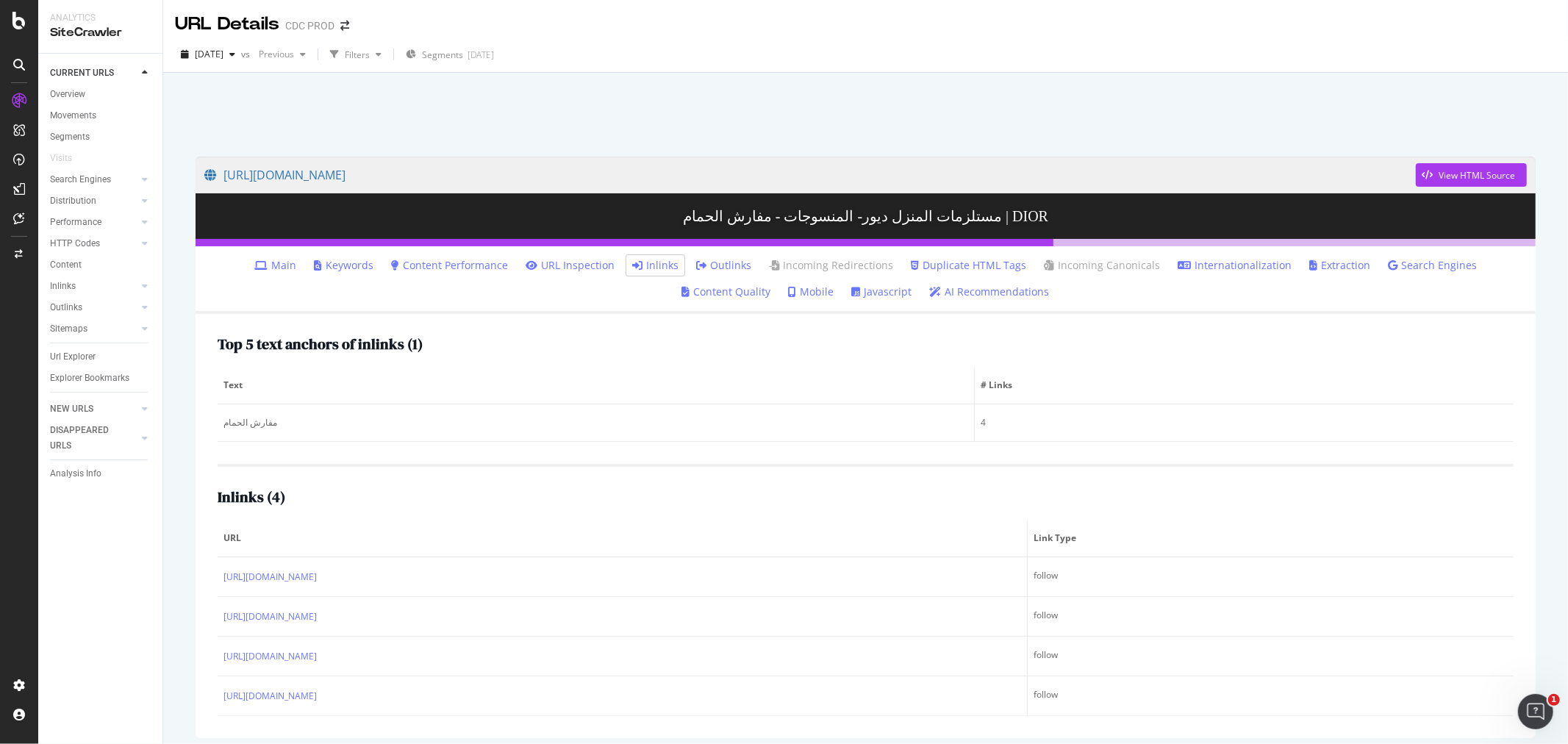
scroll to position [72, 0]
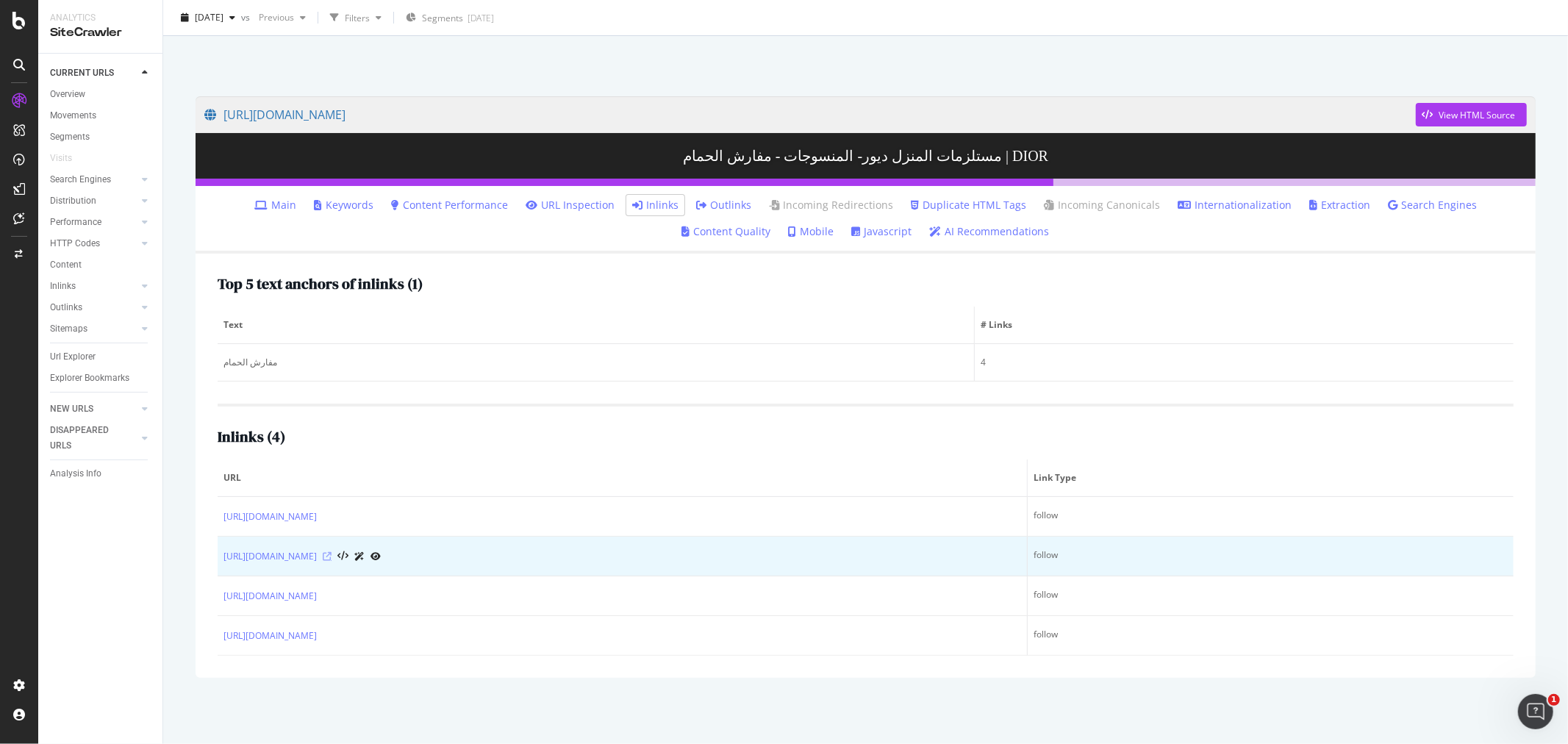
click at [332, 561] on icon at bounding box center [327, 557] width 9 height 9
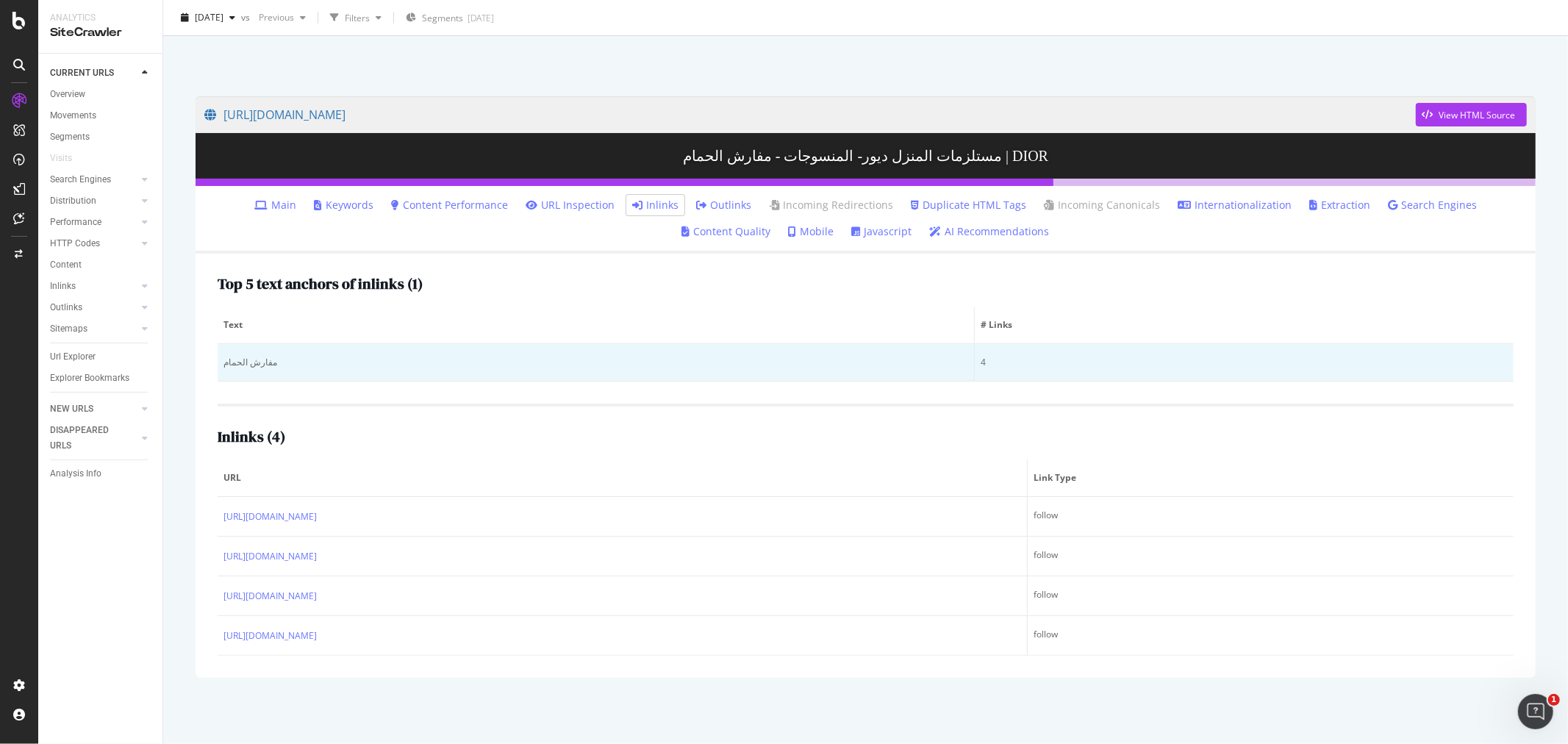
click at [273, 344] on td "مفارش الحمام" at bounding box center [596, 363] width 757 height 37
click at [285, 356] on div "مفارش الحمام" at bounding box center [595, 363] width 744 height 13
drag, startPoint x: 285, startPoint y: 345, endPoint x: 219, endPoint y: 353, distance: 66.5
click at [219, 353] on td "مفارش الحمام" at bounding box center [596, 363] width 757 height 37
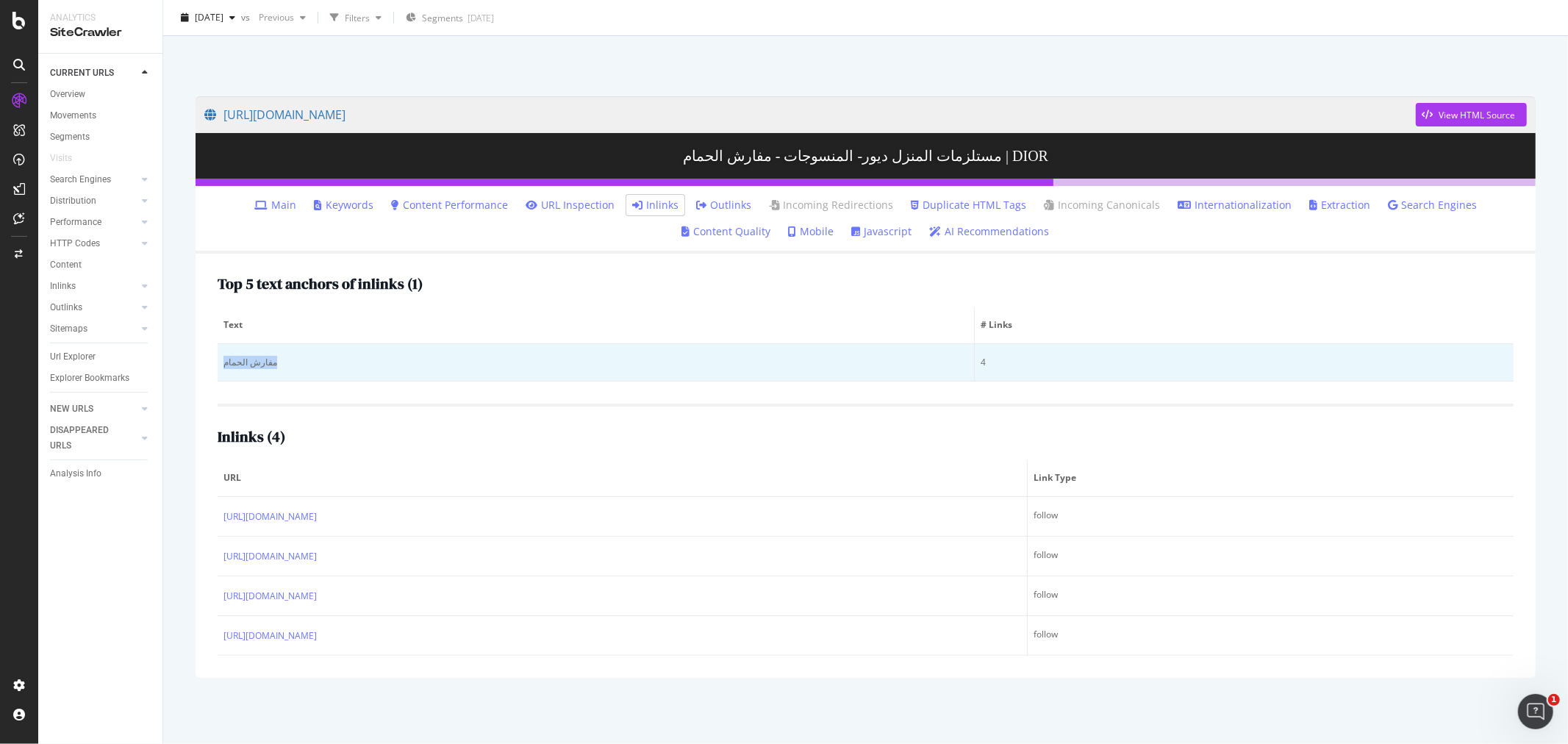
copy div "مفارش الحمام"
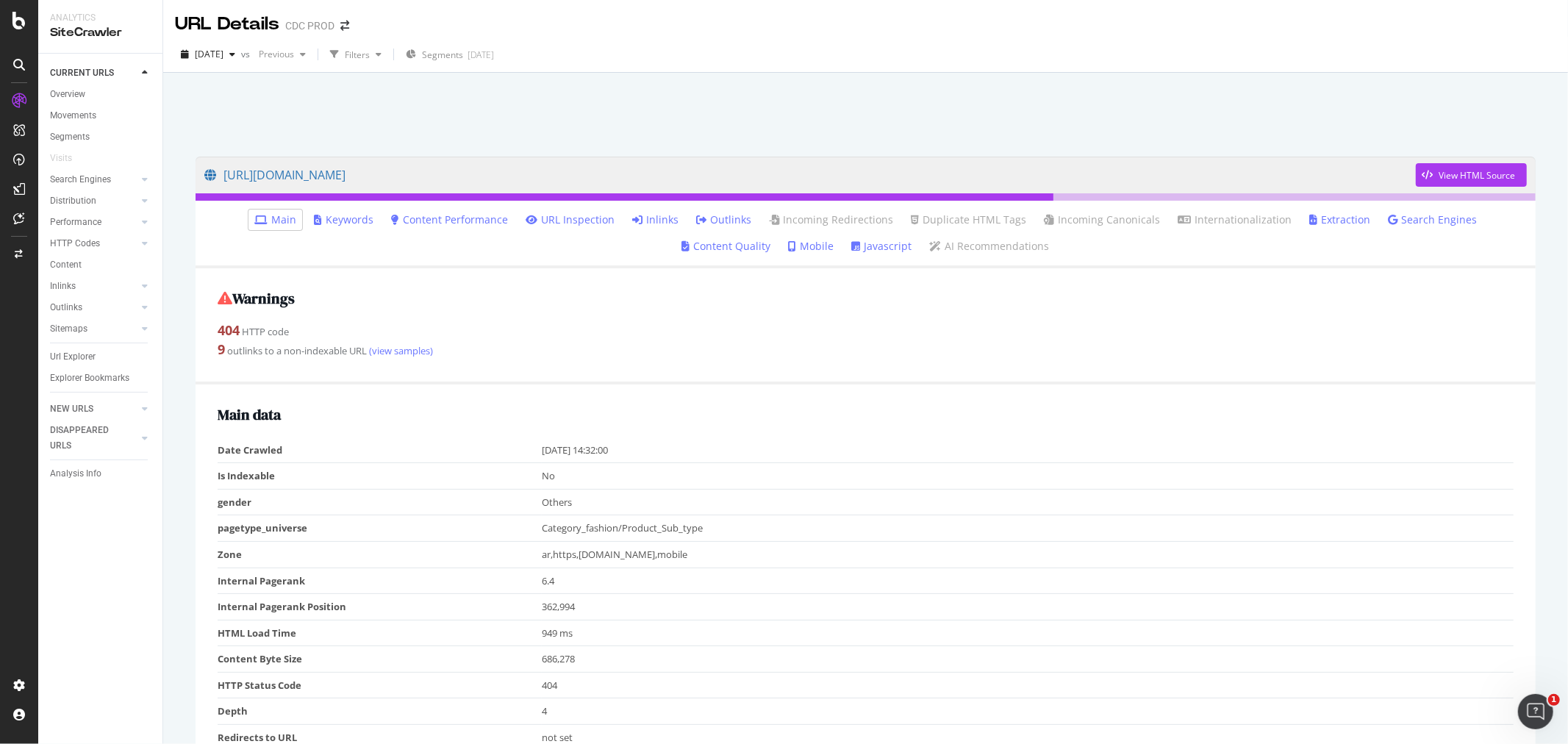
click at [632, 218] on link "Inlinks" at bounding box center [655, 220] width 46 height 15
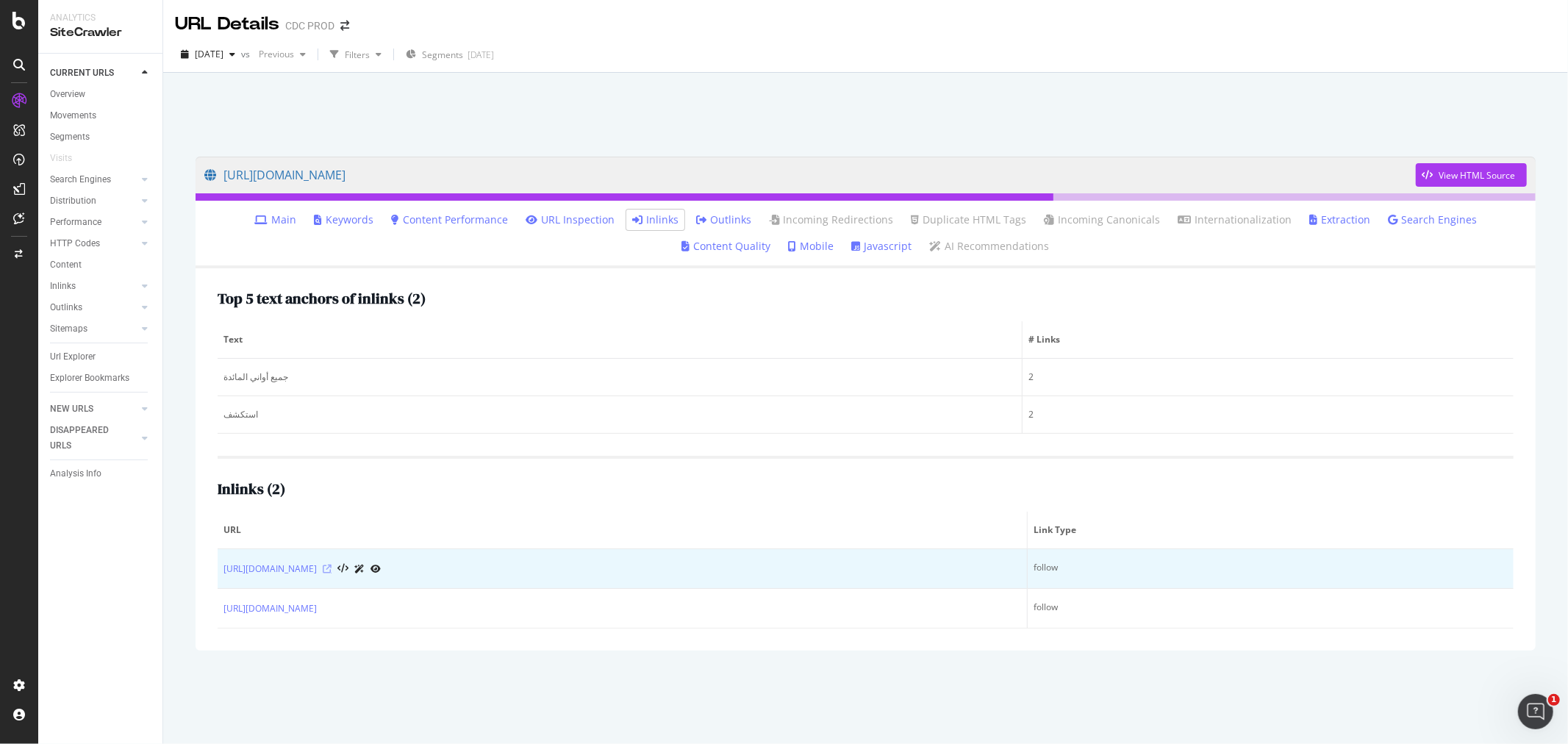
click at [332, 568] on icon at bounding box center [327, 569] width 9 height 9
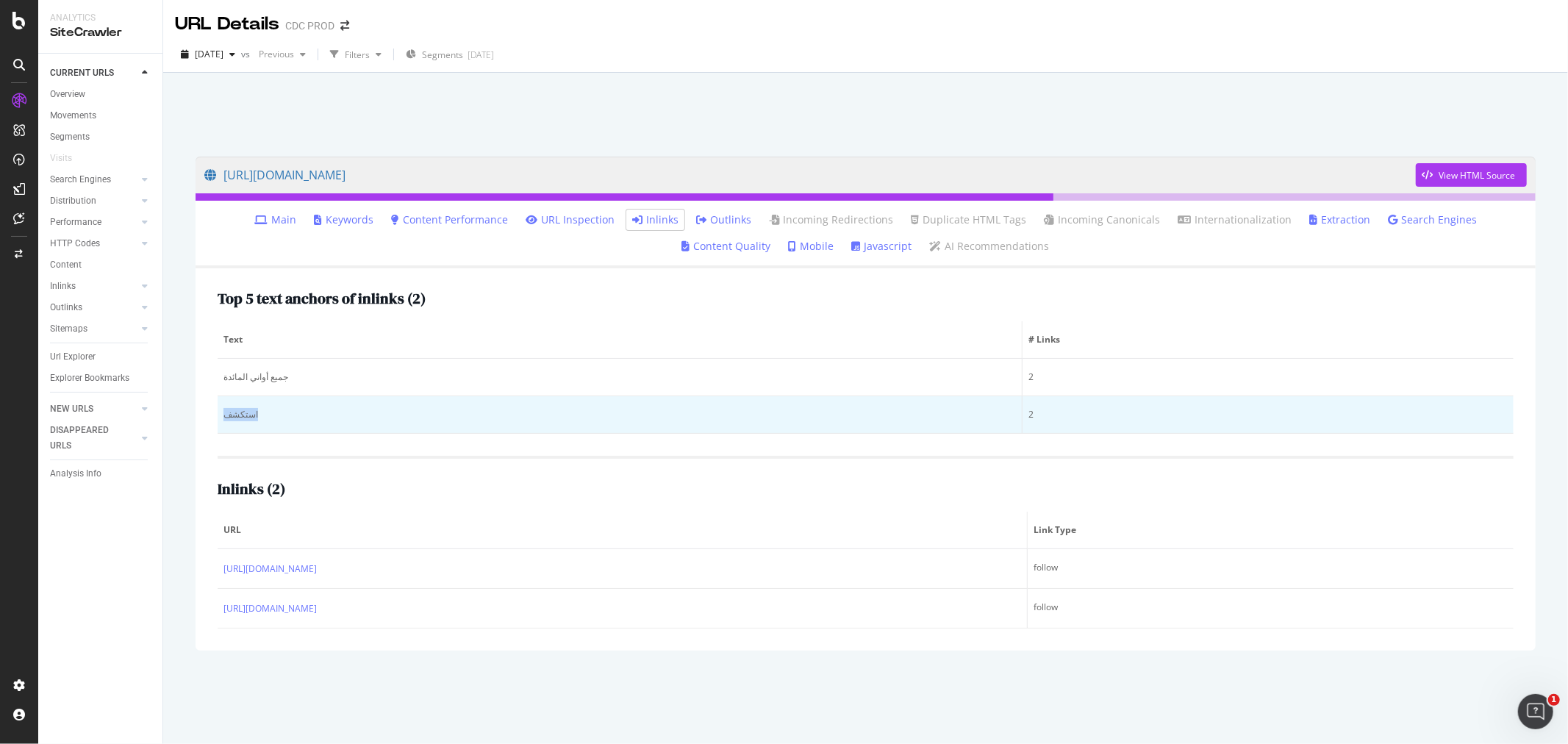
drag, startPoint x: 287, startPoint y: 422, endPoint x: 221, endPoint y: 417, distance: 66.2
click at [221, 417] on td "استكشف" at bounding box center [620, 415] width 805 height 37
copy div "استكشف"
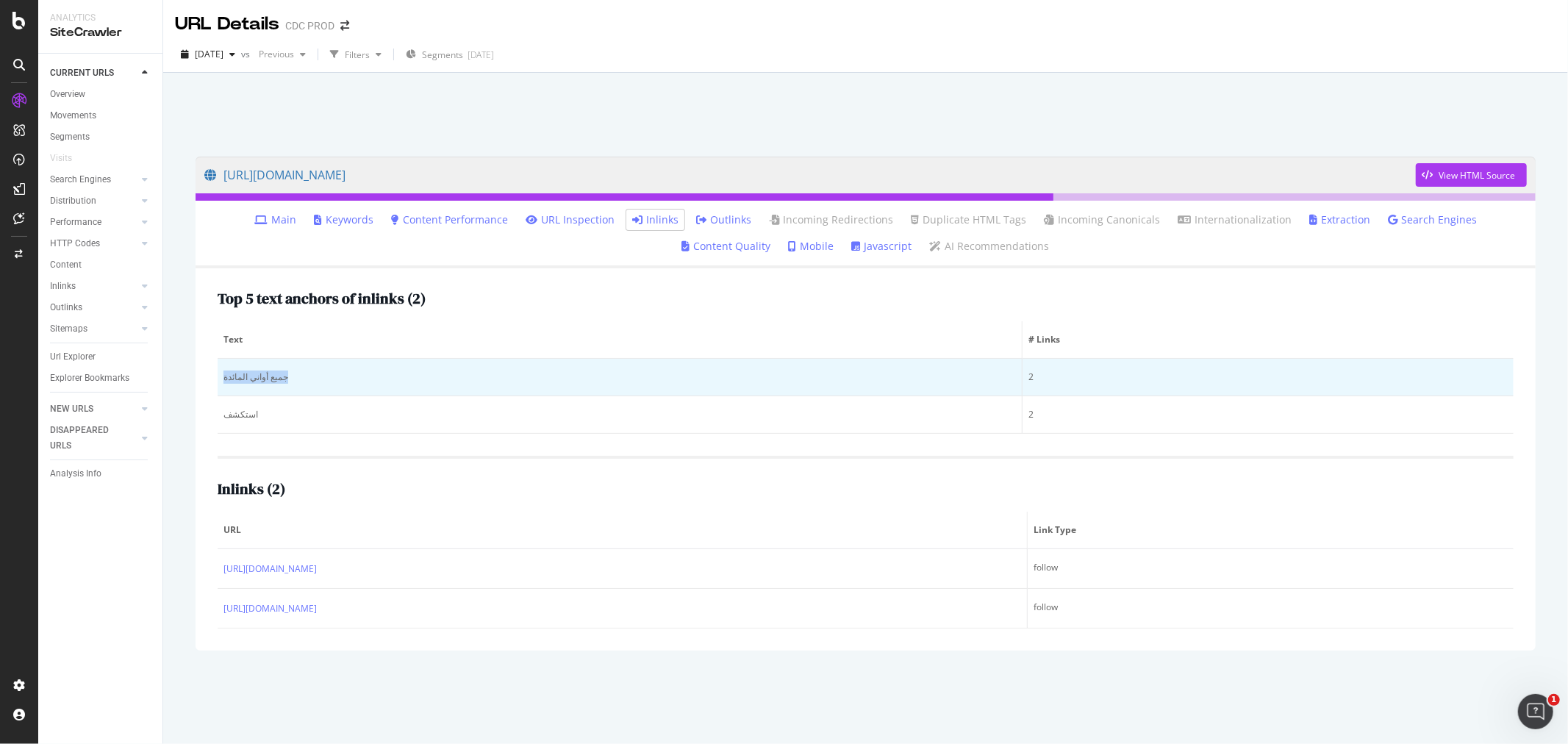
drag, startPoint x: 313, startPoint y: 386, endPoint x: 218, endPoint y: 384, distance: 95.0
click at [218, 384] on td "جميع أواني المائدة" at bounding box center [620, 378] width 805 height 37
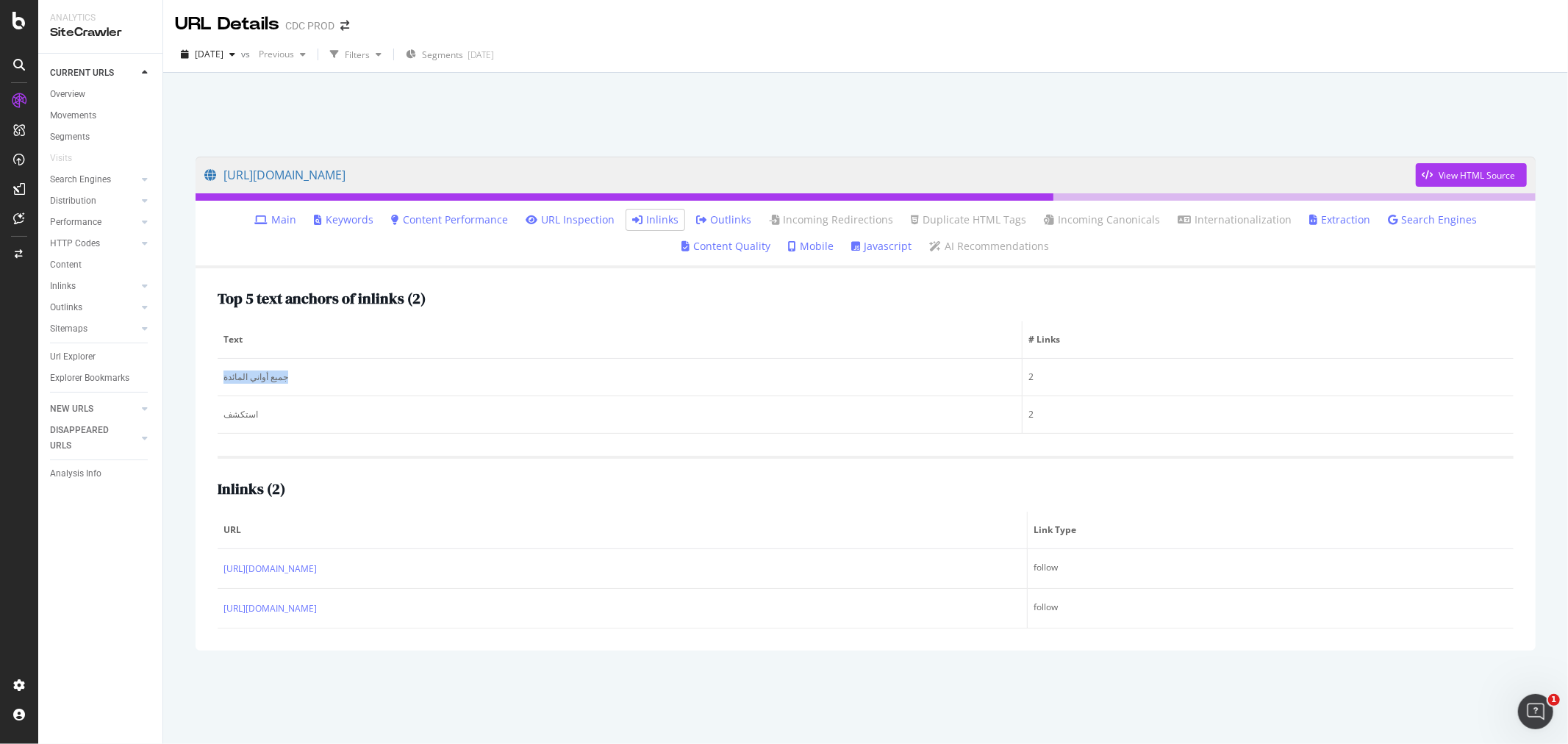
copy div "جميع أواني المائدة"
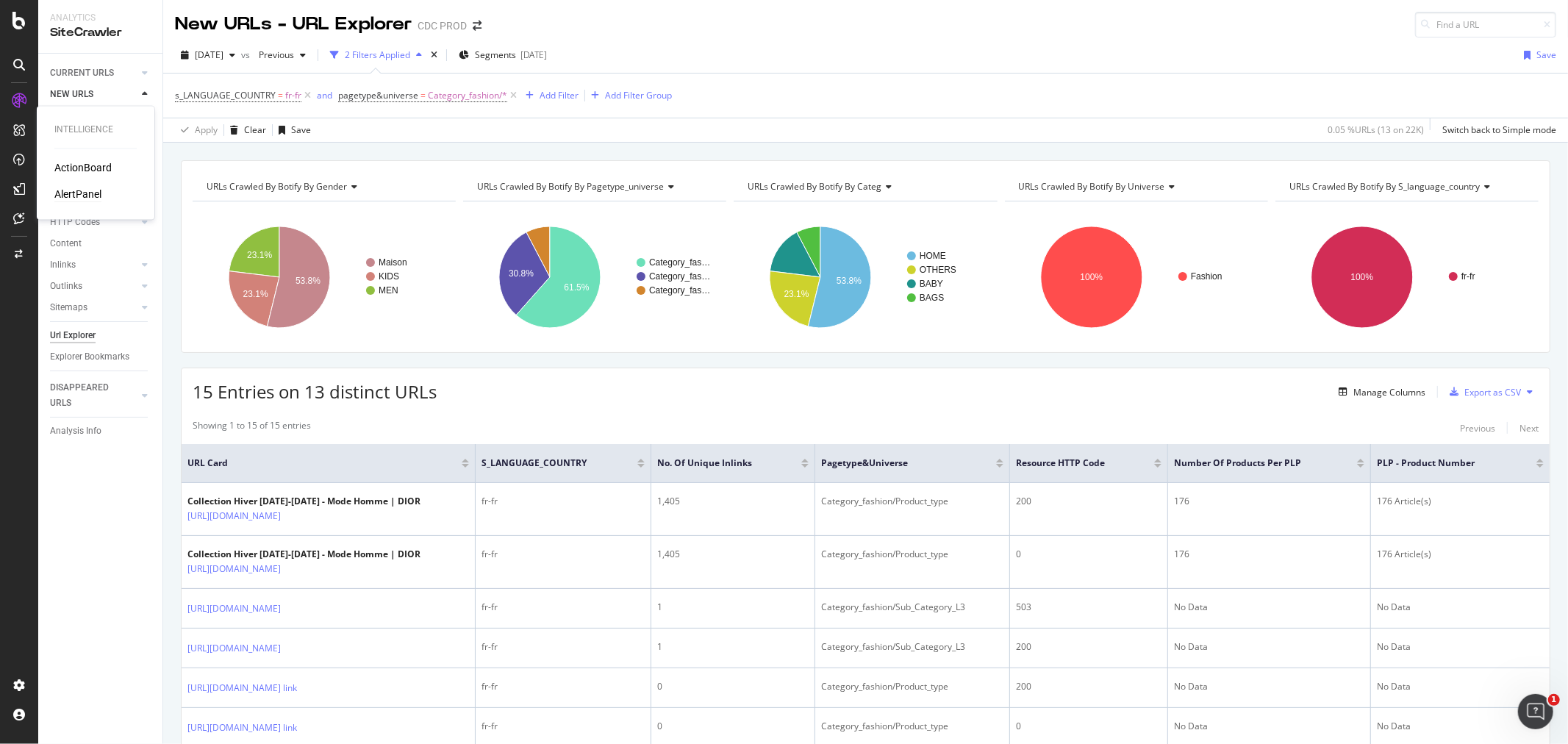
click at [67, 194] on div "AlertPanel" at bounding box center [78, 195] width 47 height 15
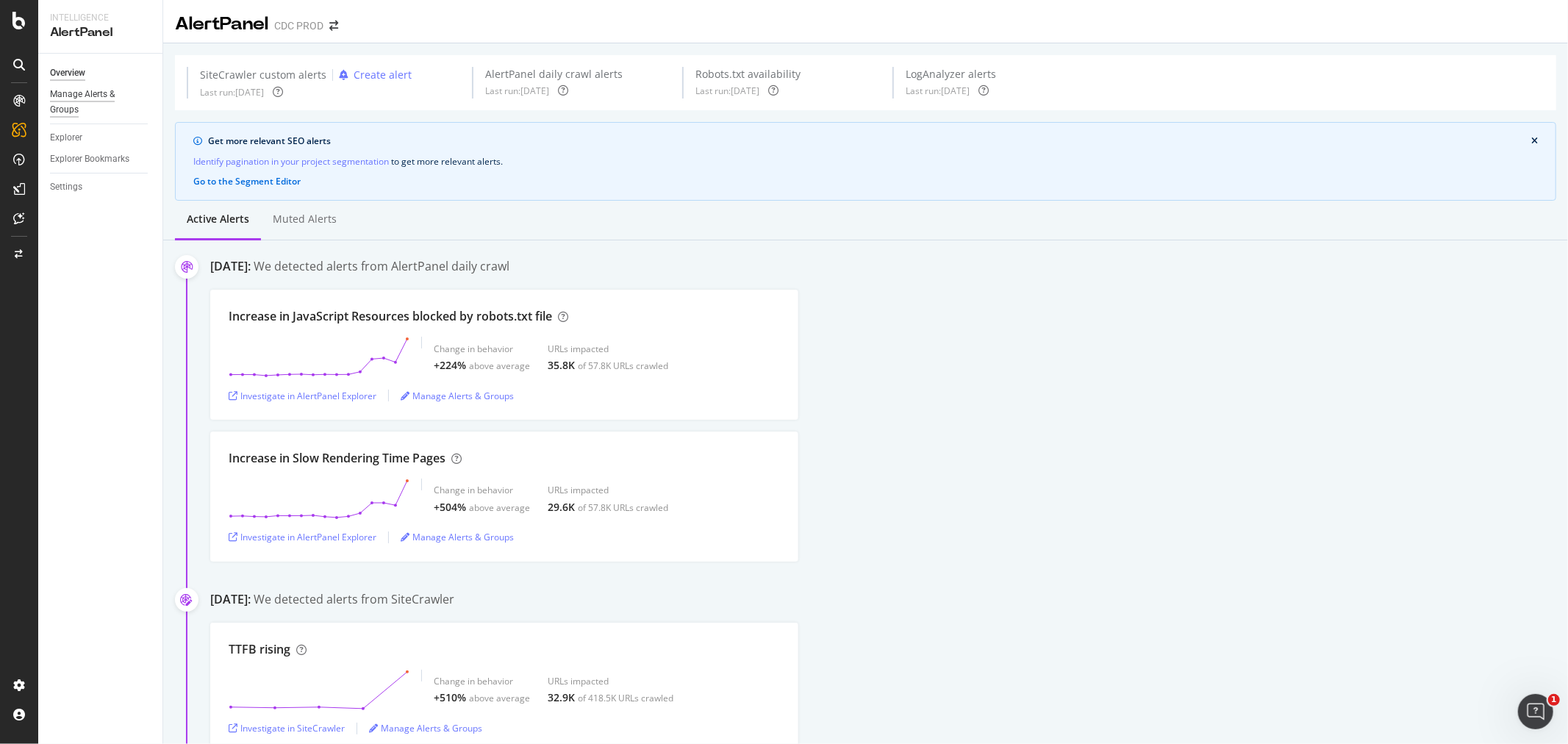
click at [82, 94] on div "Manage Alerts & Groups" at bounding box center [94, 102] width 88 height 31
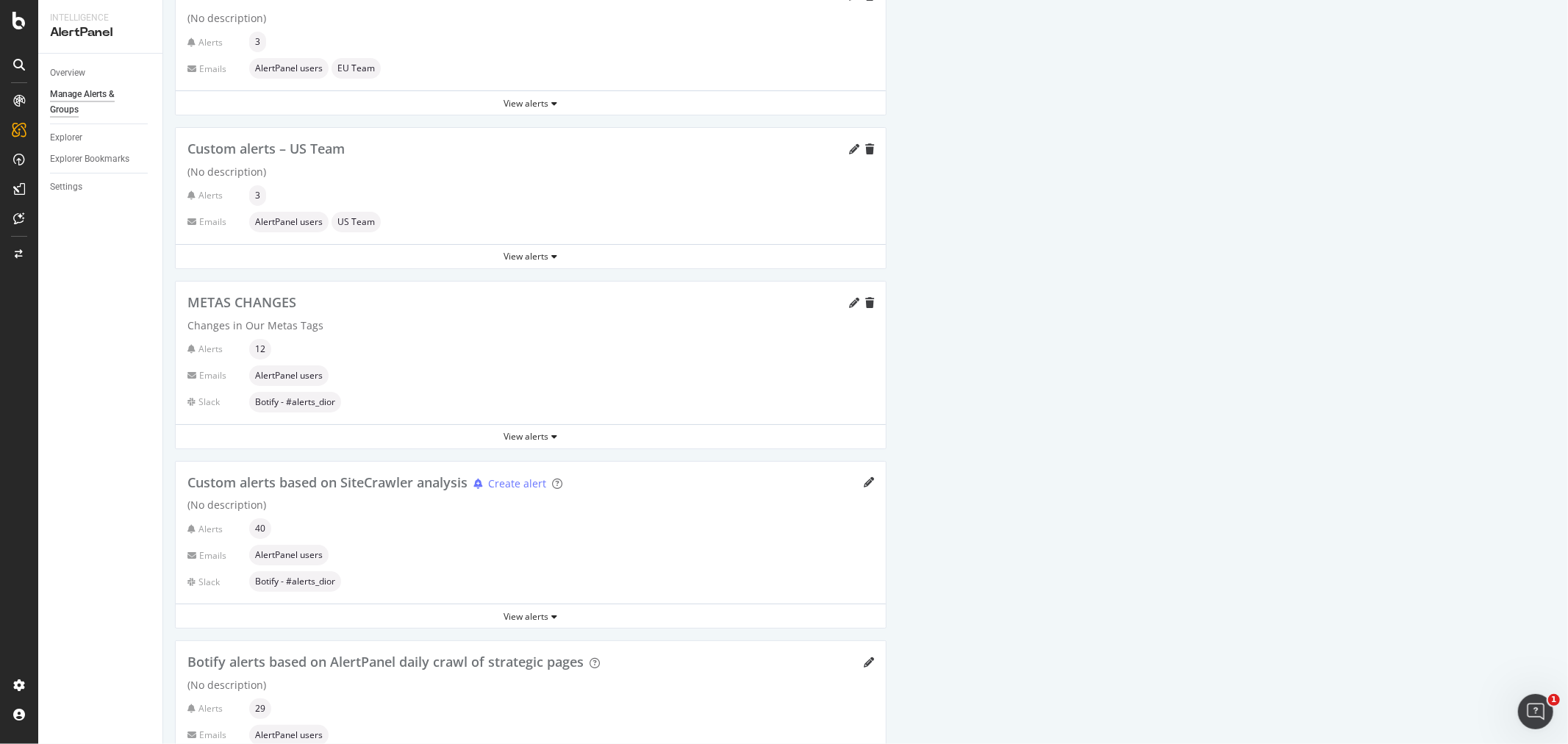
scroll to position [653, 0]
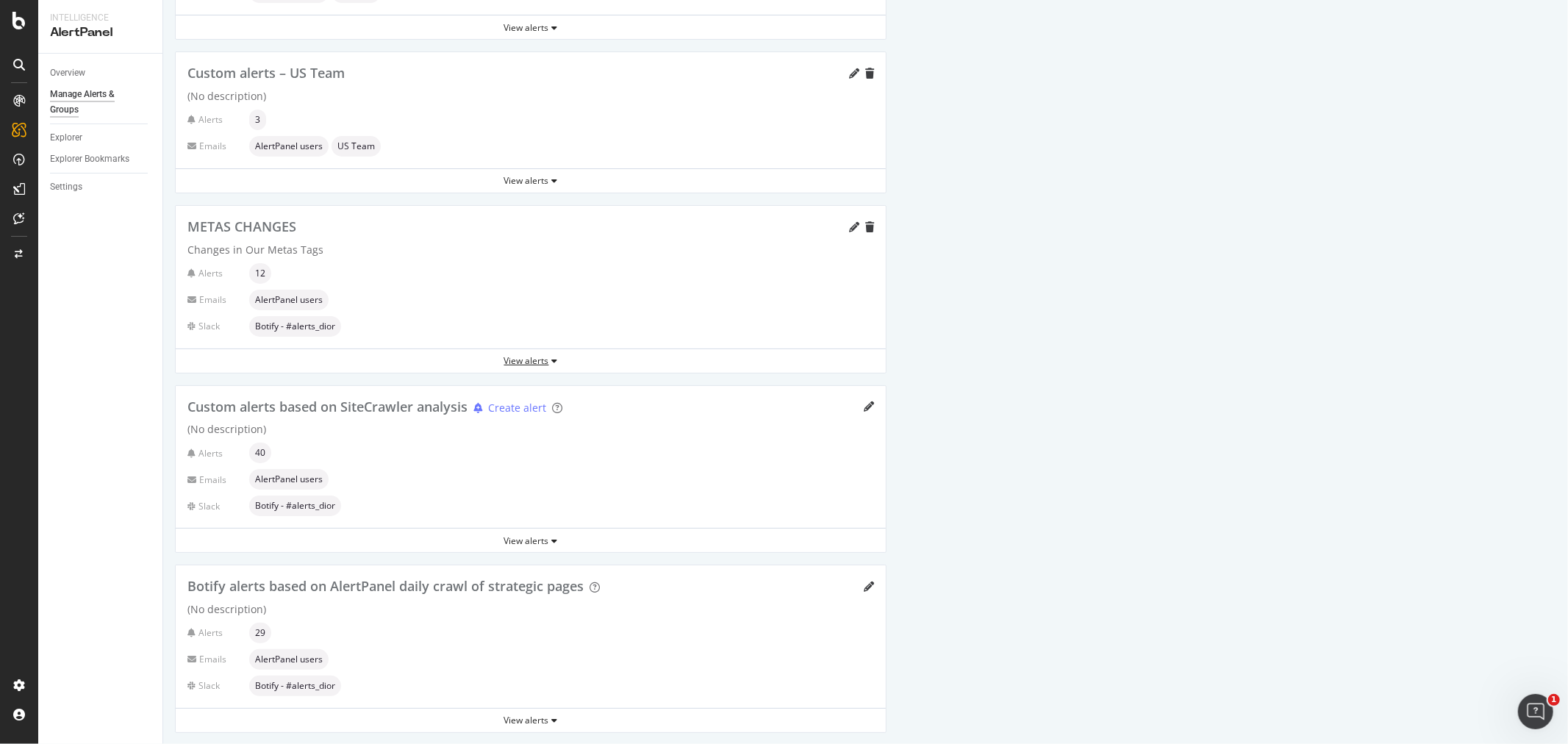
click at [547, 356] on div "View alerts" at bounding box center [531, 360] width 710 height 13
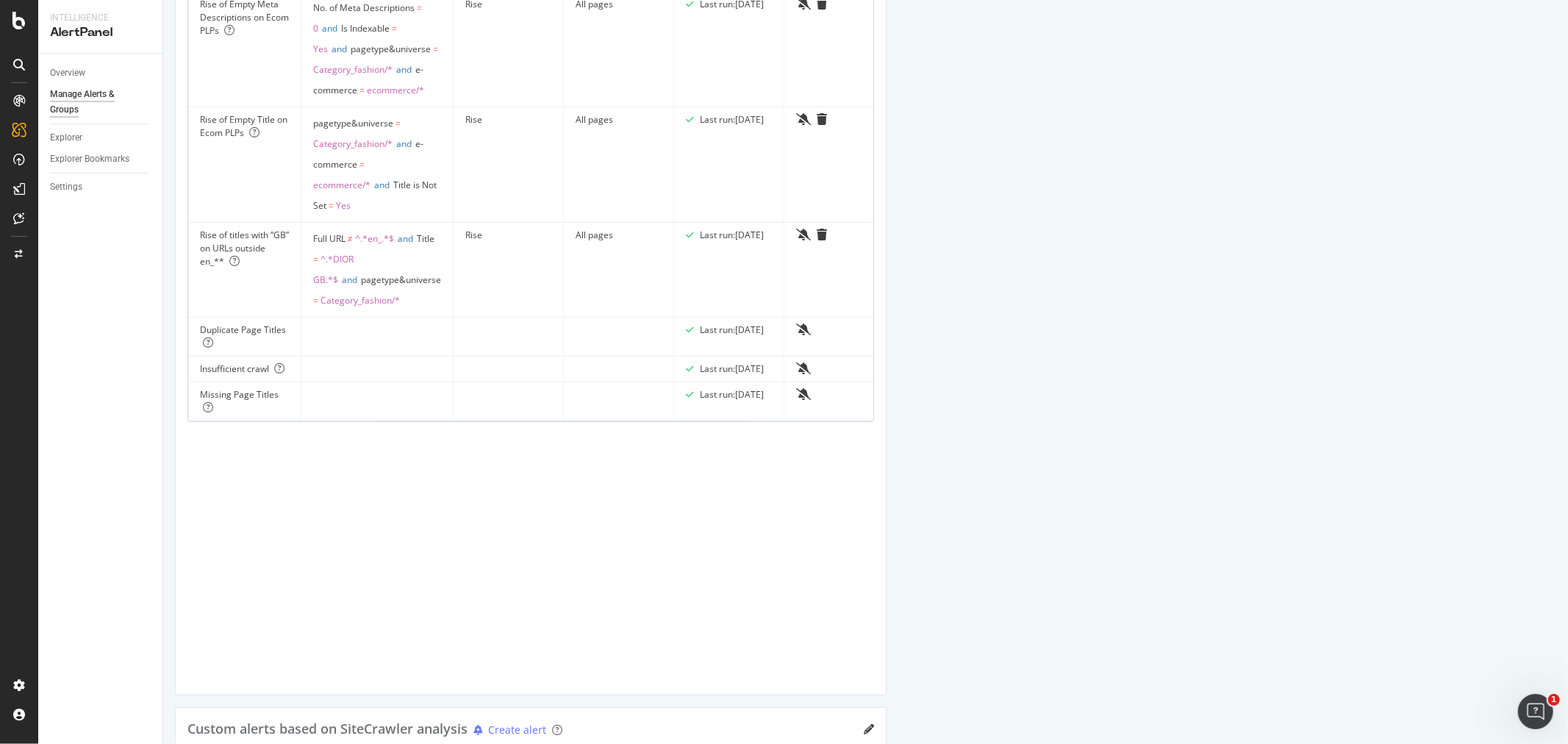
scroll to position [1634, 0]
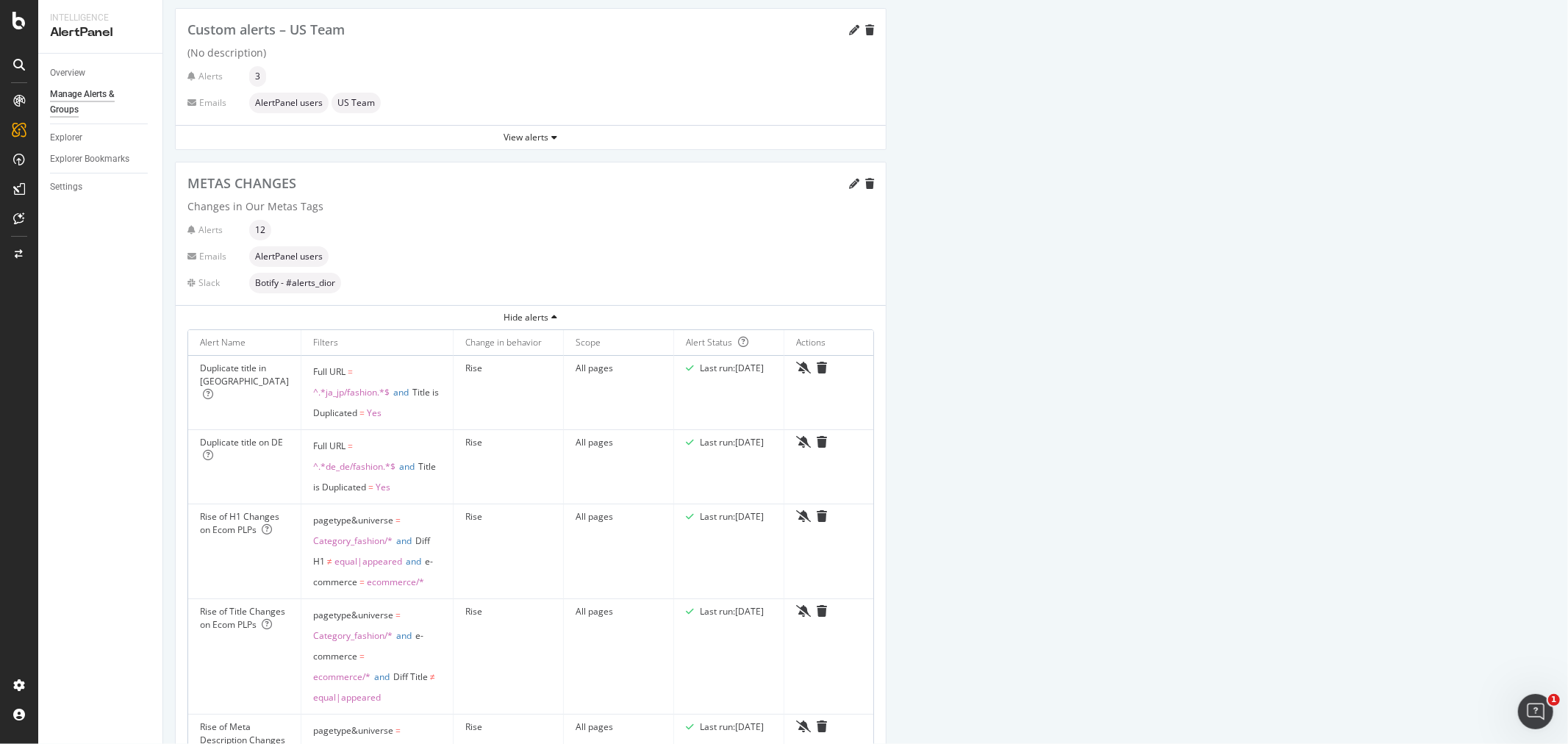
scroll to position [490, 0]
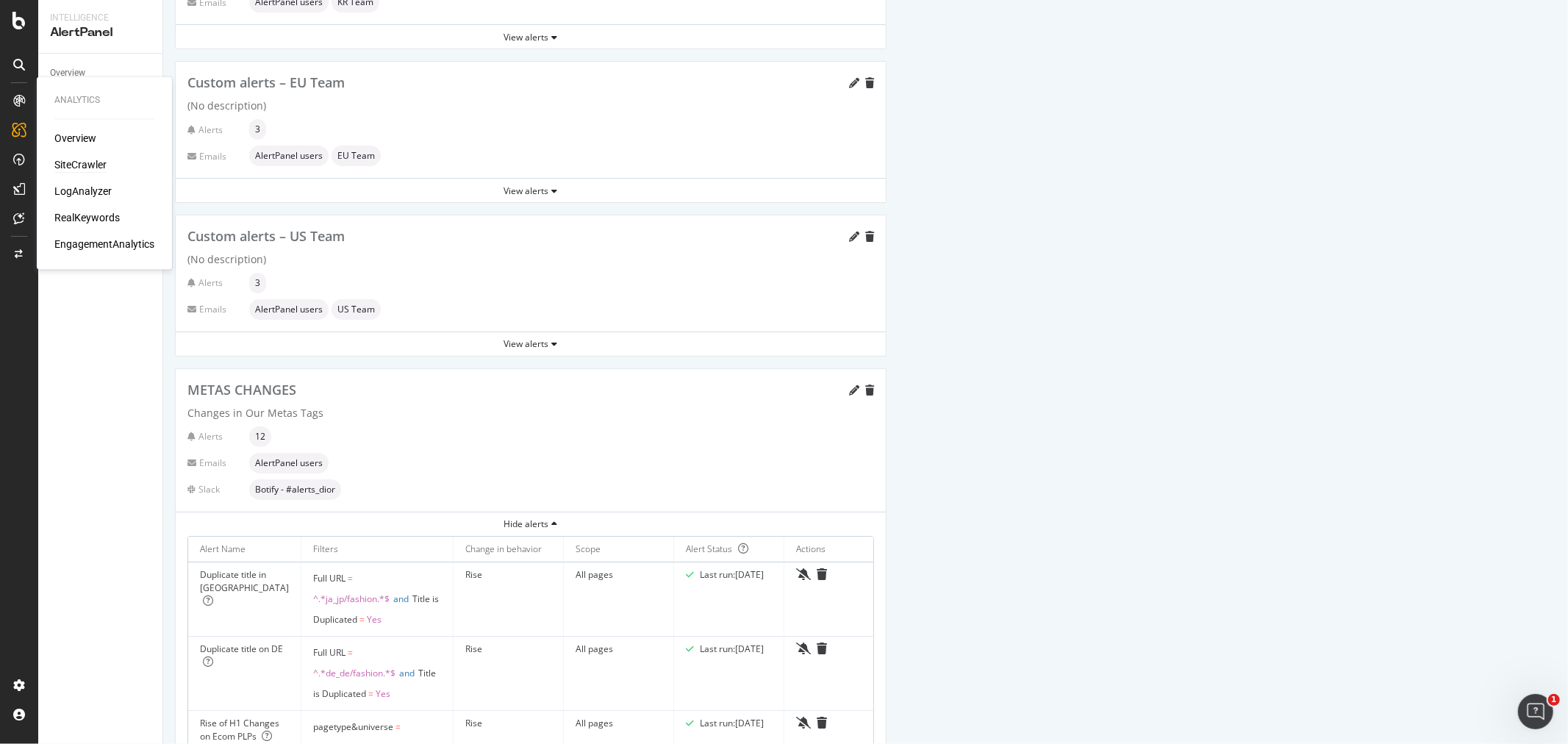
click at [83, 165] on div "SiteCrawler" at bounding box center [81, 166] width 52 height 15
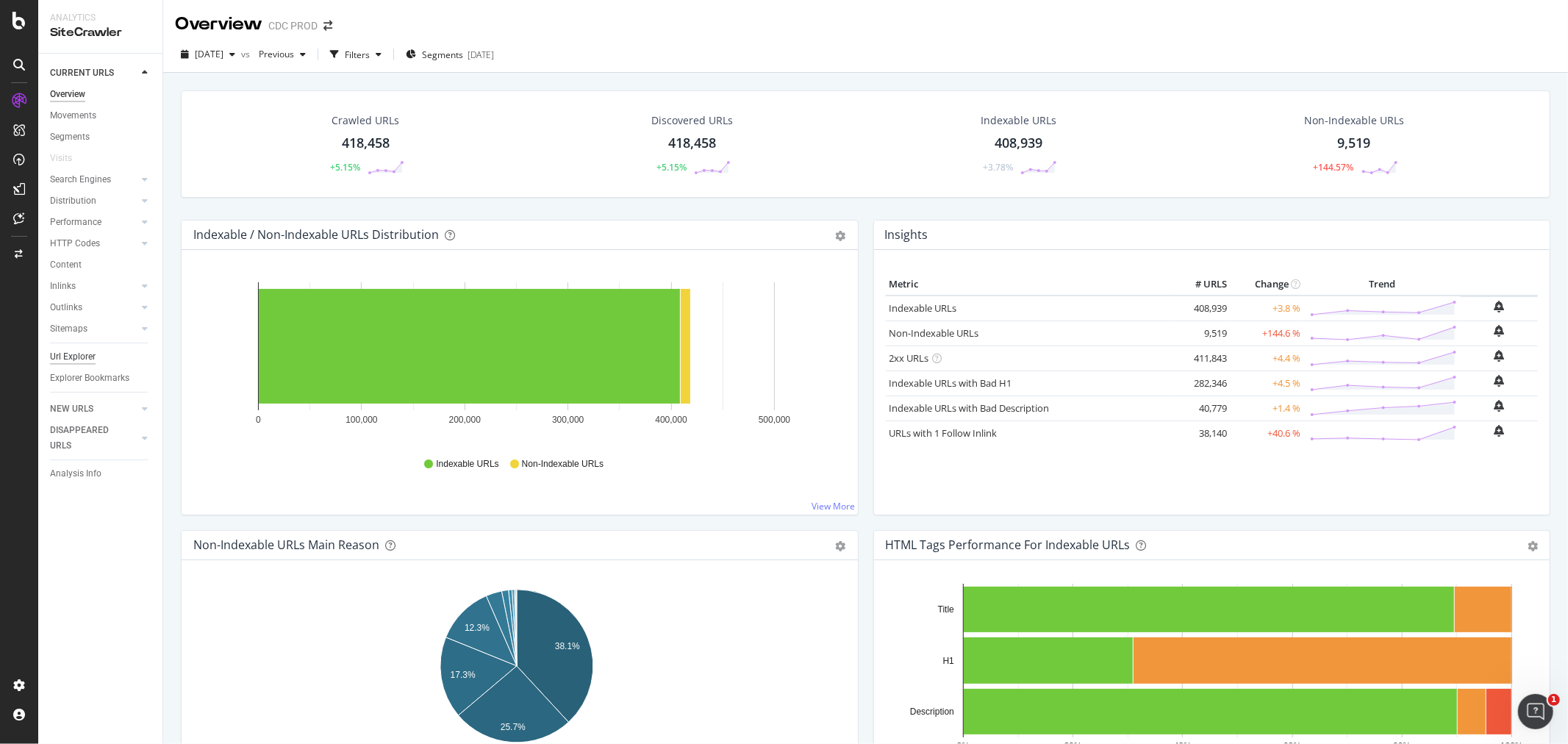
click at [69, 356] on div "Url Explorer" at bounding box center [73, 357] width 46 height 16
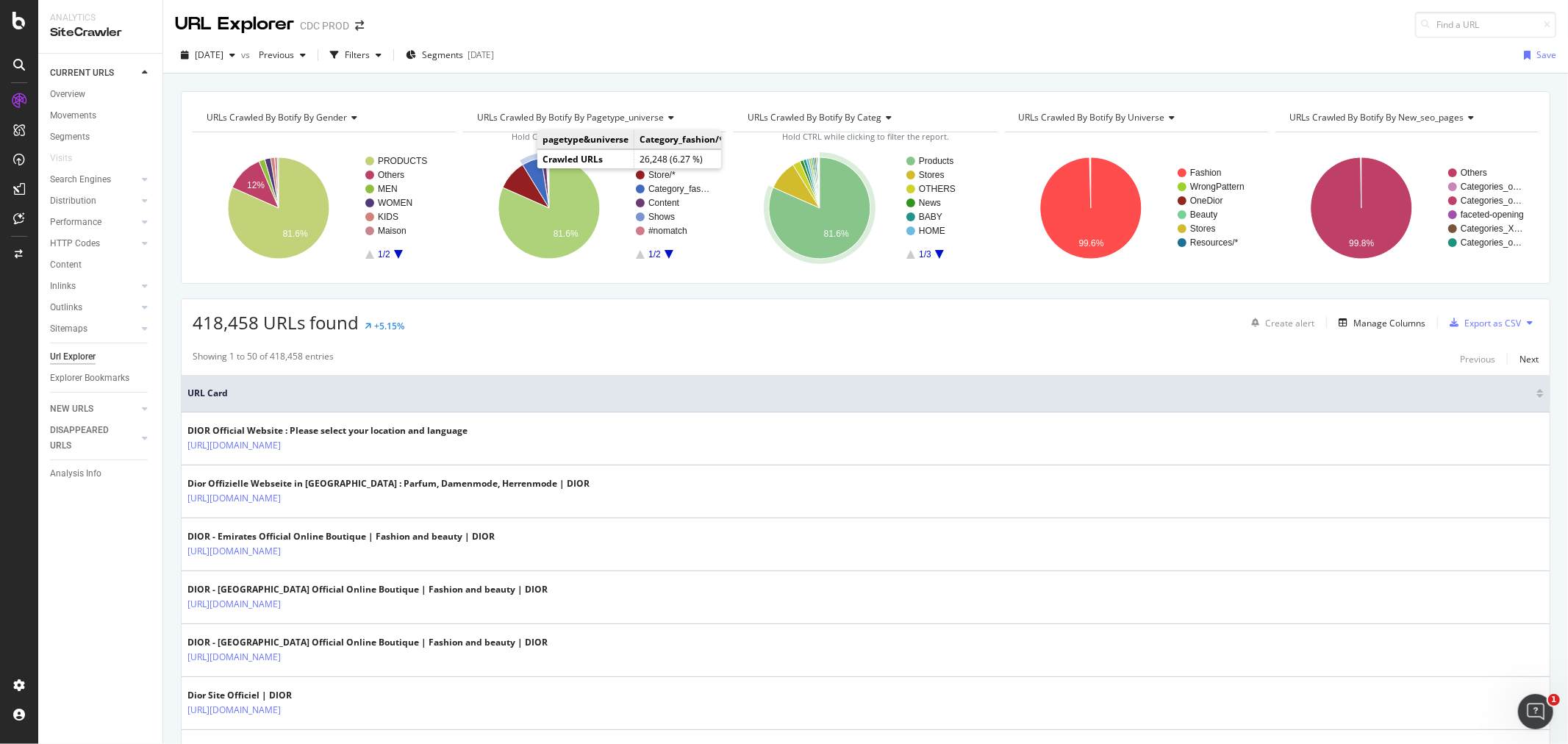
click at [527, 169] on icon "A chart." at bounding box center [535, 183] width 26 height 50
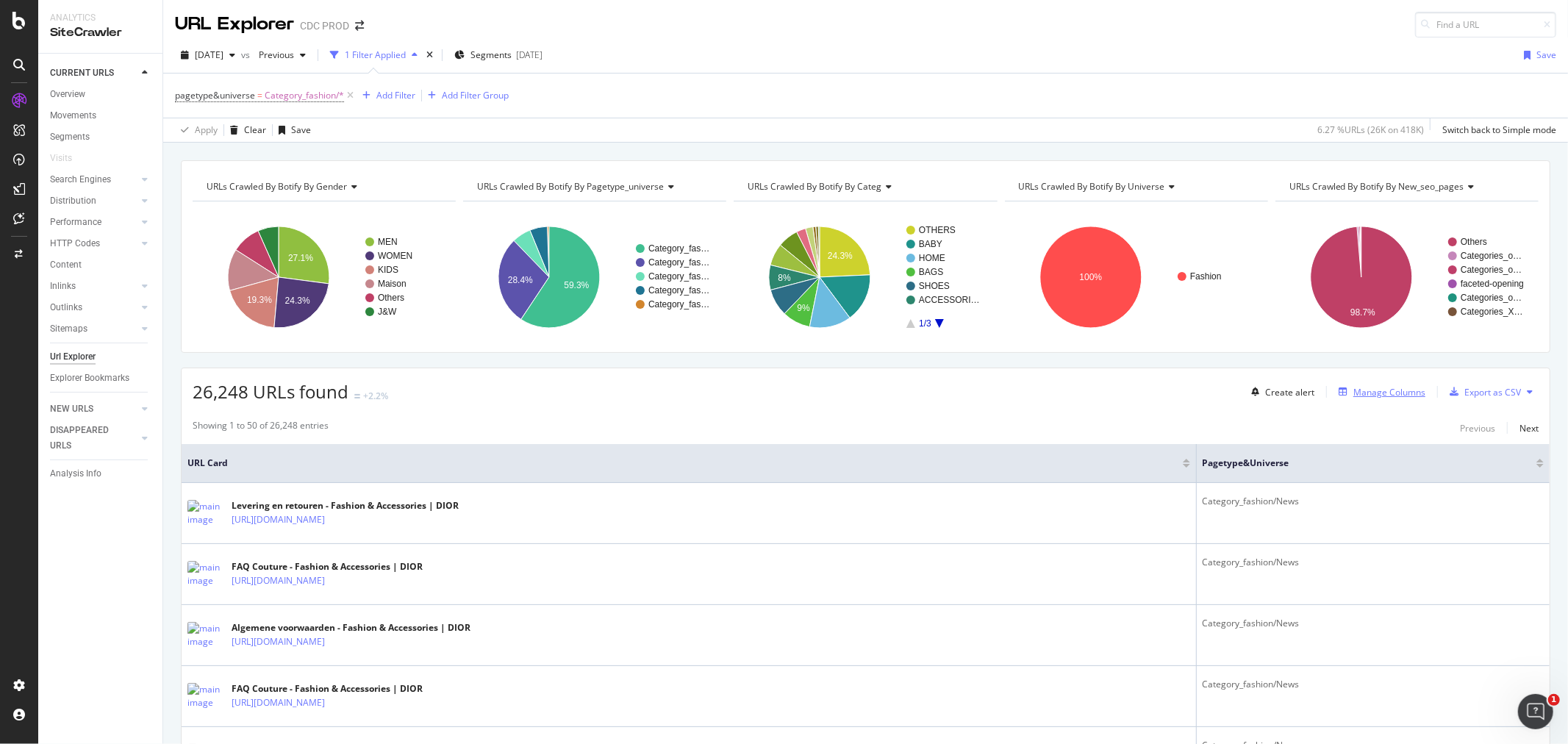
click at [1369, 398] on div "Manage Columns" at bounding box center [1389, 392] width 72 height 13
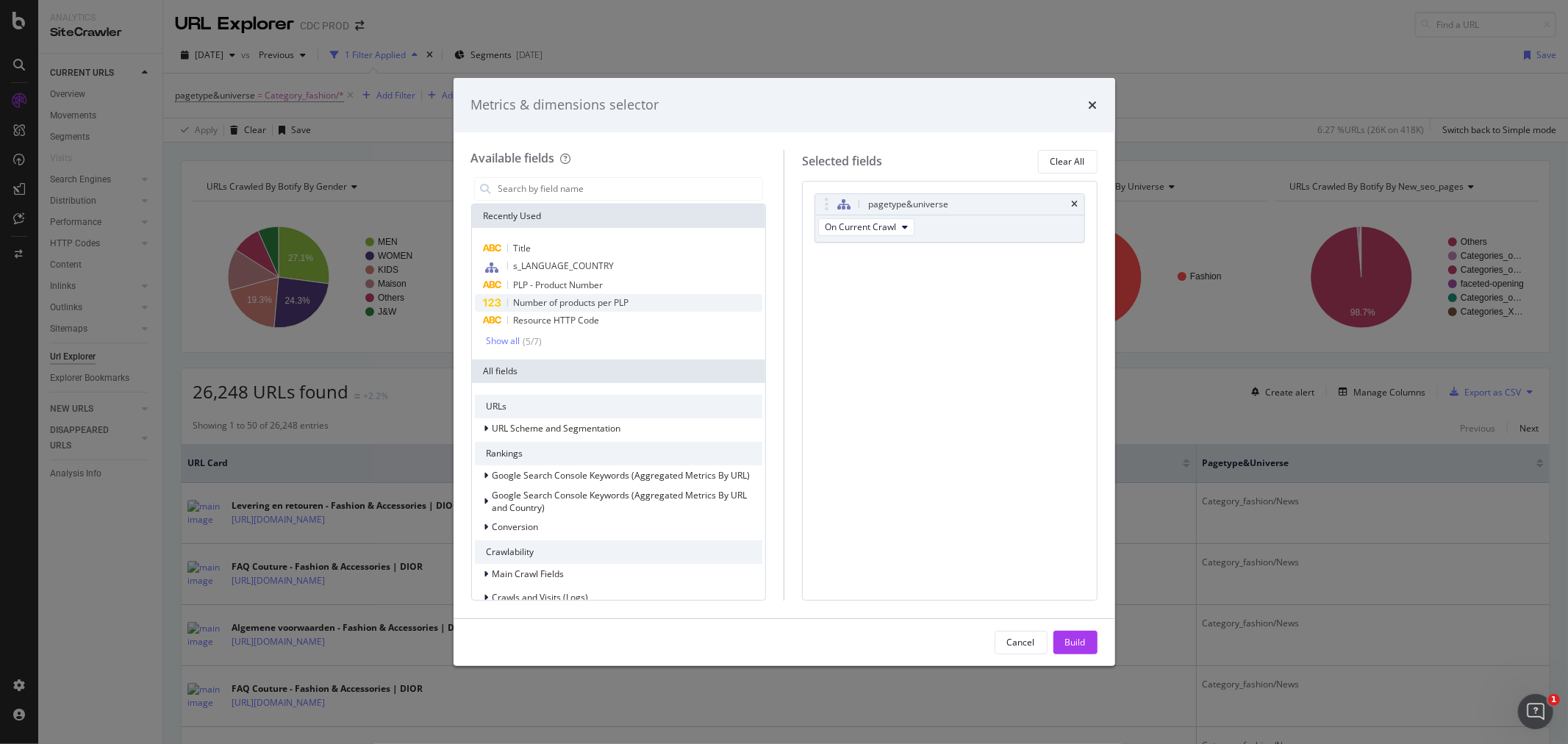
click at [635, 303] on div "Number of products per PLP" at bounding box center [619, 303] width 288 height 18
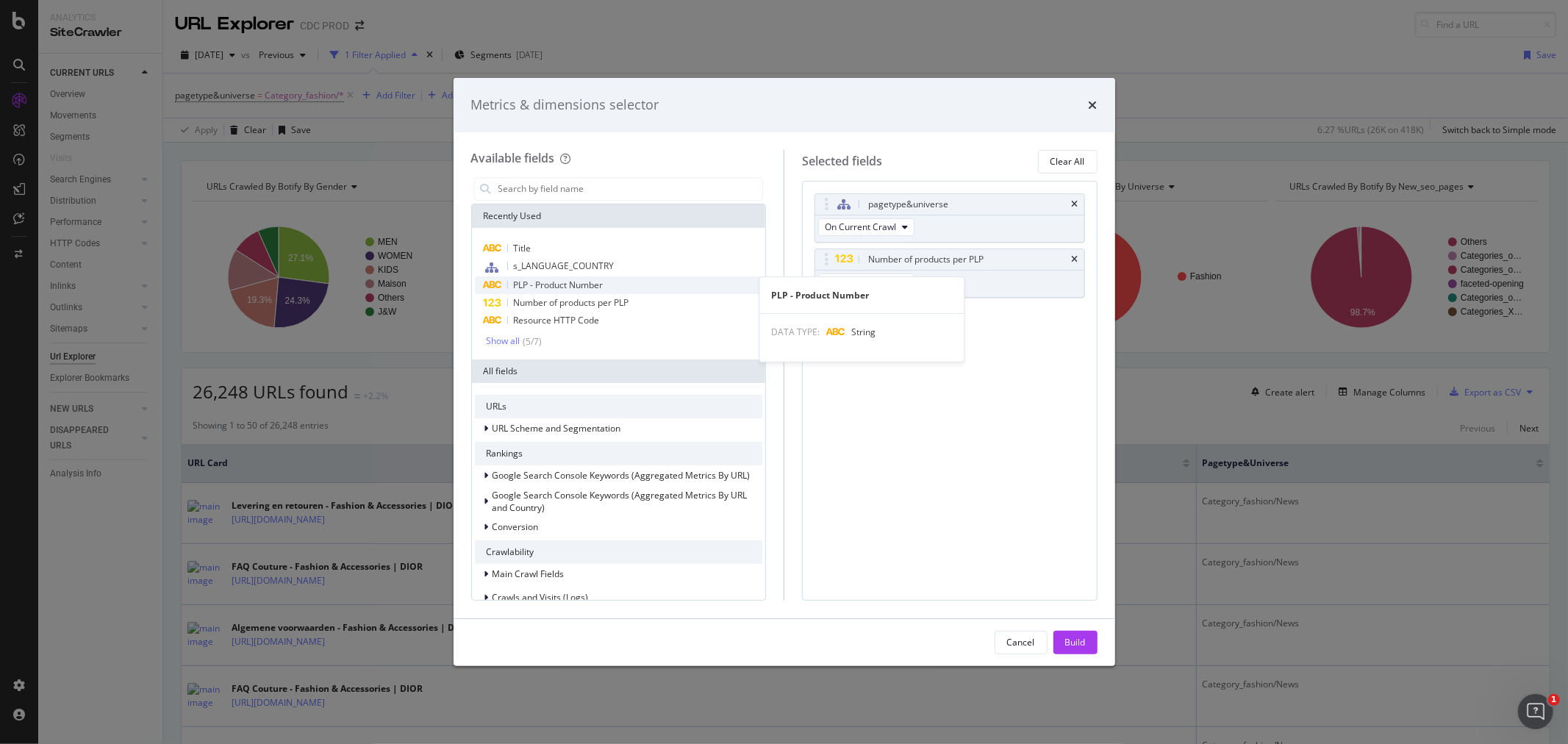
click at [622, 292] on div "PLP - Product Number" at bounding box center [619, 285] width 288 height 18
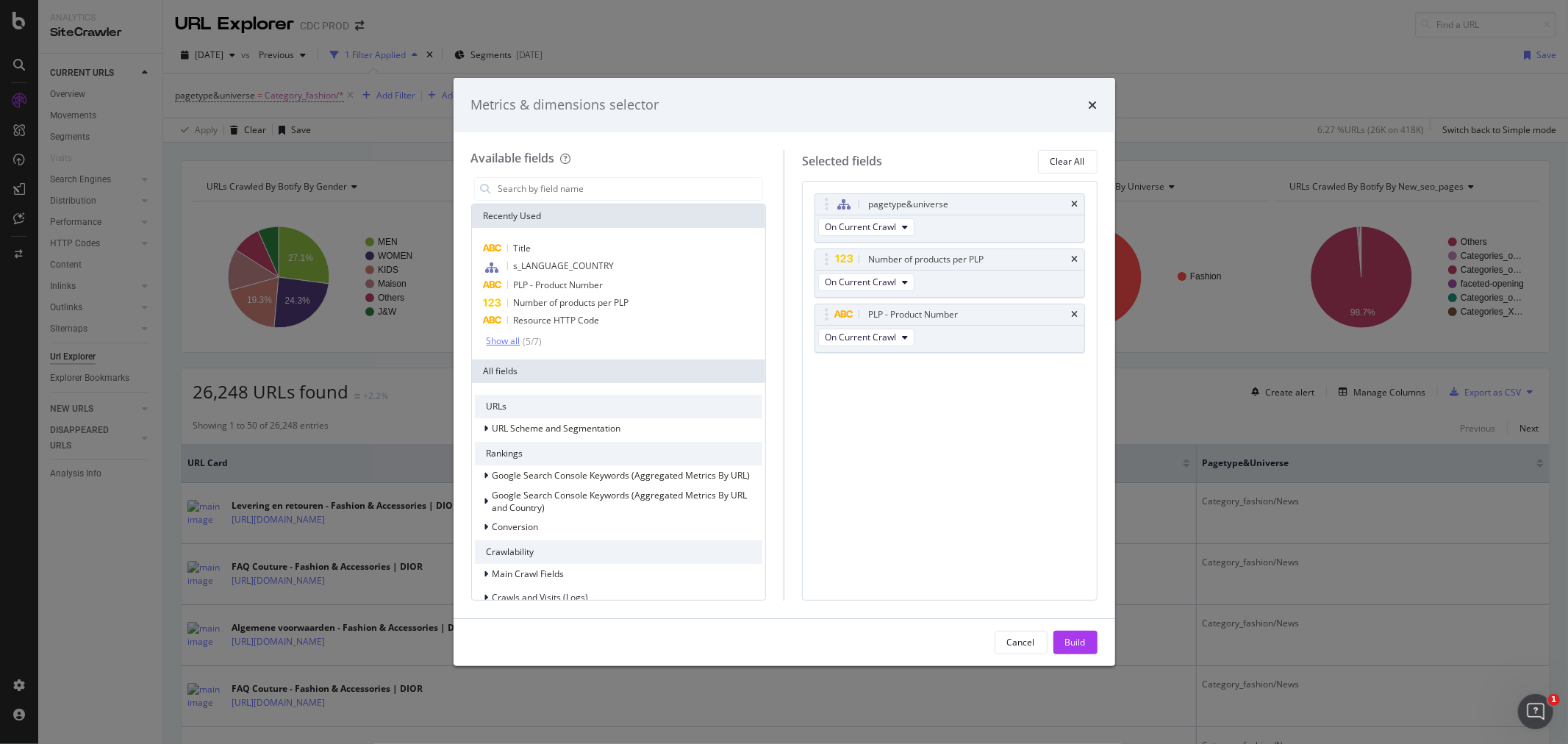
click at [496, 342] on div "Show all" at bounding box center [503, 342] width 34 height 10
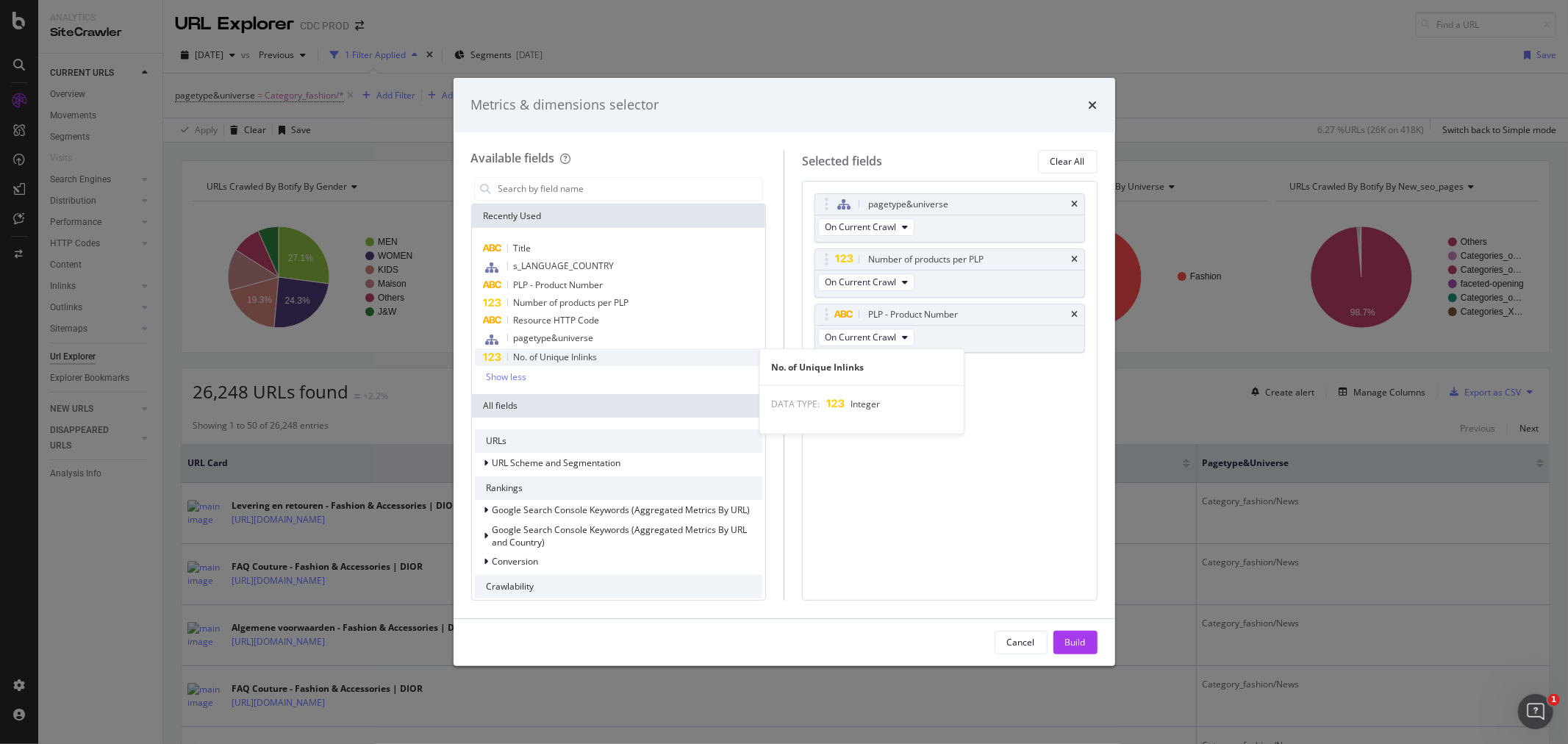
click at [560, 360] on span "No. of Unique Inlinks" at bounding box center [556, 357] width 84 height 13
click at [569, 197] on input "modal" at bounding box center [630, 189] width 266 height 22
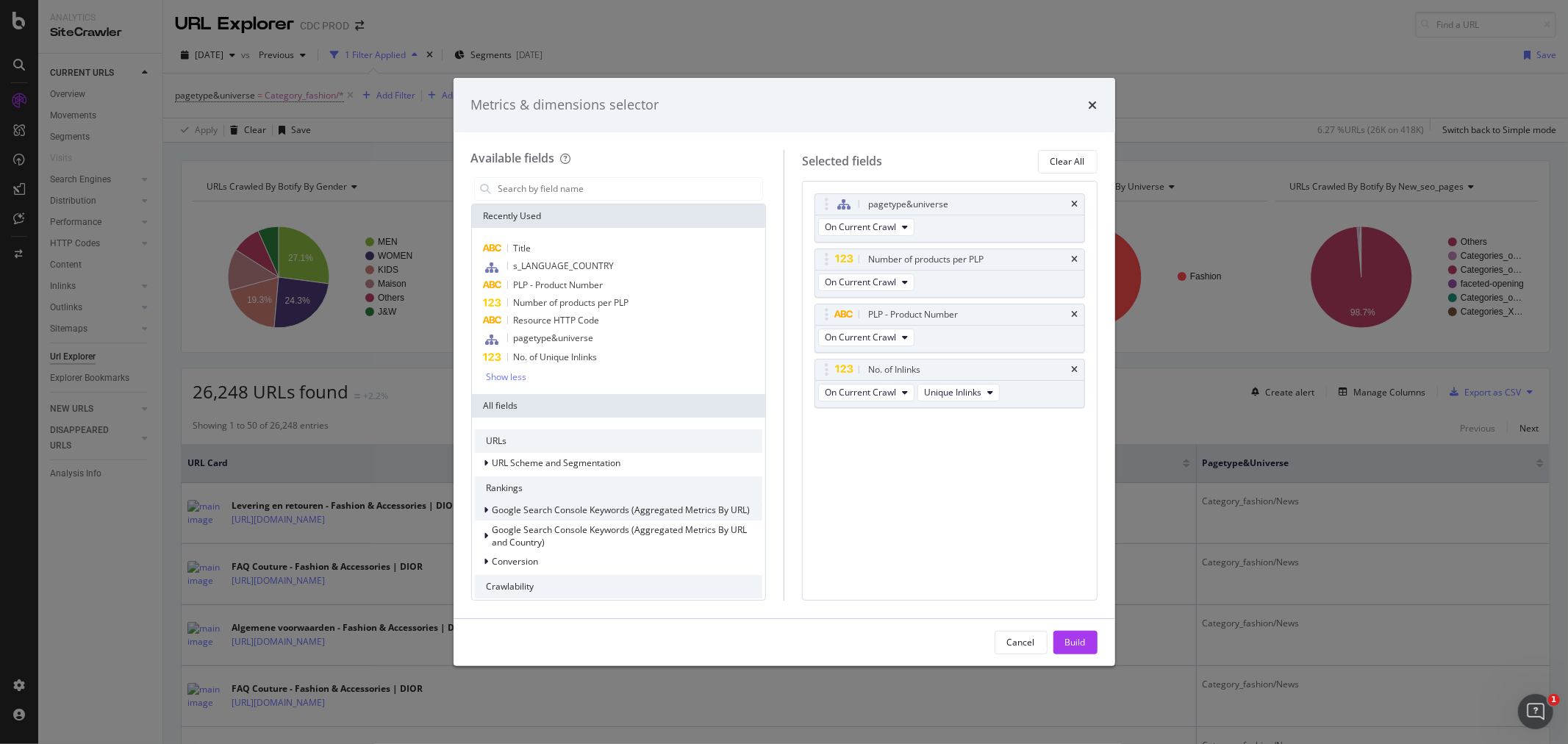
click at [488, 516] on div "modal" at bounding box center [488, 510] width 9 height 15
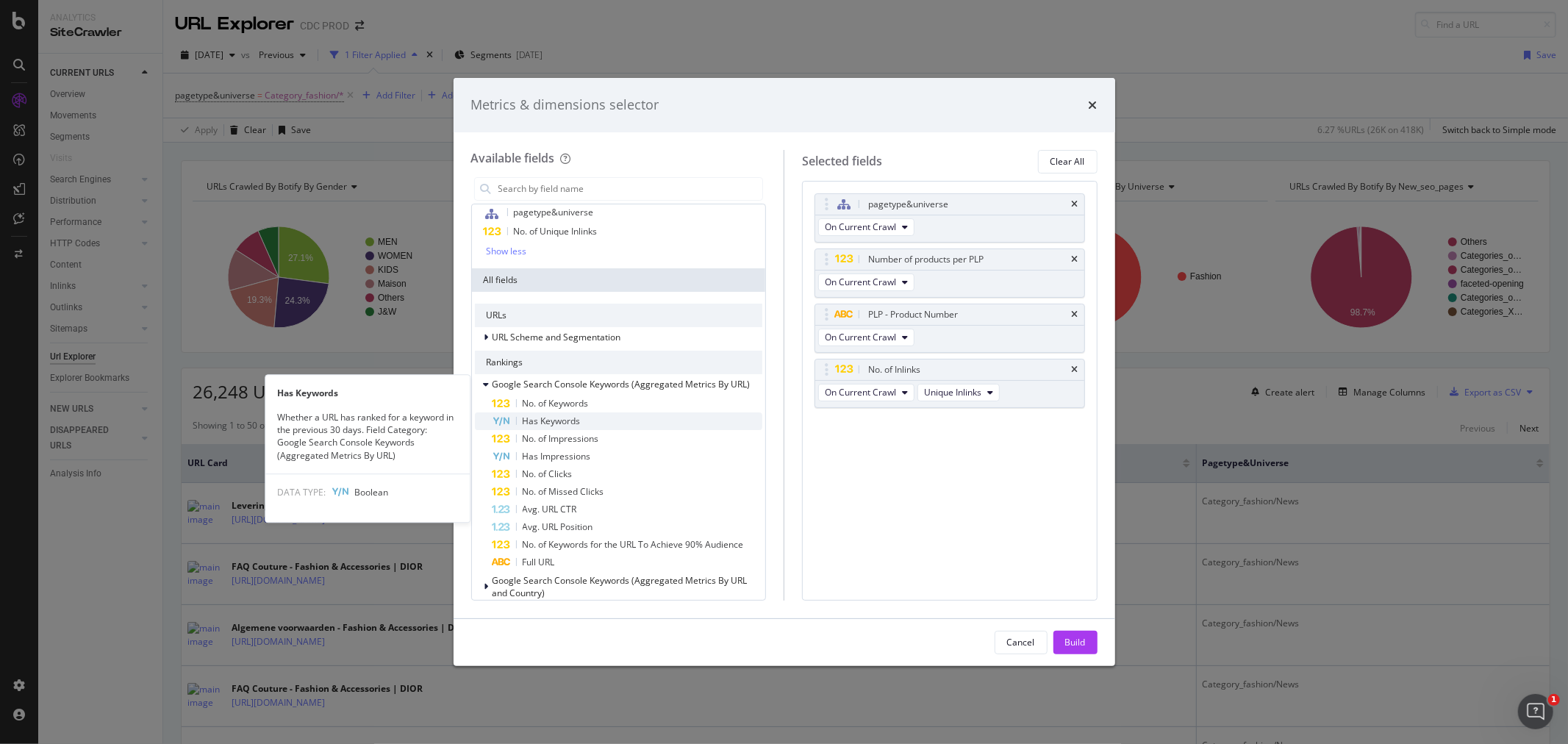
scroll to position [163, 0]
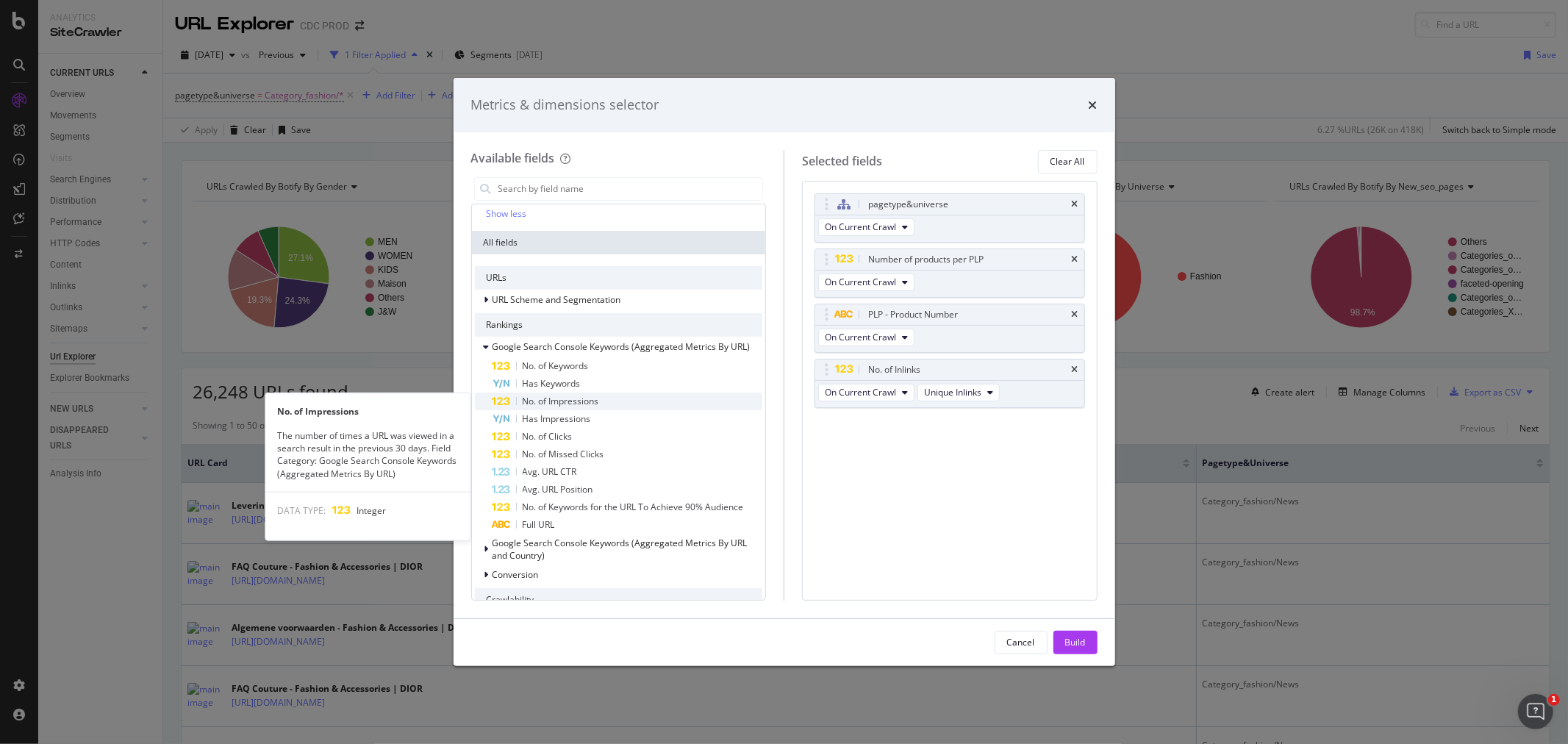
click at [600, 401] on div "No. of Impressions" at bounding box center [627, 402] width 270 height 18
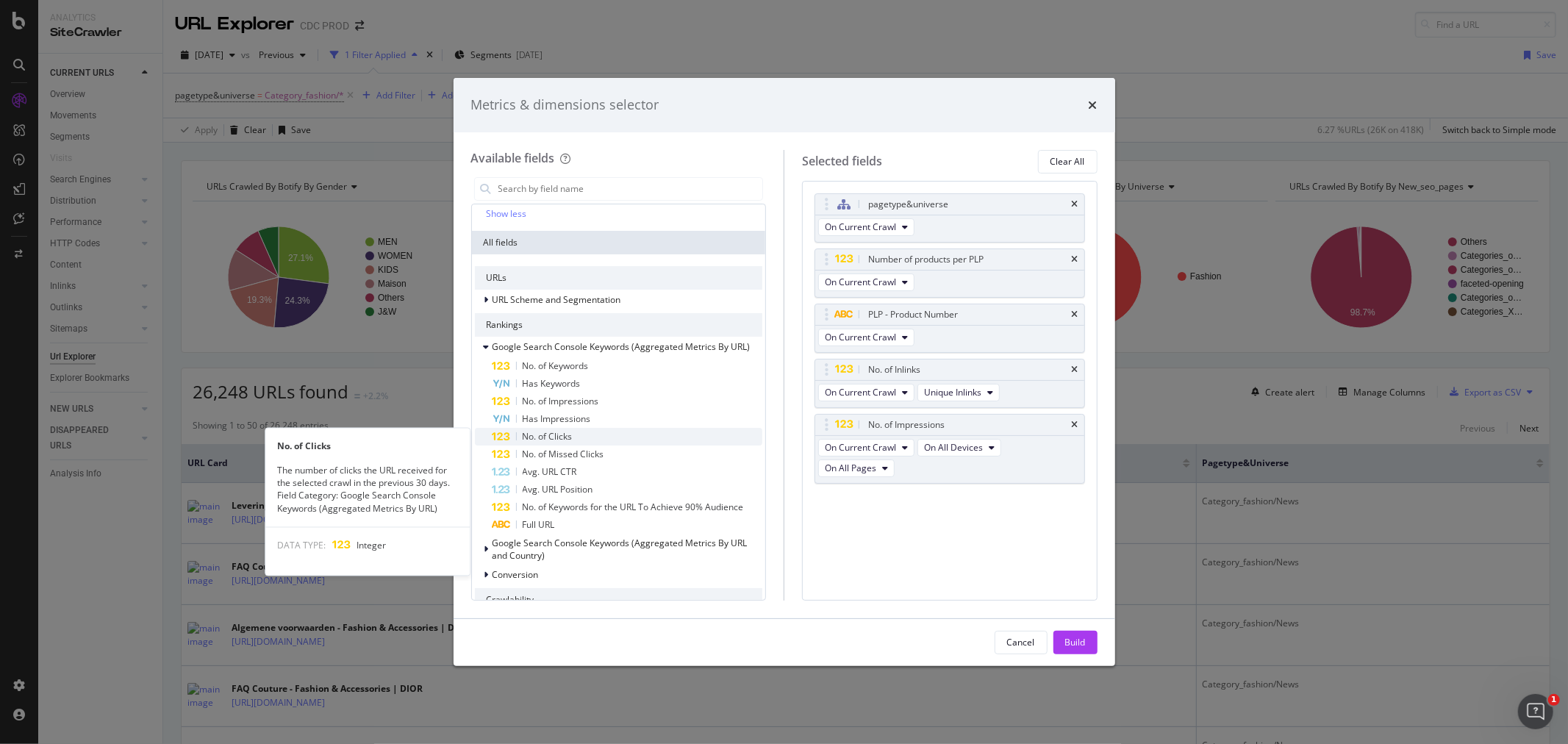
click at [576, 432] on div "No. of Clicks" at bounding box center [627, 437] width 270 height 18
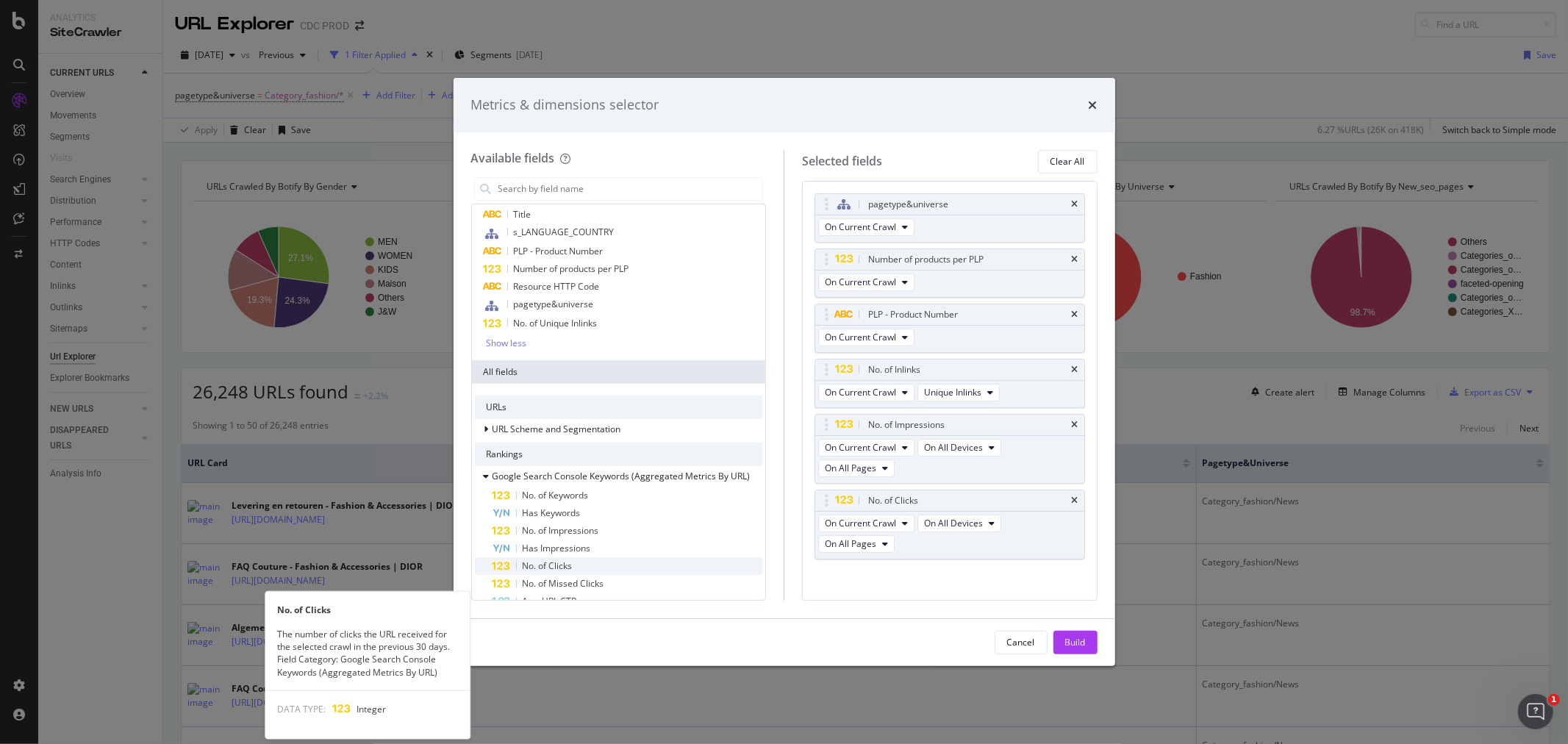
scroll to position [0, 0]
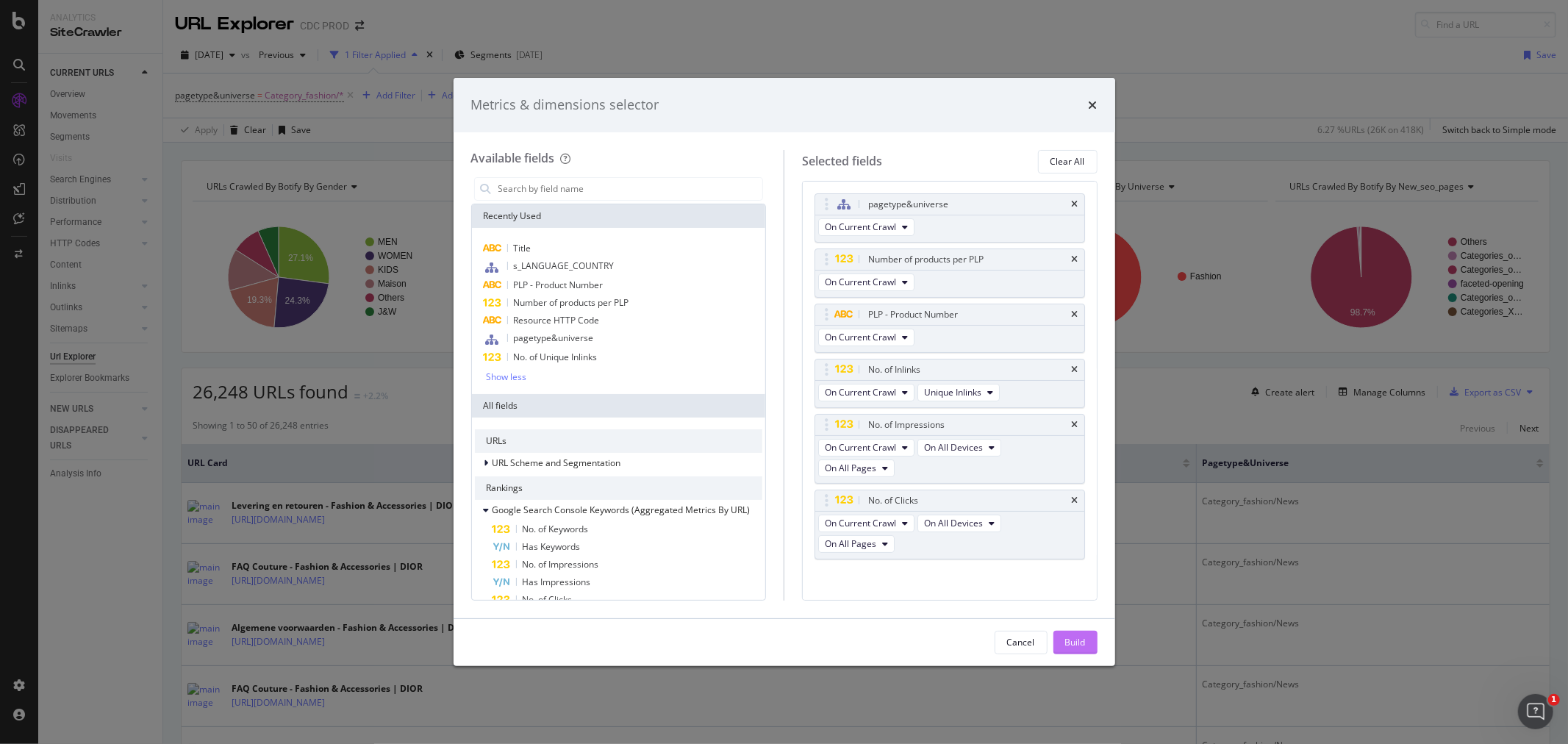
click at [1084, 637] on div "Build" at bounding box center [1075, 642] width 20 height 13
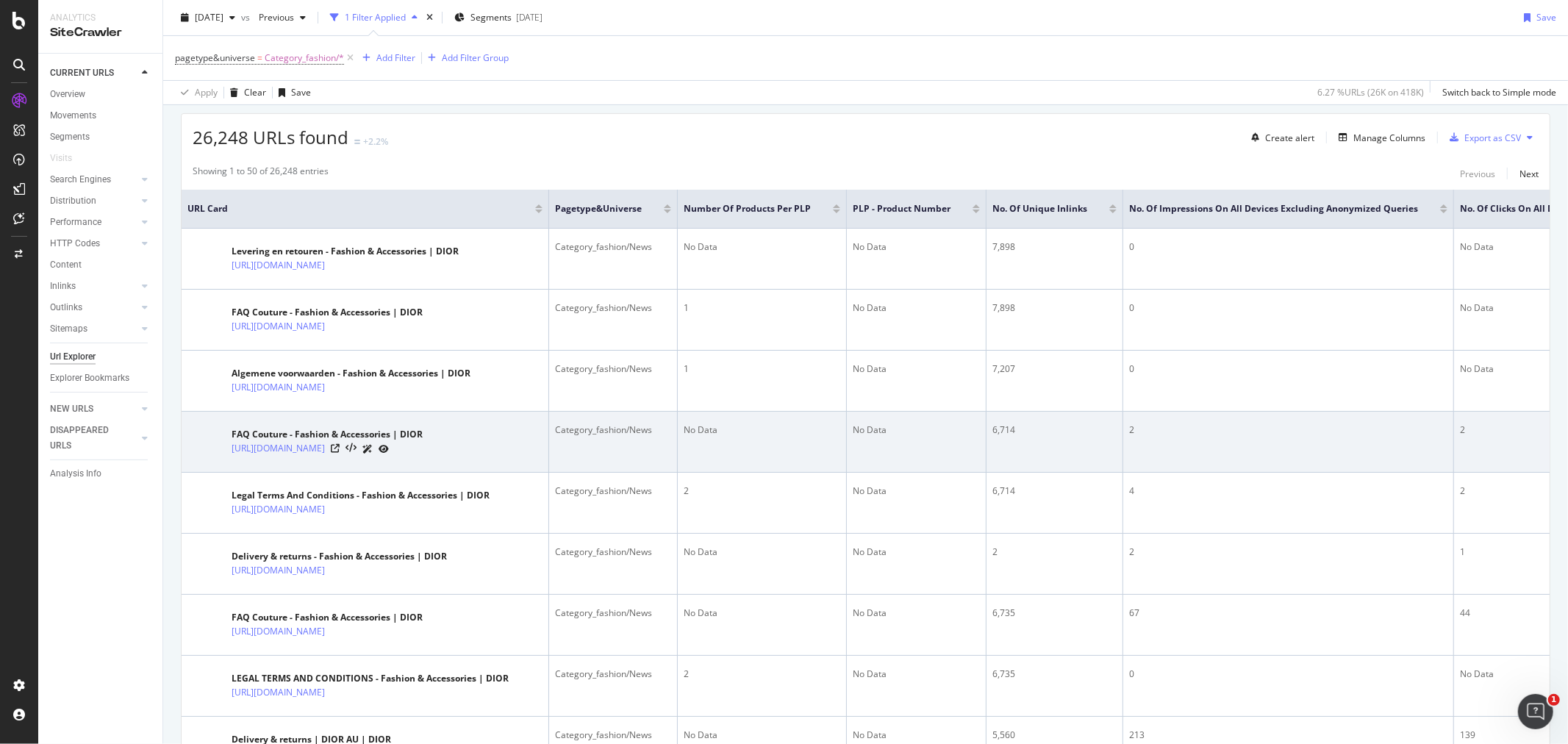
scroll to position [327, 0]
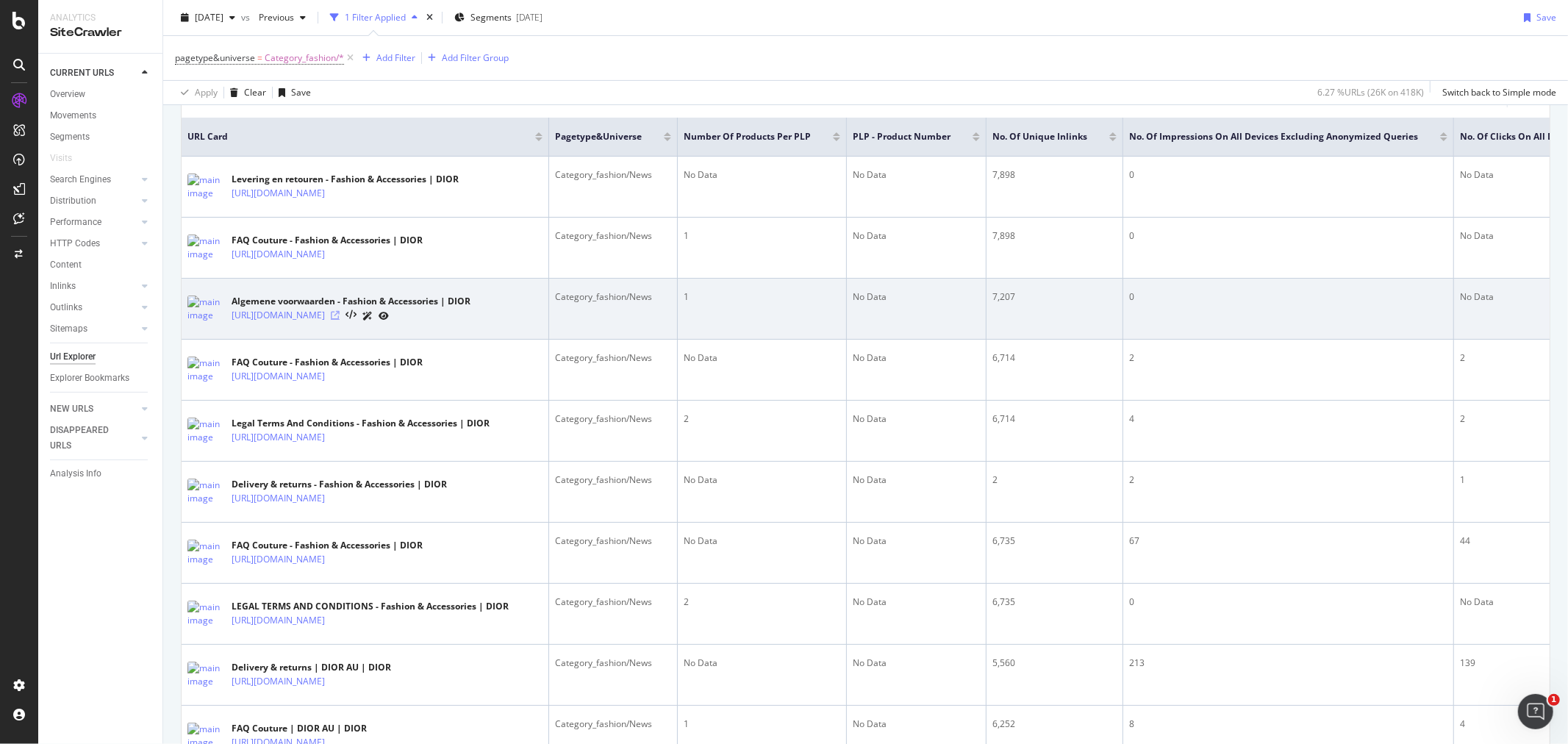
click at [340, 320] on icon at bounding box center [335, 315] width 9 height 9
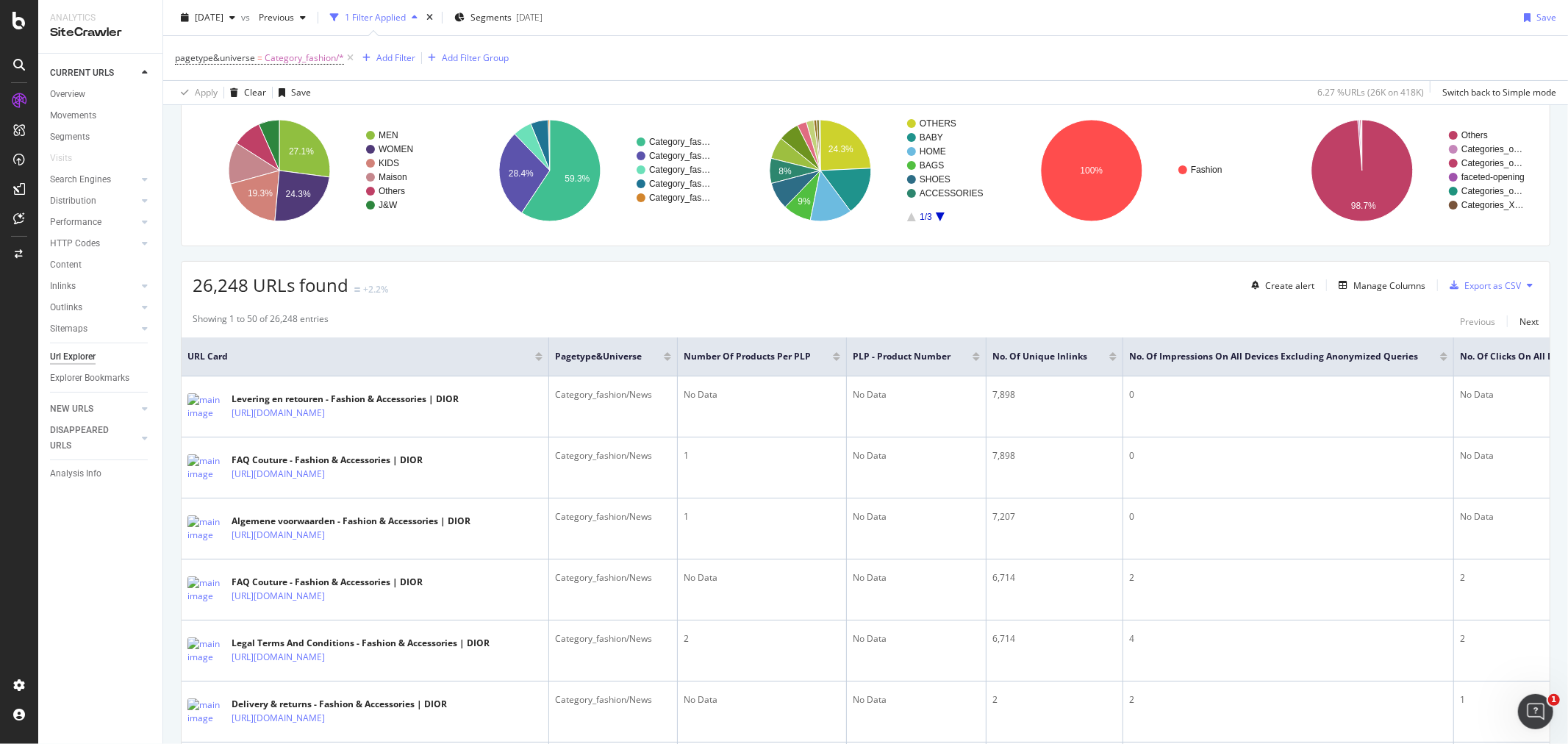
scroll to position [0, 0]
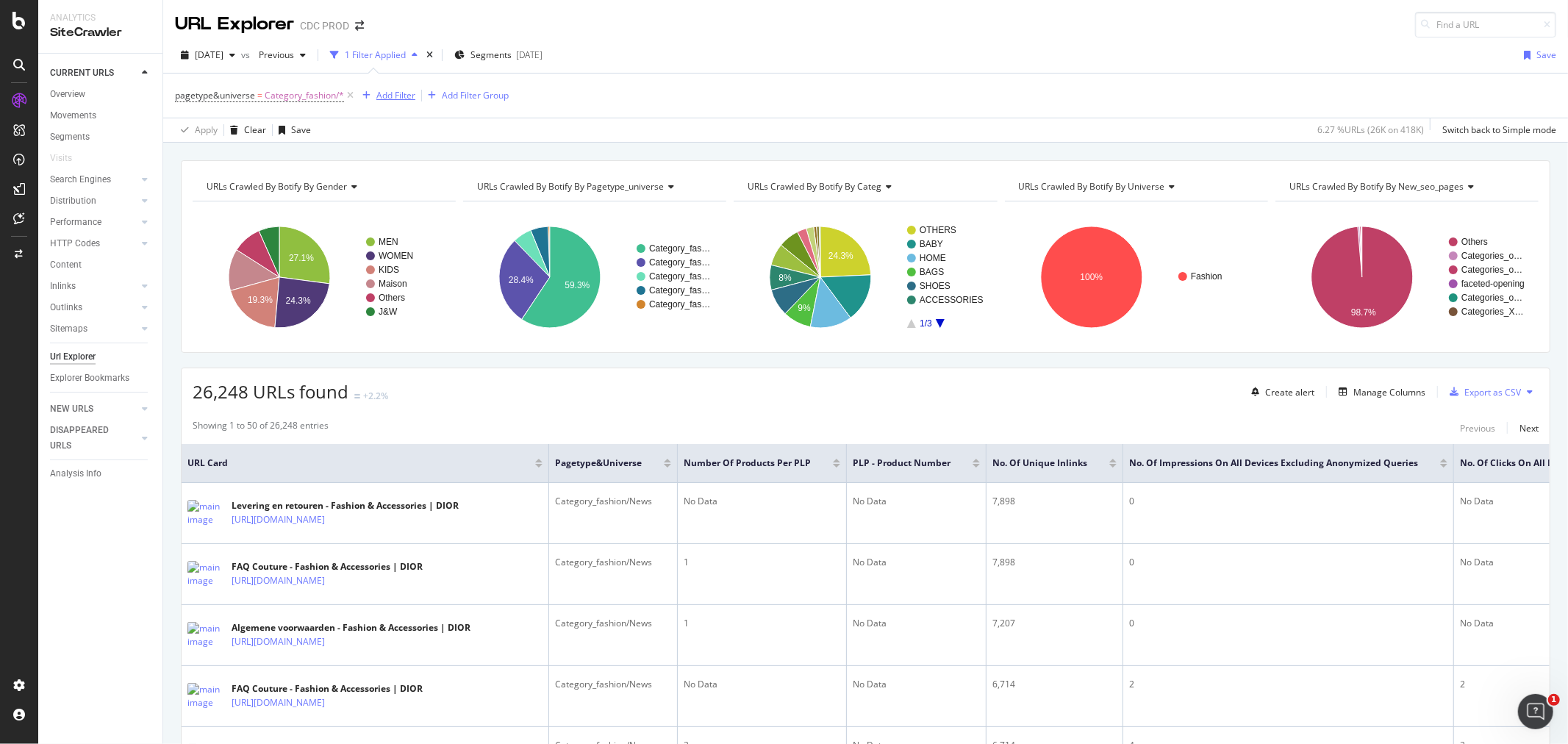
click at [395, 96] on div "Add Filter" at bounding box center [396, 95] width 39 height 13
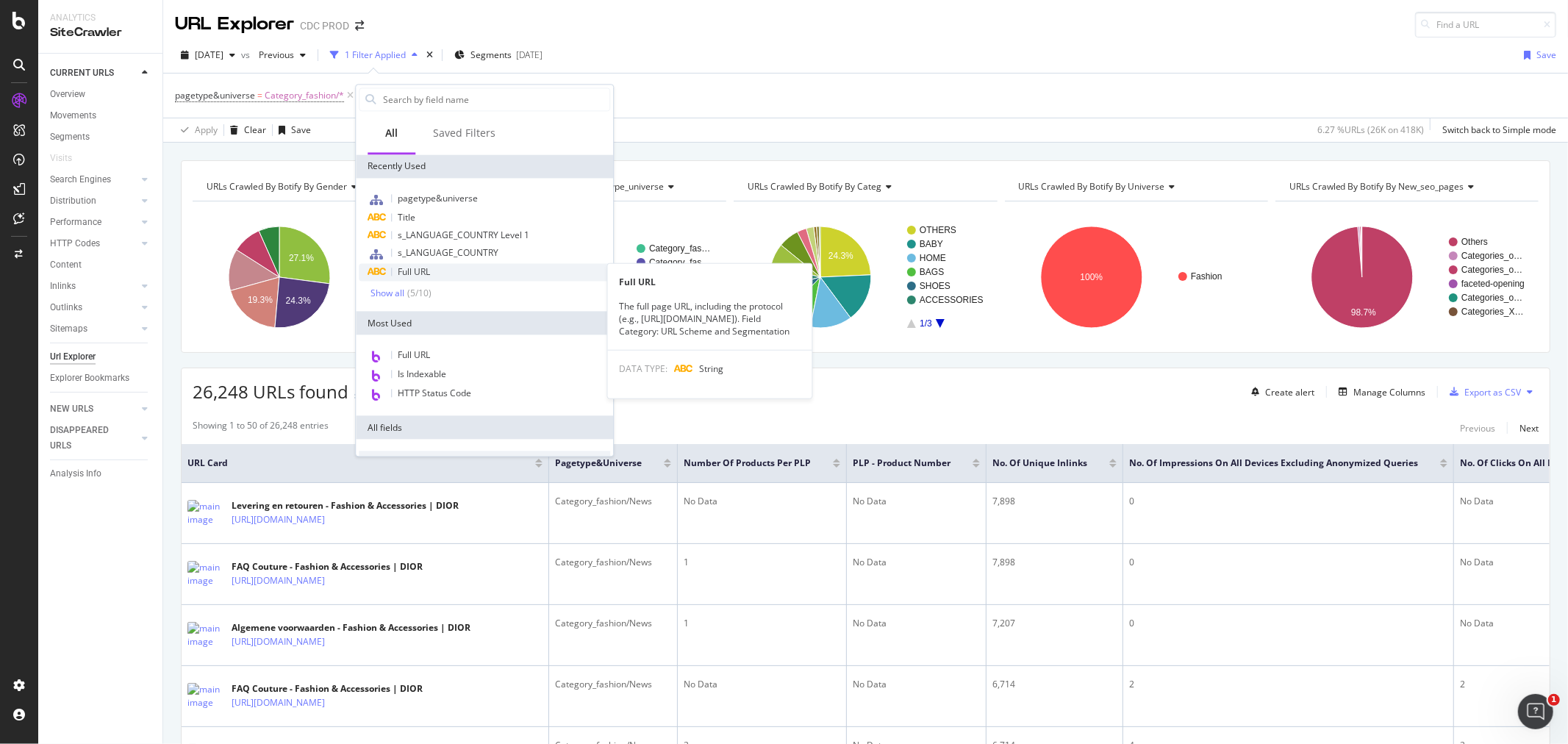
click at [431, 273] on div "Full URL" at bounding box center [484, 272] width 252 height 18
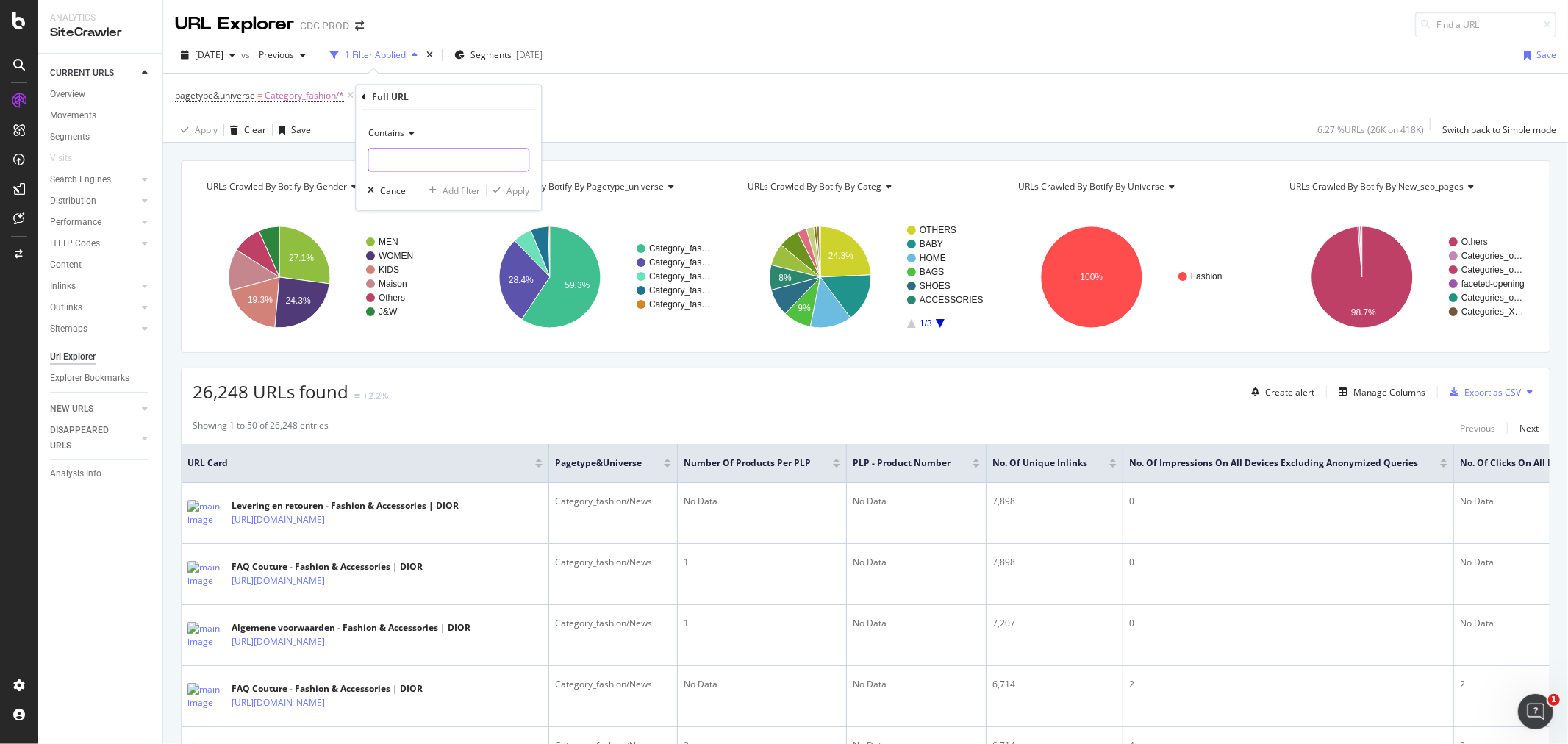
click at [428, 170] on input "text" at bounding box center [449, 160] width 160 height 23
paste input "https://www.dior.com/nl_nl/fashion/damesmode/kleine-lederwaren/avondhandtassen-…"
type input "https://www.dior.com/nl_nl/fashion/damesmode/kleine-lederwaren/avondhandtassen-…"
click at [511, 190] on div "Apply" at bounding box center [517, 190] width 22 height 13
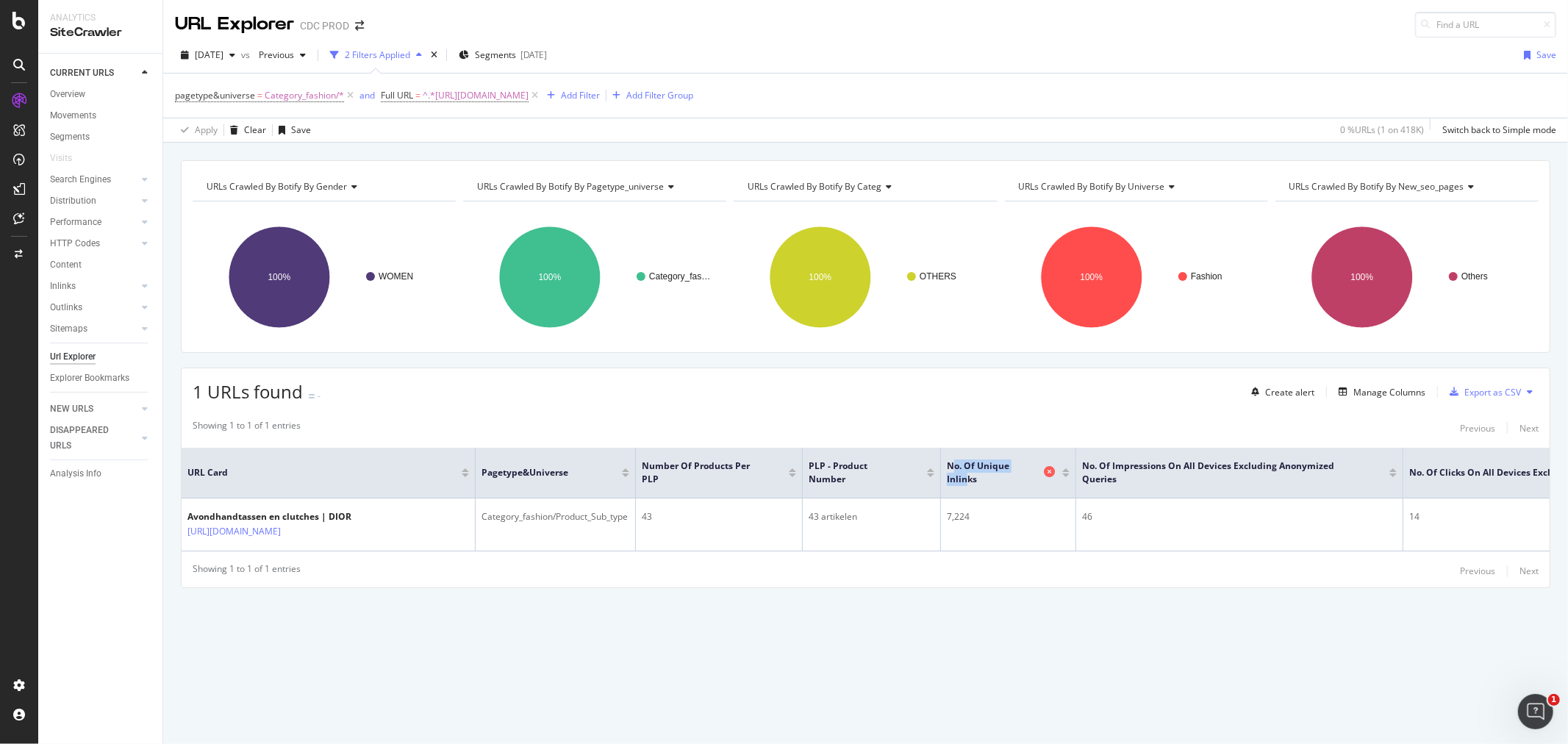
drag, startPoint x: 951, startPoint y: 472, endPoint x: 1029, endPoint y: 472, distance: 78.0
click at [1029, 472] on span "No. of Unique Inlinks" at bounding box center [993, 473] width 94 height 26
click at [1015, 468] on span "No. of Unique Inlinks" at bounding box center [993, 473] width 94 height 26
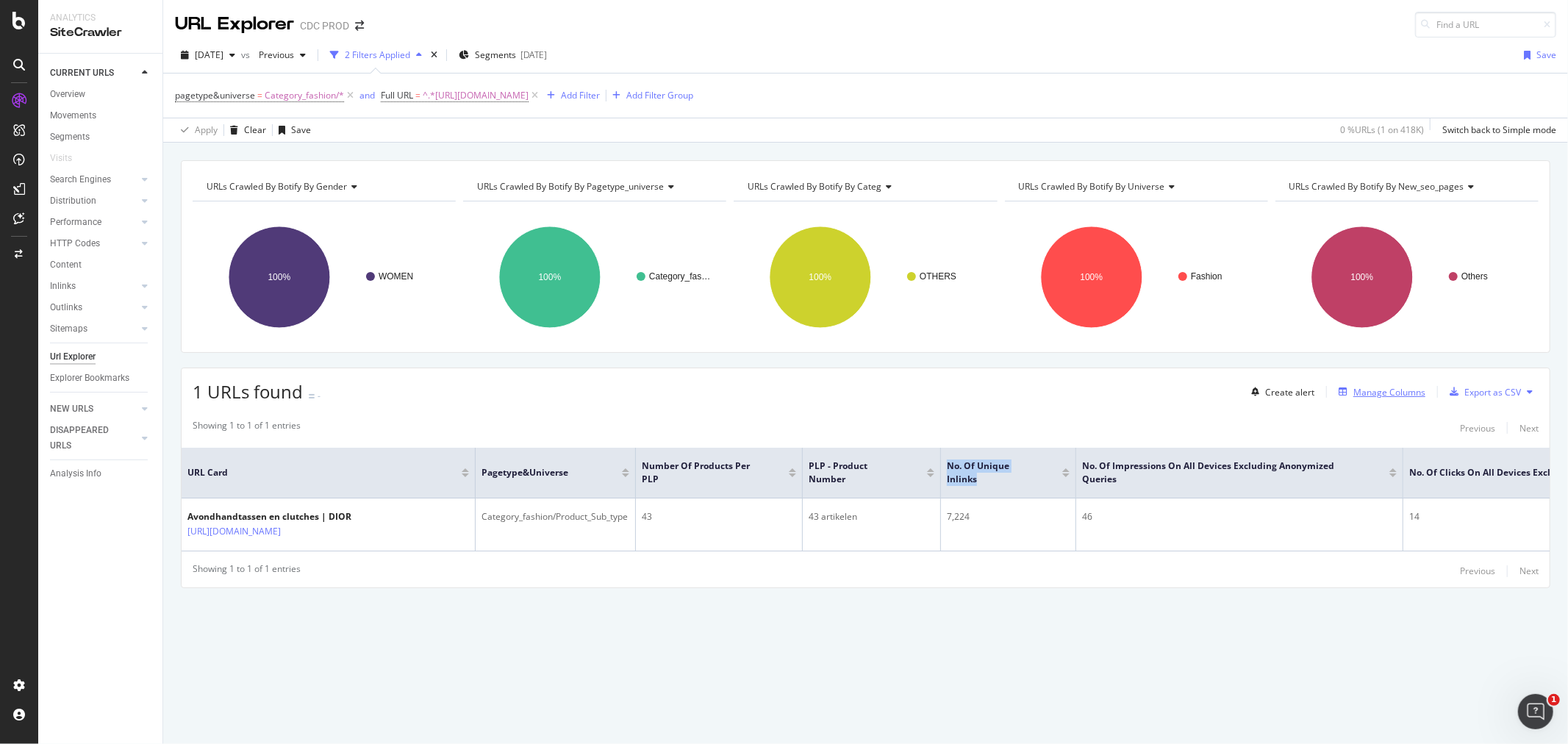
click at [1399, 399] on div "Manage Columns" at bounding box center [1389, 392] width 72 height 13
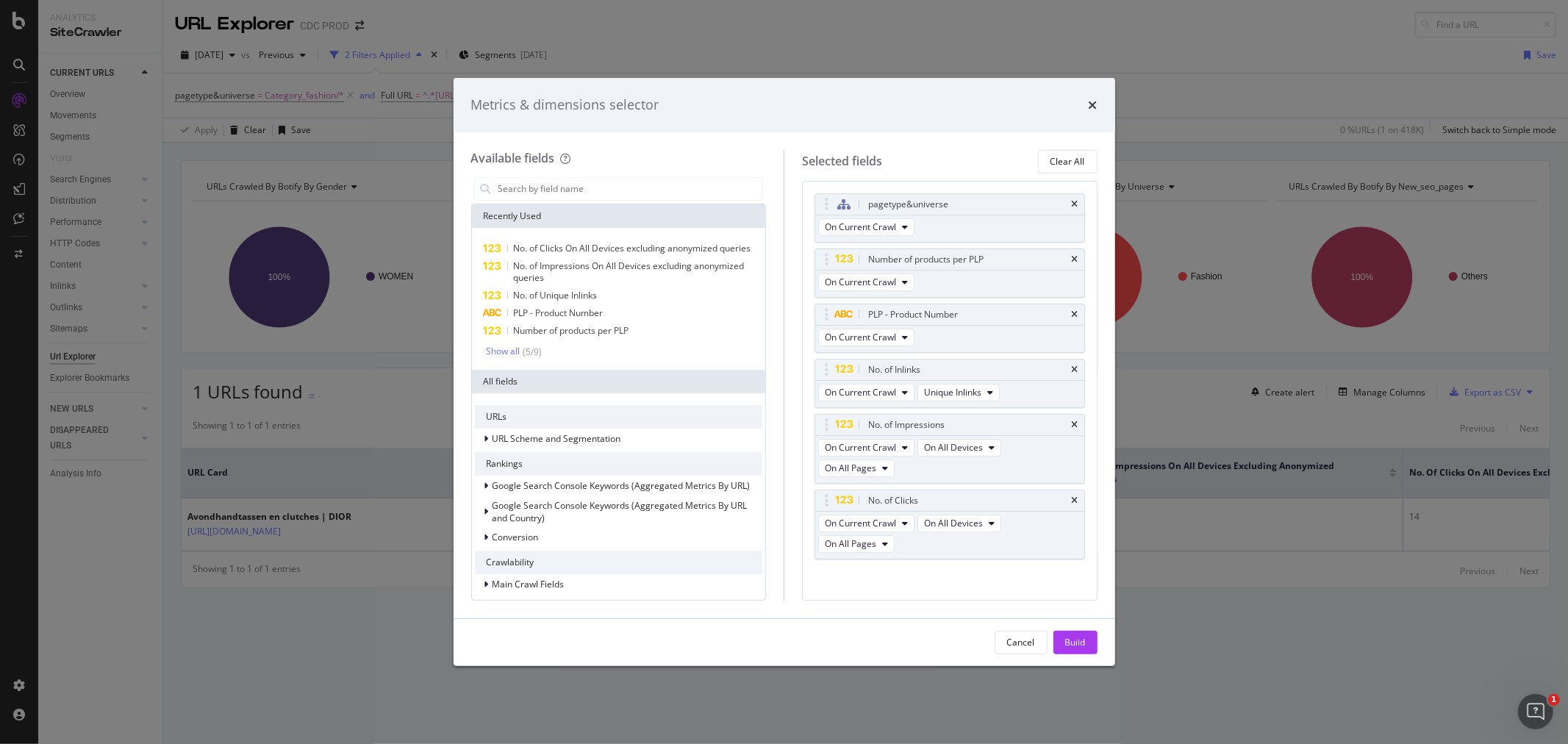
click at [1162, 186] on div "Metrics & dimensions selector Available fields Recently Used No. of Clicks On A…" at bounding box center [784, 372] width 1568 height 744
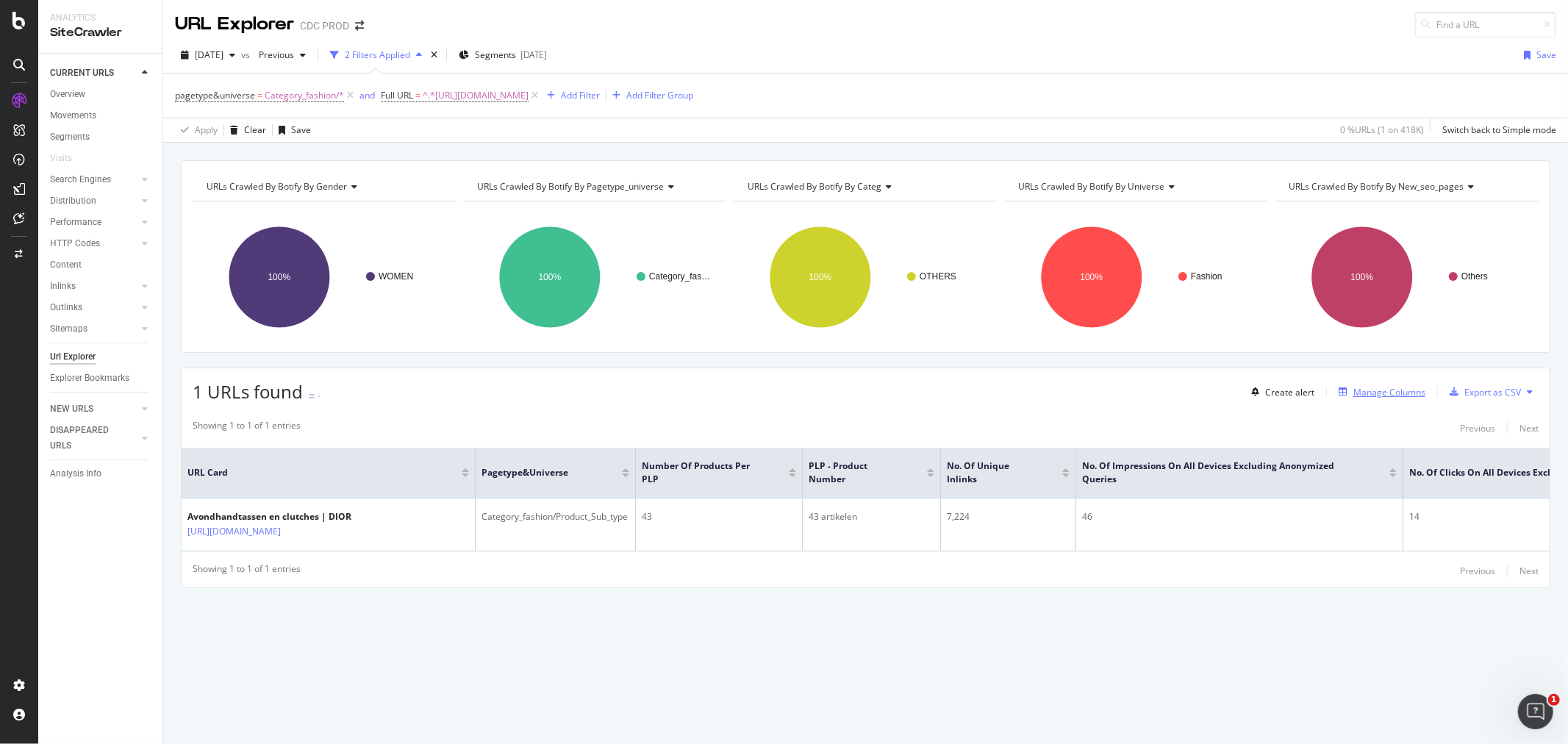
click at [1391, 395] on div "Manage Columns" at bounding box center [1389, 392] width 72 height 13
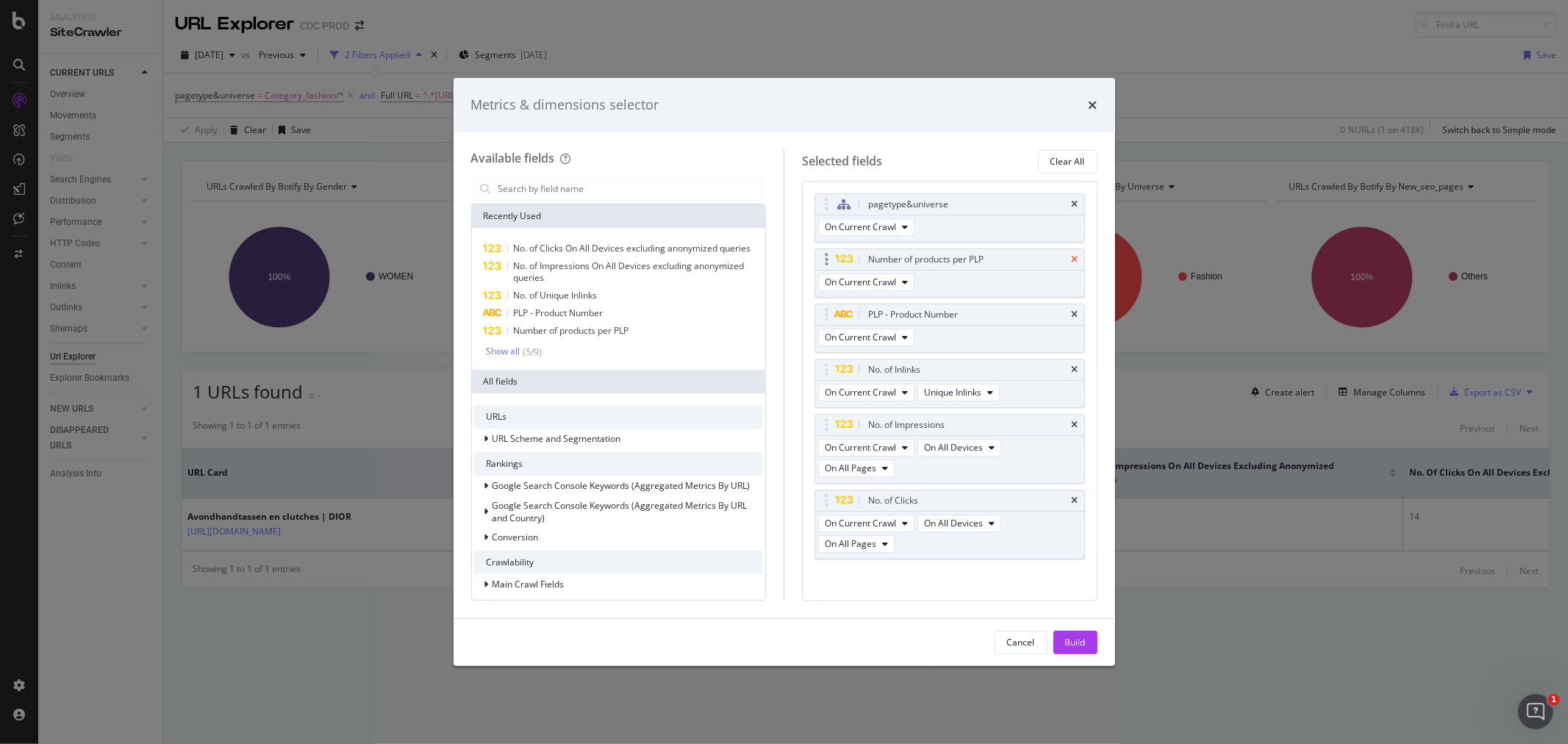
click at [1072, 256] on icon "times" at bounding box center [1075, 260] width 7 height 9
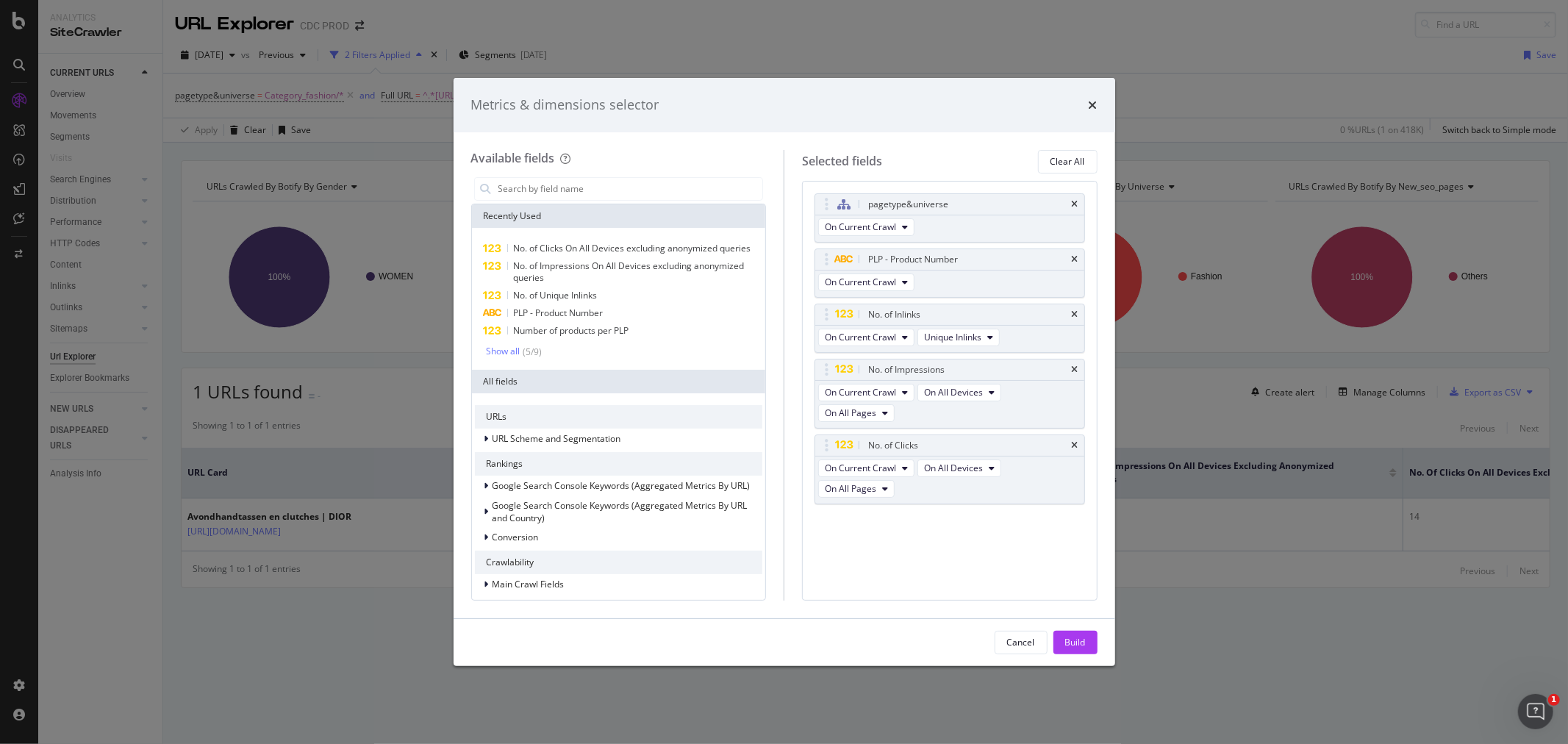
click at [1074, 643] on div "Build" at bounding box center [1075, 642] width 20 height 13
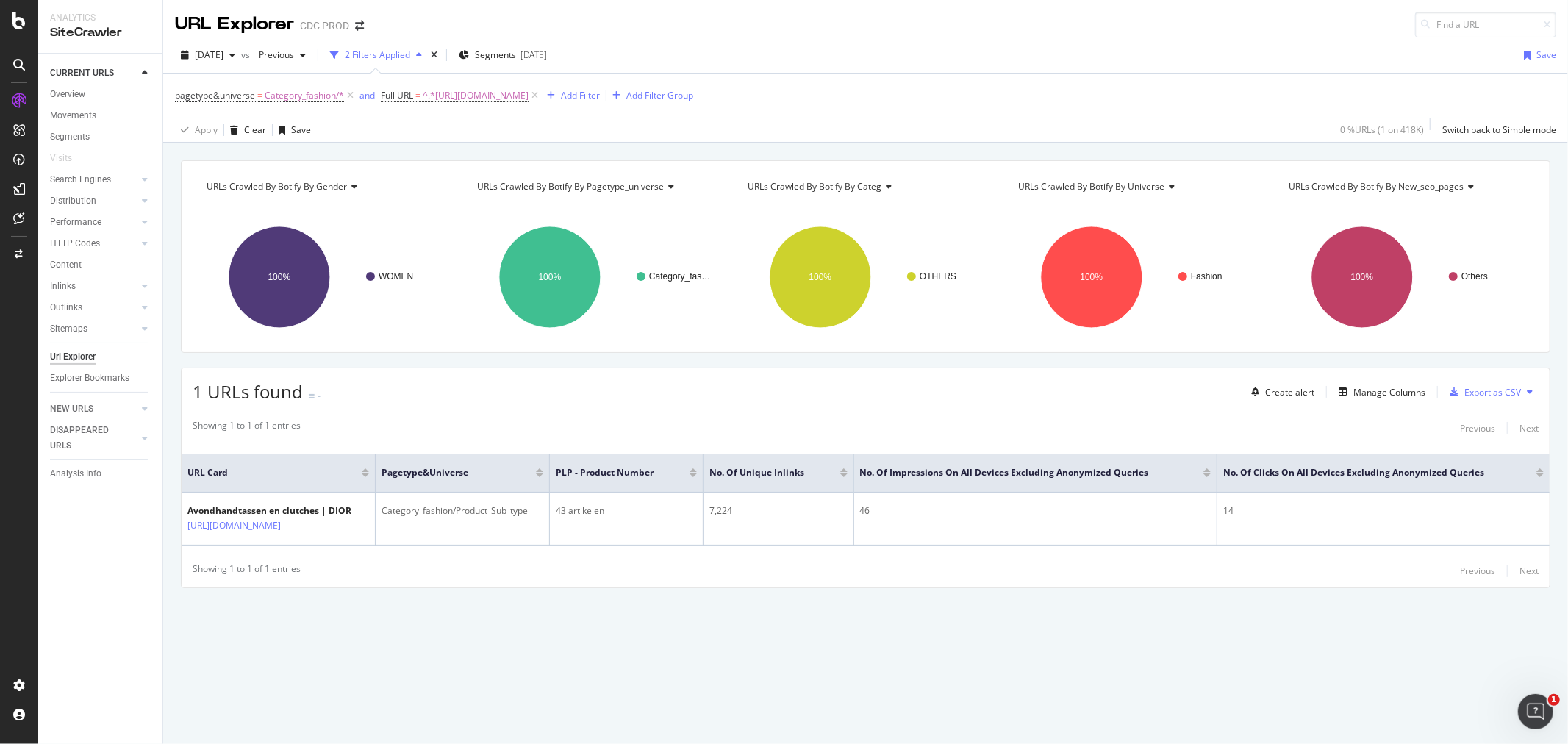
scroll to position [0, 58]
click at [1414, 393] on div "Manage Columns" at bounding box center [1389, 392] width 72 height 13
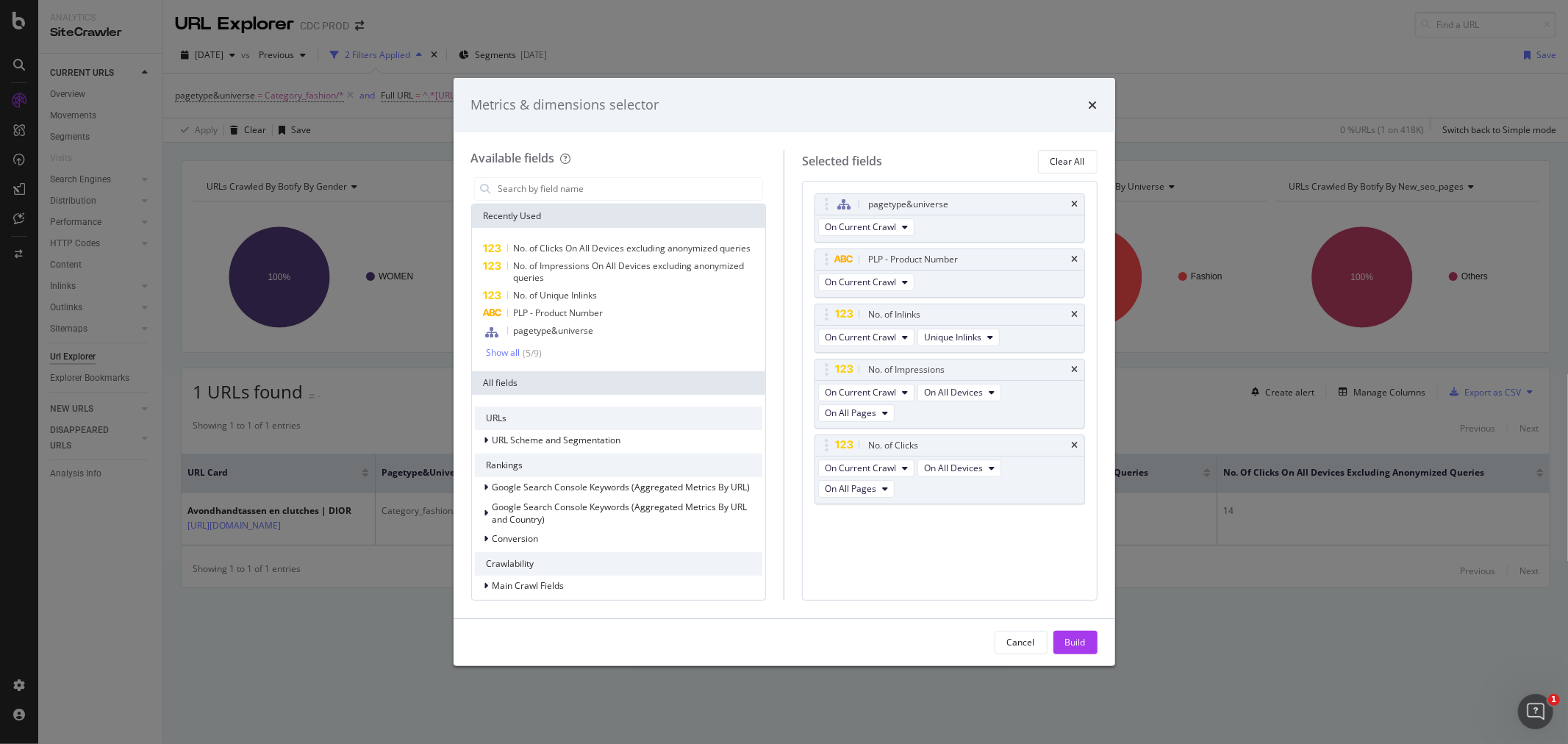
scroll to position [82, 0]
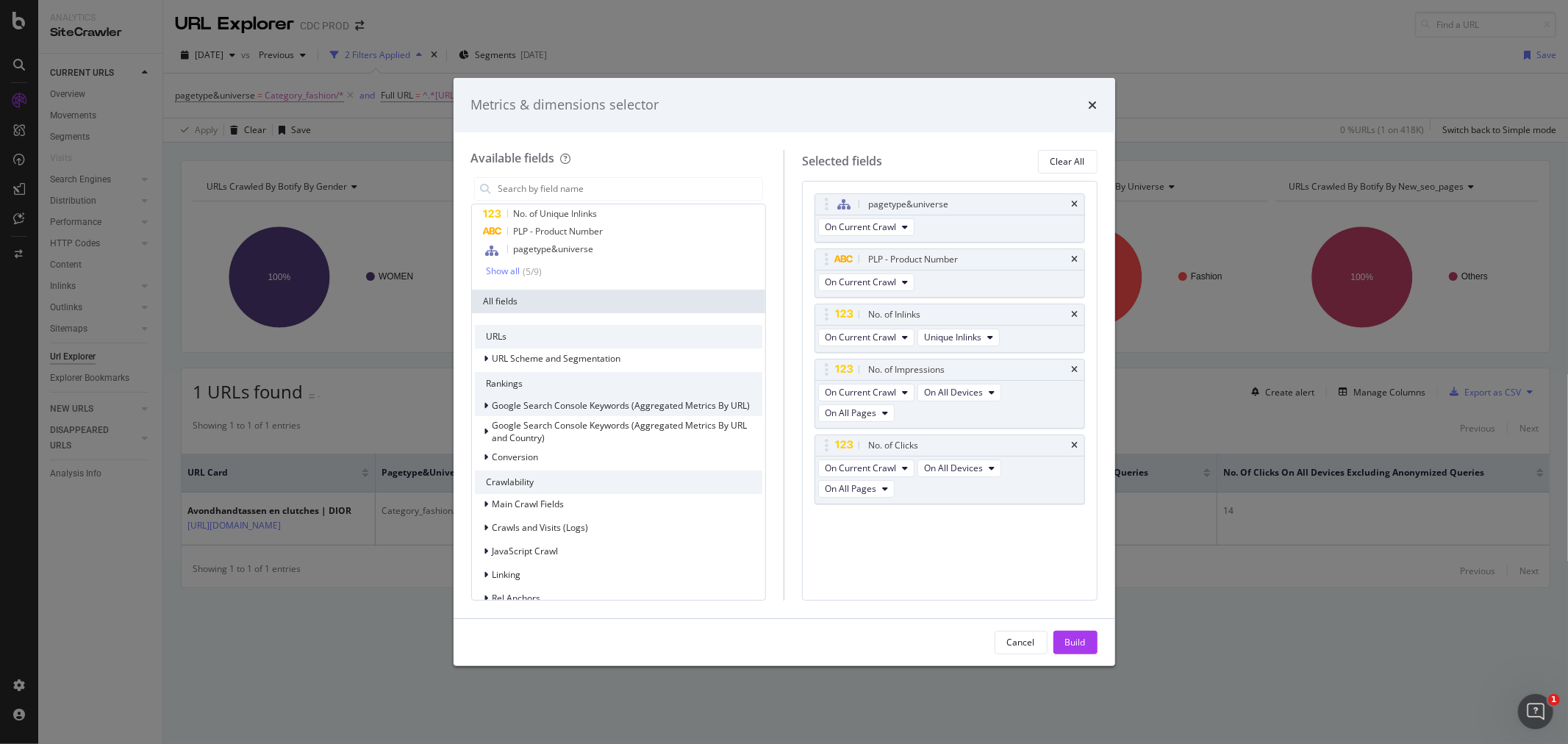
click at [485, 417] on div "Google Search Console Keywords (Aggregated Metrics By URL)" at bounding box center [619, 405] width 288 height 20
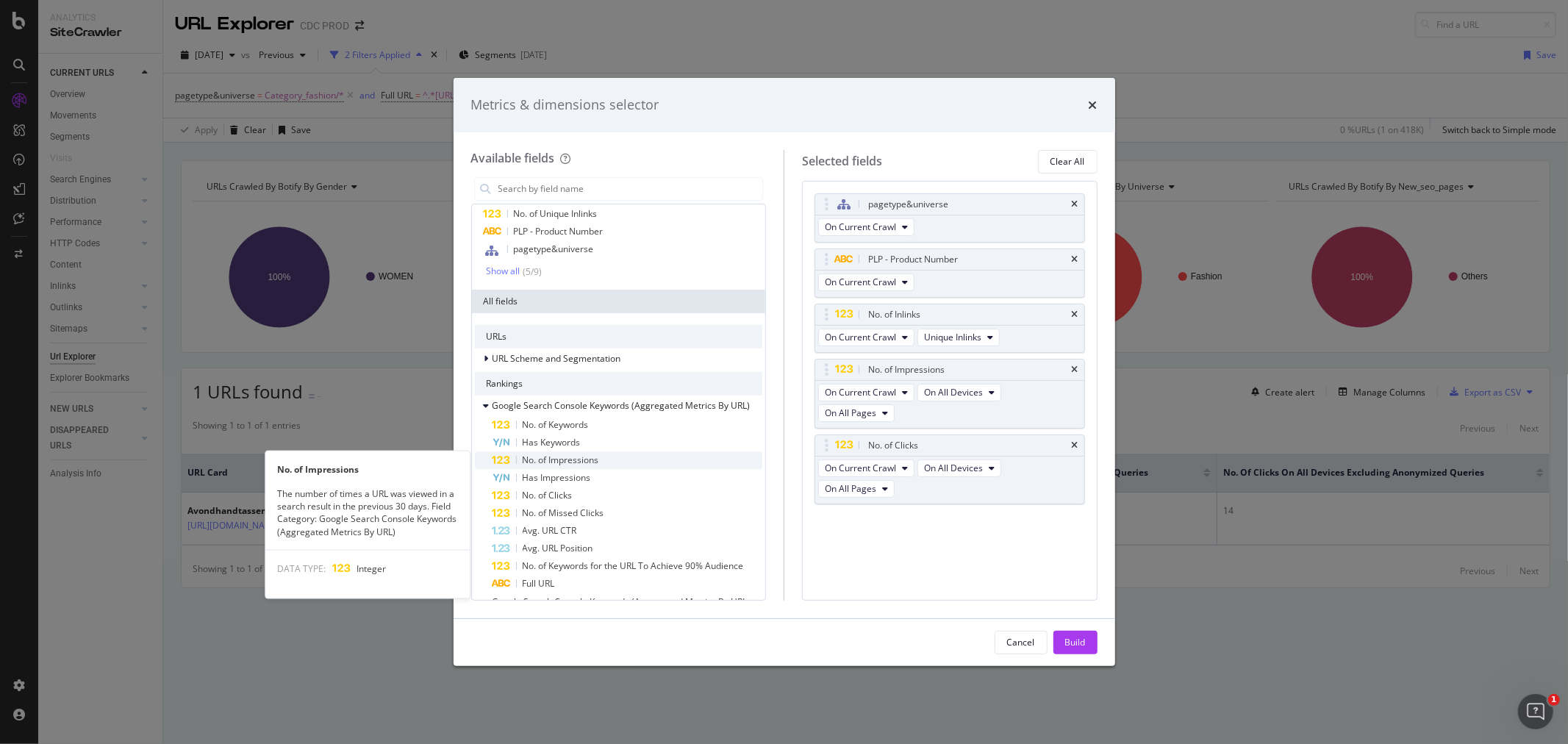
scroll to position [163, 0]
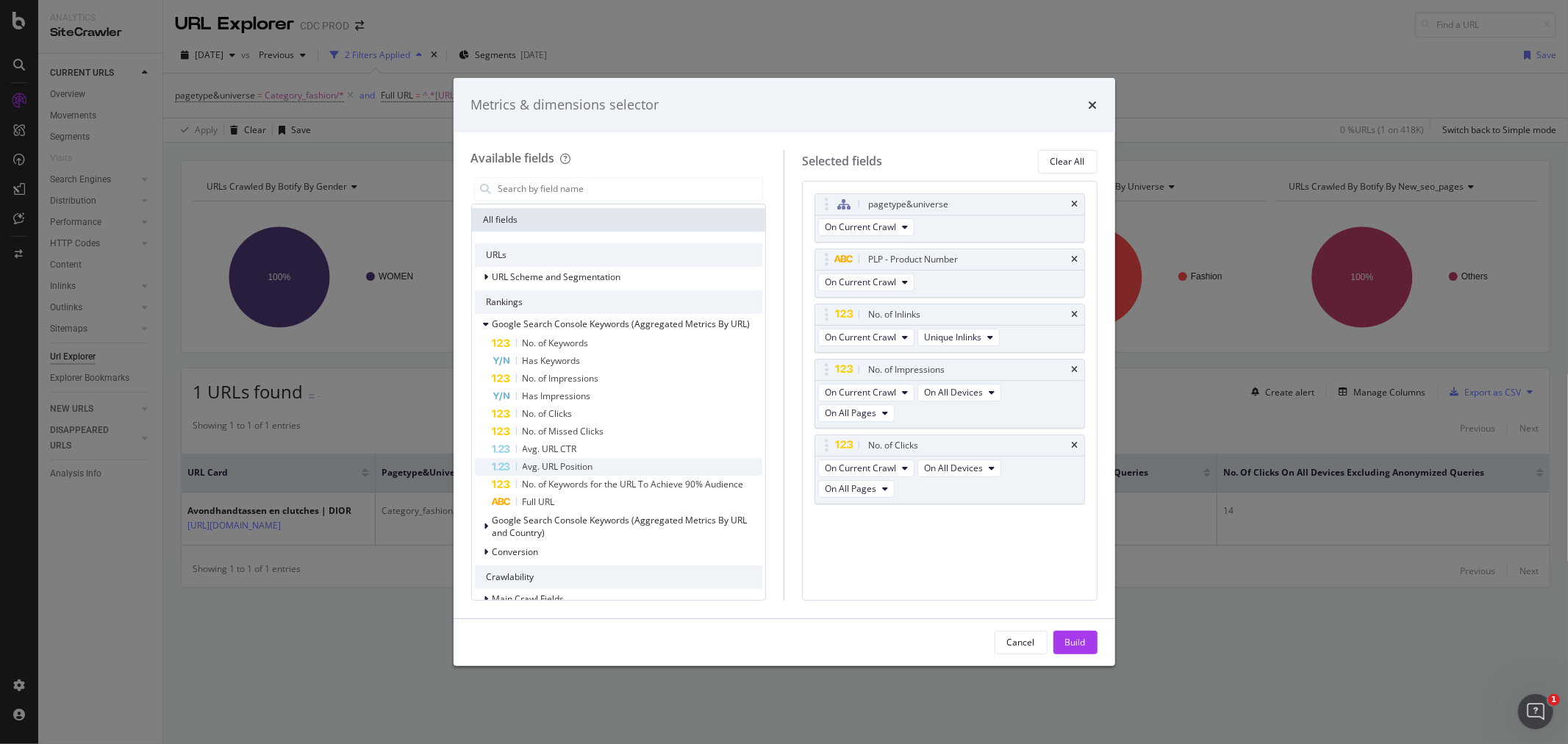
click at [574, 473] on span "Avg. URL Position" at bounding box center [558, 467] width 70 height 13
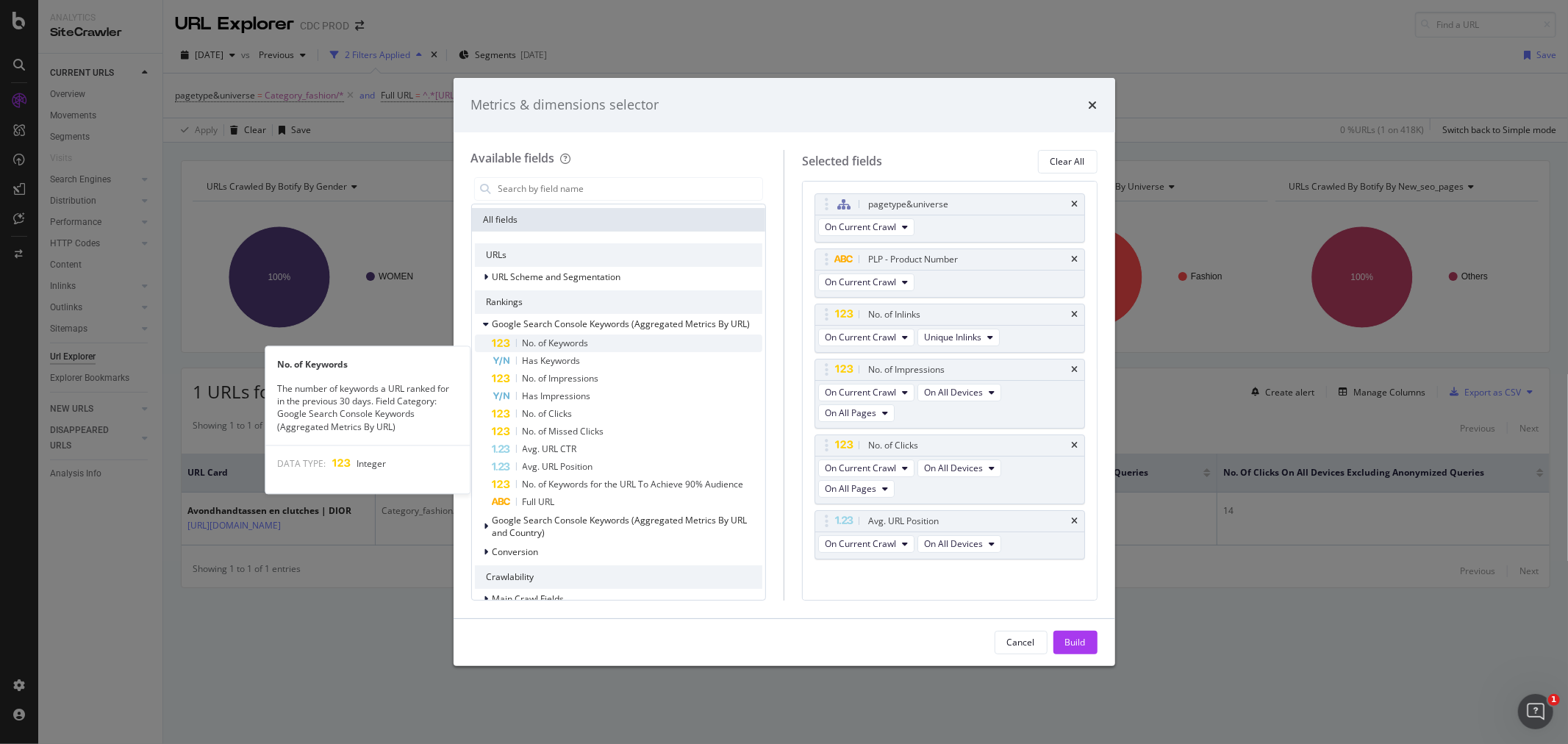
click at [563, 349] on span "No. of Keywords" at bounding box center [556, 343] width 66 height 13
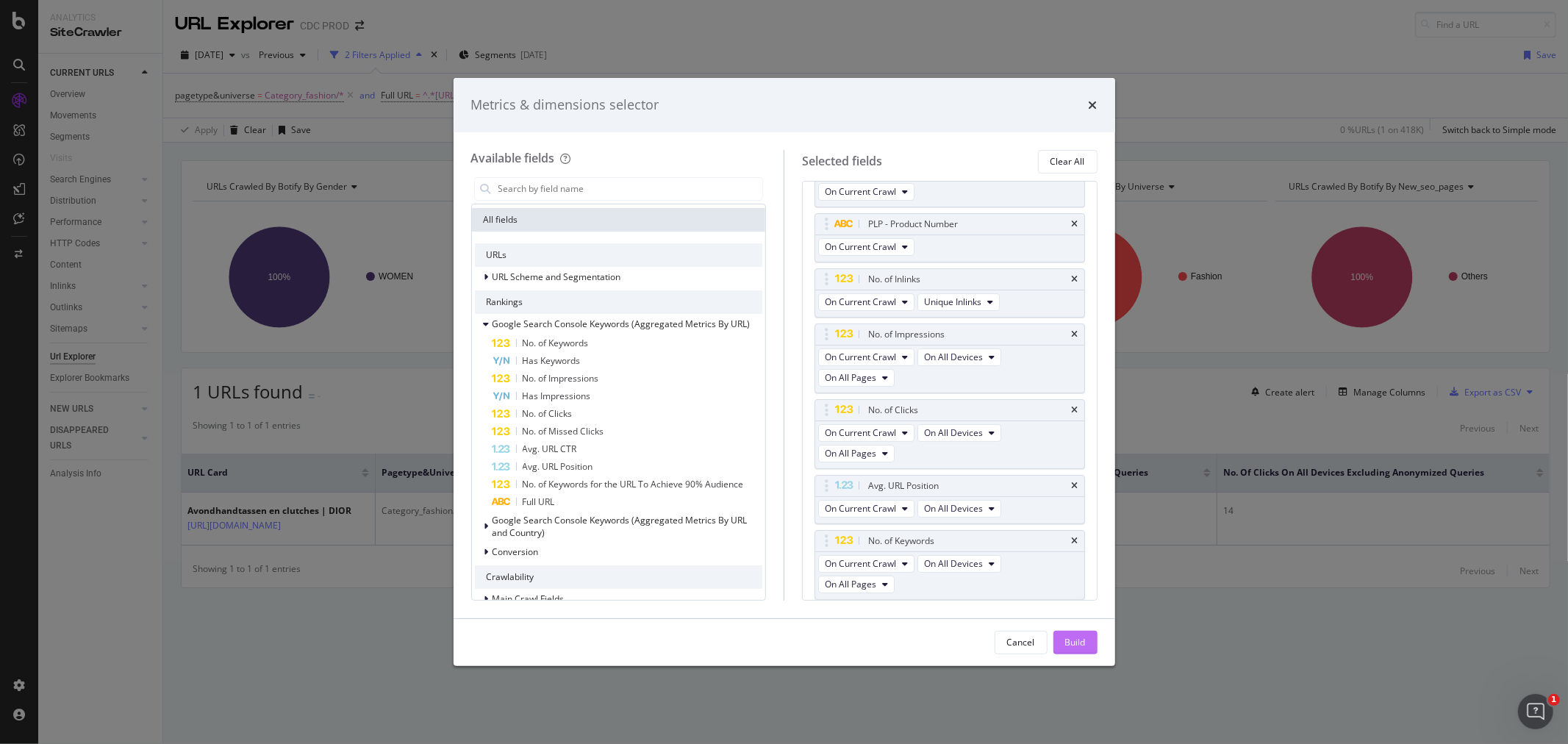
click at [1078, 653] on div "Build" at bounding box center [1075, 642] width 20 height 22
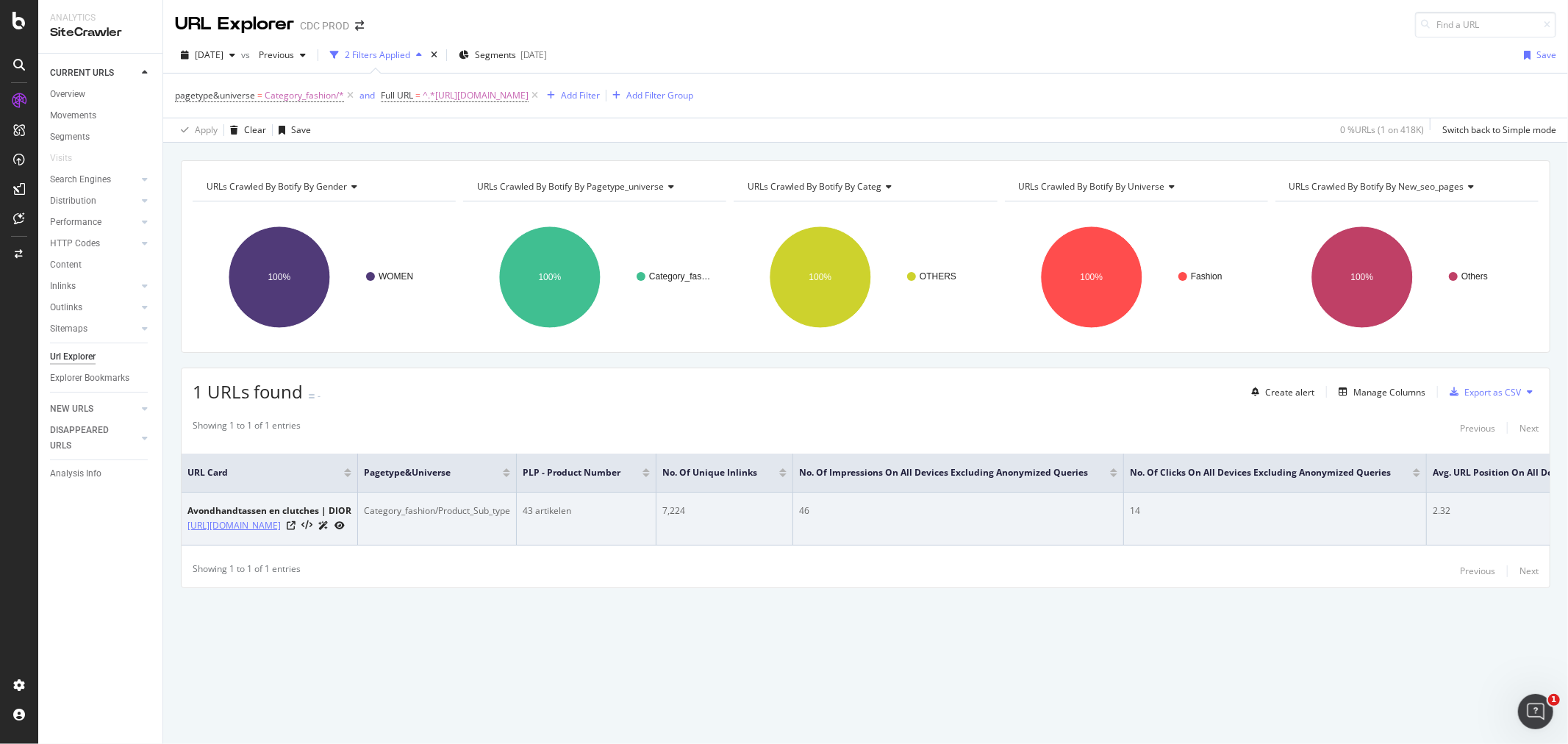
drag, startPoint x: 174, startPoint y: 524, endPoint x: 283, endPoint y: 530, distance: 109.2
click at [283, 530] on div "URLs Crawled By Botify By gender Chart (by Value) Table Expand Export as CSV Ex…" at bounding box center [866, 400] width 1405 height 480
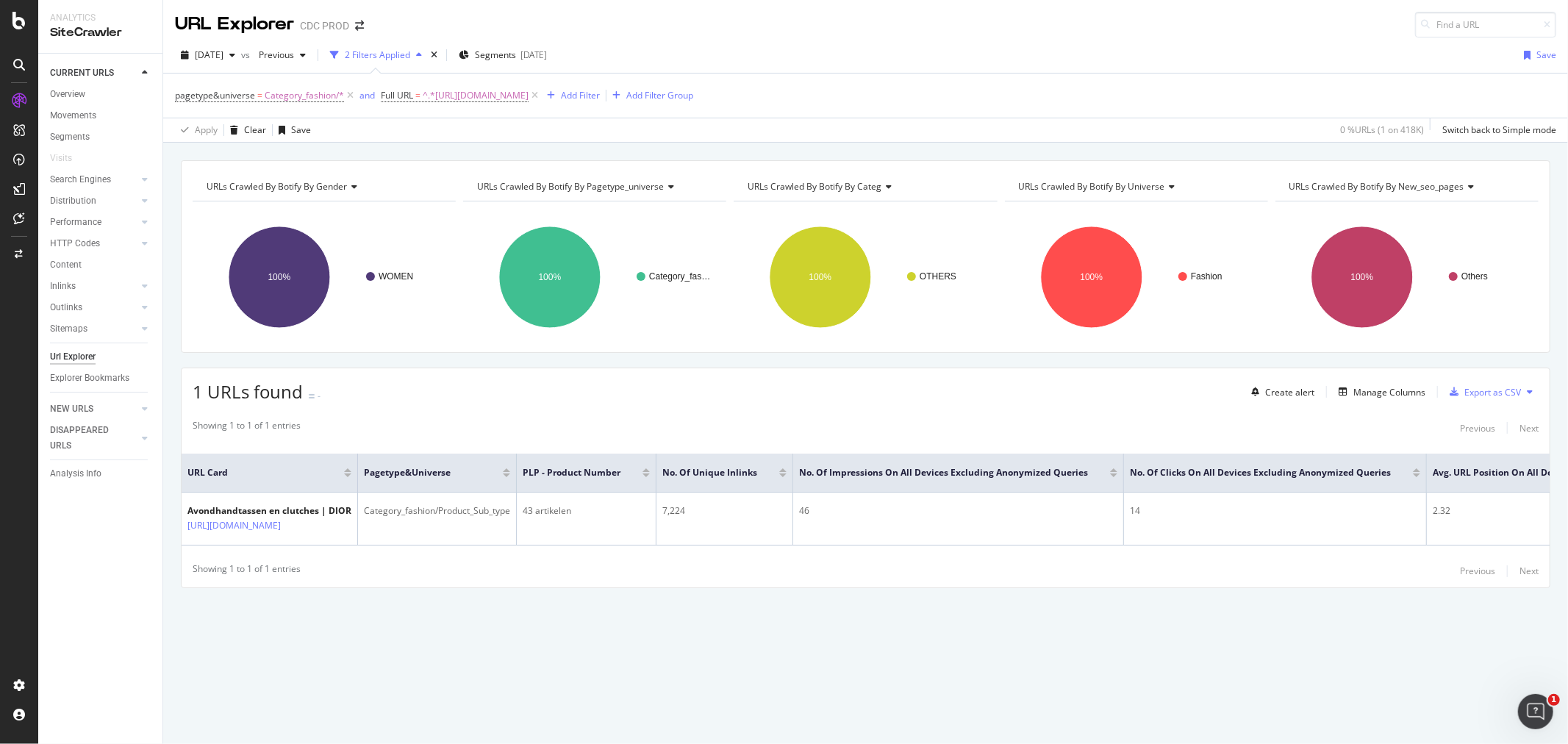
click at [134, 530] on div "CURRENT URLS Overview Movements Segments Visits Search Engines Top Charts Segme…" at bounding box center [100, 399] width 124 height 691
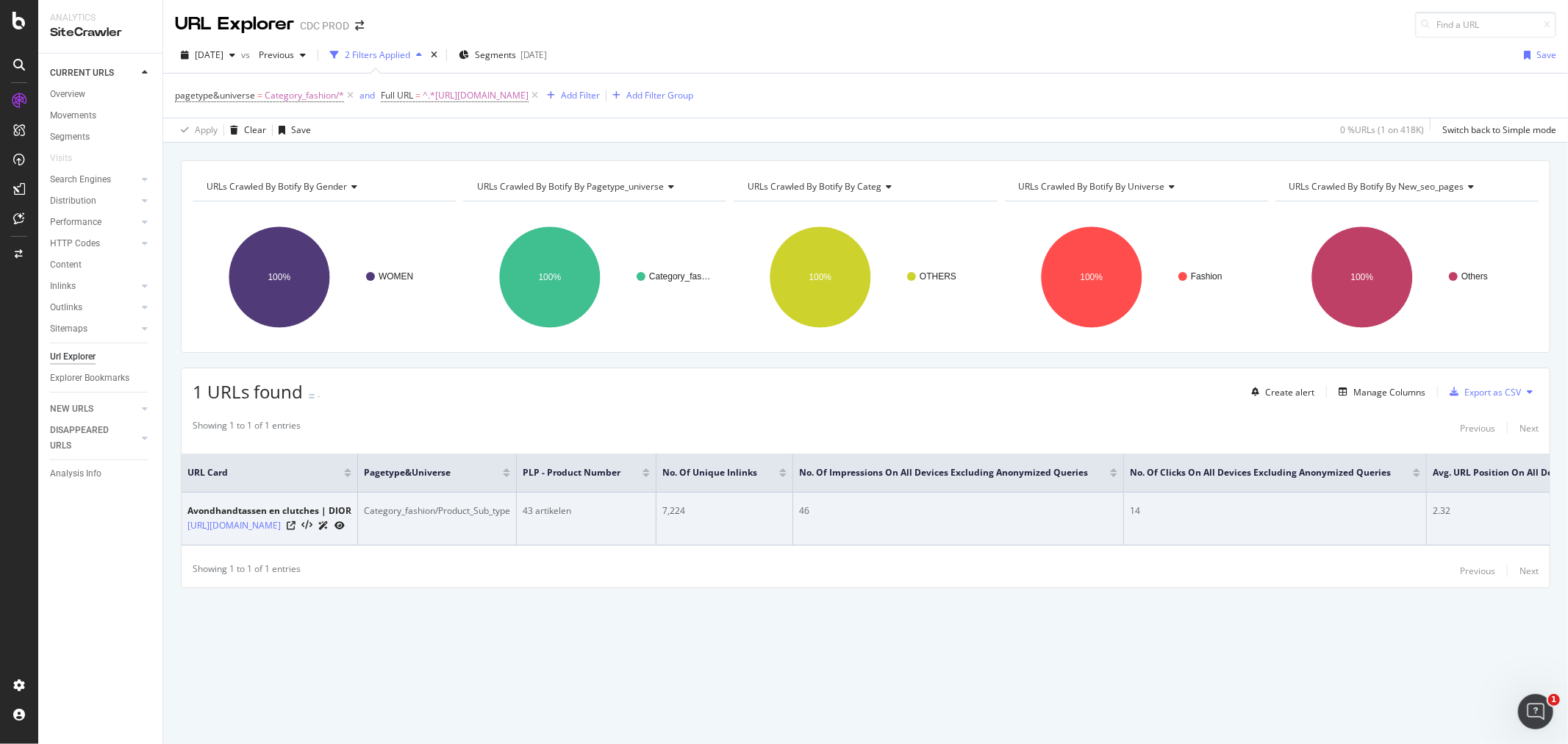
drag, startPoint x: 346, startPoint y: 545, endPoint x: 181, endPoint y: 515, distance: 167.7
click at [181, 515] on td "Avondhandtassen en clutches | DIOR https://www.dior.com/nl_nl/fashion/damesmode…" at bounding box center [270, 519] width 177 height 53
click at [344, 530] on div at bounding box center [316, 525] width 58 height 16
click at [296, 524] on icon at bounding box center [291, 526] width 9 height 9
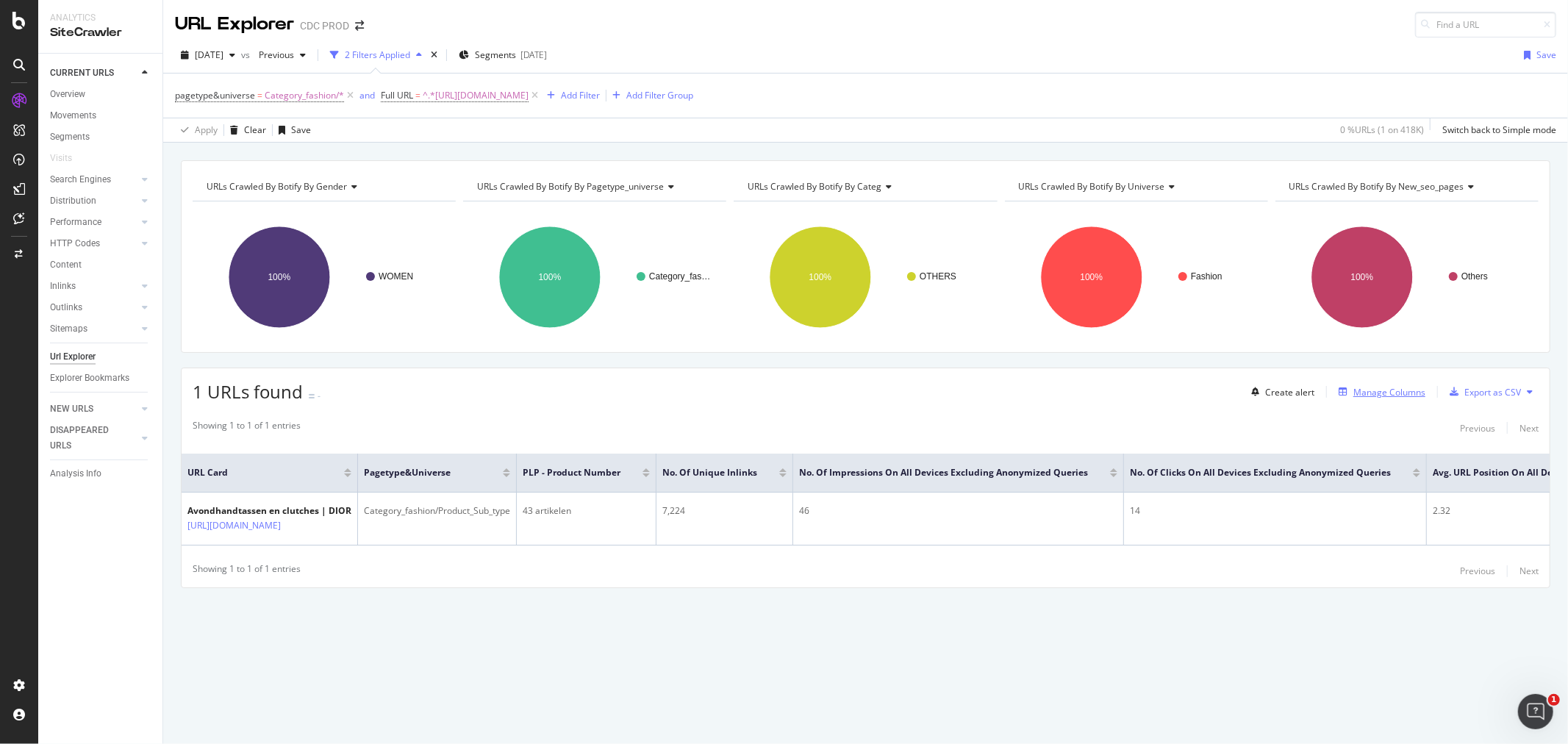
click at [1361, 387] on div "Manage Columns" at bounding box center [1389, 392] width 72 height 13
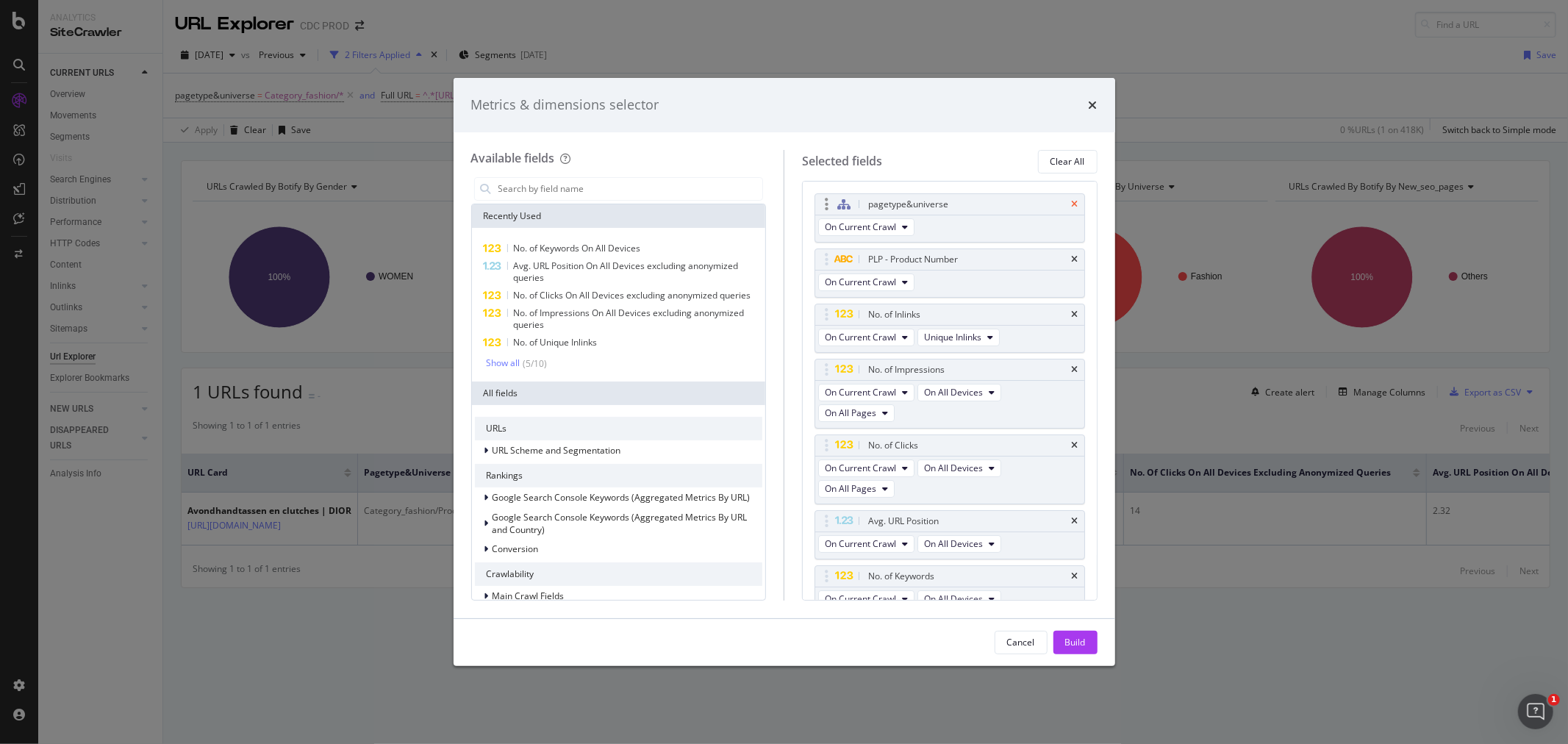
click at [1072, 201] on icon "times" at bounding box center [1075, 205] width 7 height 9
click at [518, 190] on input "modal" at bounding box center [630, 189] width 266 height 22
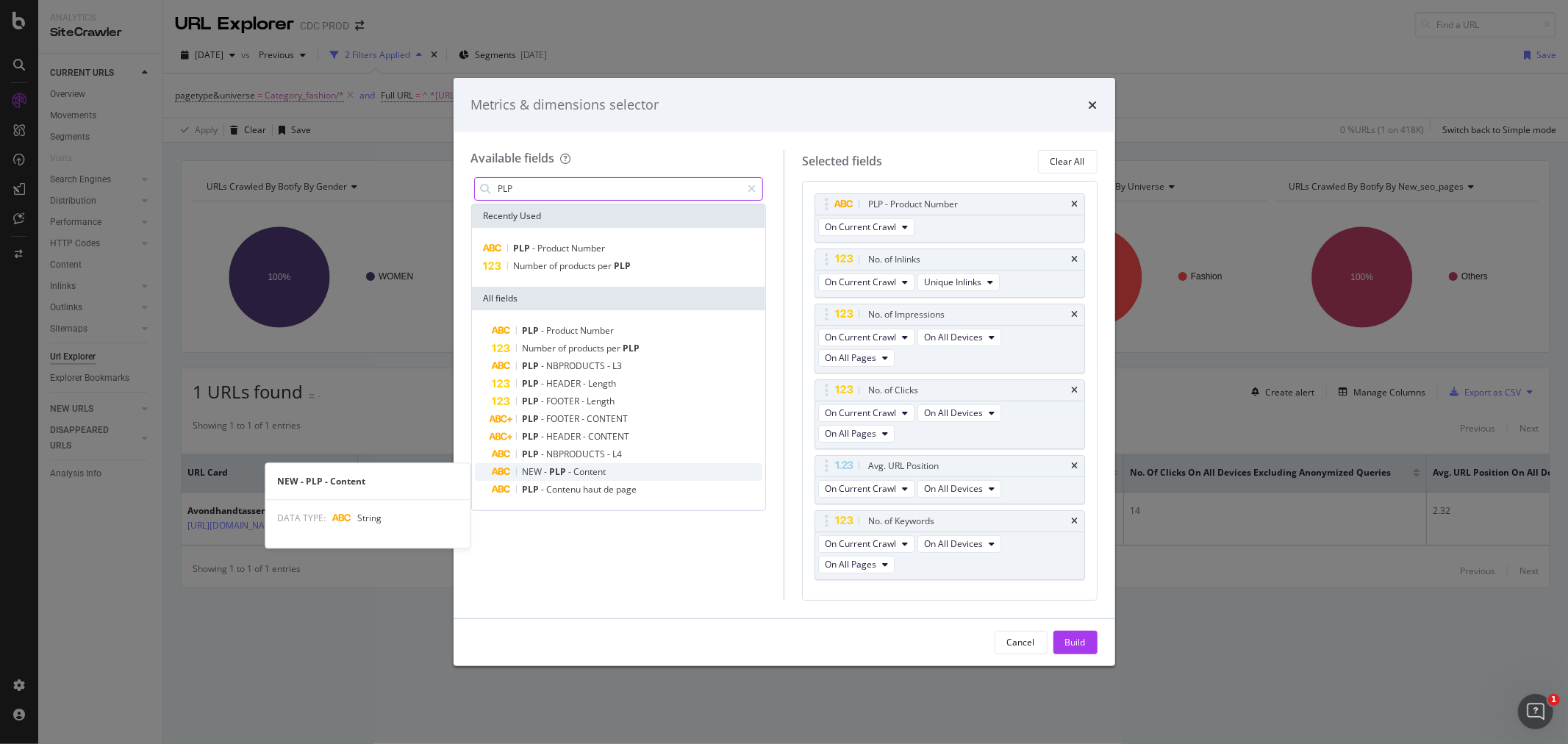
type input "PLP"
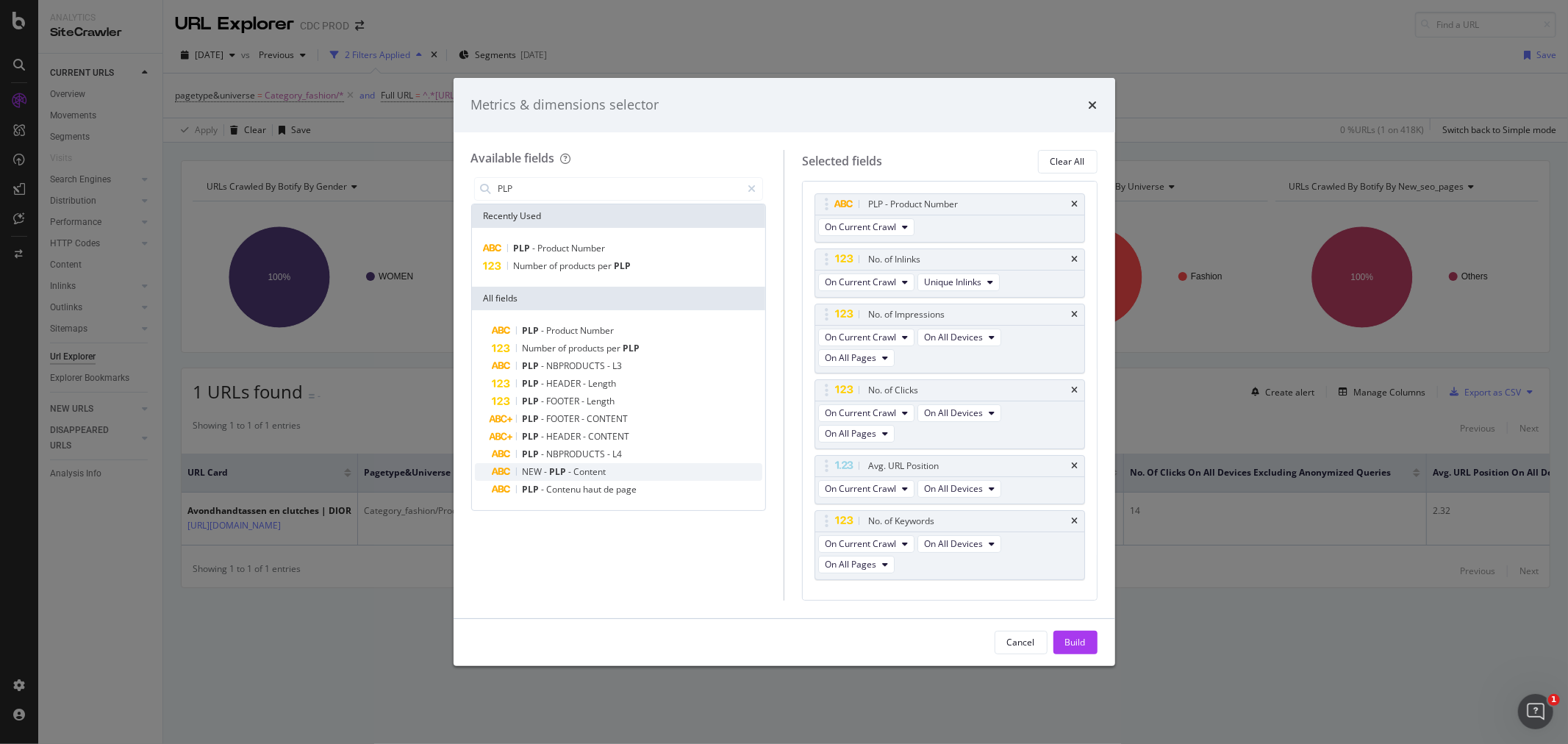
click at [583, 473] on span "Content" at bounding box center [590, 471] width 32 height 13
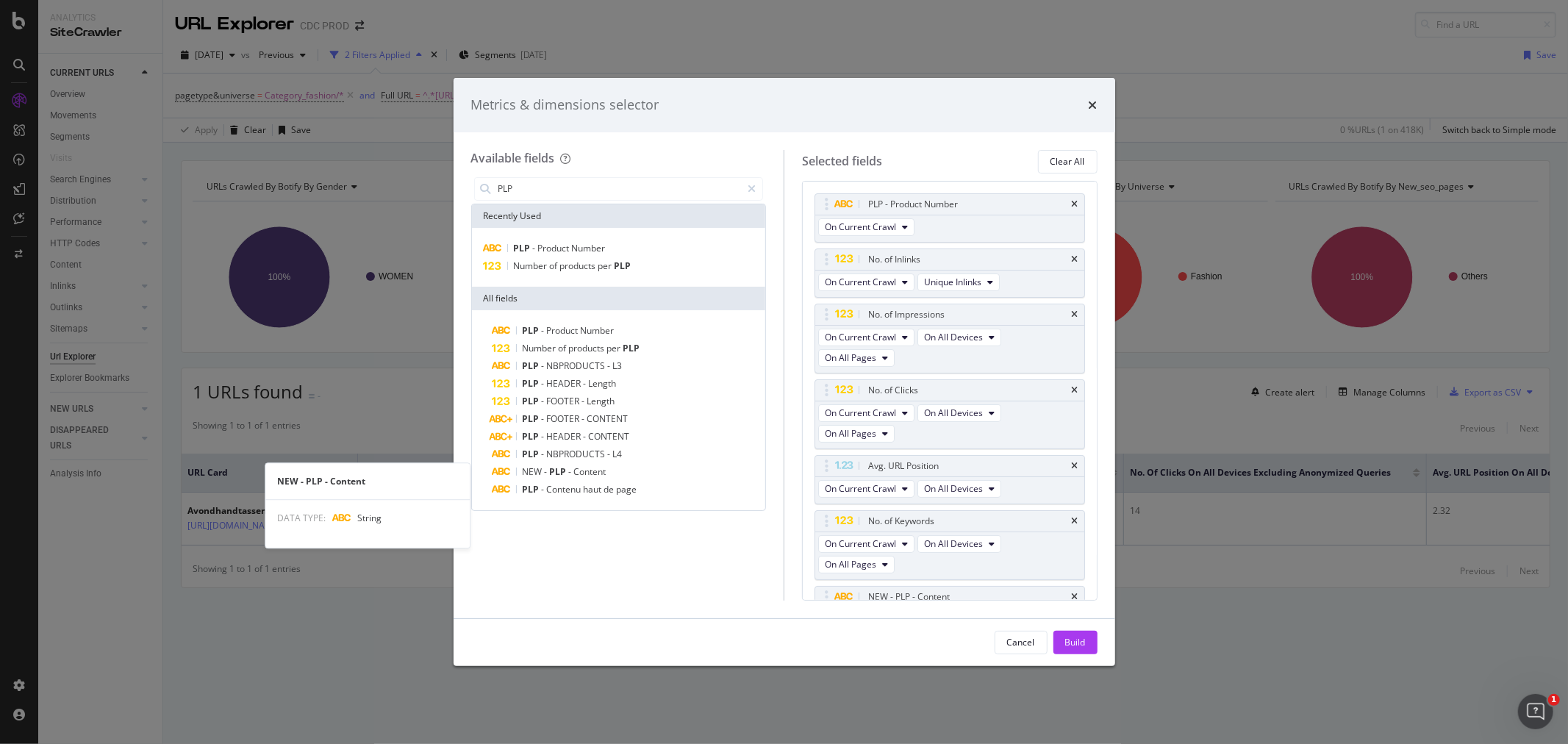
scroll to position [35, 0]
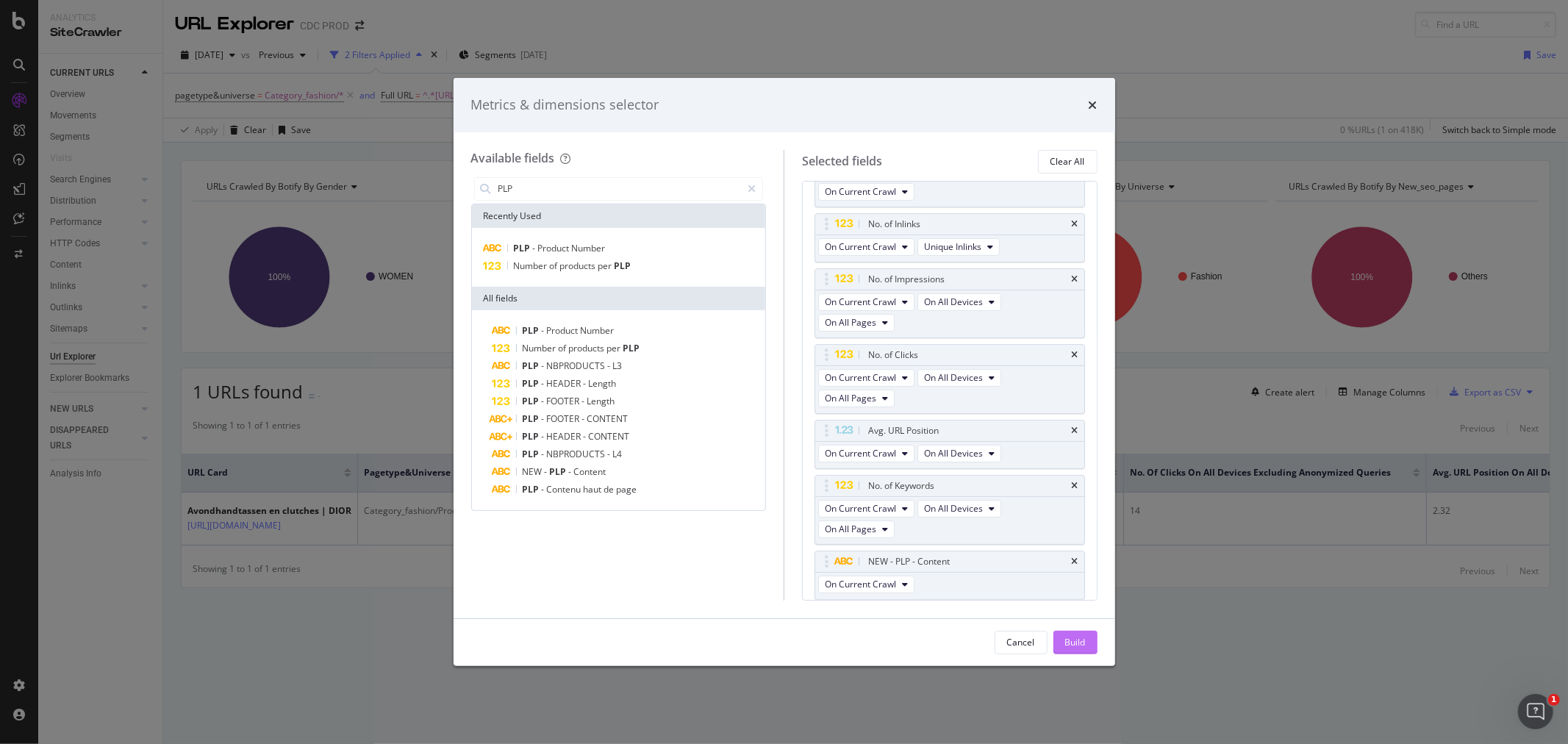
click at [1072, 644] on div "Build" at bounding box center [1075, 642] width 20 height 13
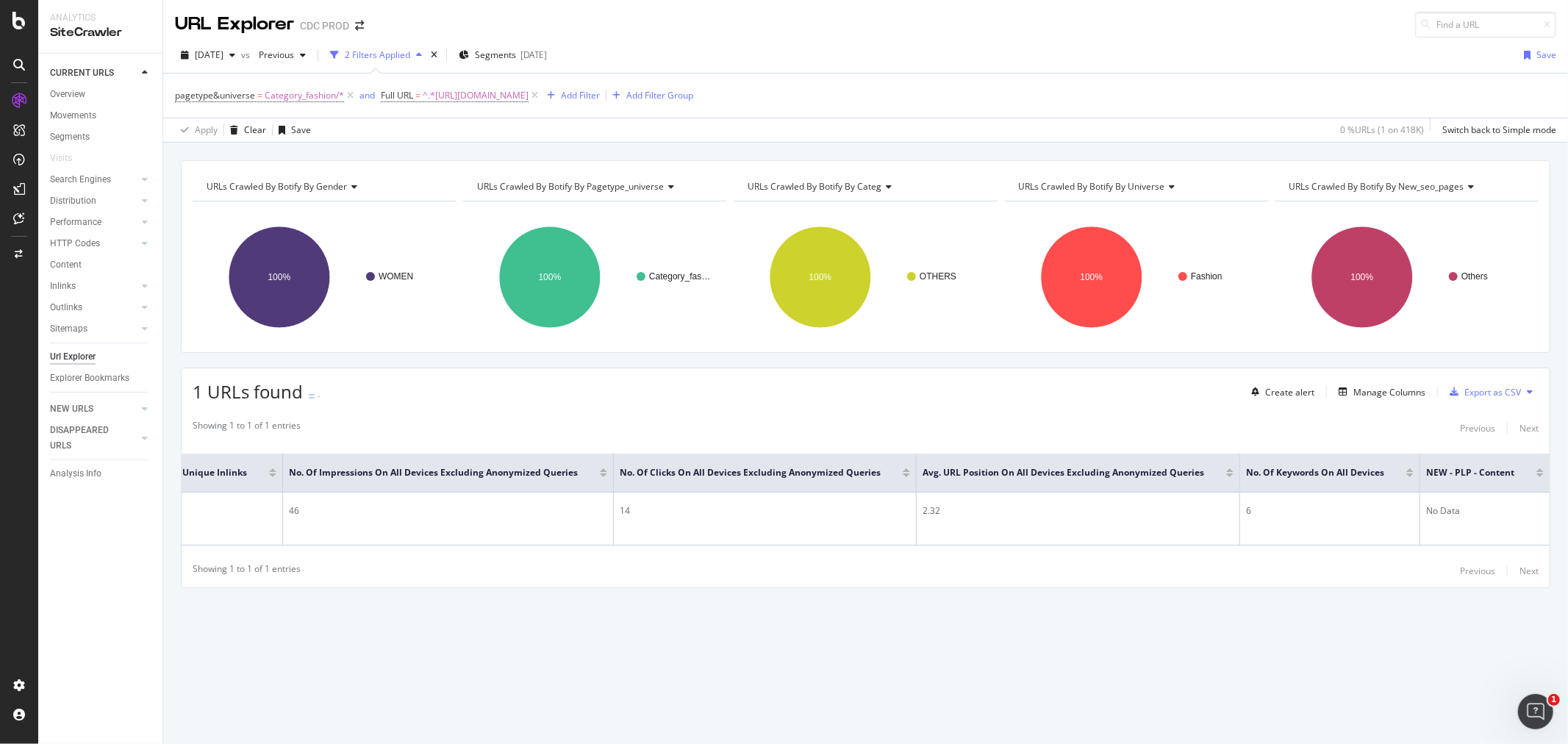
scroll to position [0, 525]
click at [1402, 392] on div "Manage Columns" at bounding box center [1389, 392] width 72 height 13
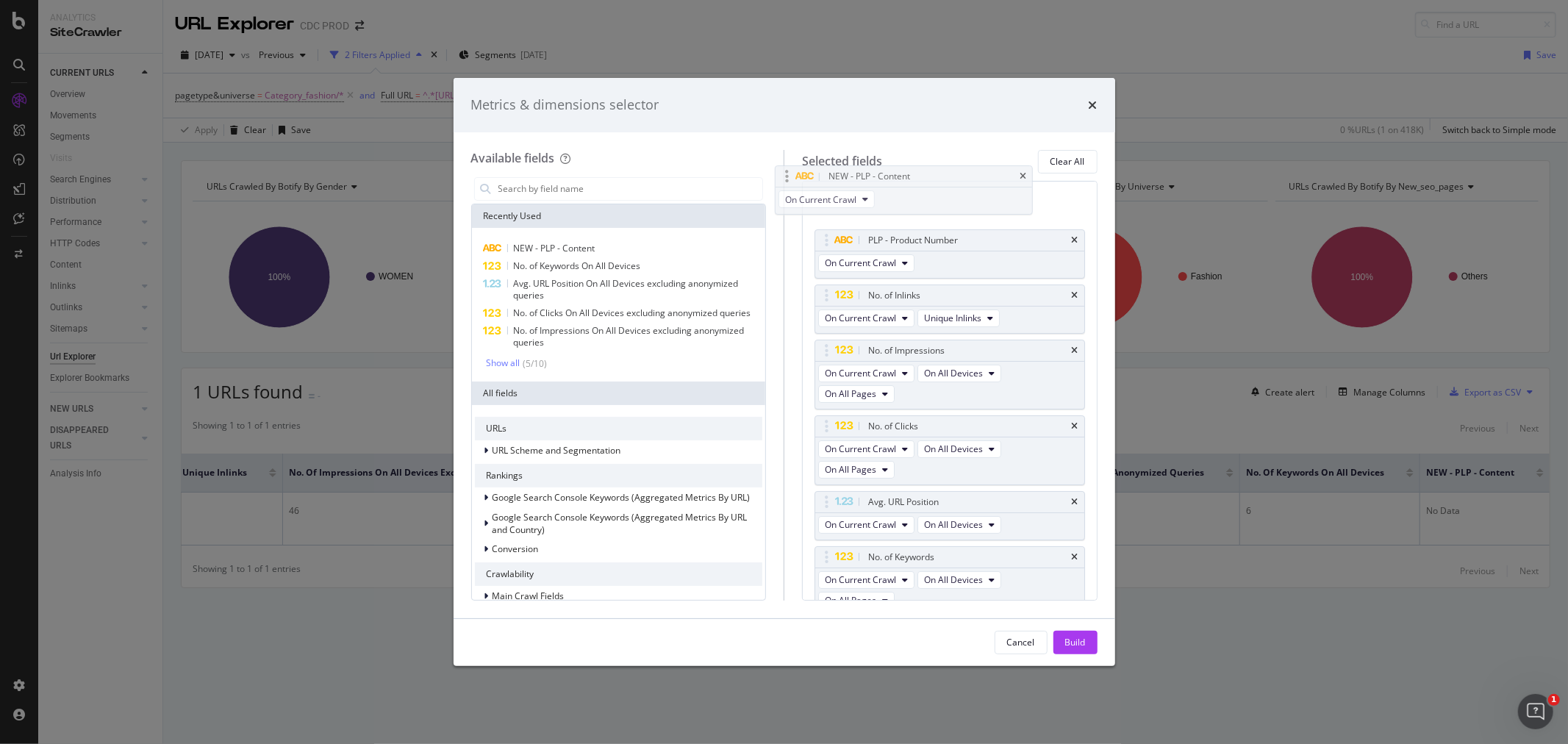
scroll to position [0, 0]
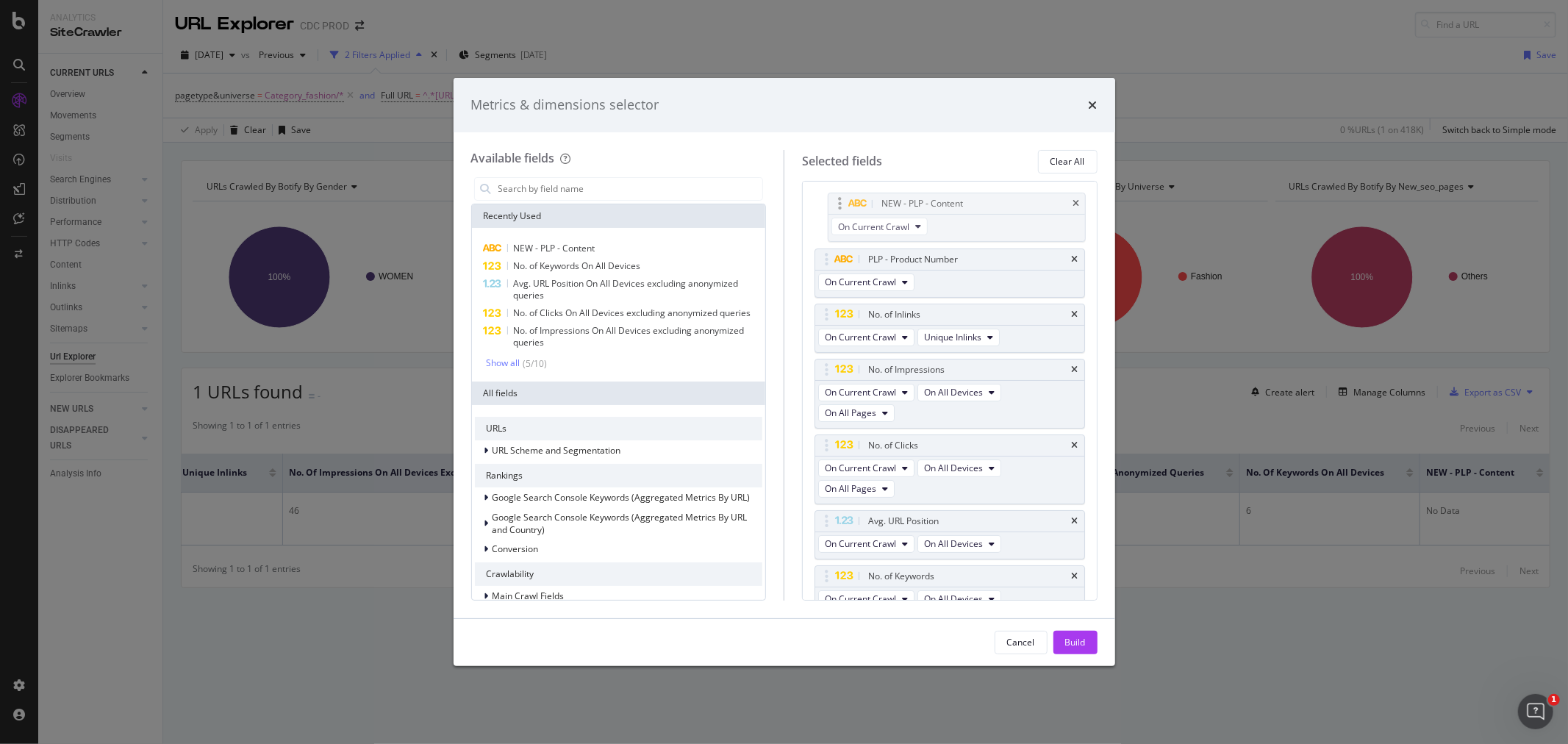
drag, startPoint x: 913, startPoint y: 515, endPoint x: 923, endPoint y: 207, distance: 308.2
click at [923, 207] on body "Analytics SiteCrawler CURRENT URLS Overview Movements Segments Visits Search En…" at bounding box center [784, 372] width 1568 height 744
click at [1078, 644] on div "Build" at bounding box center [1075, 642] width 20 height 13
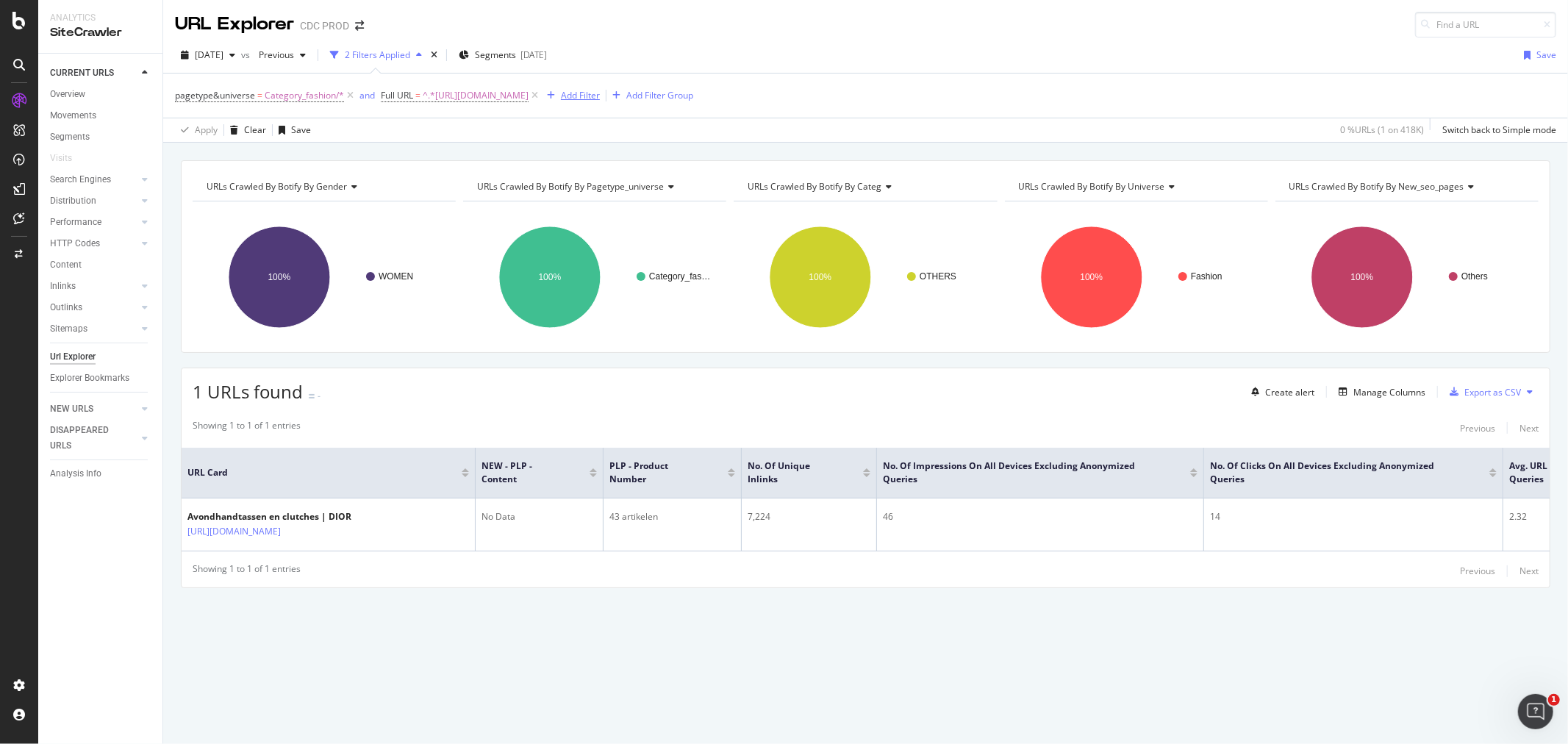
click at [600, 94] on div "Add Filter" at bounding box center [580, 95] width 39 height 13
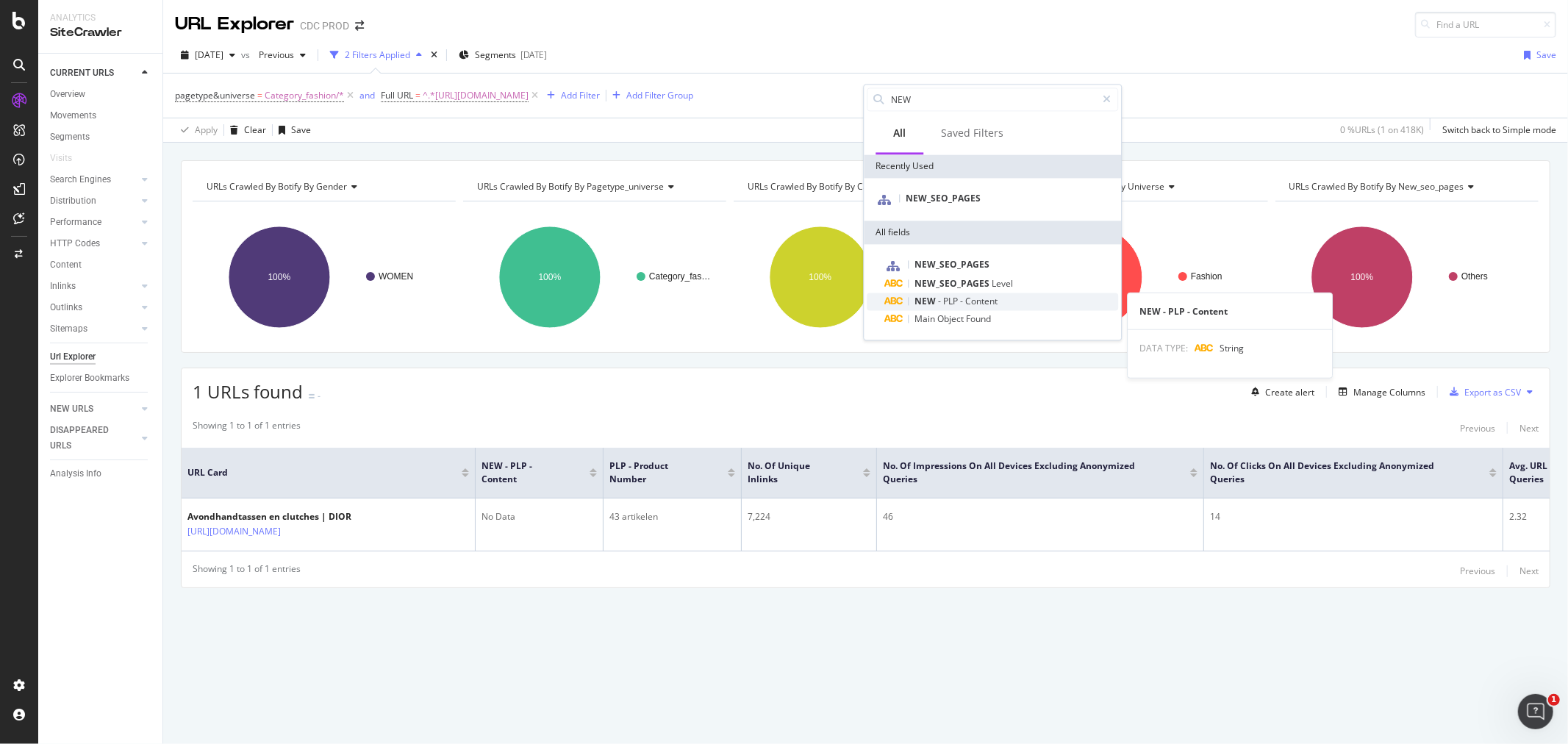
type input "NEW"
click at [963, 297] on span "-" at bounding box center [962, 301] width 5 height 13
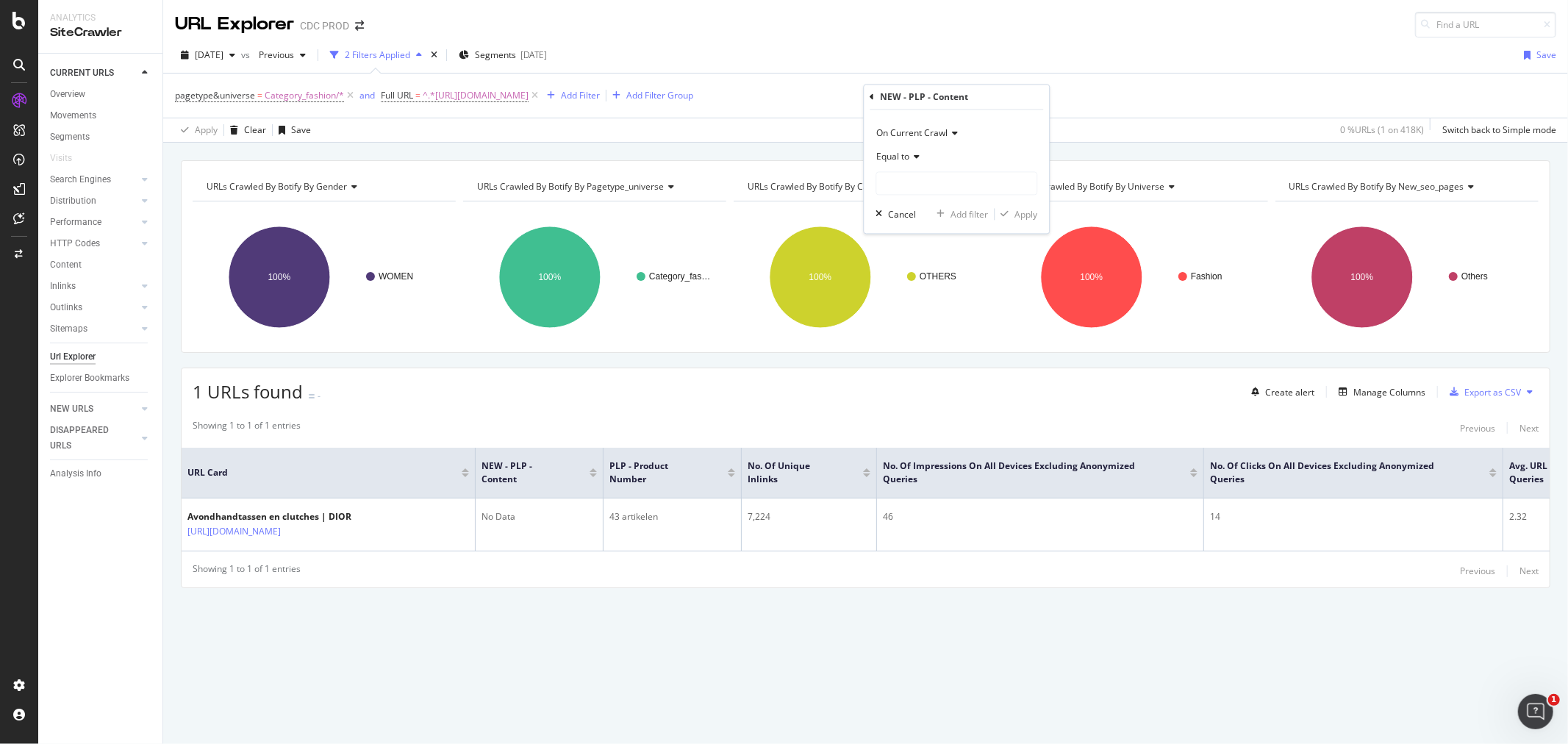
click at [906, 157] on span "Equal to" at bounding box center [893, 157] width 33 height 13
click at [922, 209] on span "Not equal to" at bounding box center [908, 206] width 50 height 13
click at [922, 185] on input "text" at bounding box center [956, 184] width 160 height 23
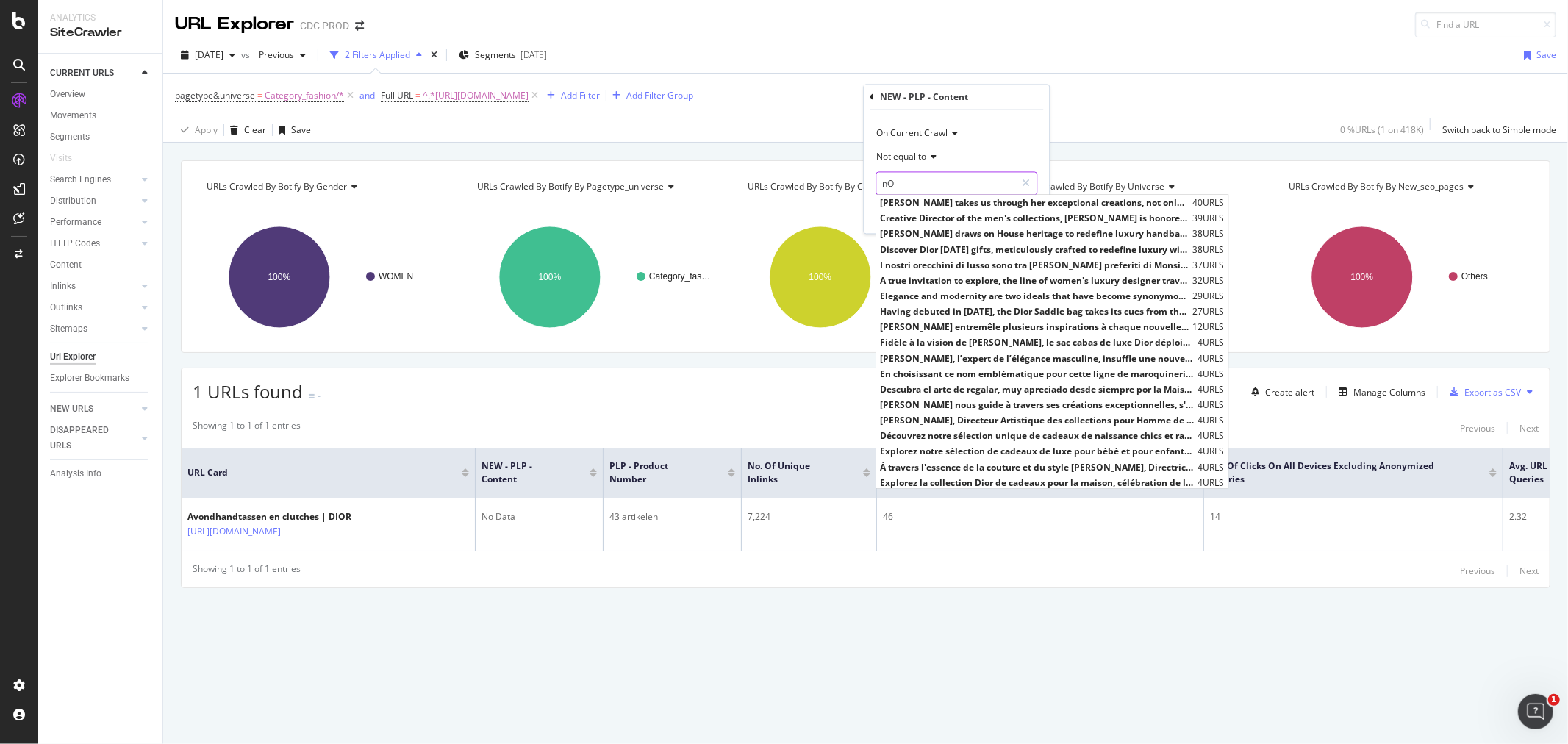
type input "n"
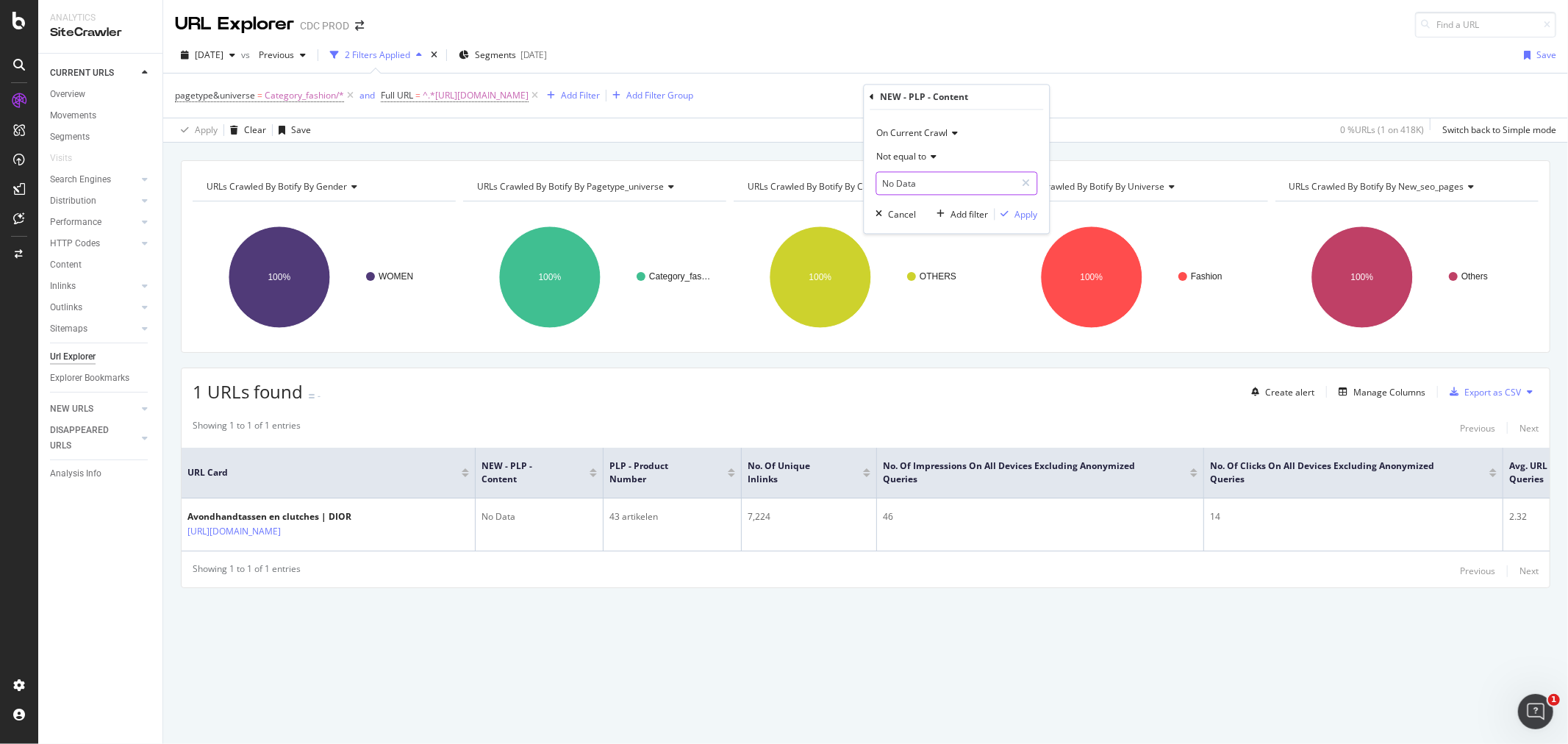
type input "No Data"
click at [910, 160] on span "Not equal to" at bounding box center [901, 157] width 50 height 13
click at [917, 184] on div "Equal to" at bounding box center [958, 188] width 157 height 19
click at [1027, 185] on icon at bounding box center [1026, 184] width 8 height 10
click at [849, 42] on div "2025 Aug. 22nd vs Previous 2 Filters Applied Segments 2025-08-27 Save pagetype&…" at bounding box center [866, 90] width 1405 height 105
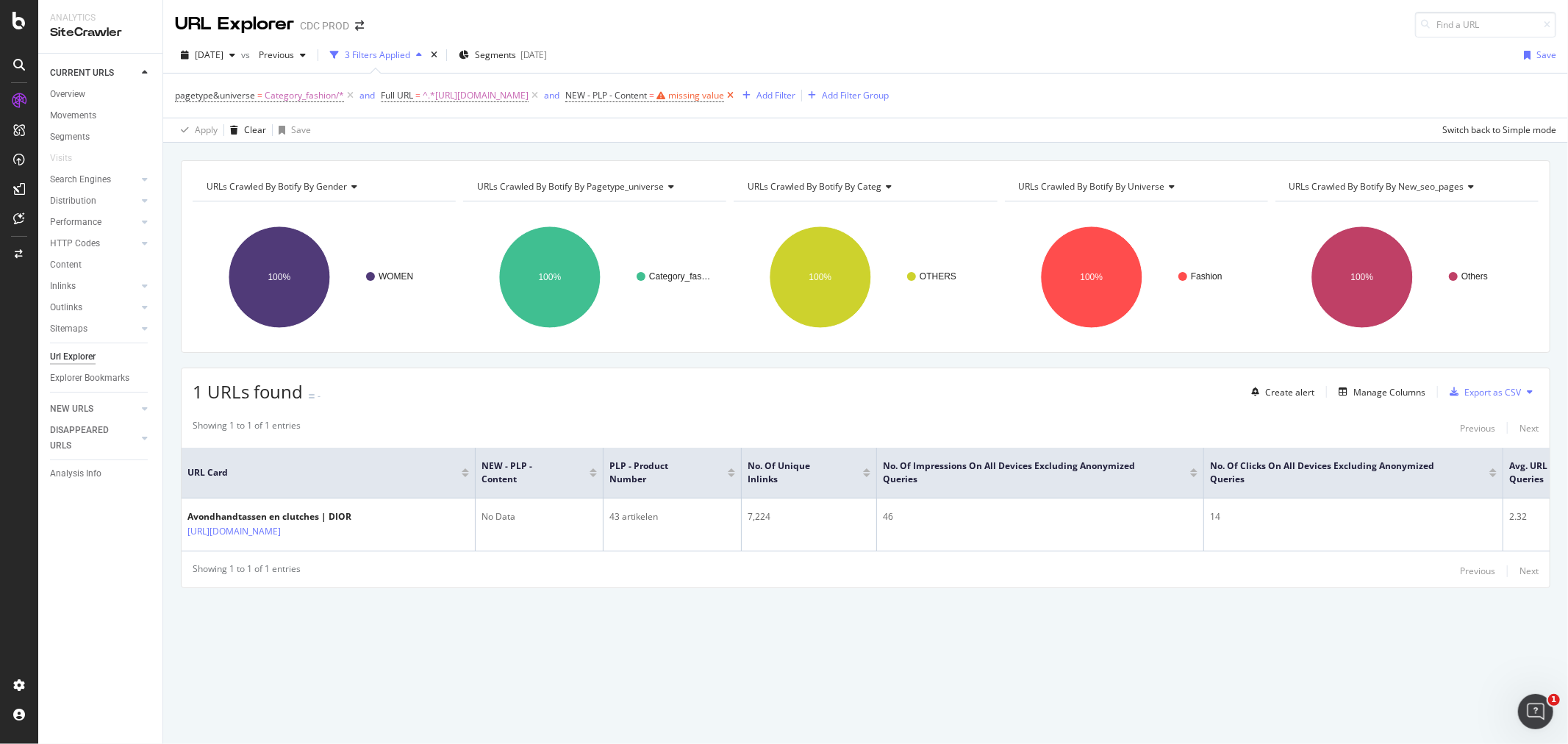
click at [737, 97] on icon at bounding box center [730, 96] width 13 height 15
click at [541, 94] on icon at bounding box center [535, 96] width 13 height 15
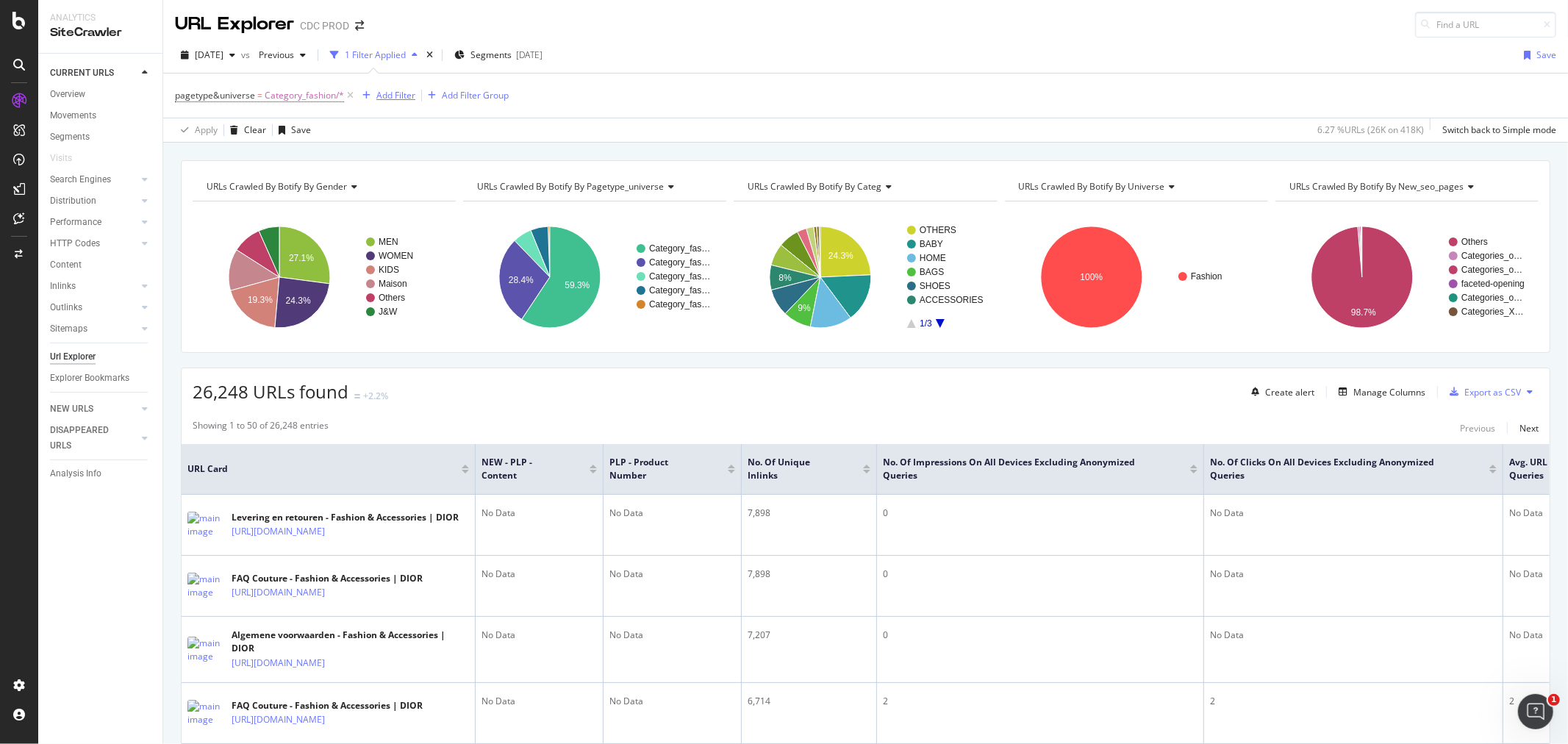
click at [409, 96] on div "Add Filter" at bounding box center [396, 95] width 39 height 13
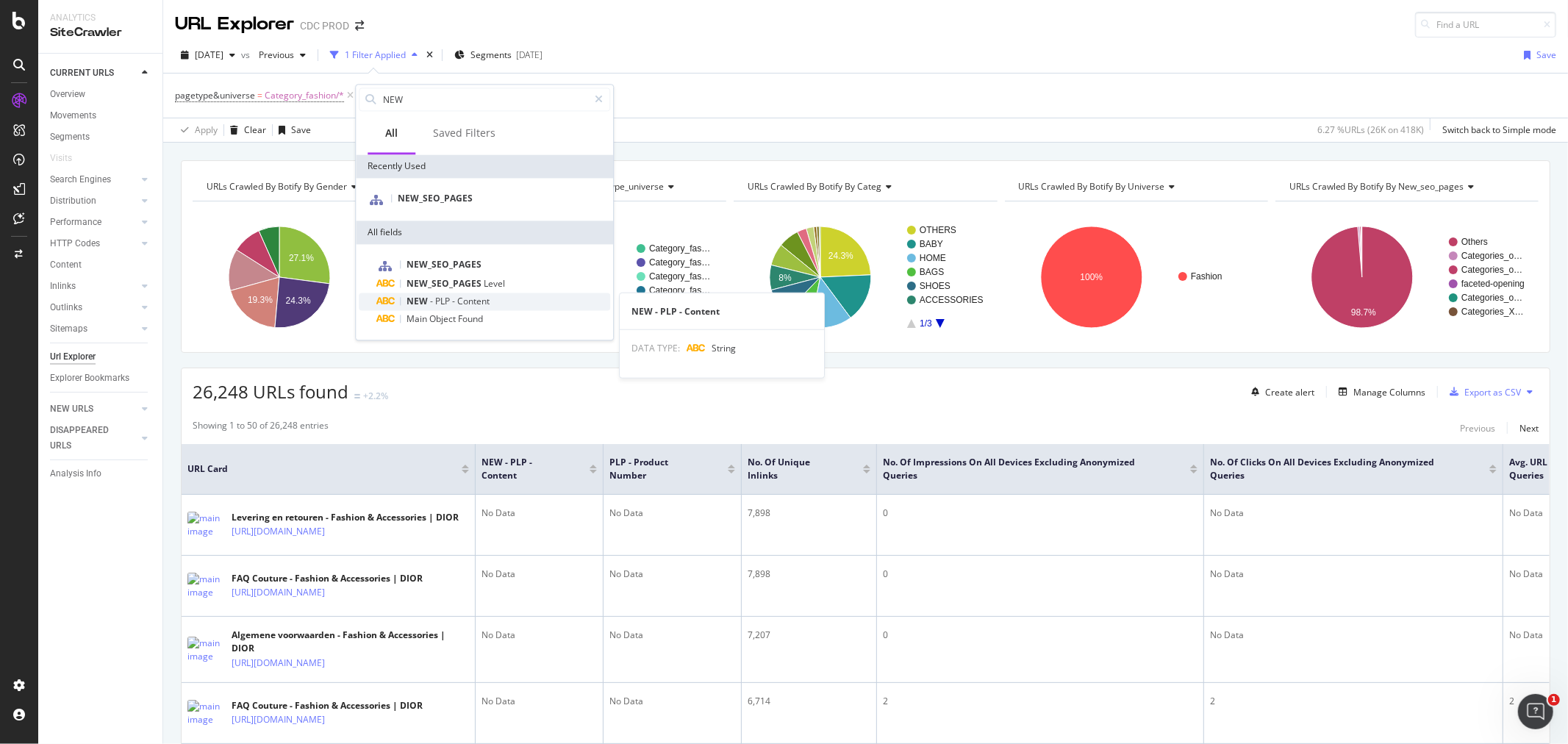
click at [461, 298] on span "Content" at bounding box center [473, 301] width 32 height 13
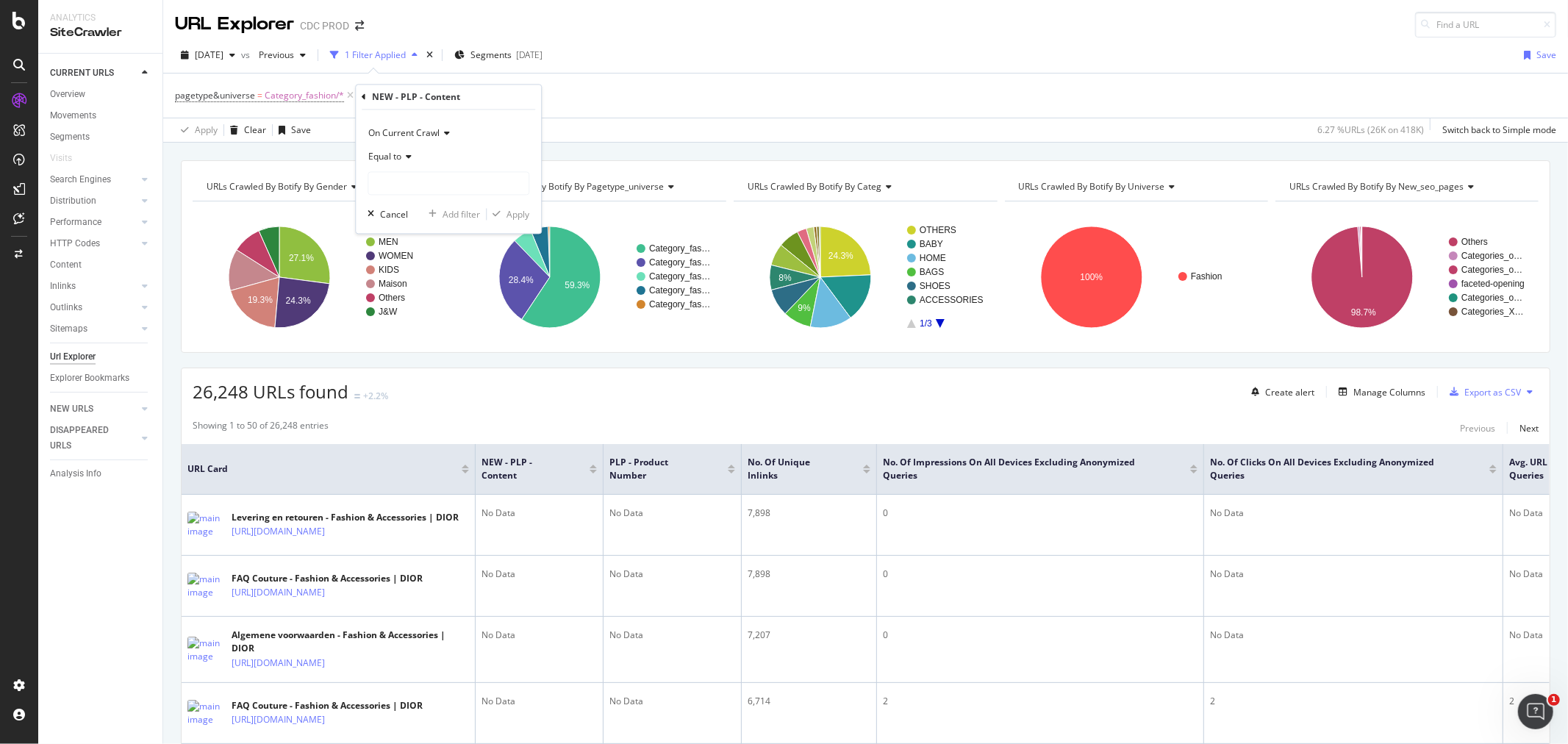
click at [401, 157] on icon at bounding box center [407, 157] width 10 height 9
click at [415, 206] on span "Not equal to" at bounding box center [400, 206] width 50 height 13
click at [395, 181] on input "text" at bounding box center [449, 184] width 160 height 23
type input "No Data"
click at [509, 208] on div "Apply" at bounding box center [517, 214] width 22 height 13
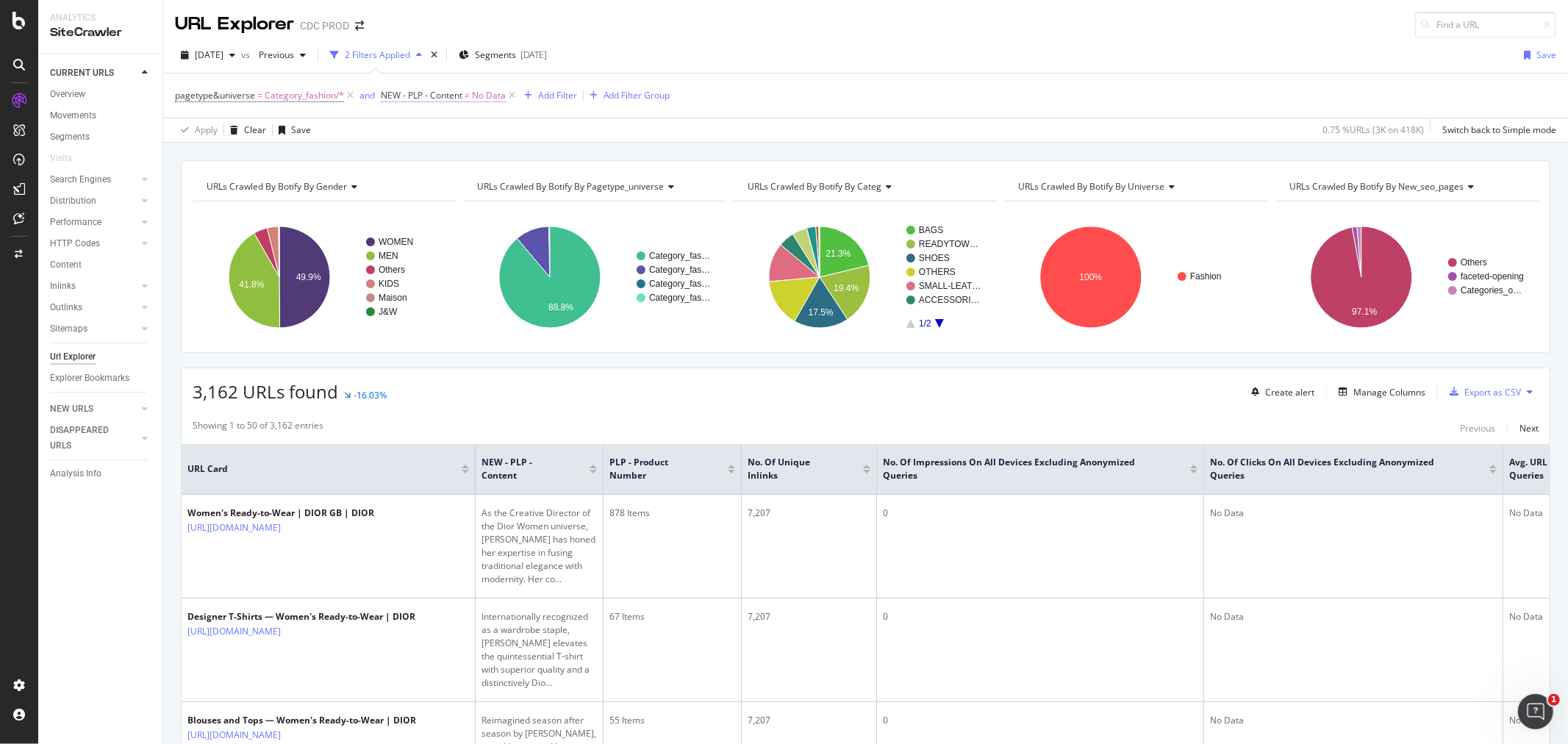
click at [443, 100] on span "NEW - PLP - Content" at bounding box center [422, 95] width 82 height 13
click at [422, 151] on span "Not equal to" at bounding box center [418, 154] width 50 height 13
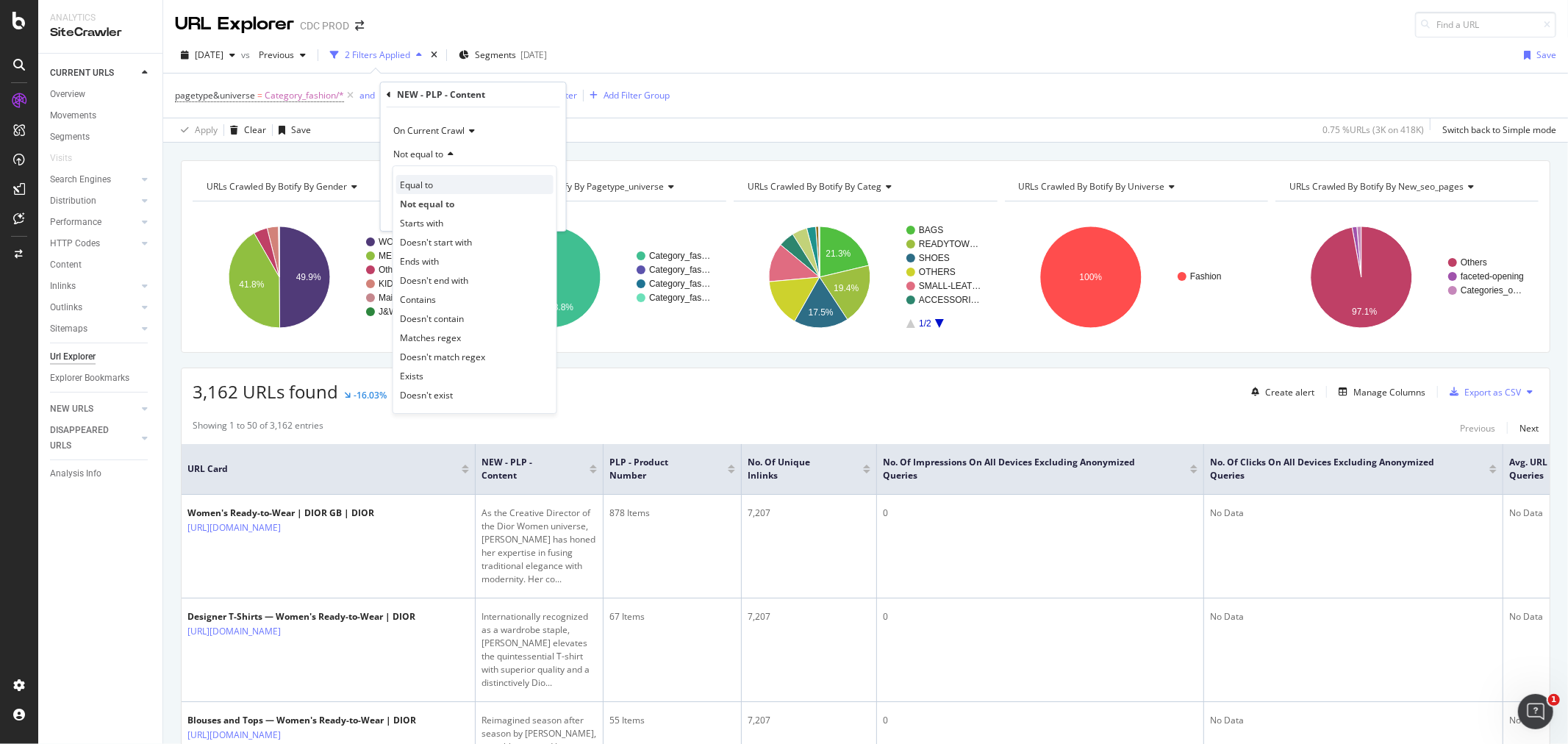
click at [446, 184] on div "Equal to" at bounding box center [475, 185] width 157 height 19
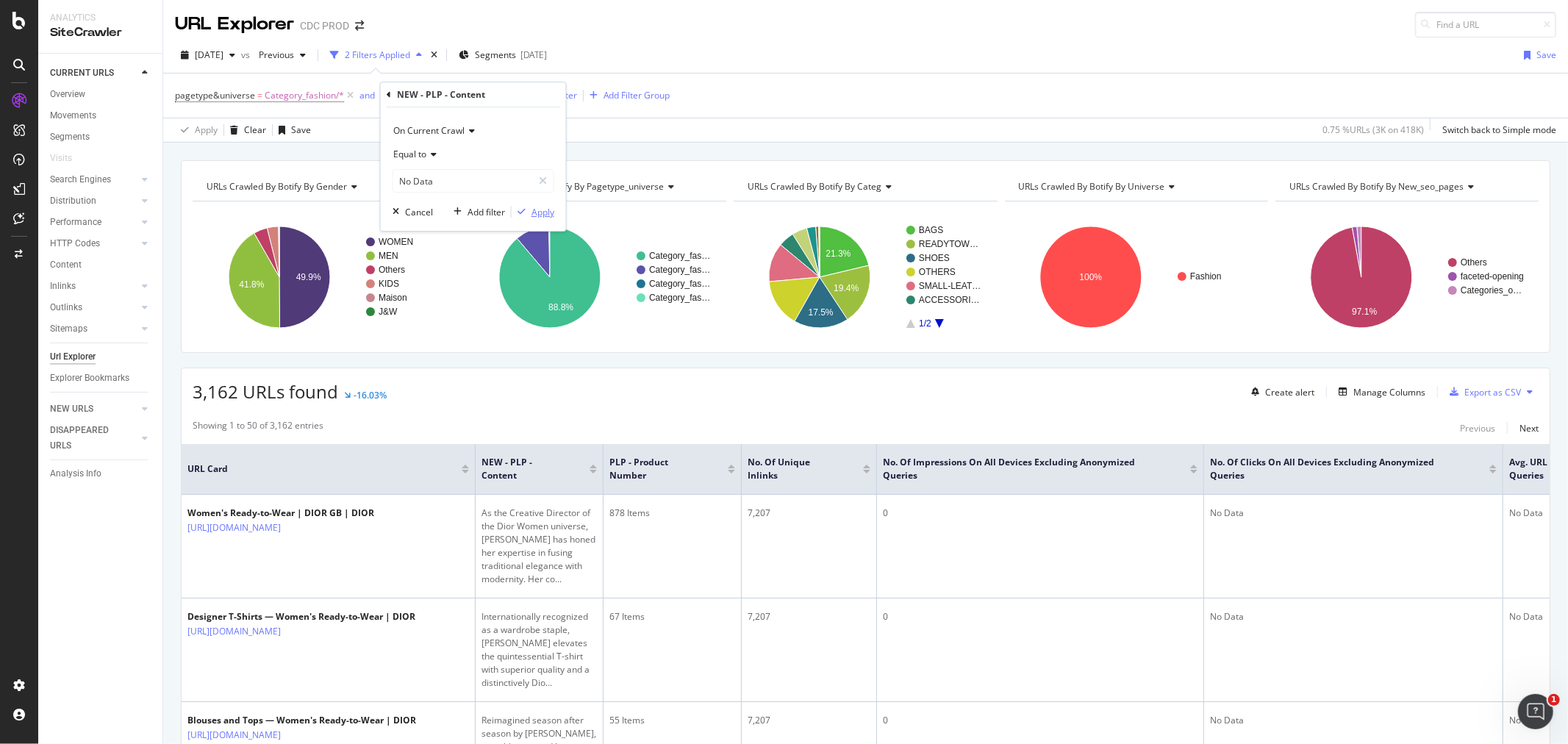
click at [537, 215] on div "Apply" at bounding box center [543, 212] width 22 height 13
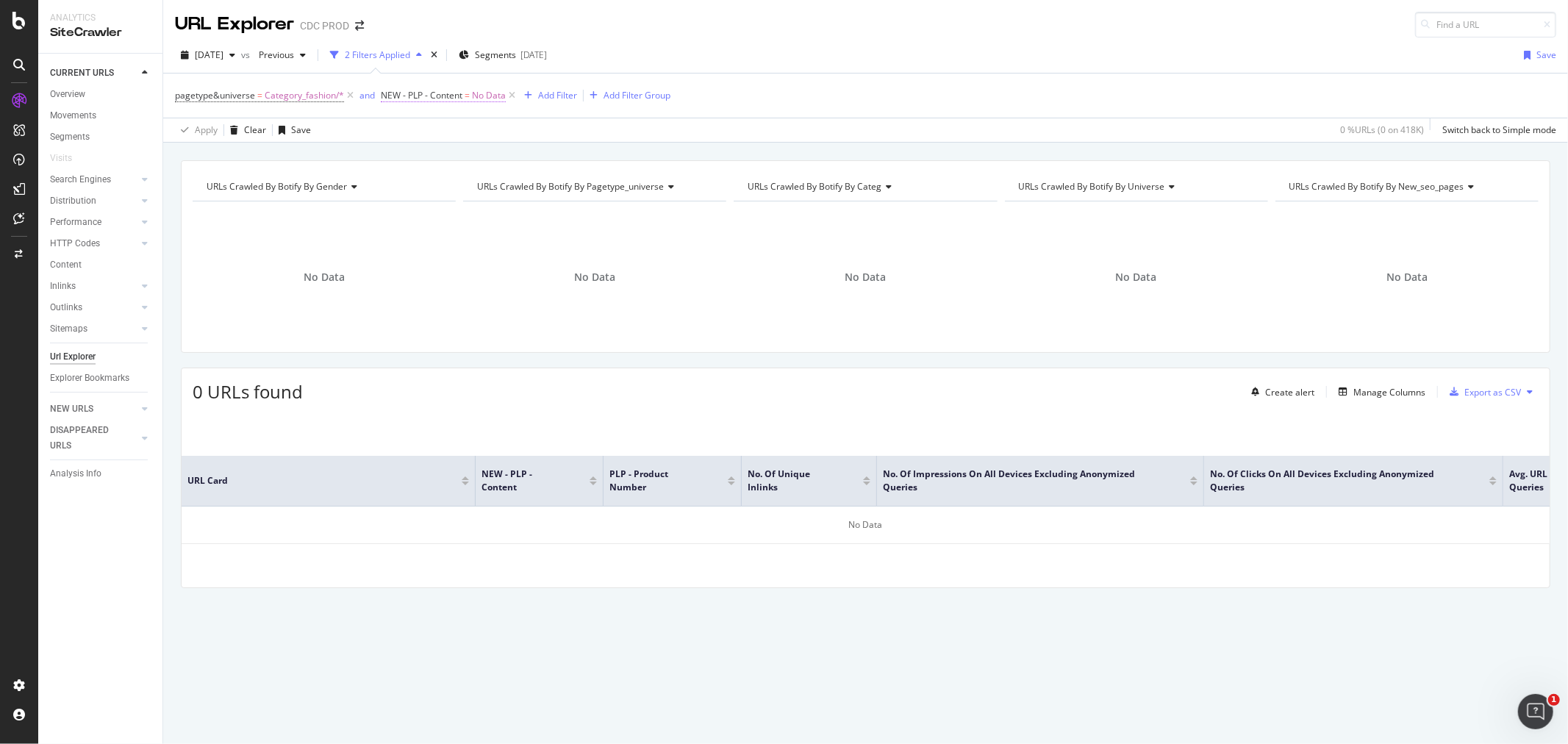
click at [485, 93] on span "No Data" at bounding box center [488, 95] width 34 height 20
click at [431, 151] on icon at bounding box center [431, 154] width 10 height 9
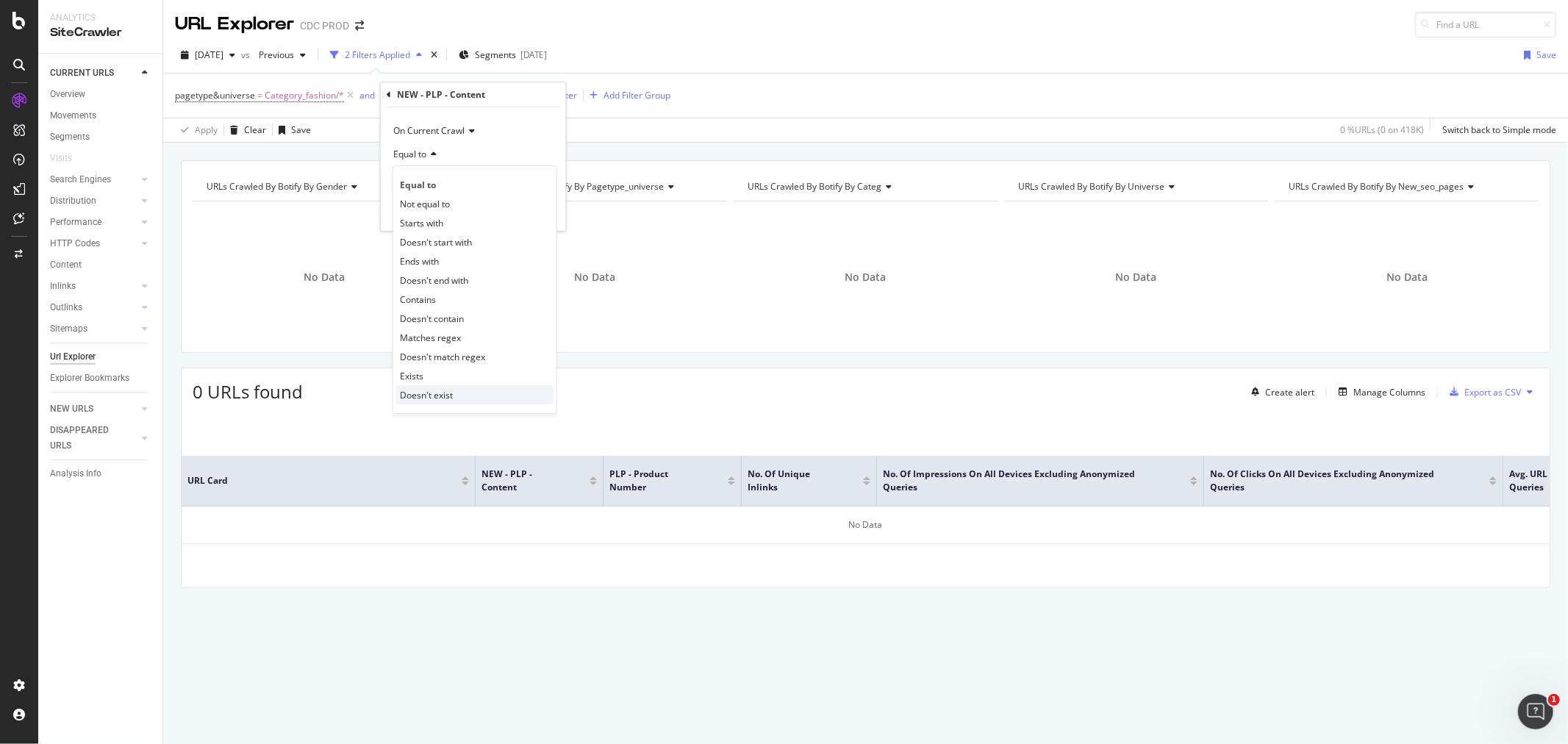
click at [447, 386] on div "Doesn't exist" at bounding box center [475, 395] width 157 height 19
click at [534, 185] on div "Apply" at bounding box center [543, 186] width 22 height 13
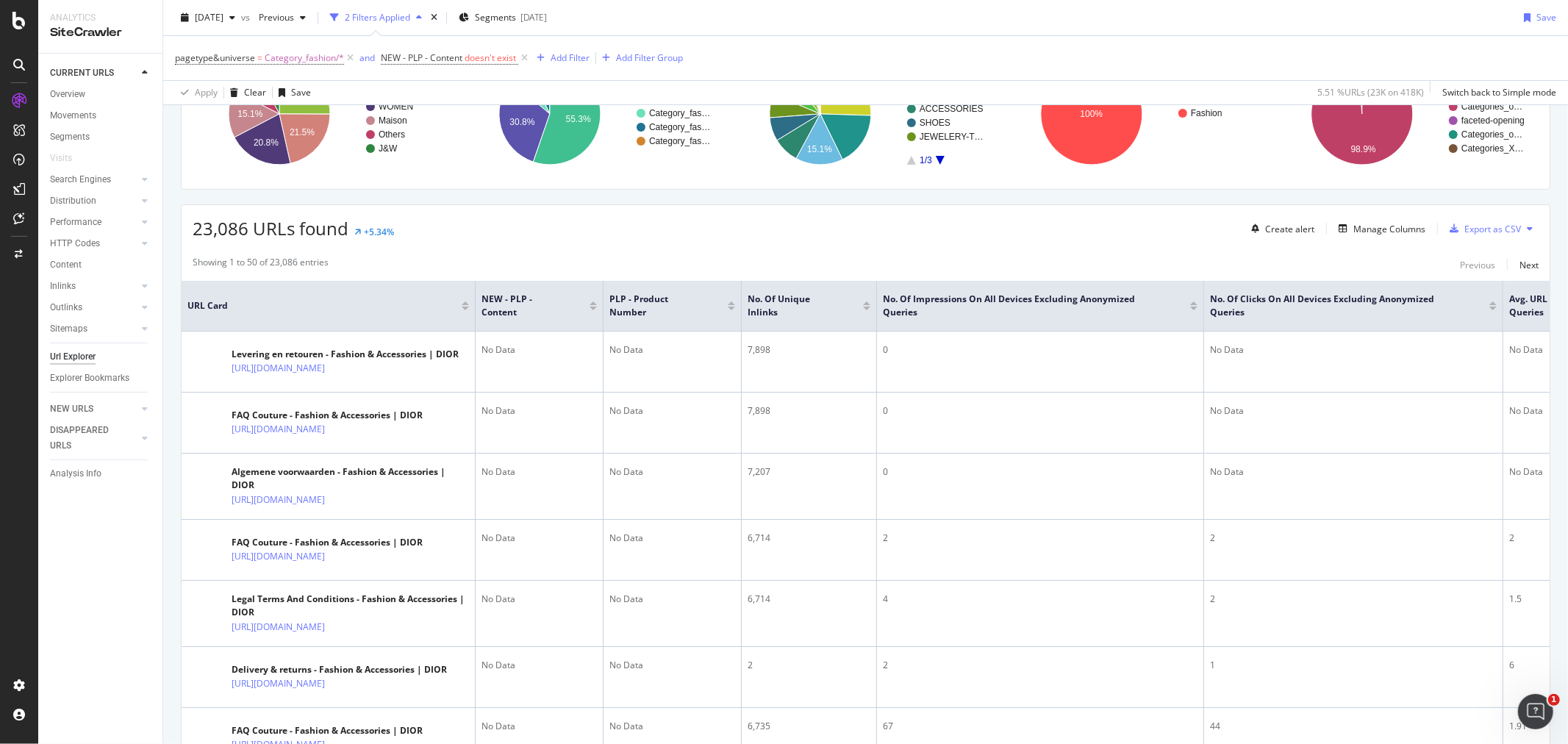
scroll to position [82, 0]
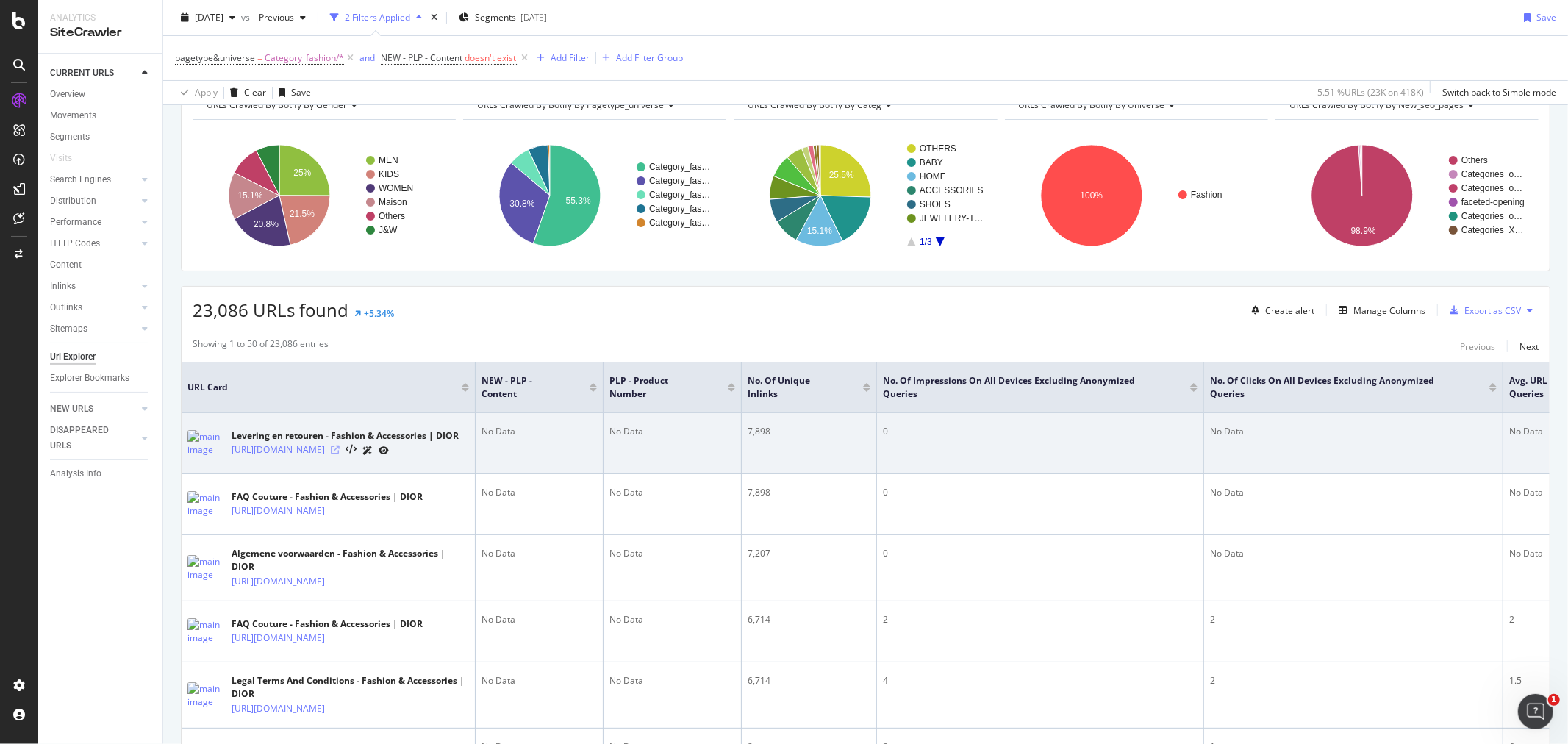
click at [340, 455] on icon at bounding box center [335, 450] width 9 height 9
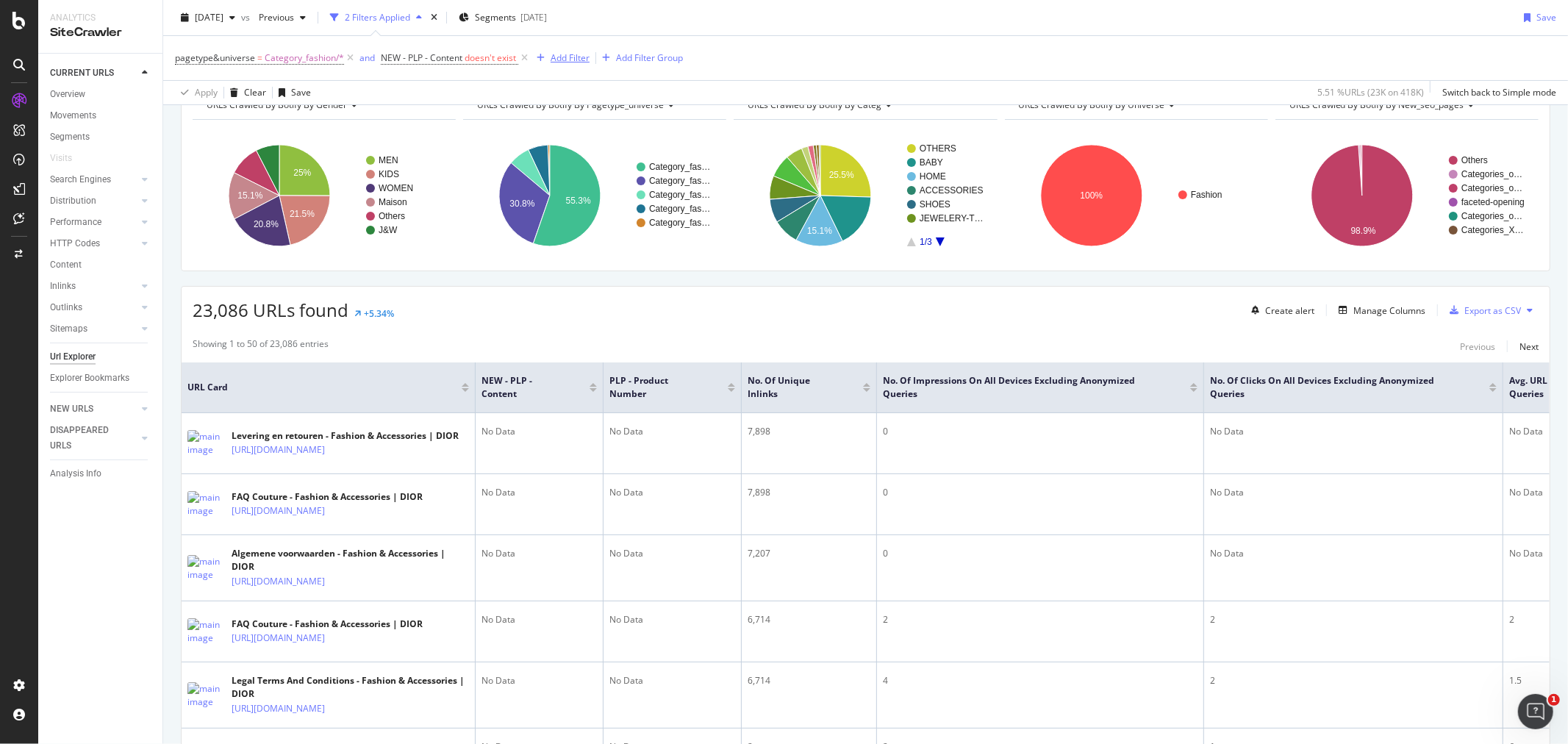
click at [562, 61] on div "Add Filter" at bounding box center [570, 58] width 39 height 13
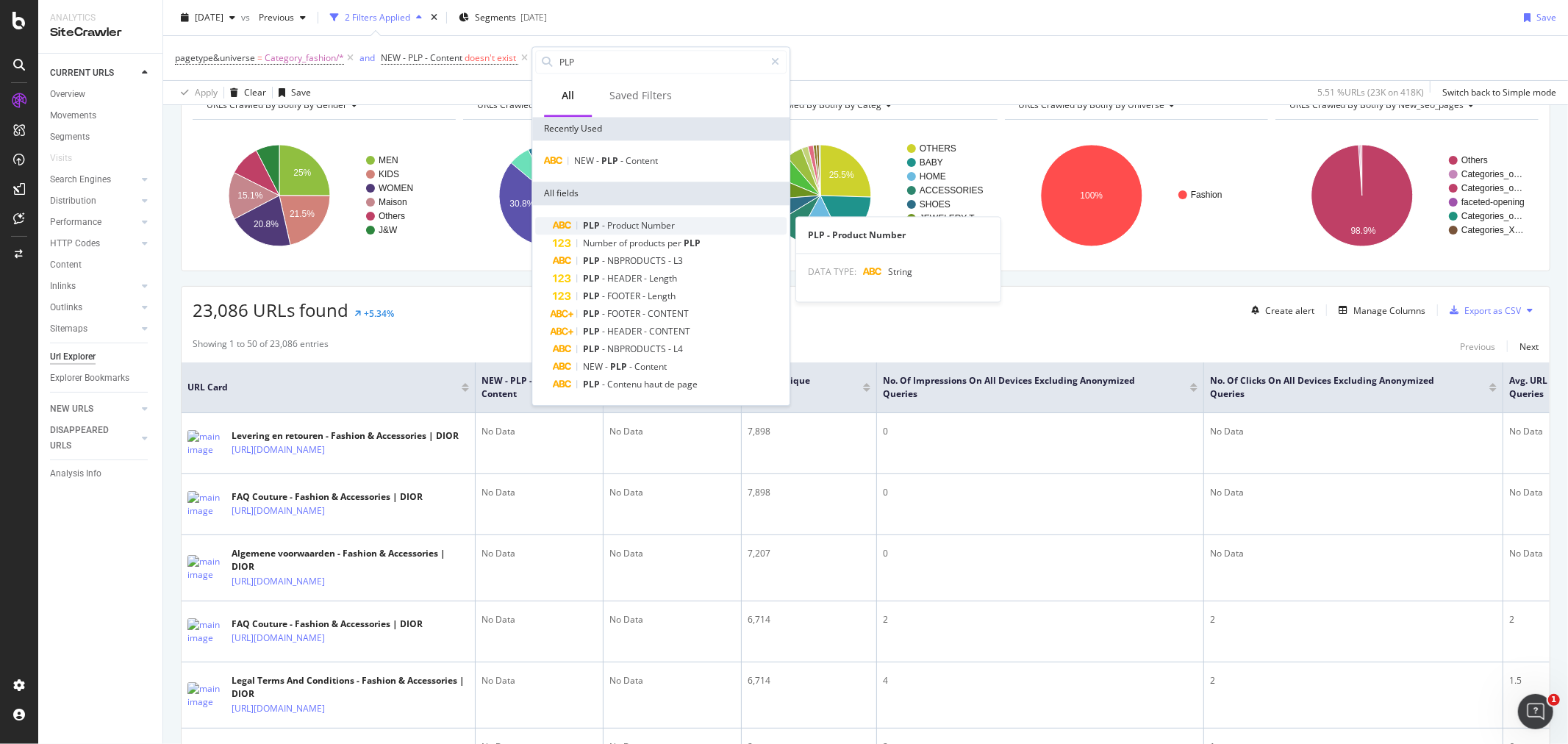
type input "PLP"
click at [678, 220] on div "PLP - Product Number" at bounding box center [669, 226] width 234 height 18
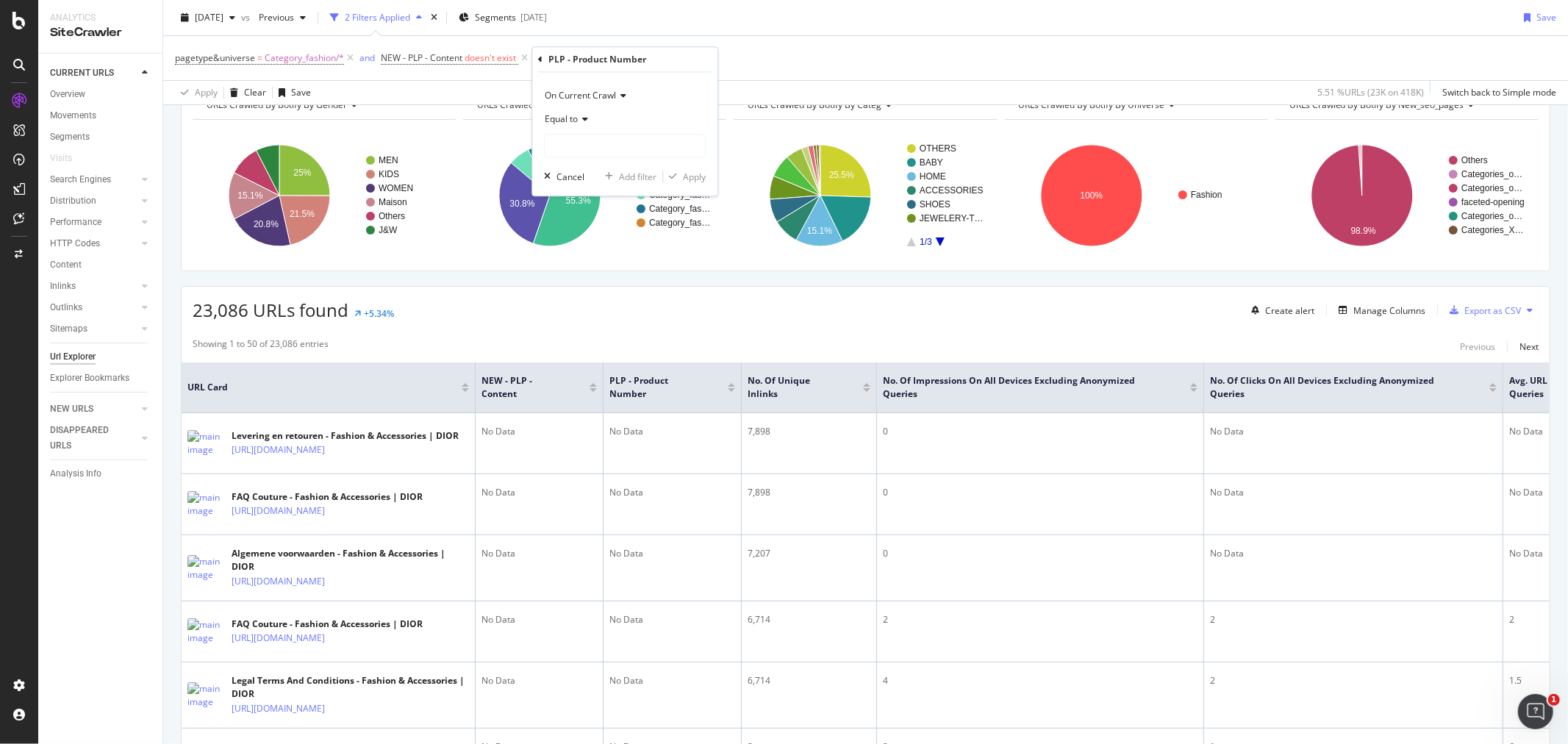
click at [581, 115] on icon at bounding box center [583, 119] width 10 height 9
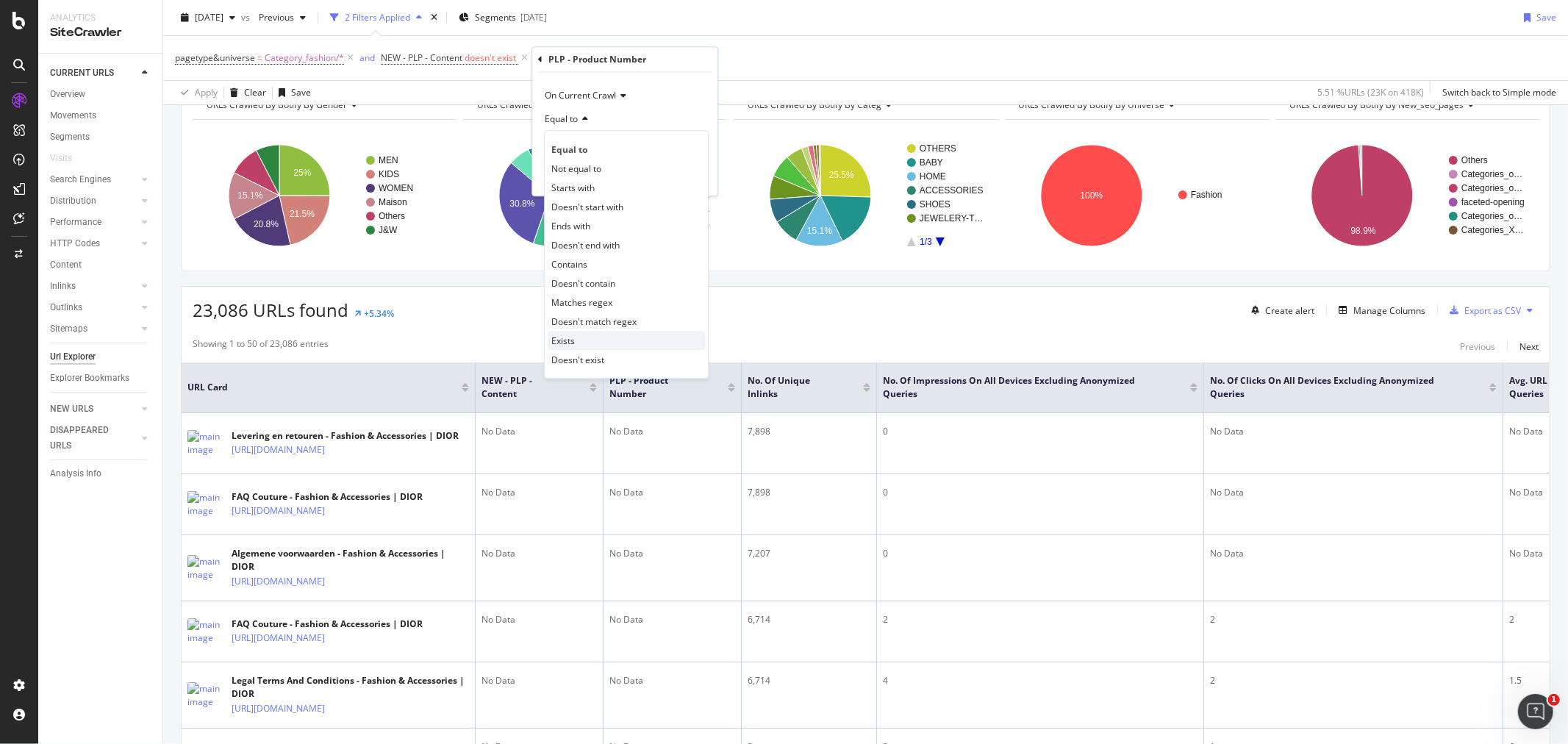
click at [597, 346] on div "Exists" at bounding box center [626, 341] width 157 height 19
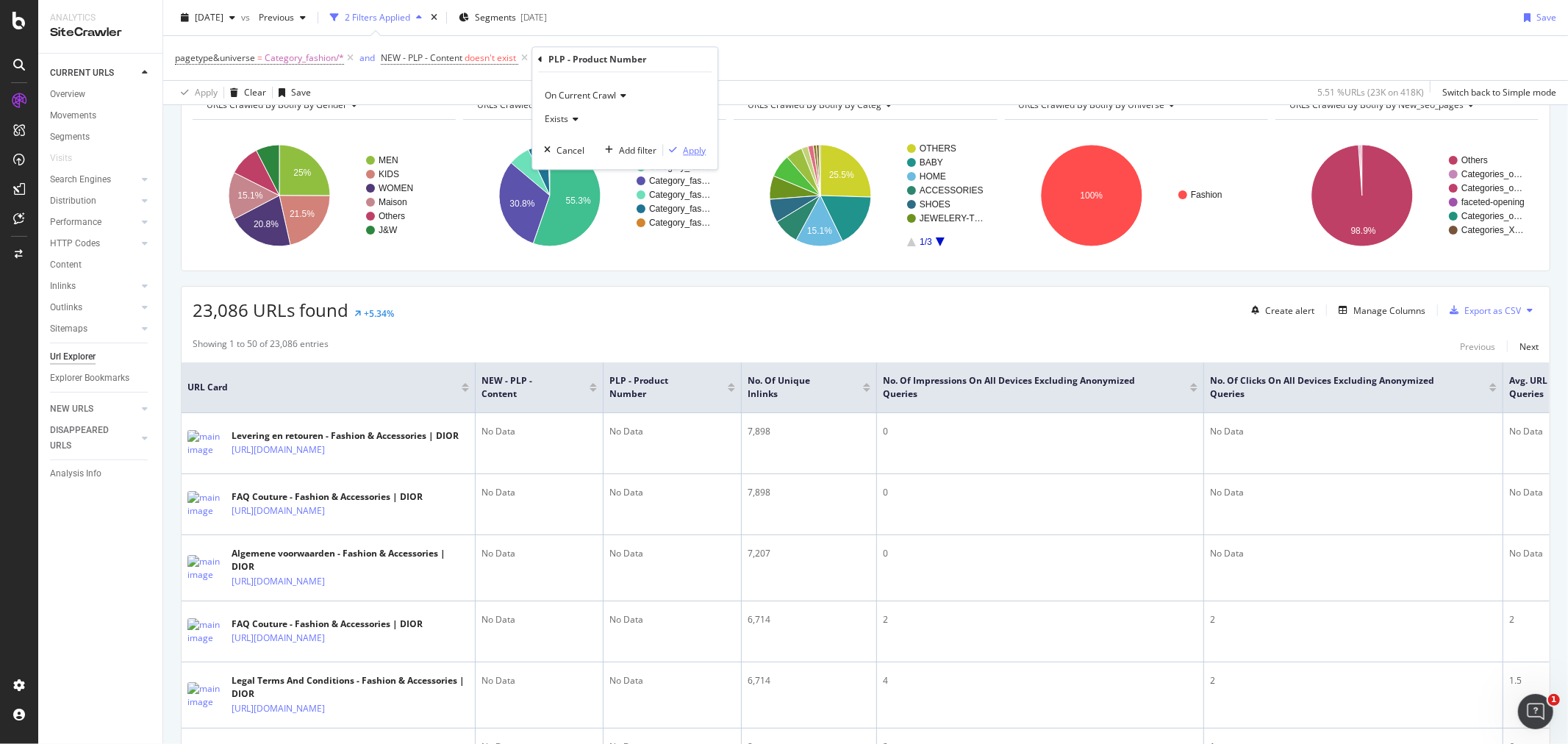
click at [684, 150] on div "Apply" at bounding box center [694, 150] width 22 height 13
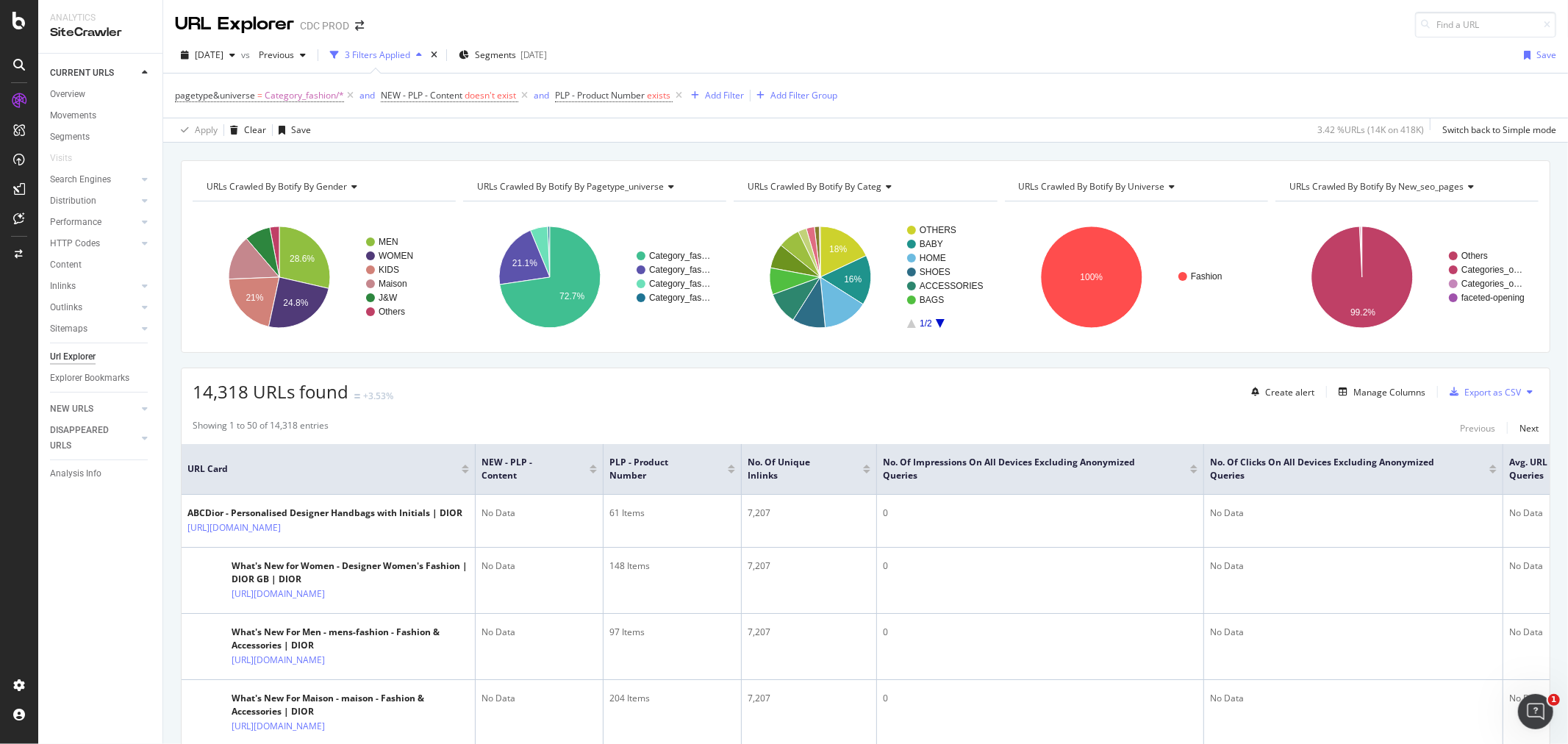
scroll to position [82, 0]
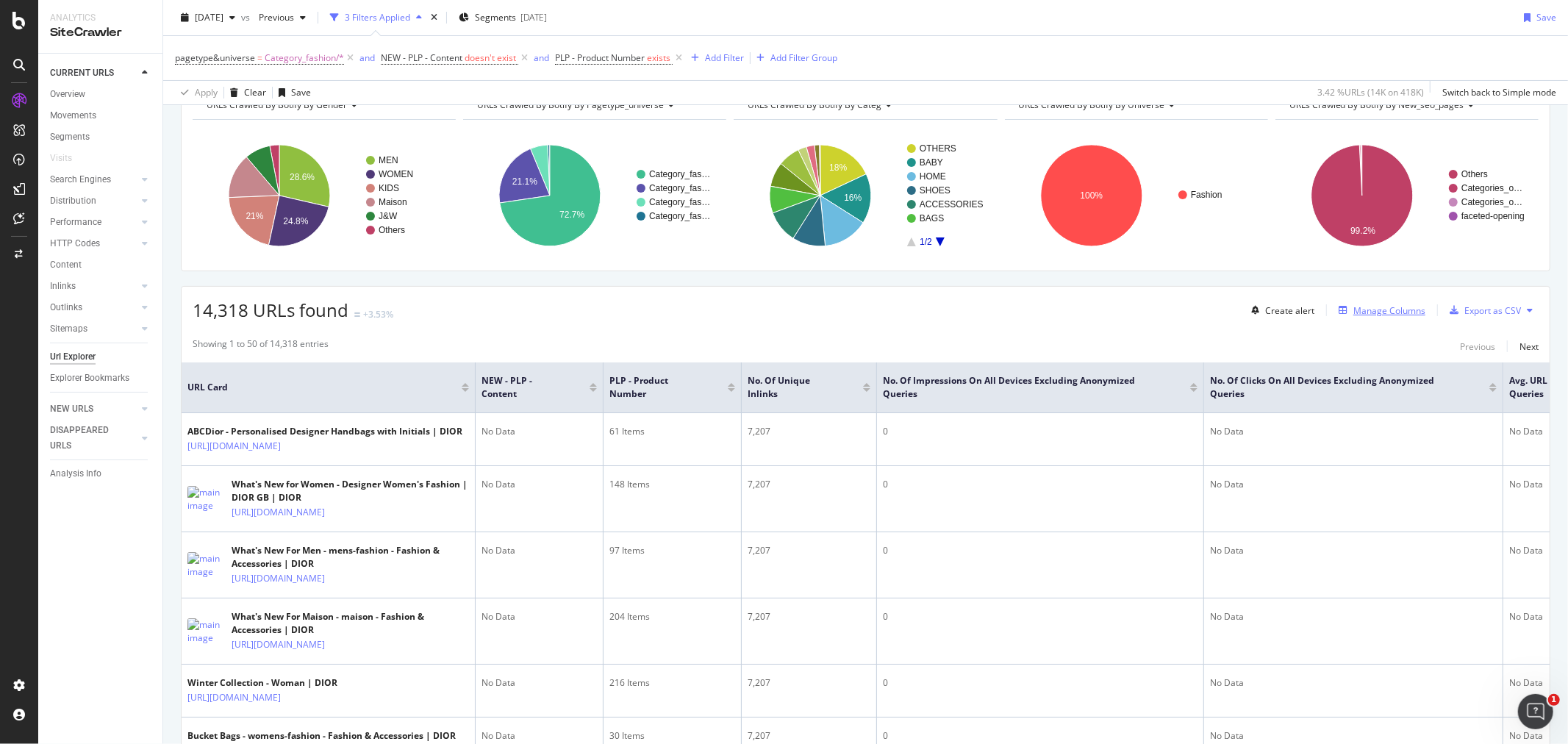
click at [1341, 312] on div "button" at bounding box center [1343, 310] width 20 height 9
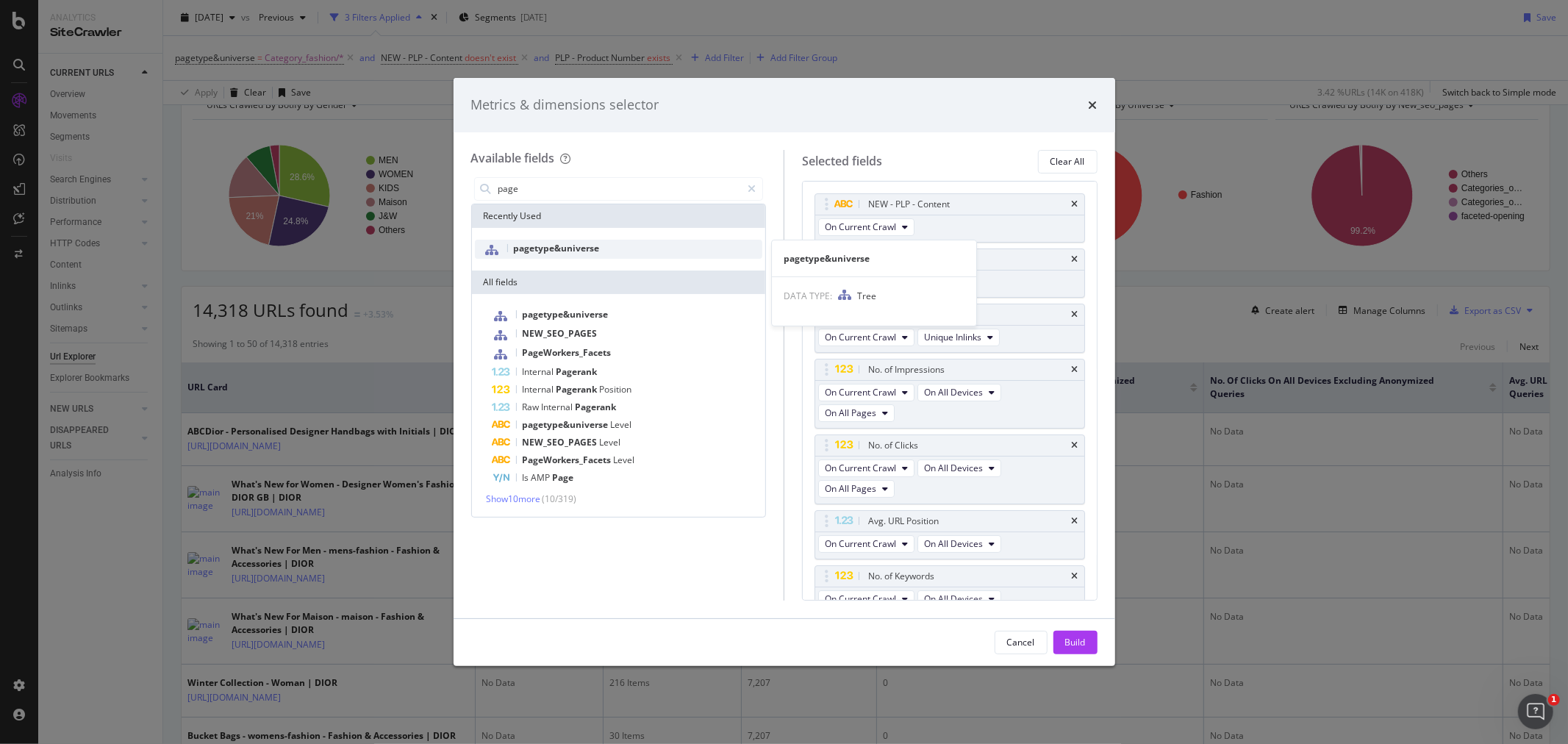
type input "page"
click at [648, 243] on div "pagetype&universe" at bounding box center [619, 249] width 288 height 19
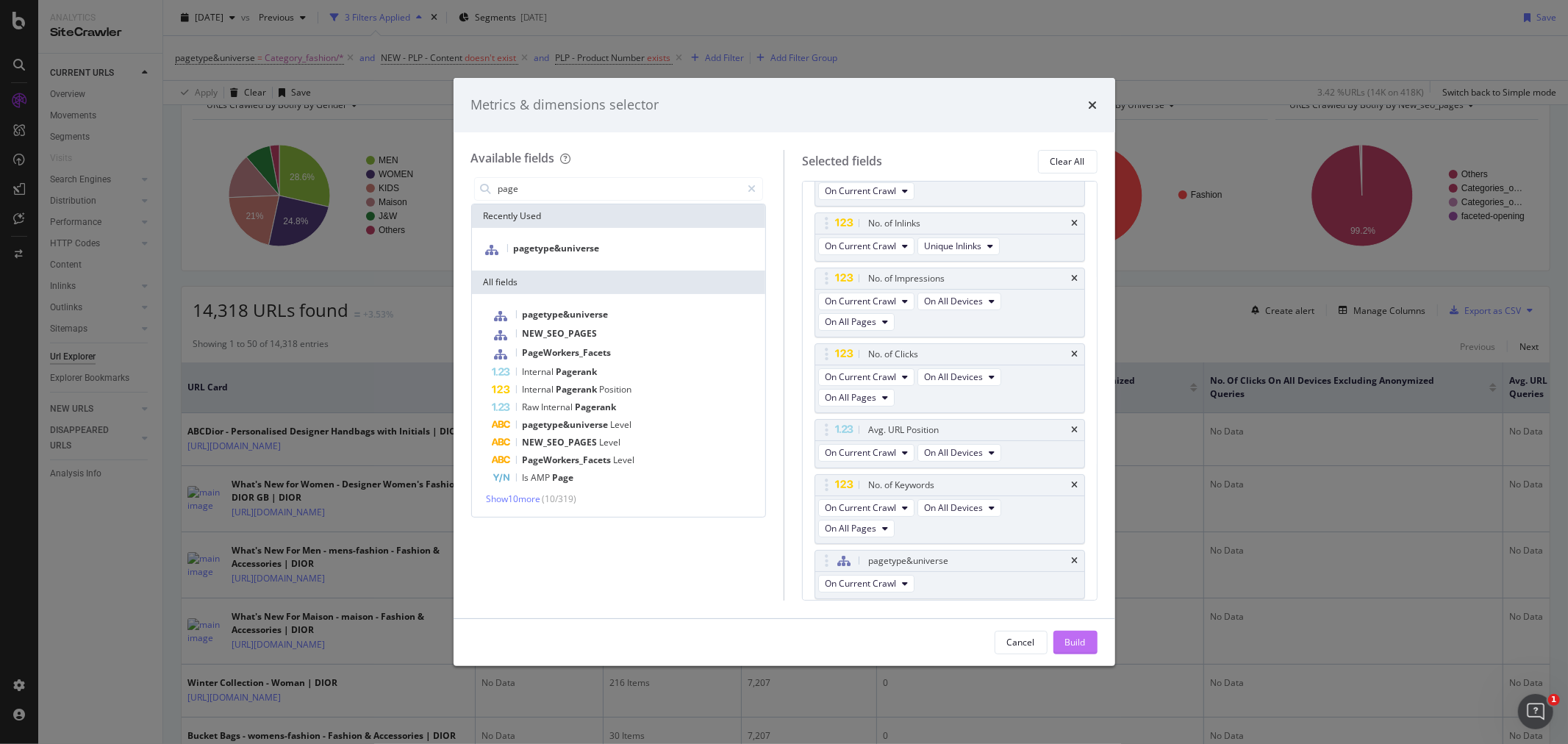
click at [1096, 647] on button "Build" at bounding box center [1075, 642] width 44 height 23
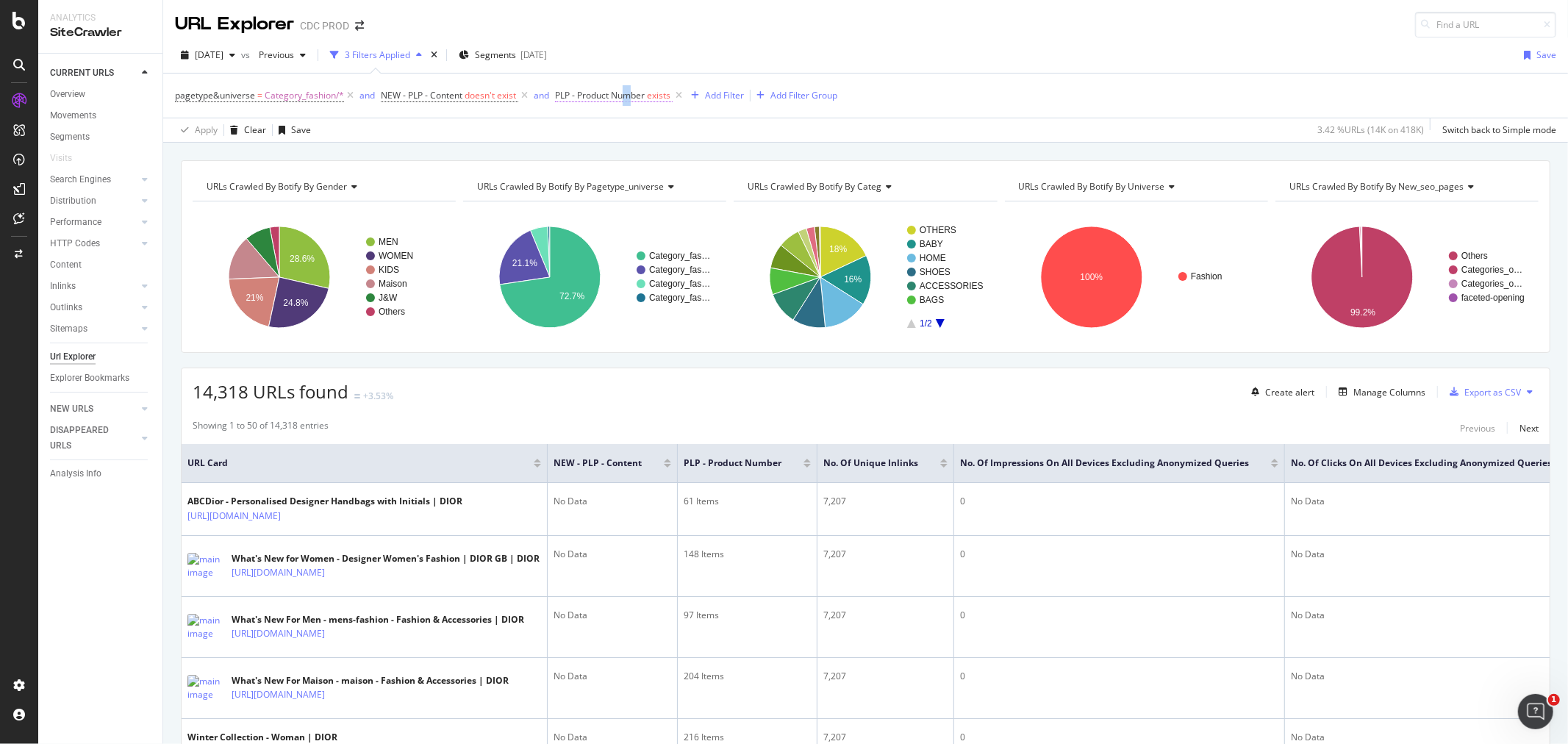
drag, startPoint x: 632, startPoint y: 99, endPoint x: 625, endPoint y: 94, distance: 8.6
click at [625, 94] on span "PLP - Product Number" at bounding box center [600, 95] width 90 height 13
click at [595, 150] on icon at bounding box center [598, 154] width 10 height 9
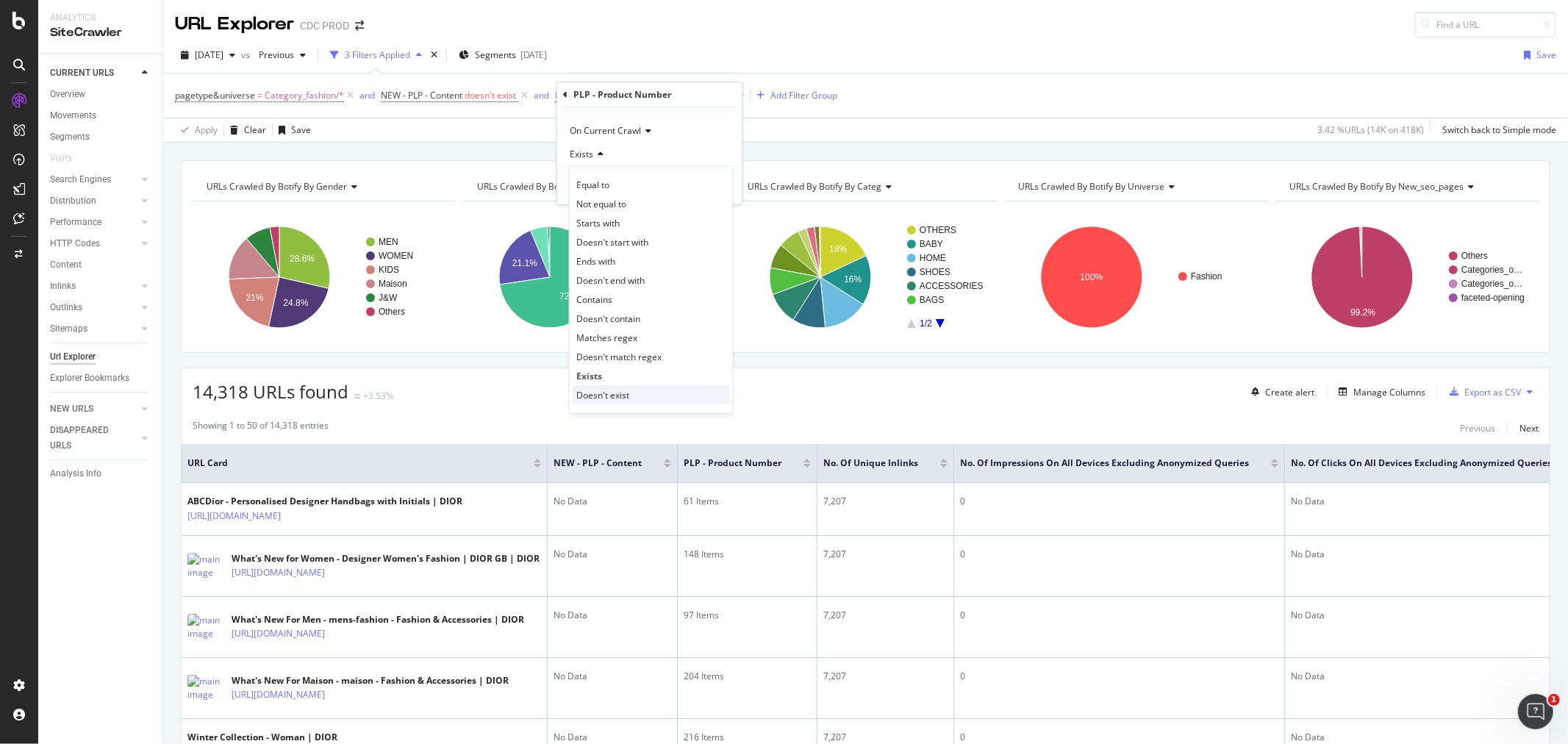
click at [625, 386] on div "Doesn't exist" at bounding box center [651, 395] width 157 height 19
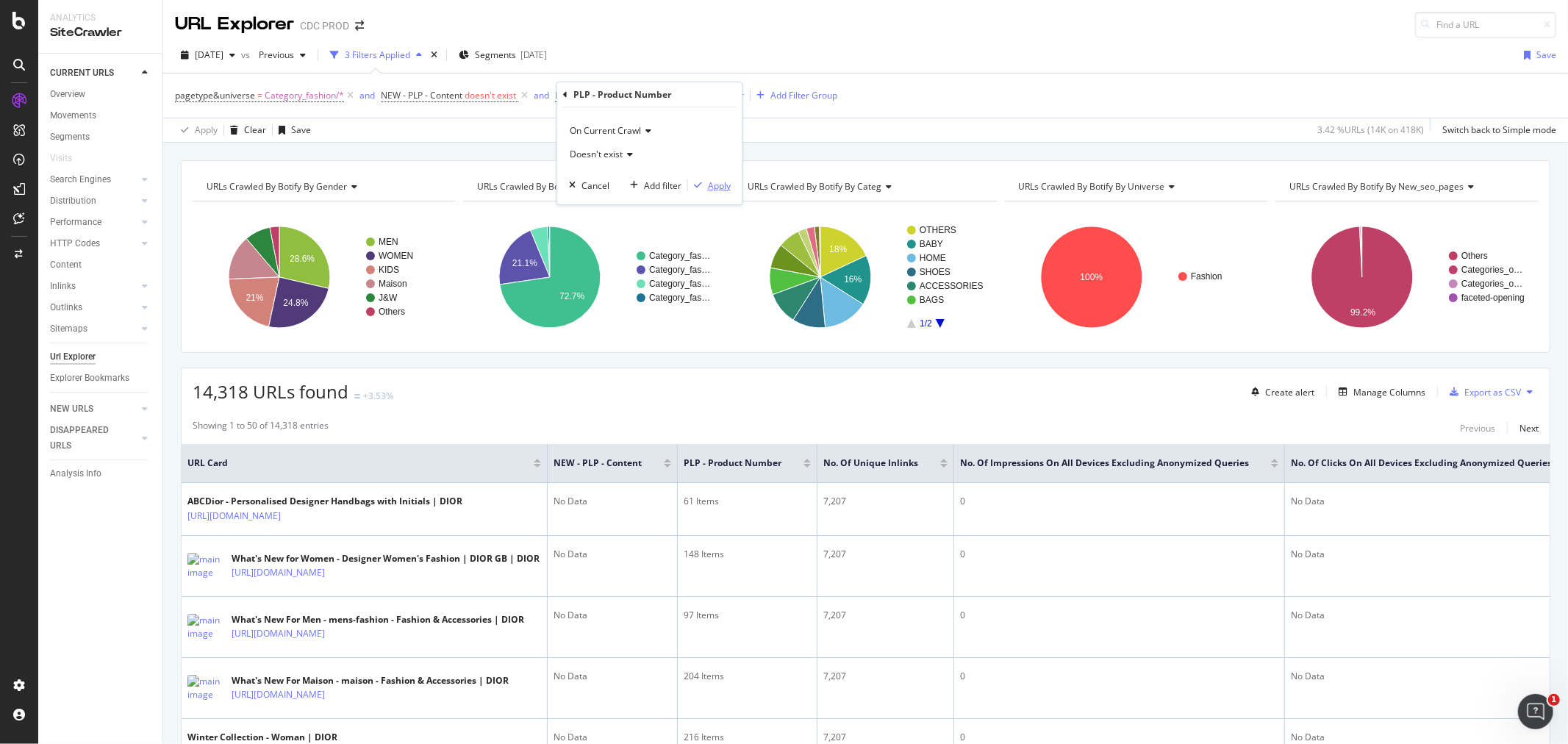
click at [720, 184] on div "Apply" at bounding box center [719, 186] width 22 height 13
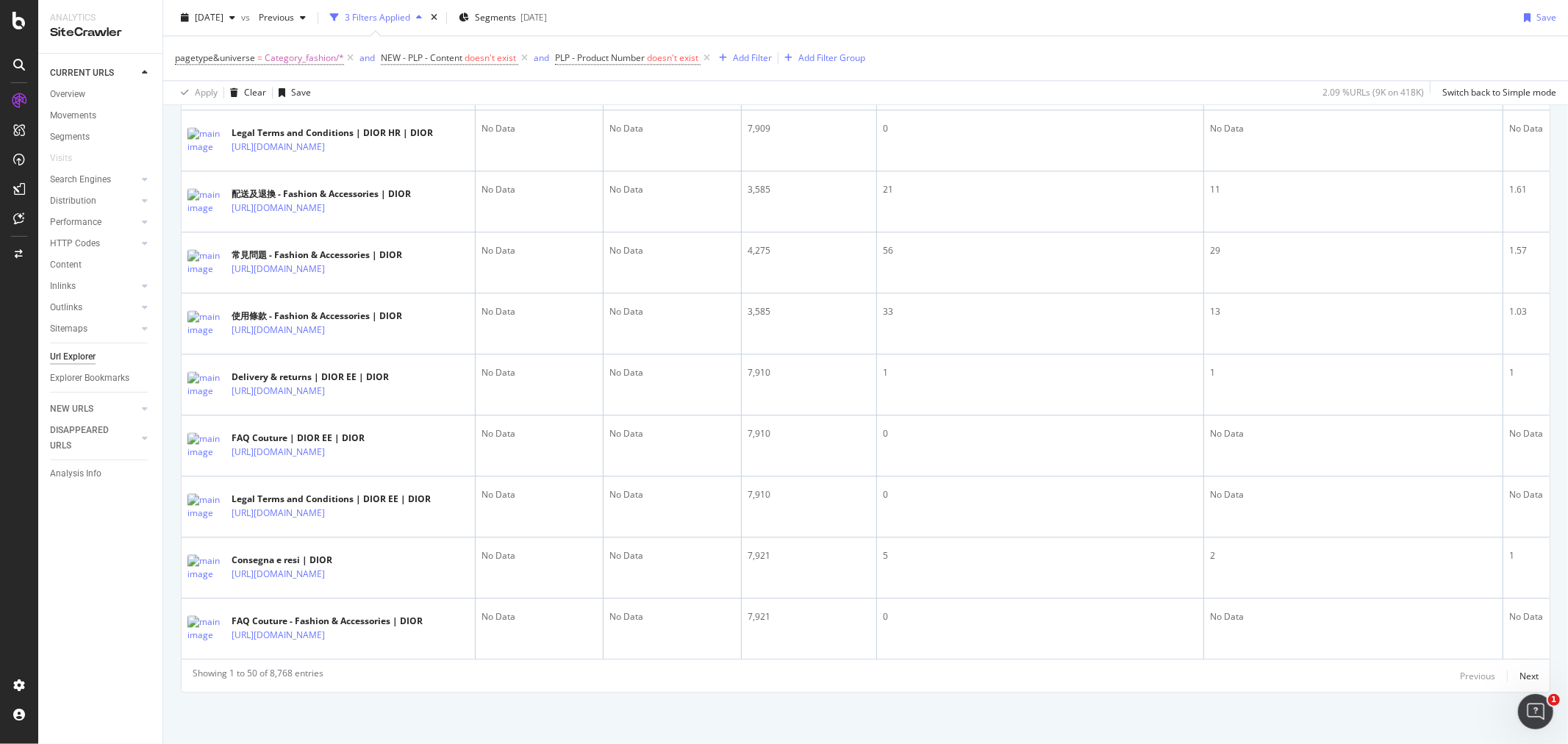
scroll to position [3332, 0]
click at [1519, 680] on div "Next" at bounding box center [1529, 676] width 19 height 13
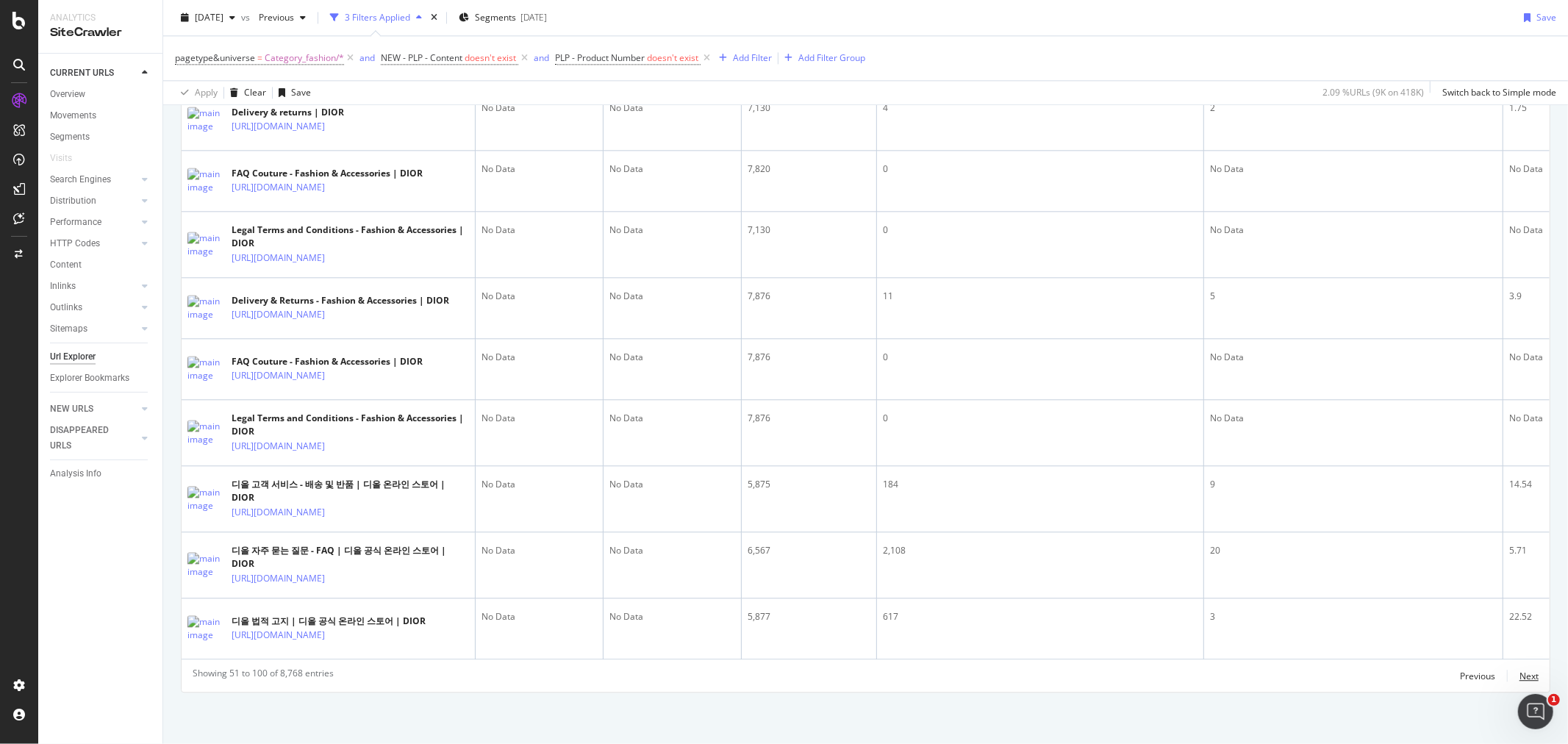
scroll to position [3345, 0]
click at [1471, 678] on div "Previous" at bounding box center [1477, 676] width 35 height 13
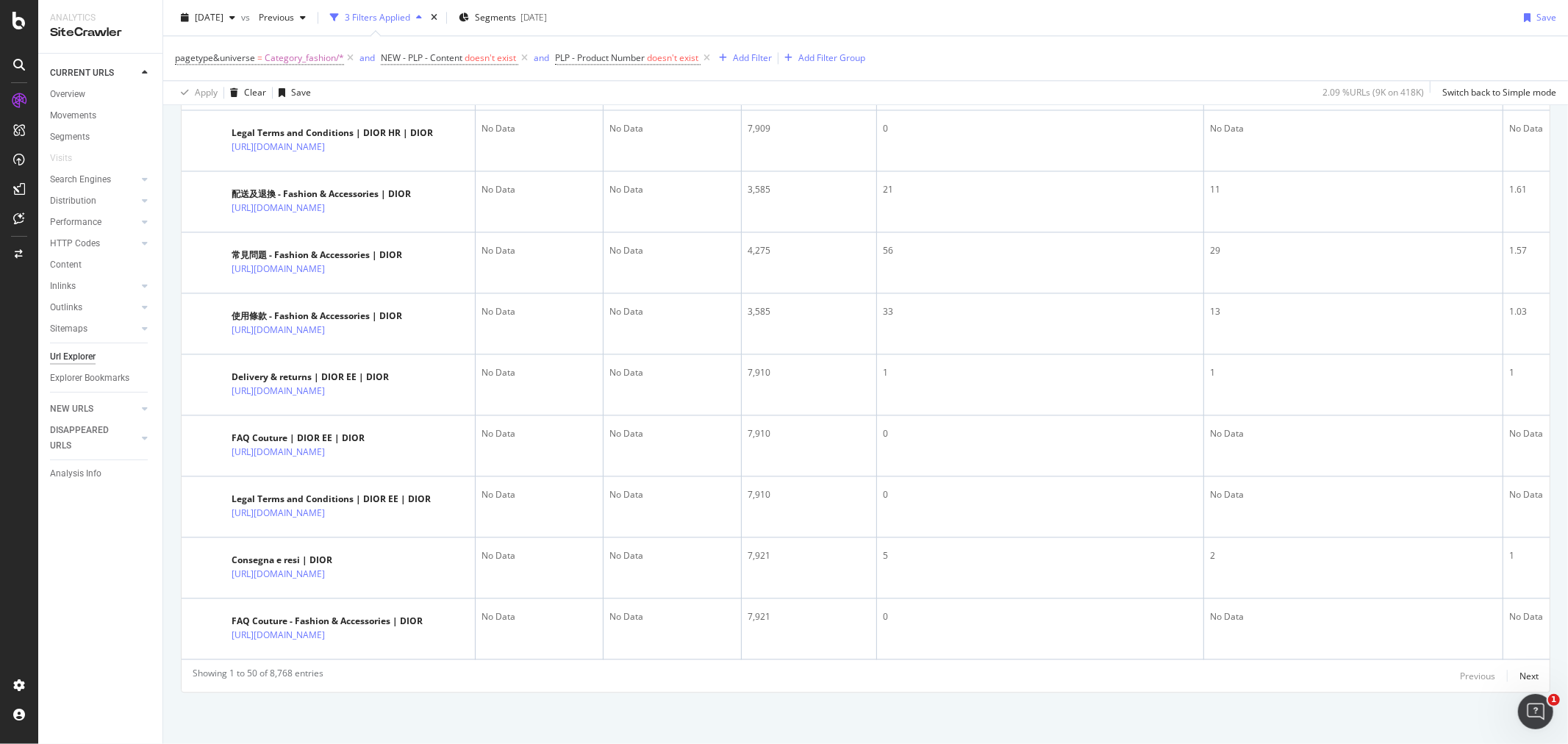
scroll to position [0, 0]
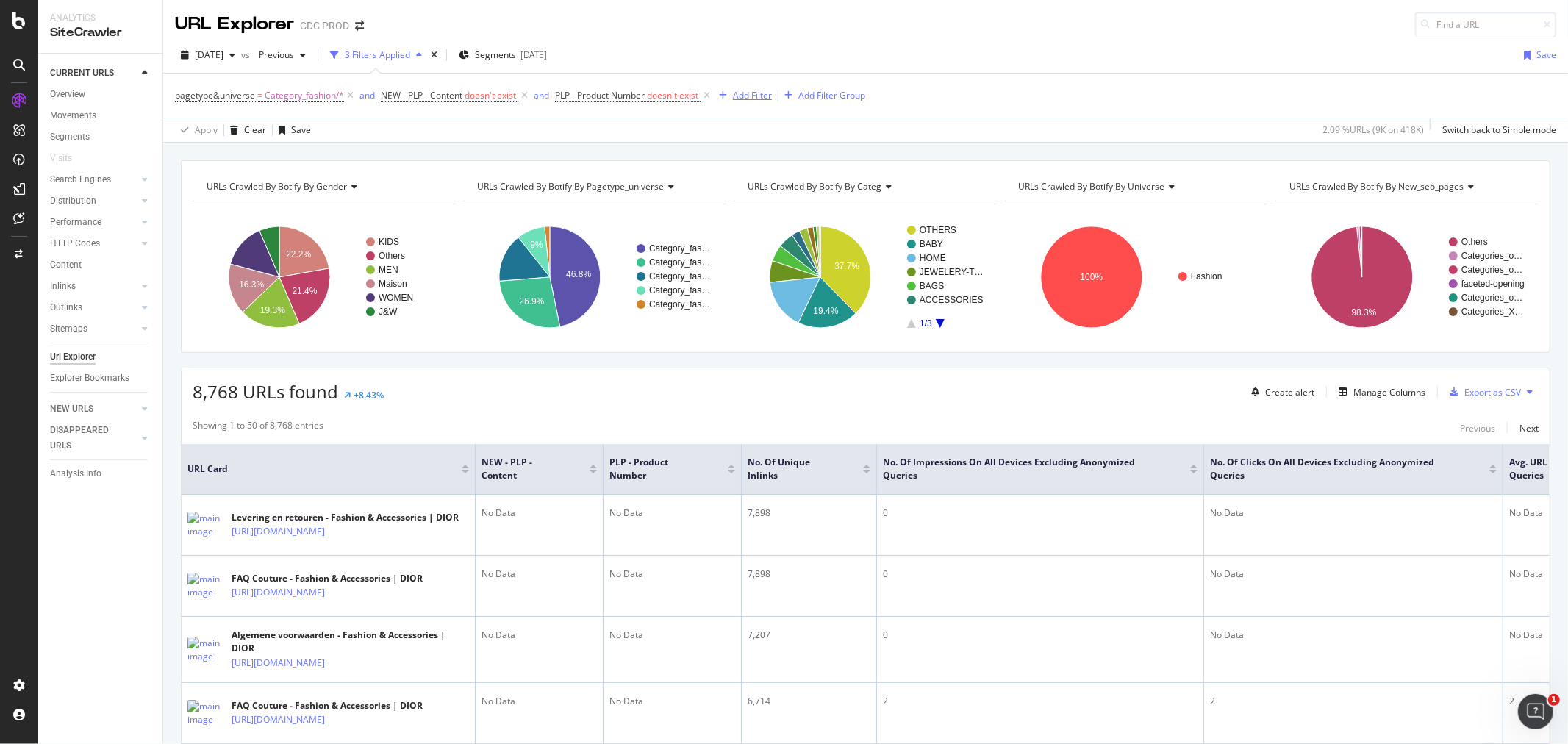
click at [738, 96] on div "Add Filter" at bounding box center [753, 95] width 39 height 13
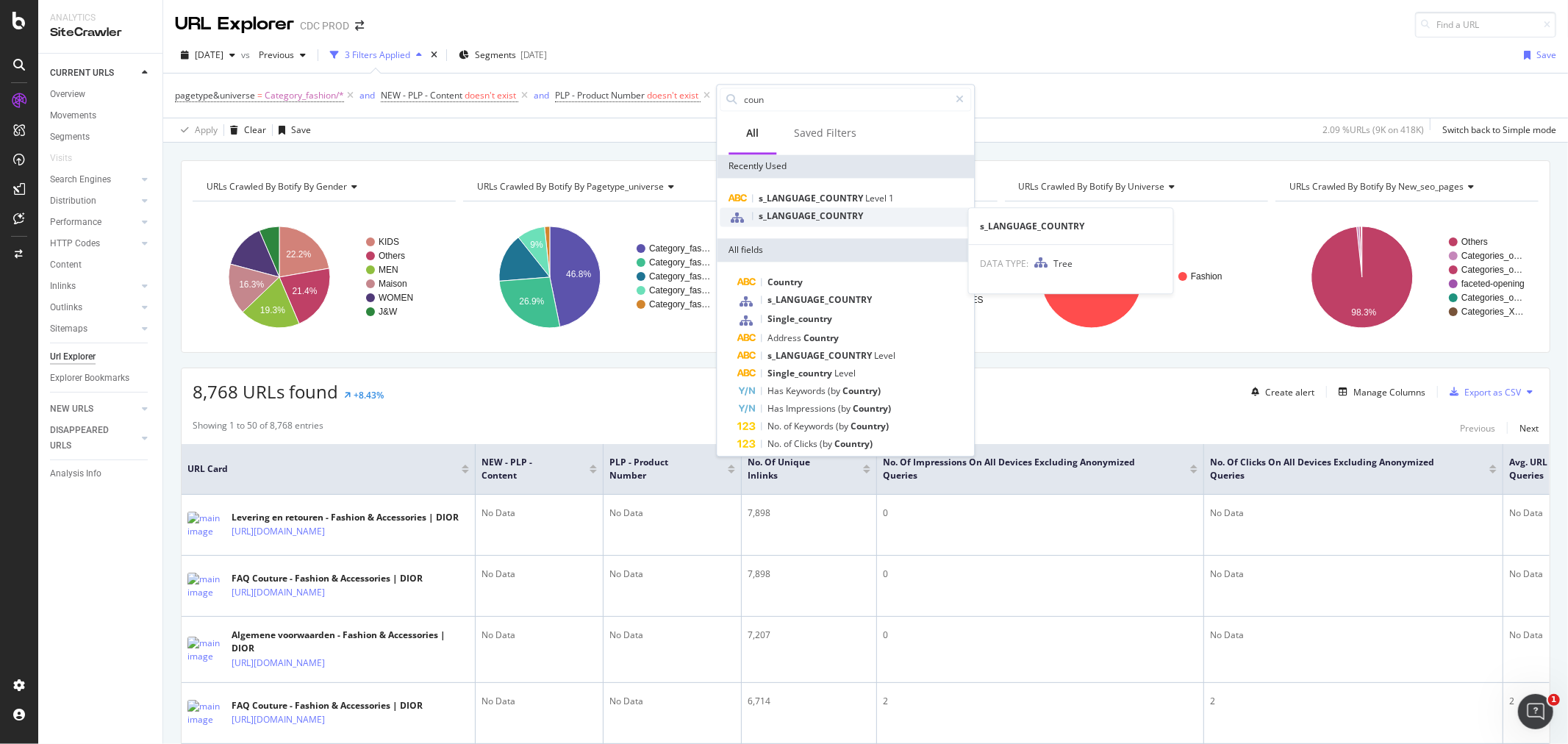
type input "coun"
click at [814, 219] on span "s_LANGUAGE_COUNTRY" at bounding box center [810, 216] width 104 height 13
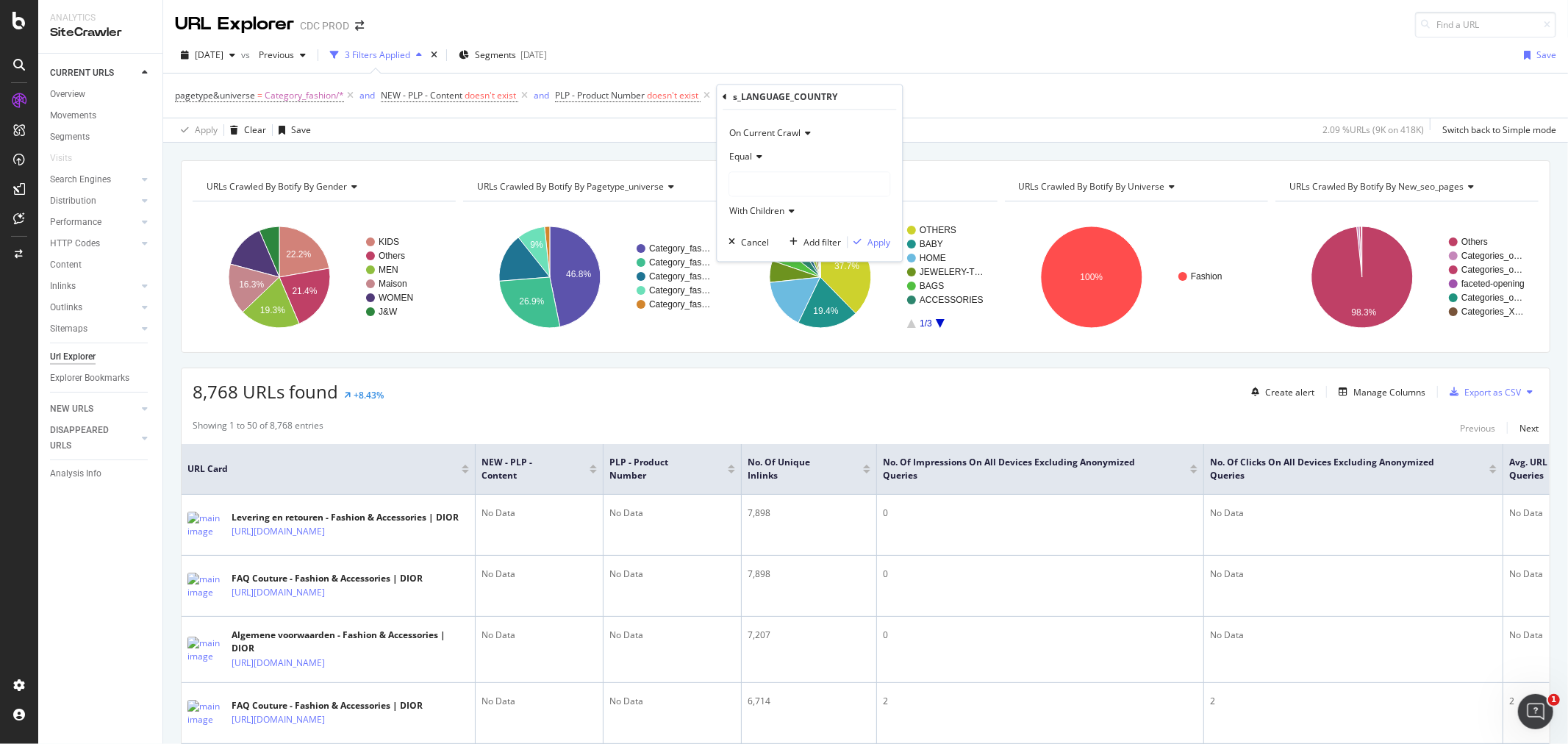
click at [748, 155] on span "Equal" at bounding box center [741, 157] width 22 height 13
drag, startPoint x: 858, startPoint y: 148, endPoint x: 833, endPoint y: 136, distance: 27.7
click at [858, 148] on div "Equal" at bounding box center [809, 157] width 162 height 23
click at [724, 100] on icon at bounding box center [725, 97] width 4 height 9
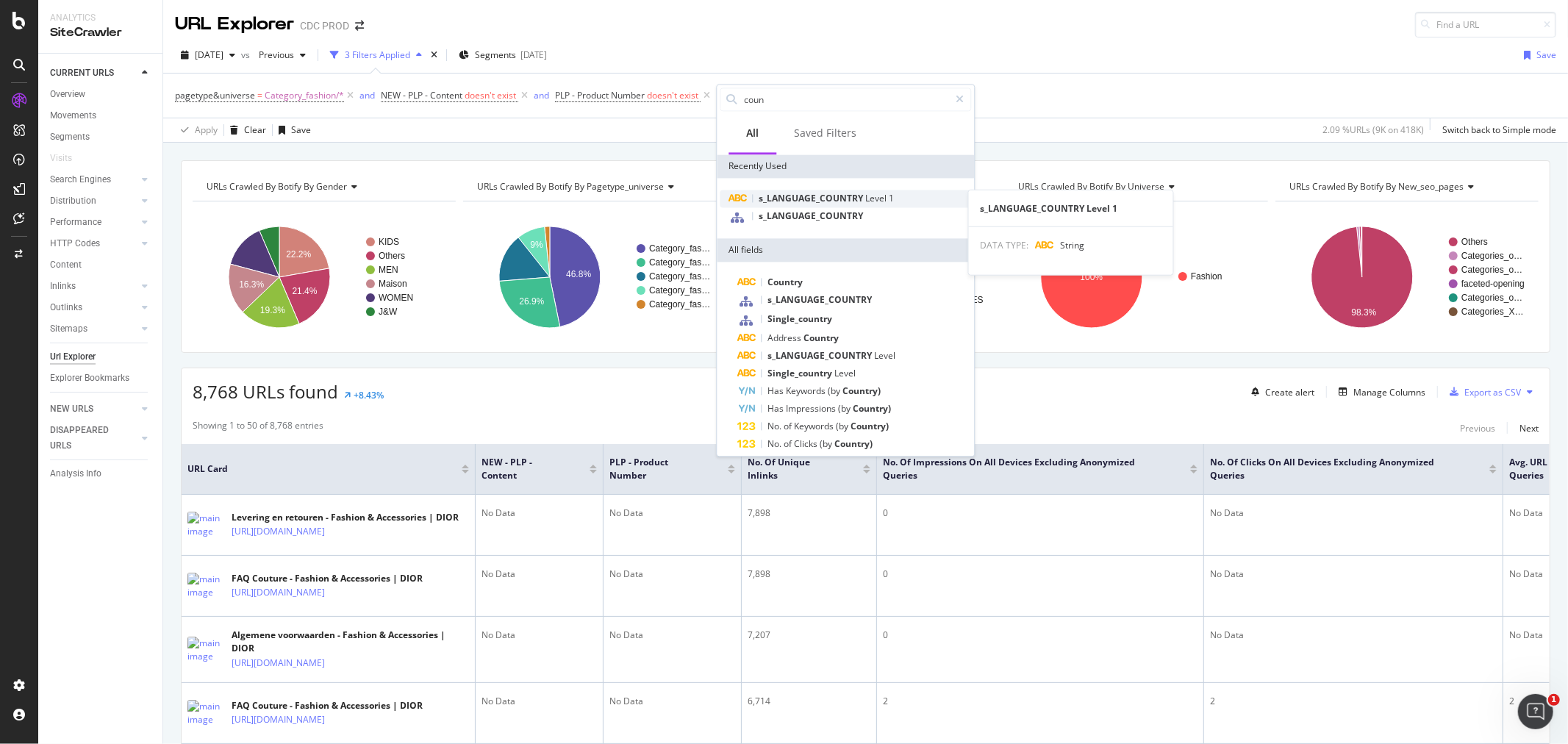
click at [865, 192] on span "Level" at bounding box center [876, 198] width 23 height 13
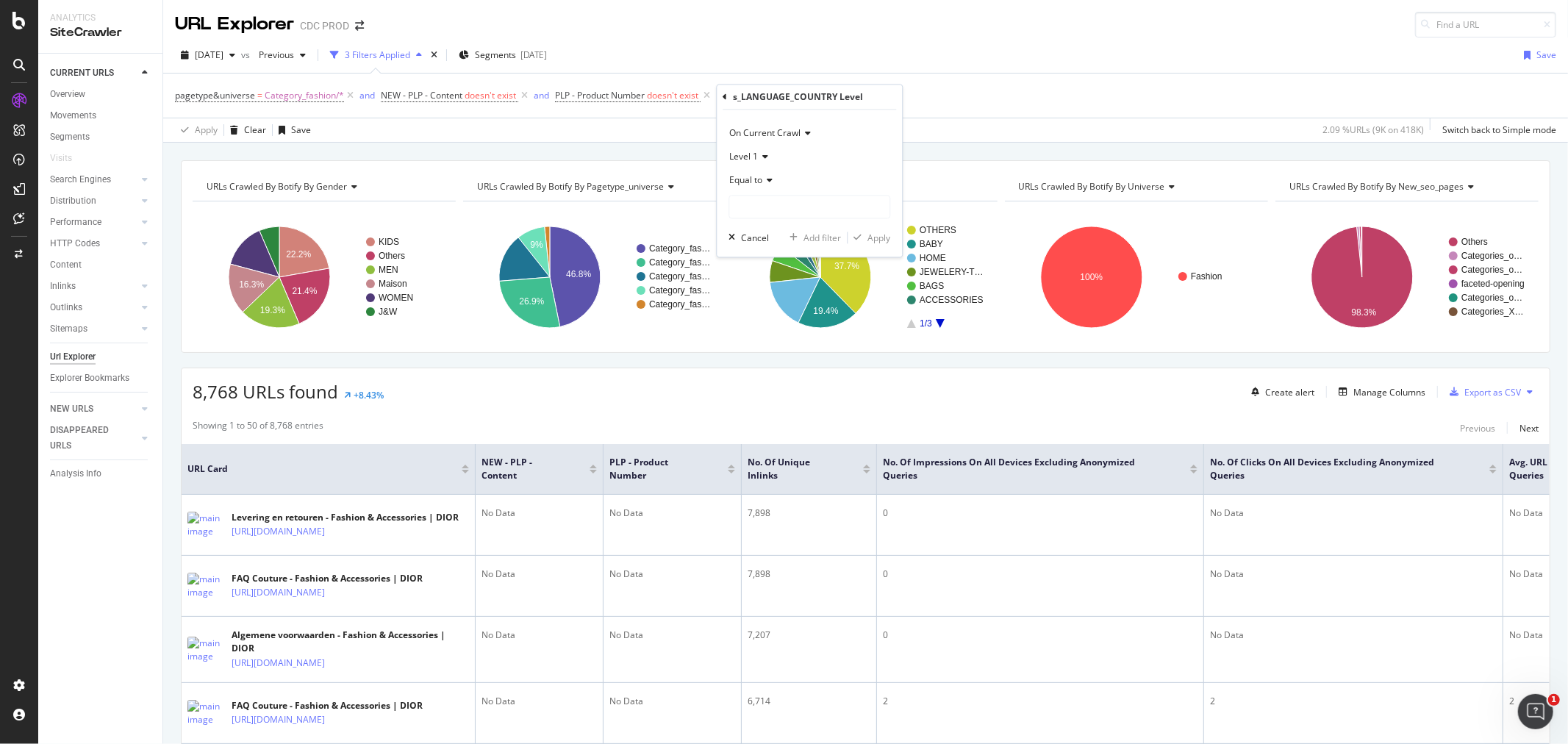
click at [759, 175] on span "Equal to" at bounding box center [746, 181] width 33 height 13
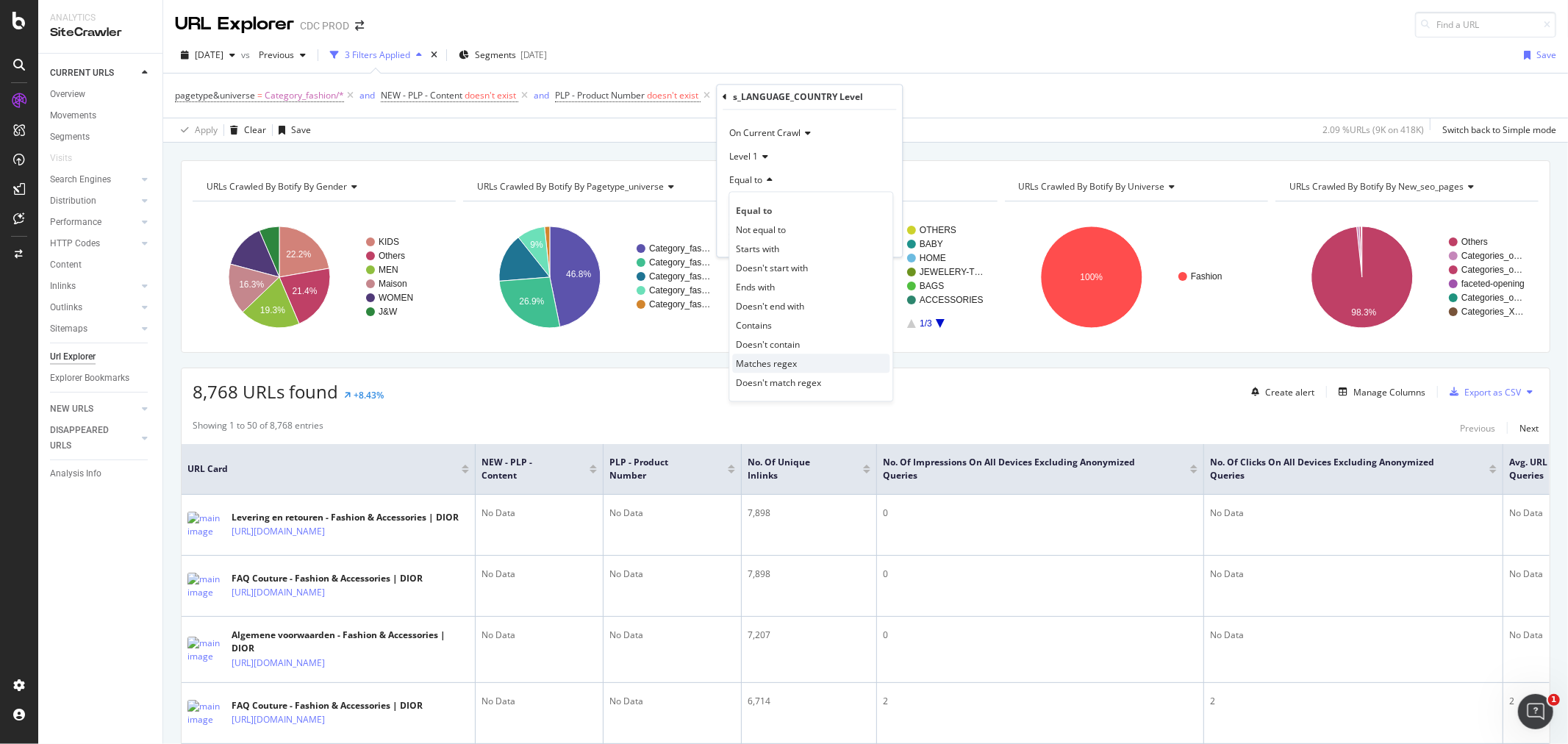
click at [775, 366] on span "Matches regex" at bounding box center [766, 363] width 61 height 13
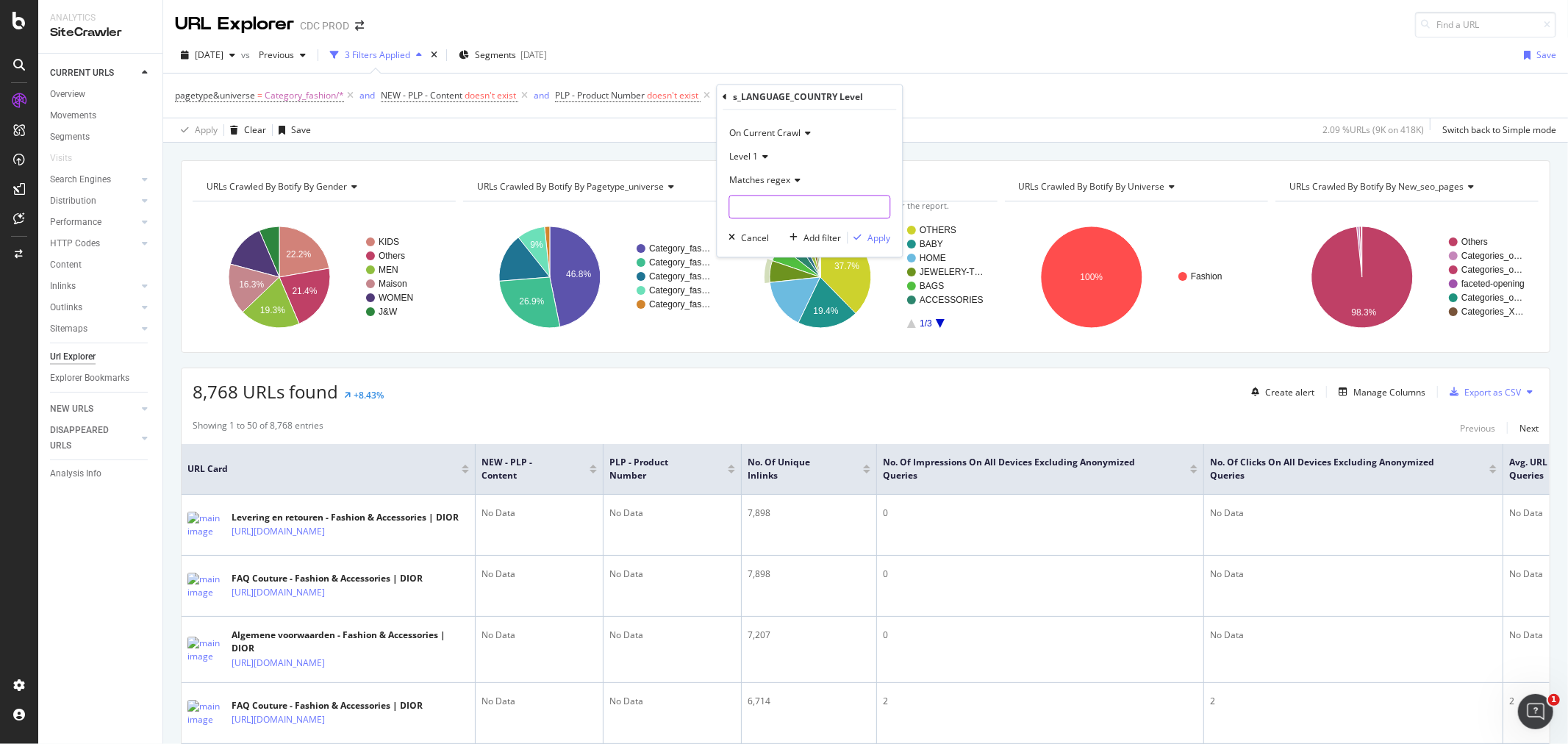
click at [748, 208] on input "text" at bounding box center [809, 207] width 160 height 23
click at [745, 207] on input "fr_|en_us|en_gb" at bounding box center [799, 207] width 139 height 23
type input "fr_fr|en_us|en_gb"
click at [880, 238] on div "Apply" at bounding box center [878, 238] width 22 height 13
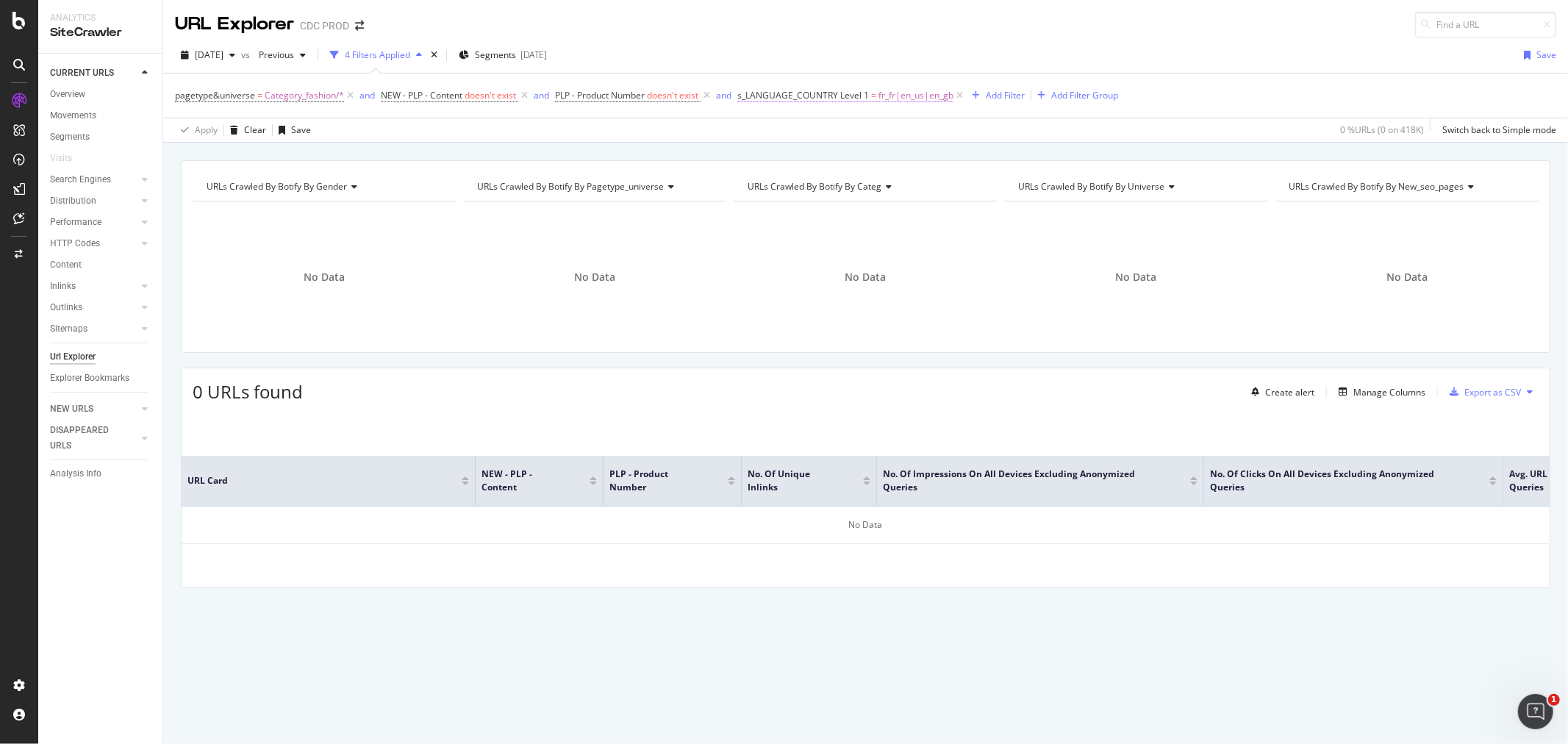
click at [871, 97] on span "s_LANGUAGE_COUNTRY Level 1 = fr_fr|en_us|en_gb" at bounding box center [845, 96] width 216 height 13
click at [773, 200] on input "fr_fr|en_us|en_gb" at bounding box center [824, 204] width 139 height 23
type input "fr-fr|en-us|en-gb"
click at [907, 233] on div "Apply" at bounding box center [904, 235] width 22 height 13
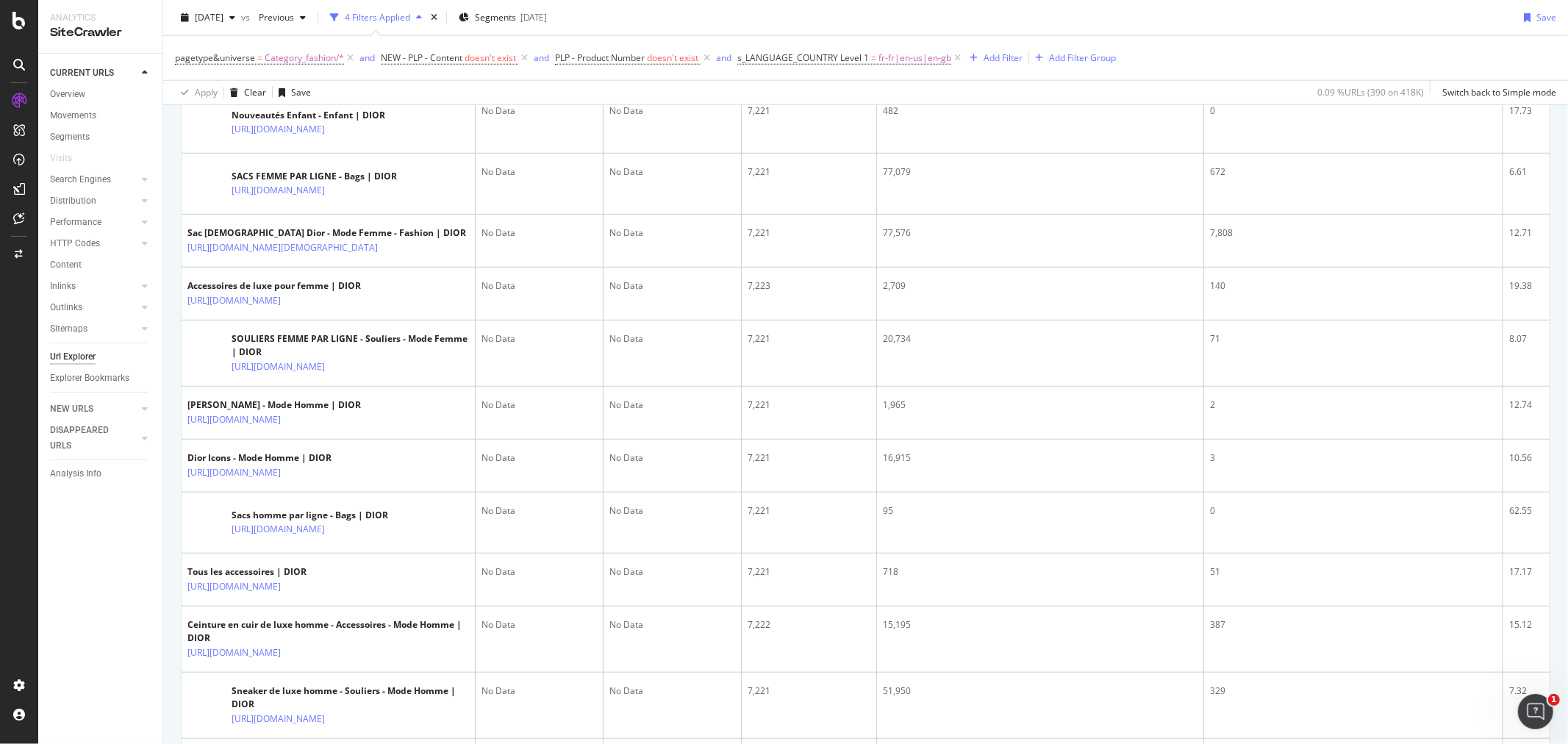
scroll to position [1552, 0]
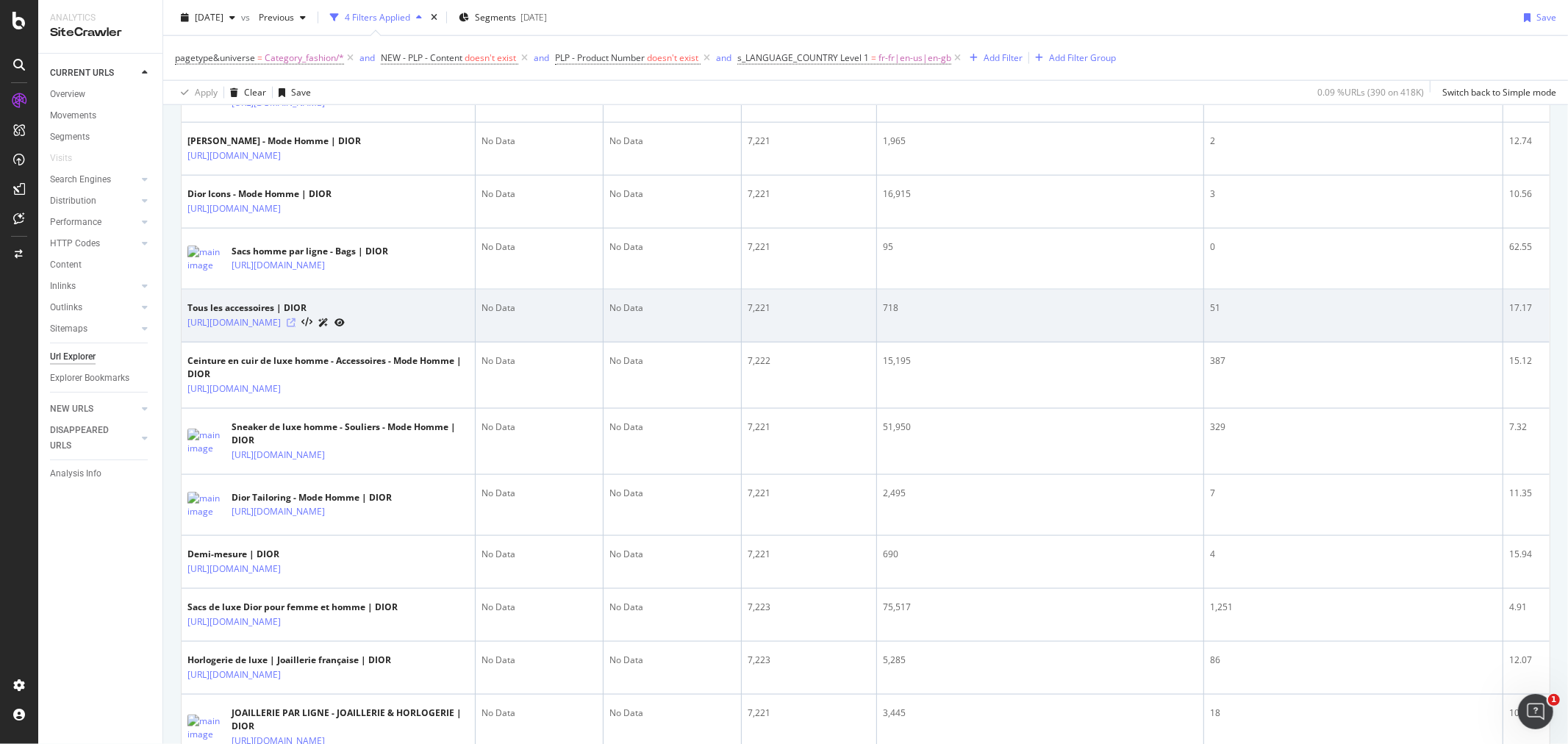
click at [296, 327] on icon at bounding box center [291, 323] width 9 height 9
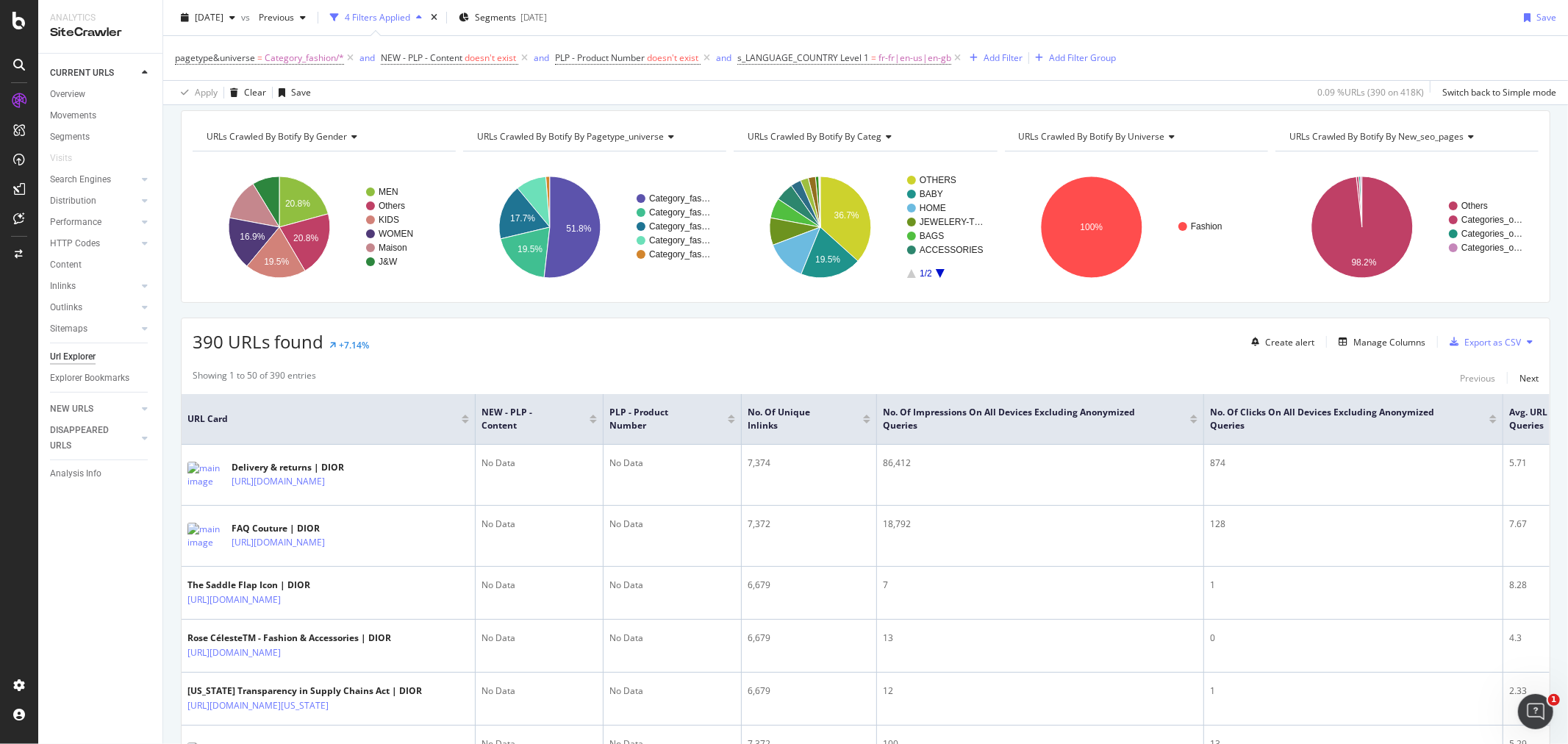
scroll to position [0, 0]
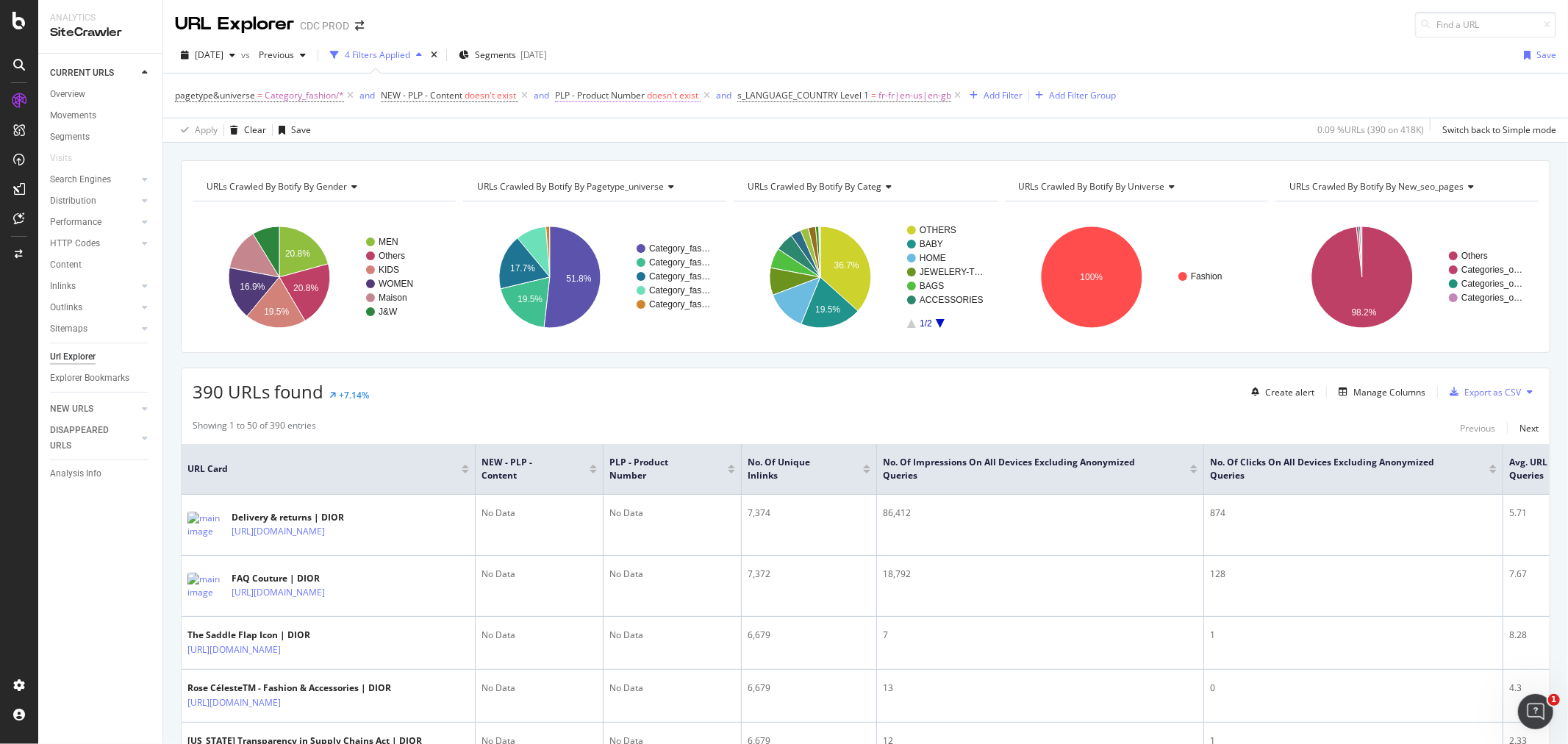
click at [658, 97] on span "doesn't exist" at bounding box center [672, 95] width 52 height 13
click at [604, 153] on span "Doesn't exist" at bounding box center [596, 154] width 53 height 13
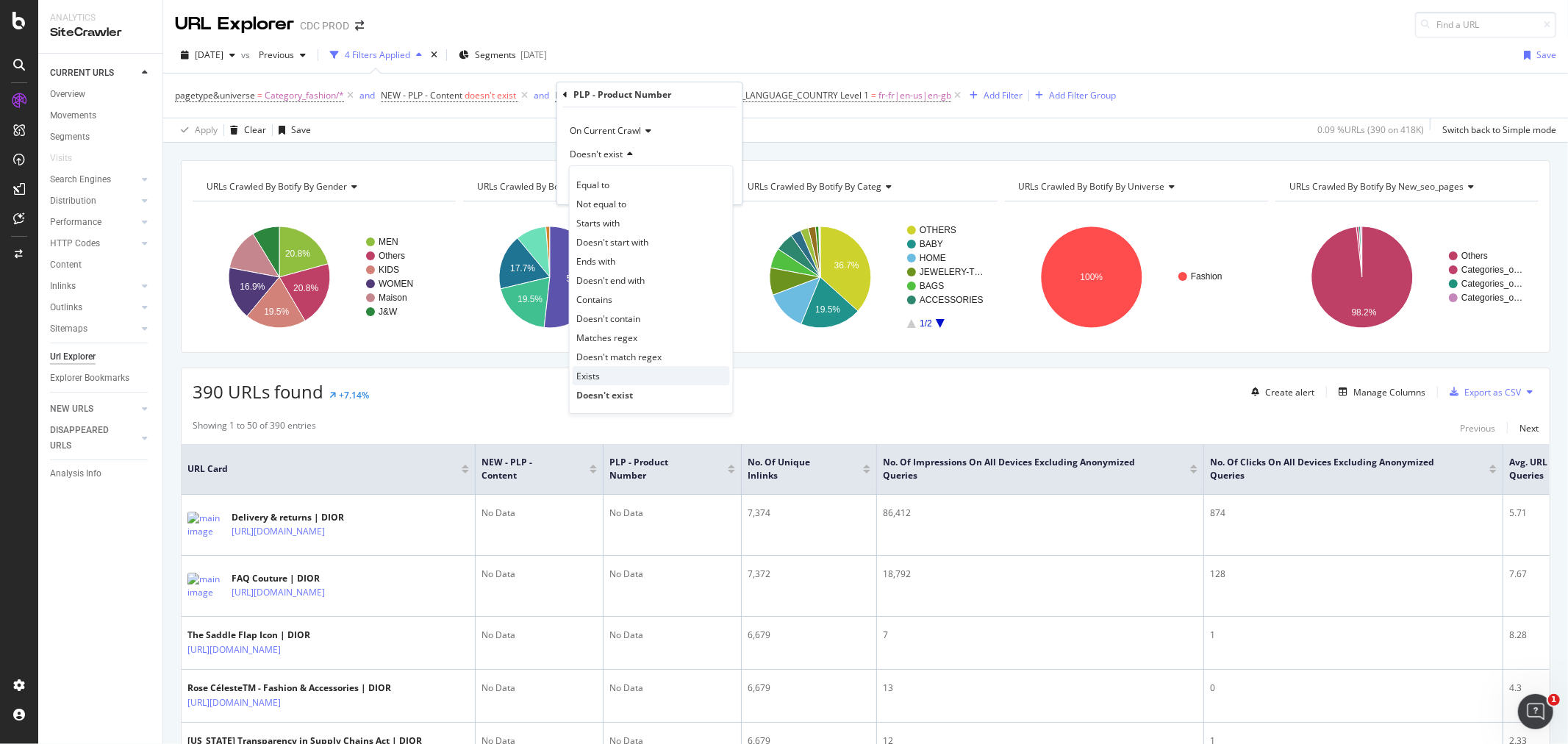
click at [633, 369] on div "Exists" at bounding box center [651, 376] width 157 height 19
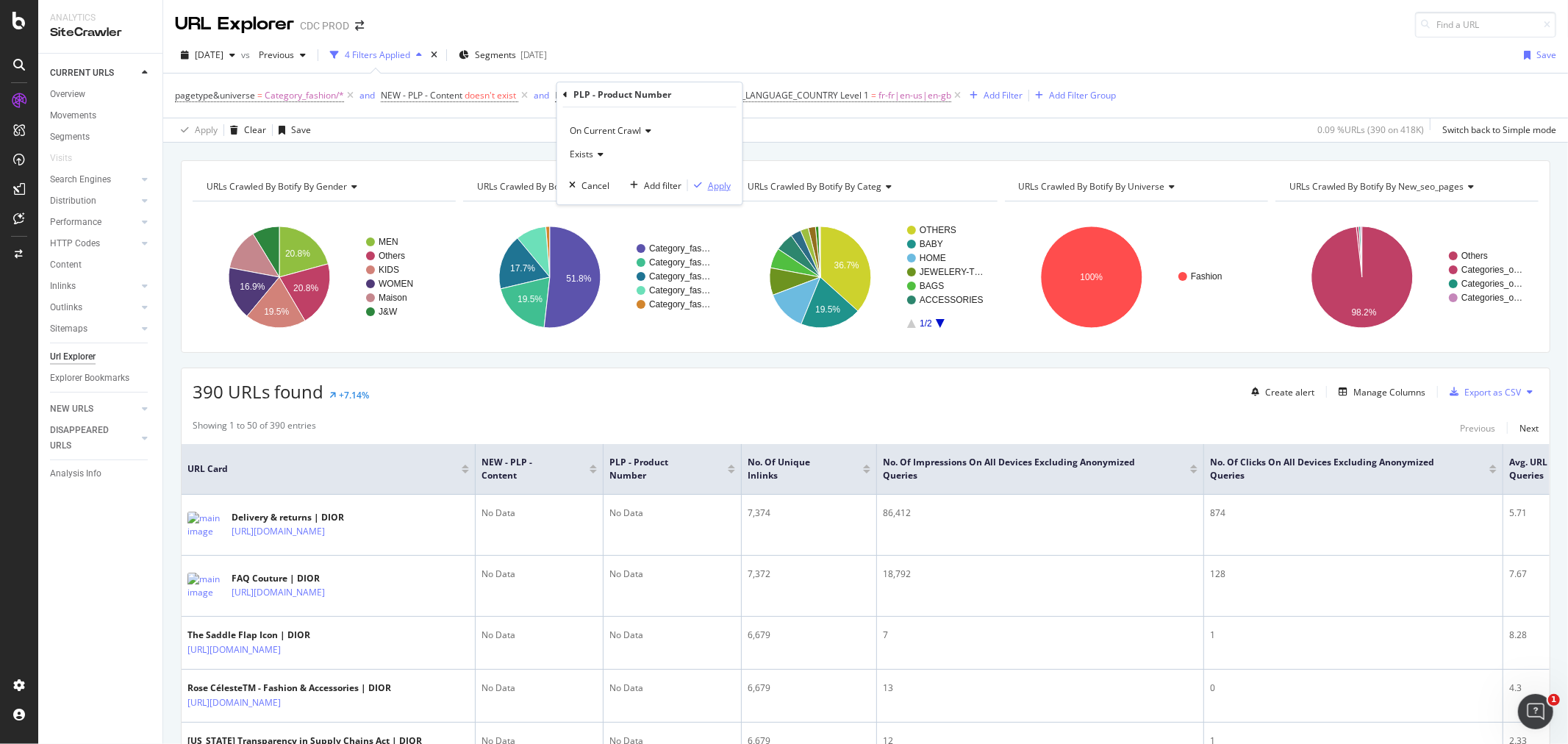
click at [709, 193] on button "Apply" at bounding box center [709, 186] width 43 height 15
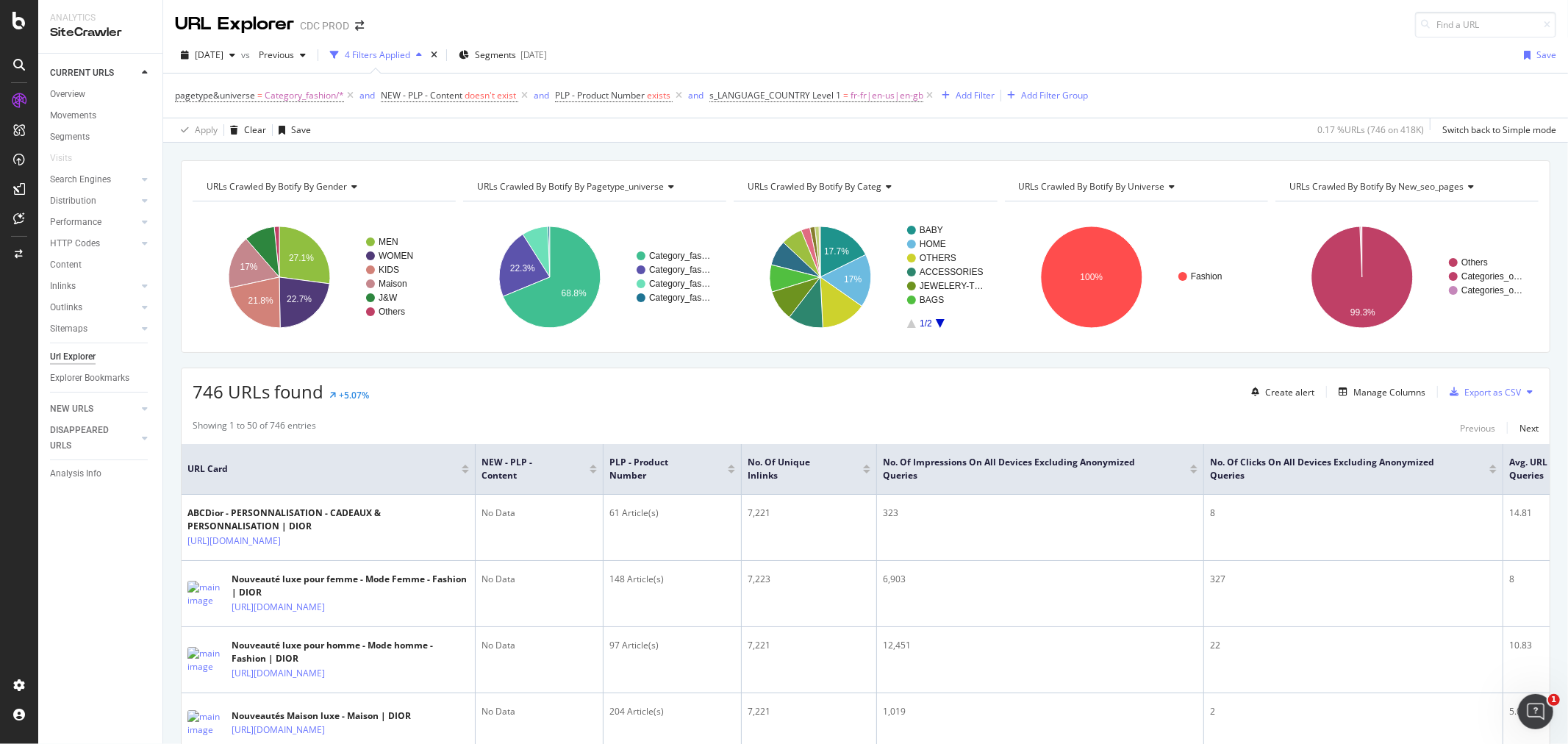
click at [762, 37] on div "URL Explorer CDC PROD" at bounding box center [866, 19] width 1405 height 37
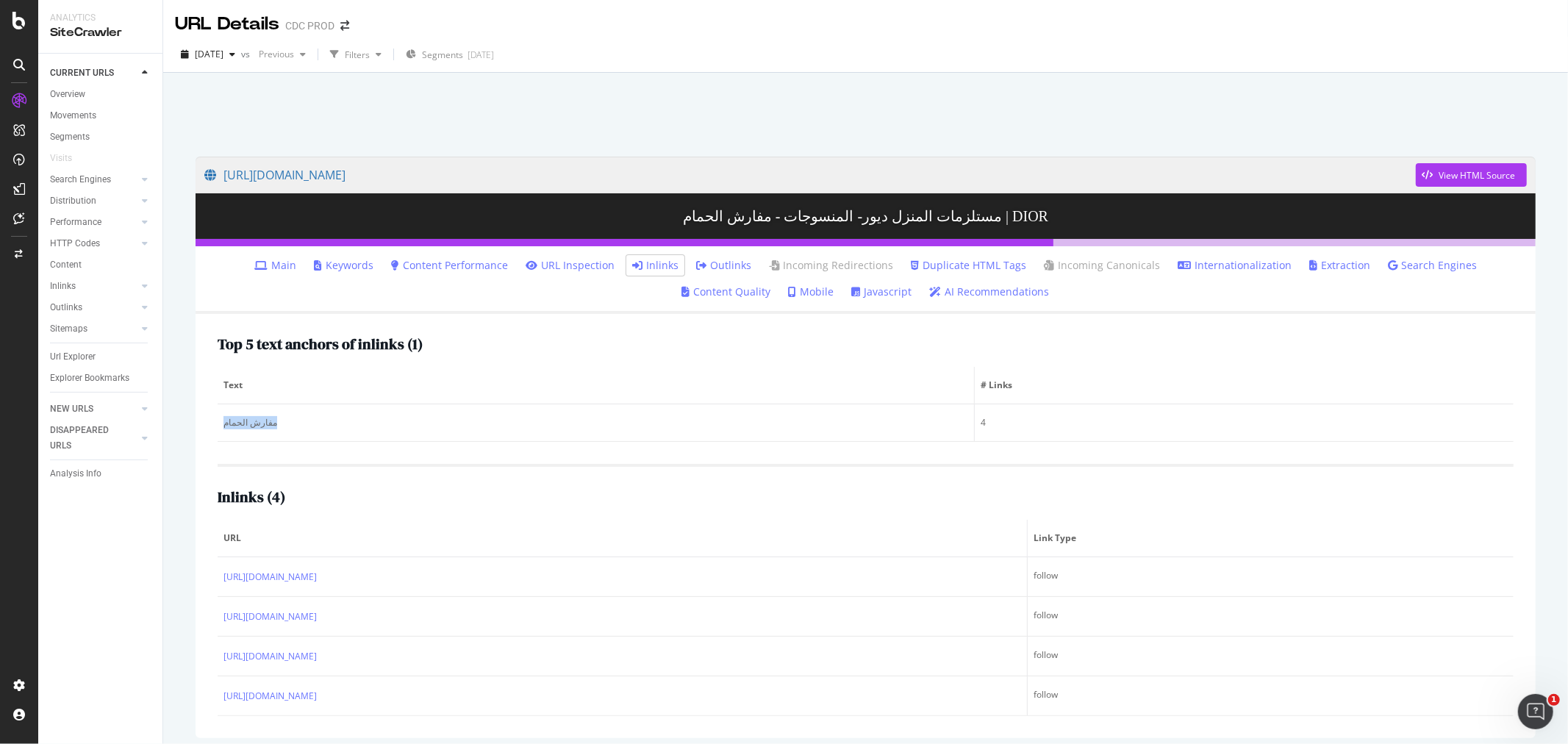
scroll to position [72, 0]
